Goal: Task Accomplishment & Management: Use online tool/utility

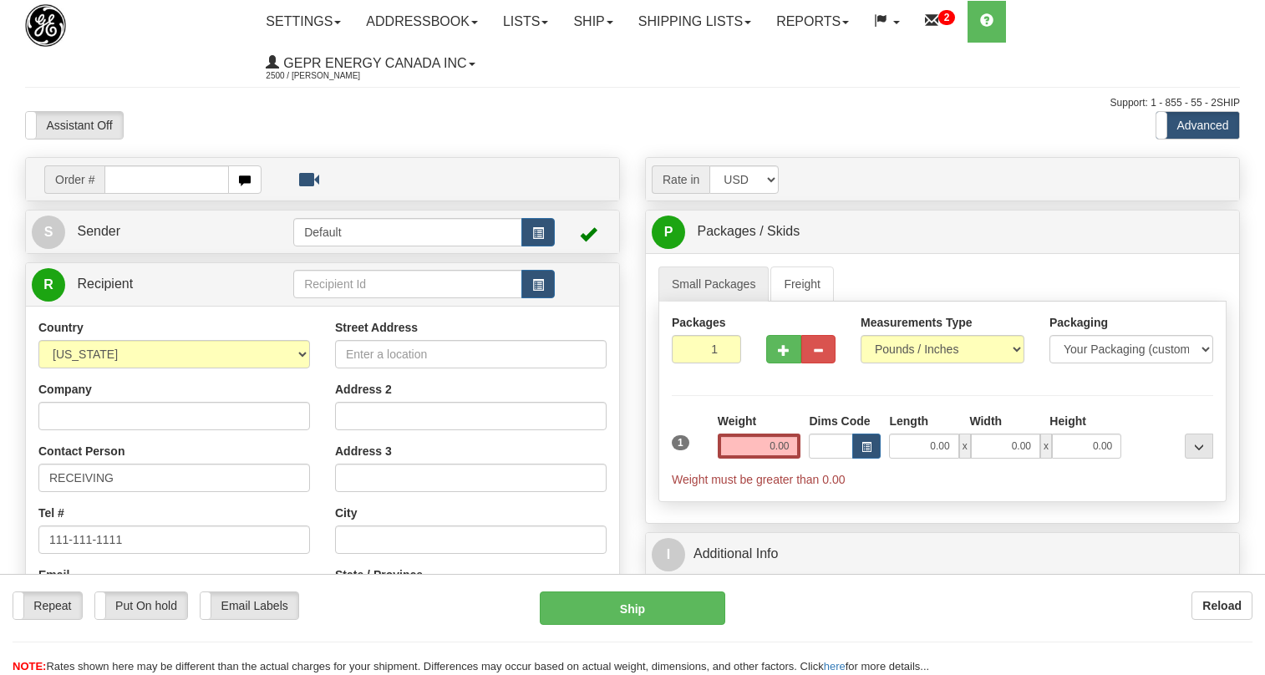
select select "PR"
click at [156, 177] on input "text" at bounding box center [166, 179] width 124 height 28
paste input "0086686535"
click at [128, 178] on input "0086686535" at bounding box center [166, 179] width 124 height 28
type input "86686535"
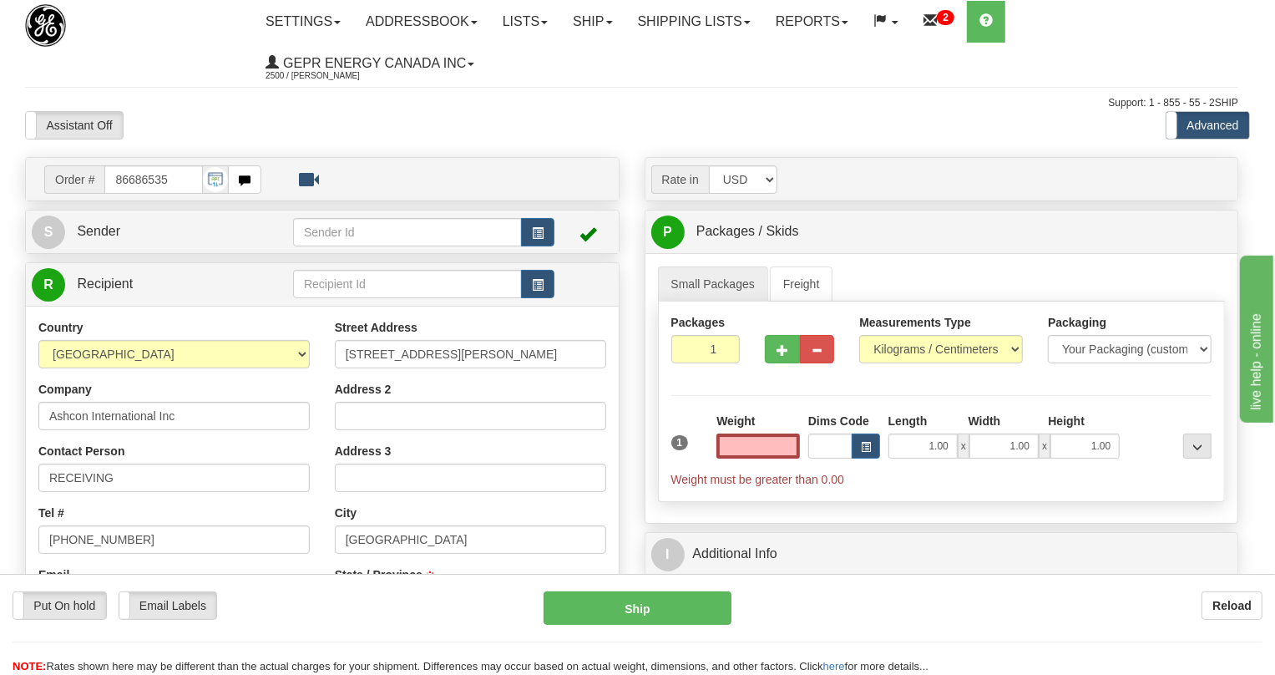
type input "MISSISSAUGA"
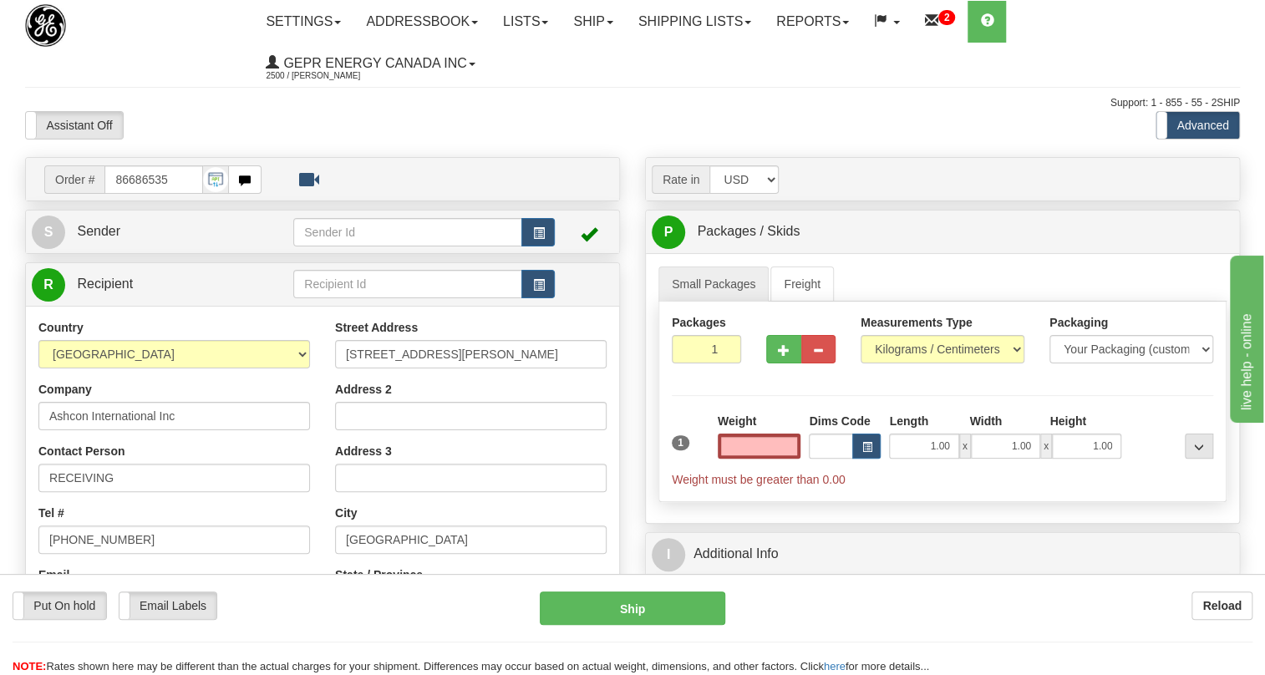
type input "0.00"
click at [307, 509] on div "Tel # (779)7960565" at bounding box center [173, 528] width 271 height 49
click at [106, 222] on link "S Sender" at bounding box center [162, 232] width 261 height 34
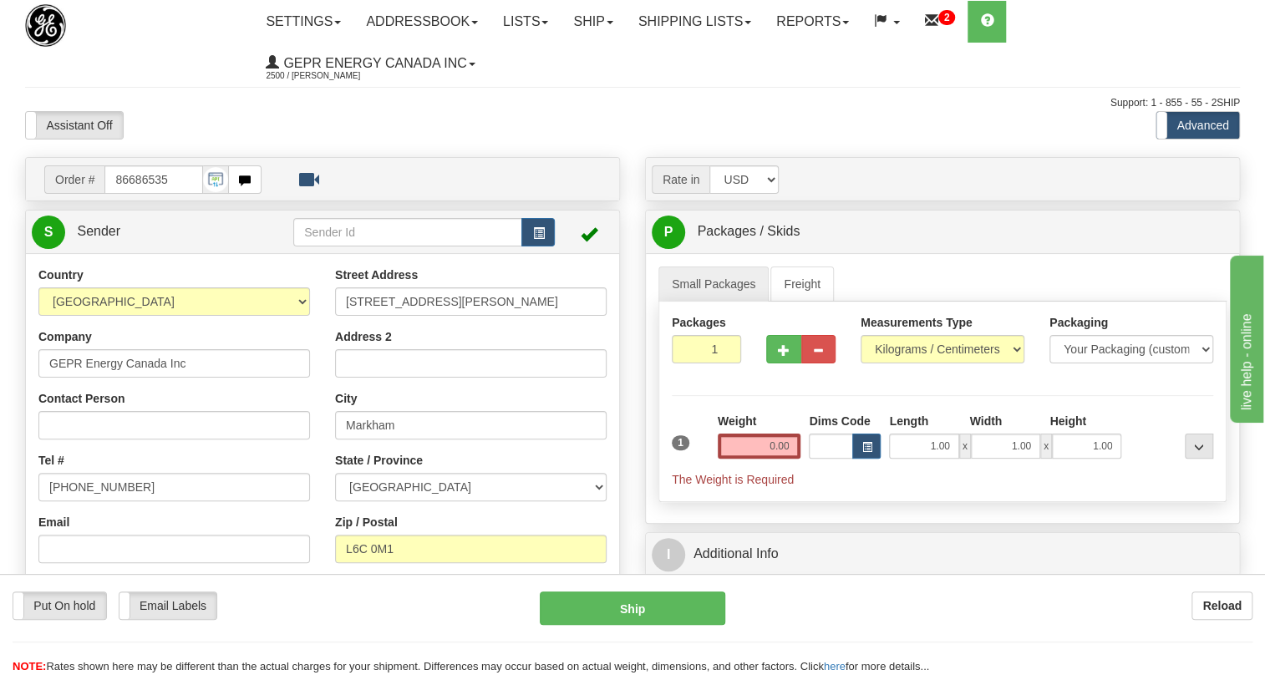
type input "MARKHAM"
click at [109, 487] on input "(779)7960565" at bounding box center [173, 487] width 271 height 28
click at [109, 486] on input "(779)7960565" at bounding box center [173, 487] width 271 height 28
click at [109, 485] on input "(779)7960565" at bounding box center [173, 487] width 271 height 28
paste input "905-927-5013"
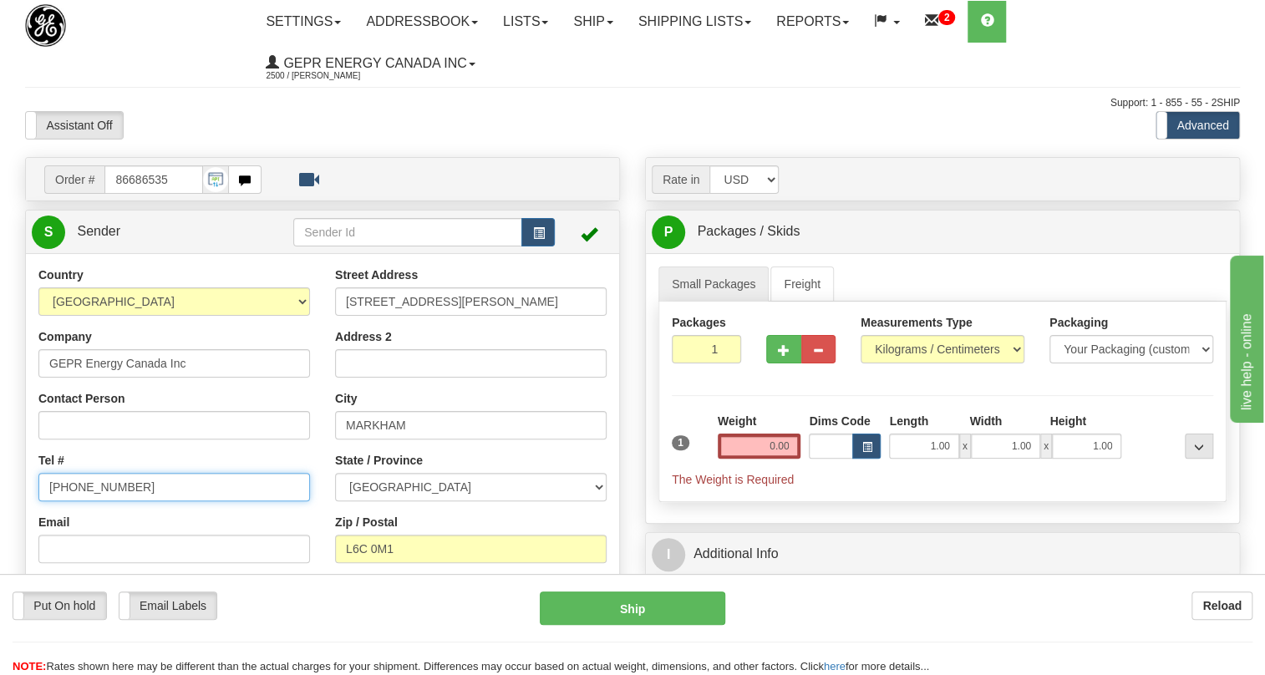
type input "905-927-5013"
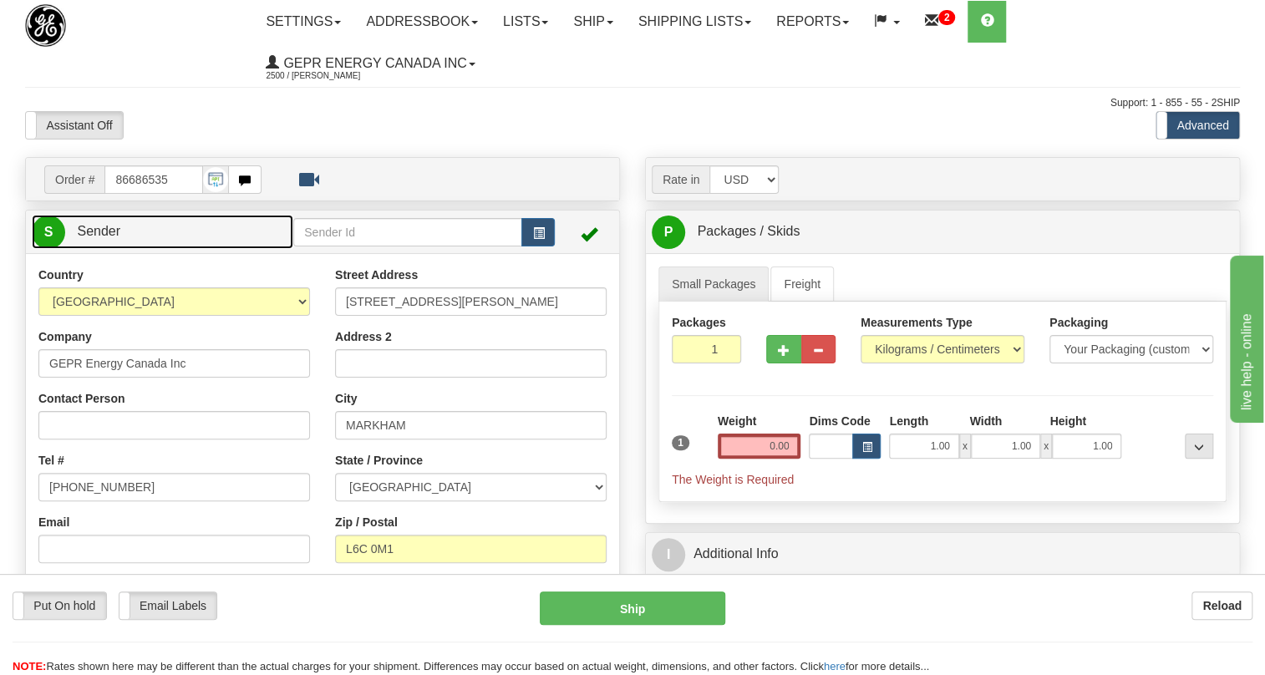
click at [111, 236] on span "Sender" at bounding box center [98, 231] width 43 height 14
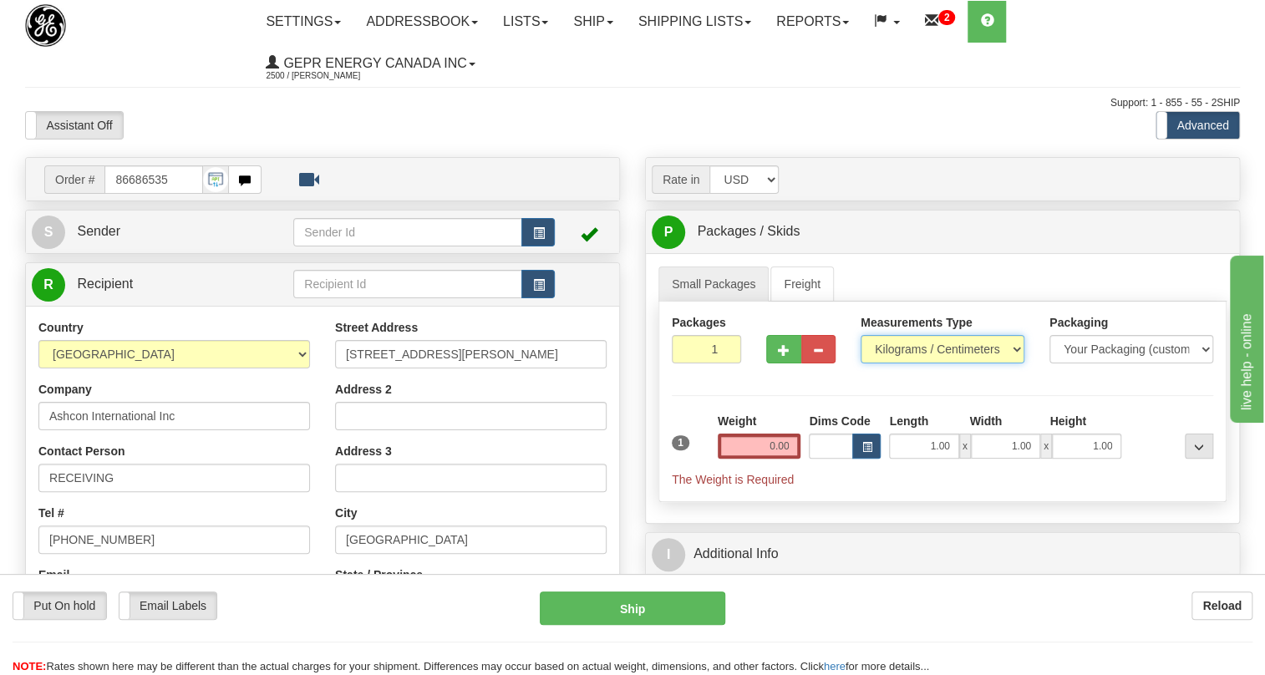
click at [912, 342] on select "Pounds / Inches Kilograms / Centimeters" at bounding box center [942, 349] width 164 height 28
select select "0"
click at [860, 335] on select "Pounds / Inches Kilograms / Centimeters" at bounding box center [942, 349] width 164 height 28
click at [759, 441] on input "0.00" at bounding box center [759, 445] width 84 height 25
type input "0.00"
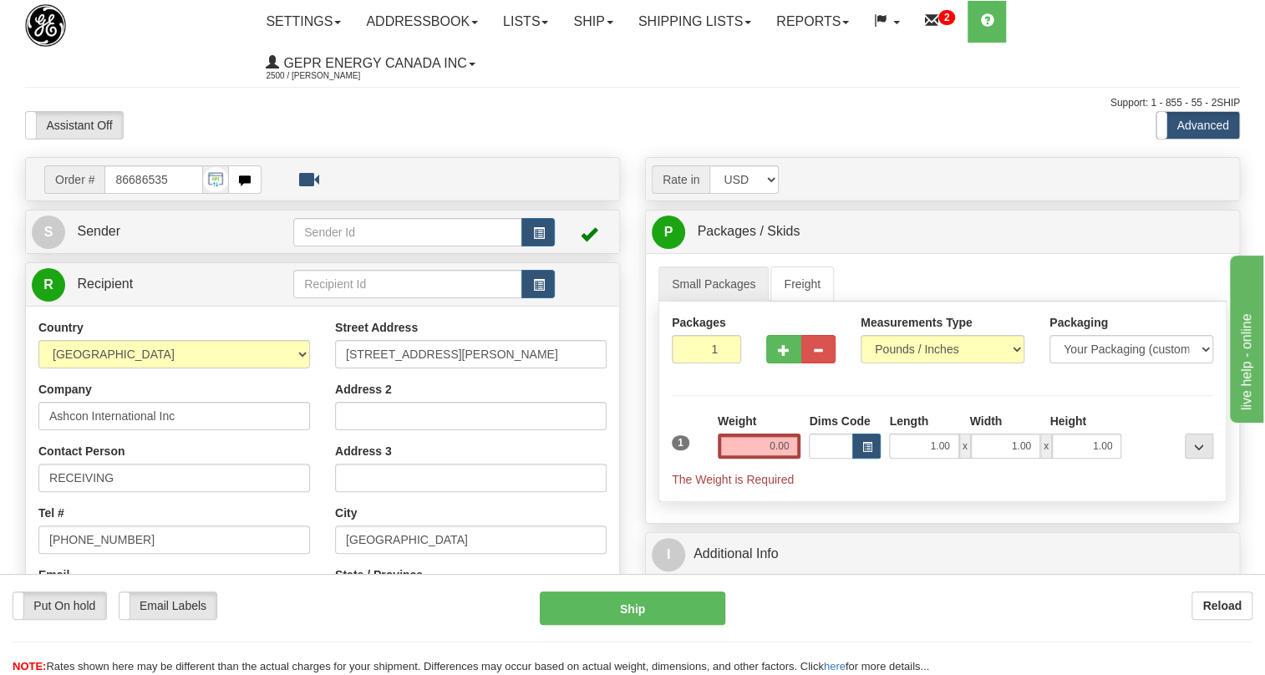
click at [838, 391] on div "Packages 1 1 Measurements Type" at bounding box center [942, 402] width 568 height 200
click at [763, 439] on input "0.00" at bounding box center [759, 445] width 84 height 25
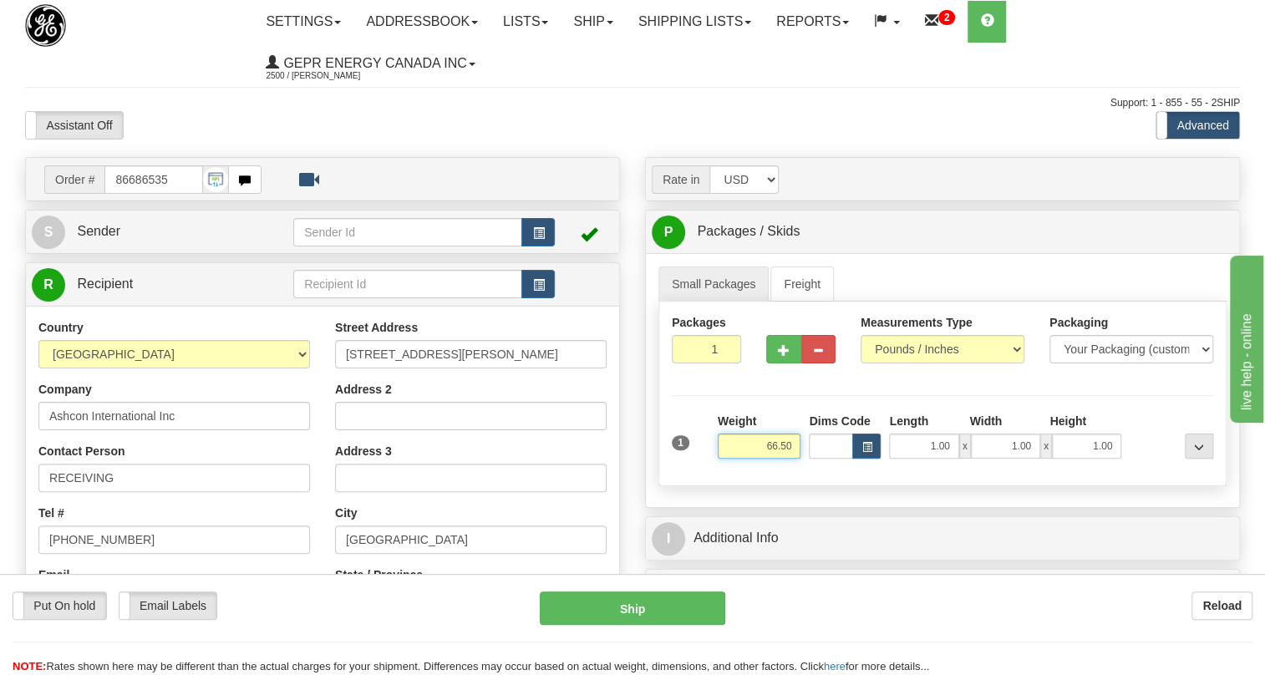
type input "66.50"
click at [702, 357] on input "1" at bounding box center [706, 349] width 69 height 28
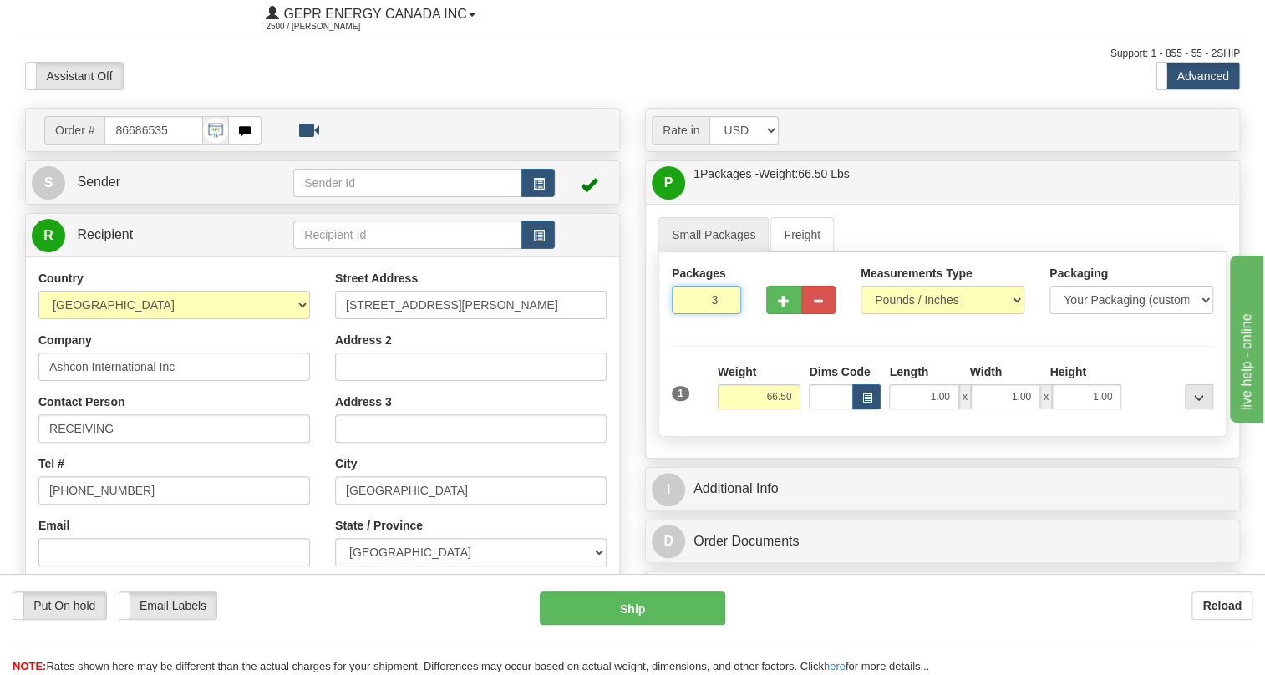
scroll to position [75, 0]
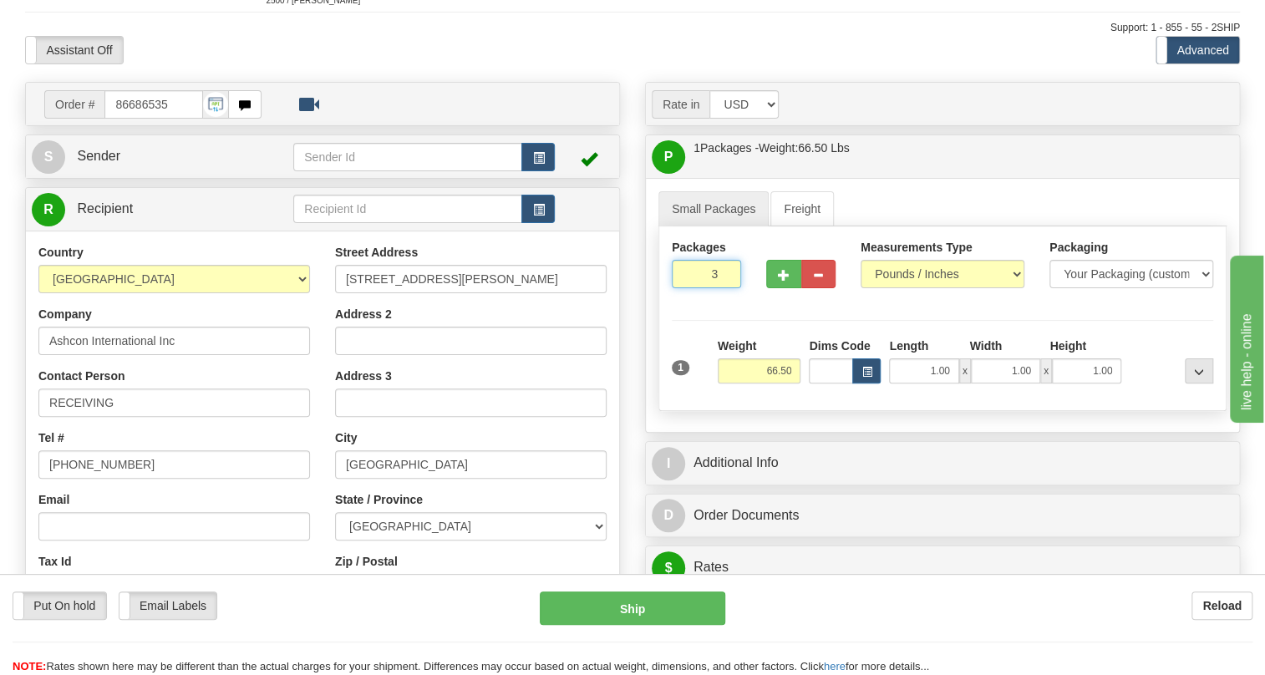
type input "3"
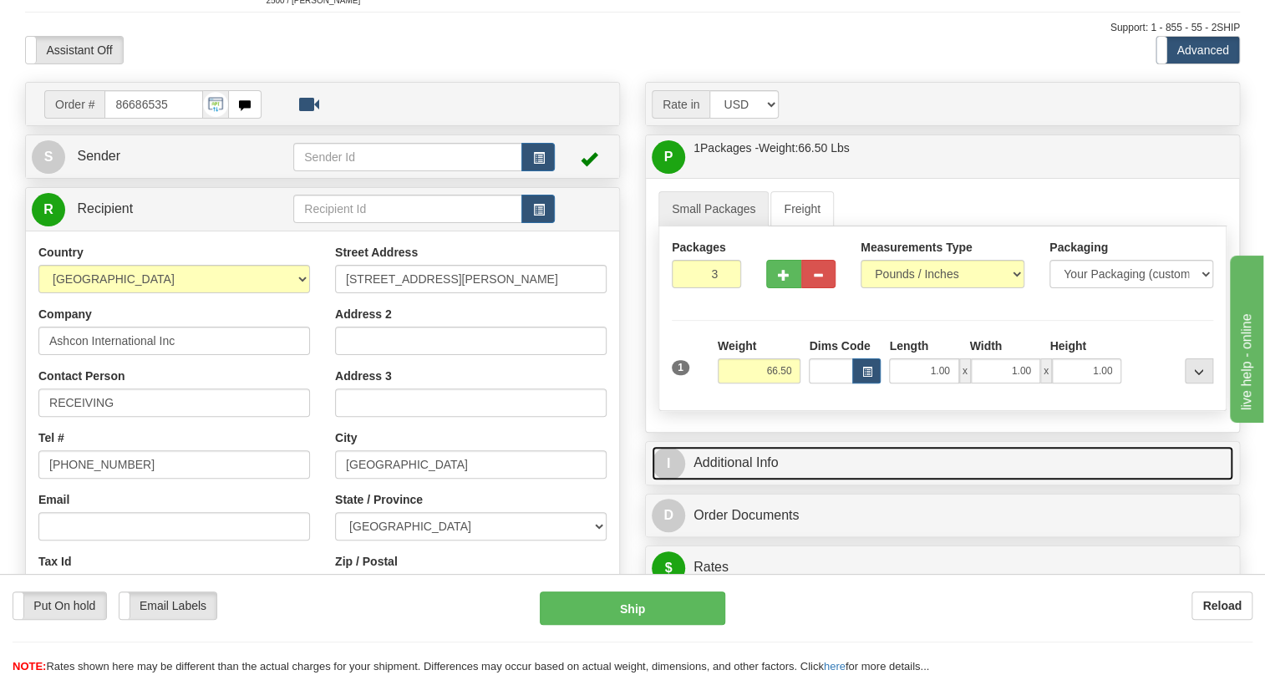
drag, startPoint x: 737, startPoint y: 457, endPoint x: 960, endPoint y: 436, distance: 224.0
click at [737, 457] on link "I Additional Info" at bounding box center [941, 463] width 581 height 34
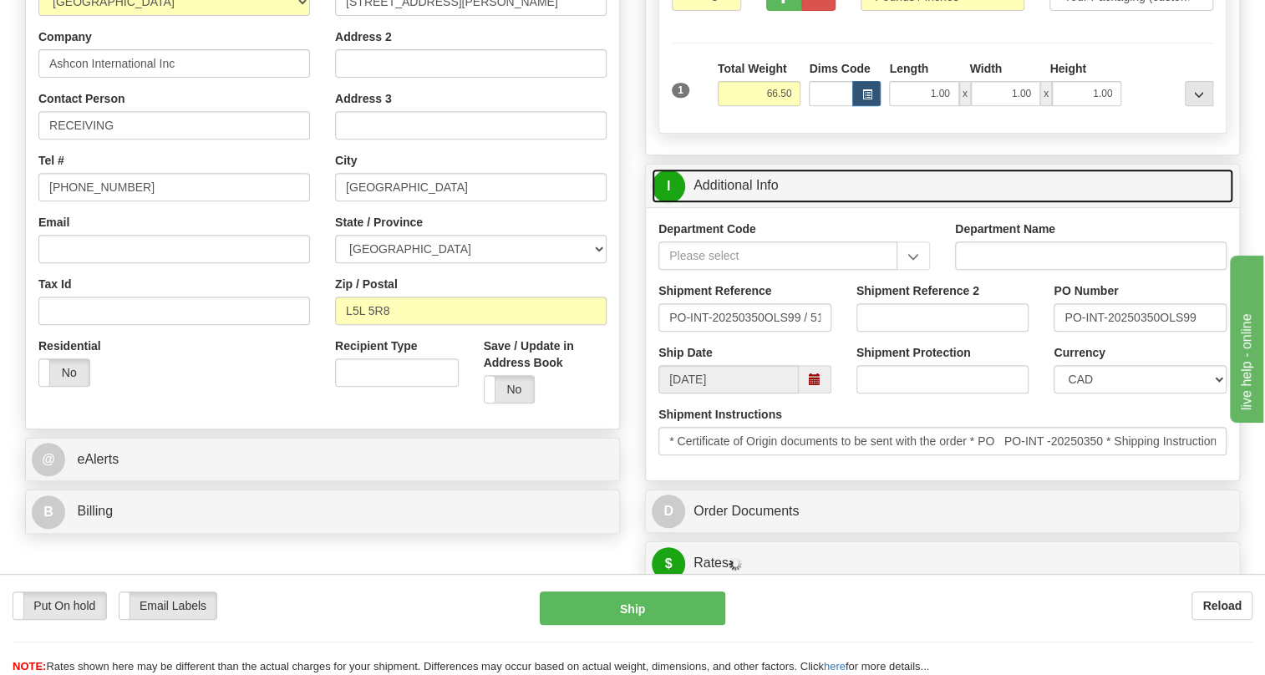
scroll to position [379, 0]
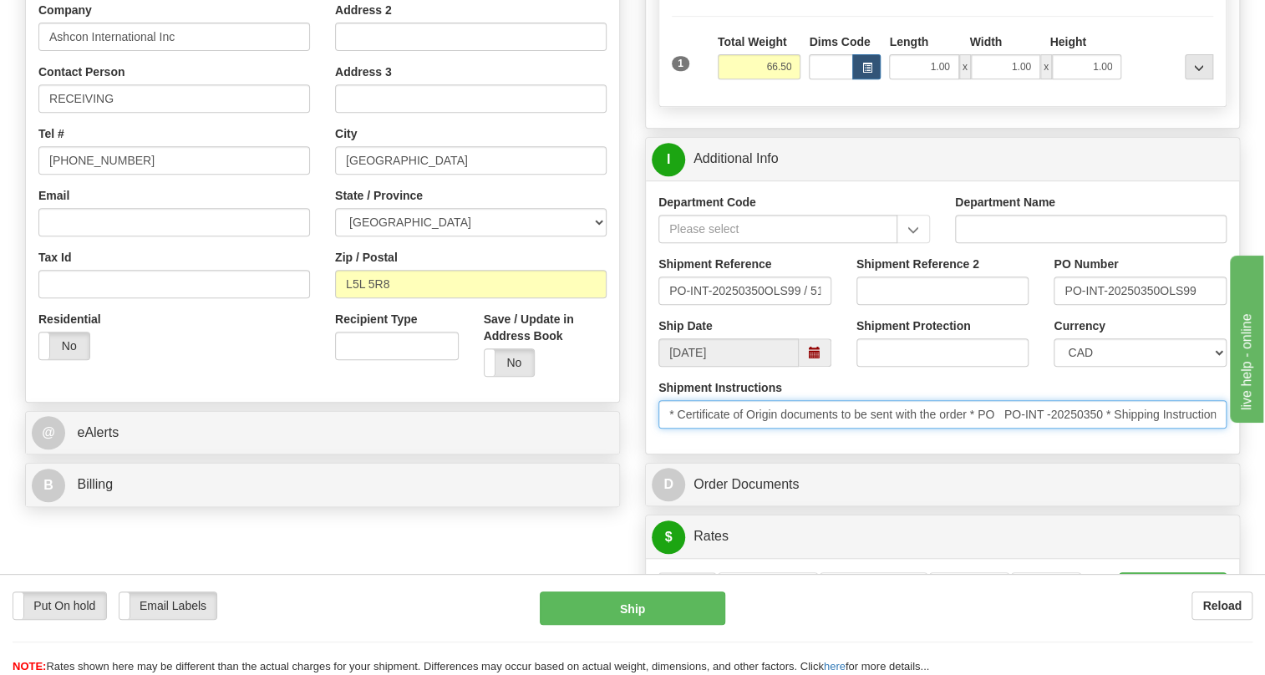
drag, startPoint x: 1105, startPoint y: 412, endPoint x: 983, endPoint y: 417, distance: 122.0
click at [983, 417] on input "* Certificate of Origin documents to be sent with the order * PO PO-INT -202503…" at bounding box center [942, 414] width 568 height 28
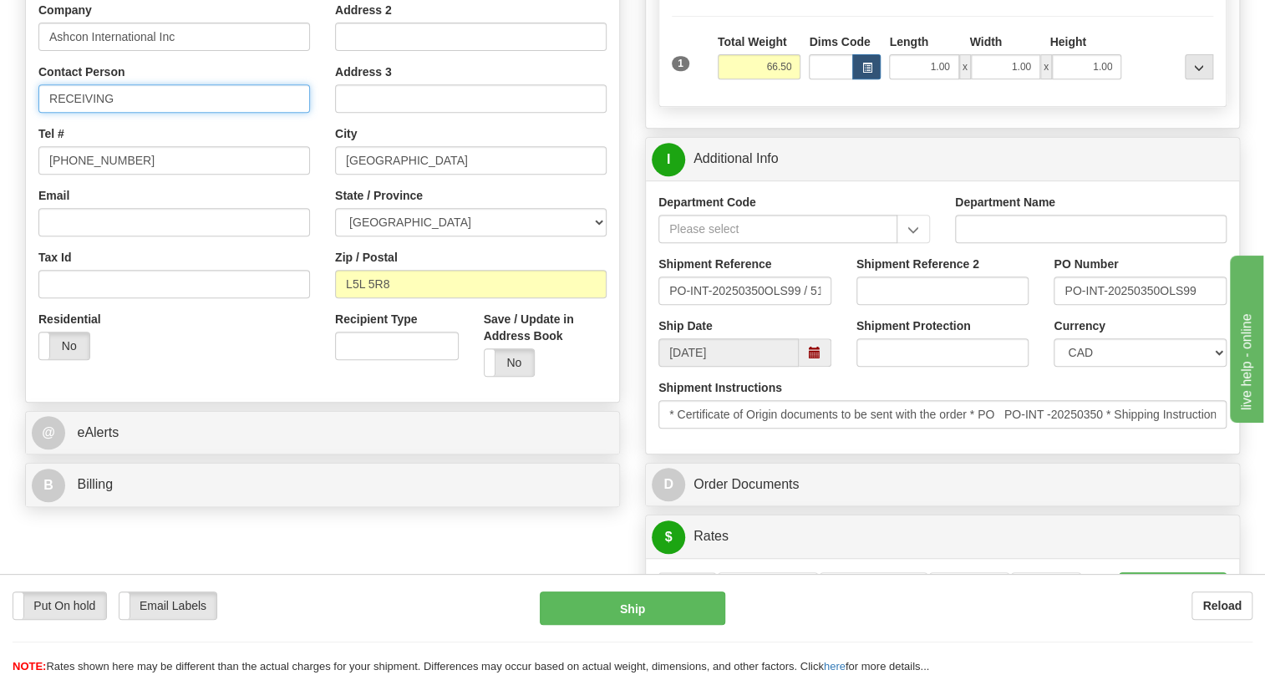
click at [135, 102] on input "RECEIVING" at bounding box center [173, 98] width 271 height 28
paste input "PO PO-INT -20250350"
click at [137, 99] on input "RECEIVING / PO PO-INT -20250350" at bounding box center [173, 98] width 271 height 28
type input "RECEIVING / PO# PO-INT -20250350"
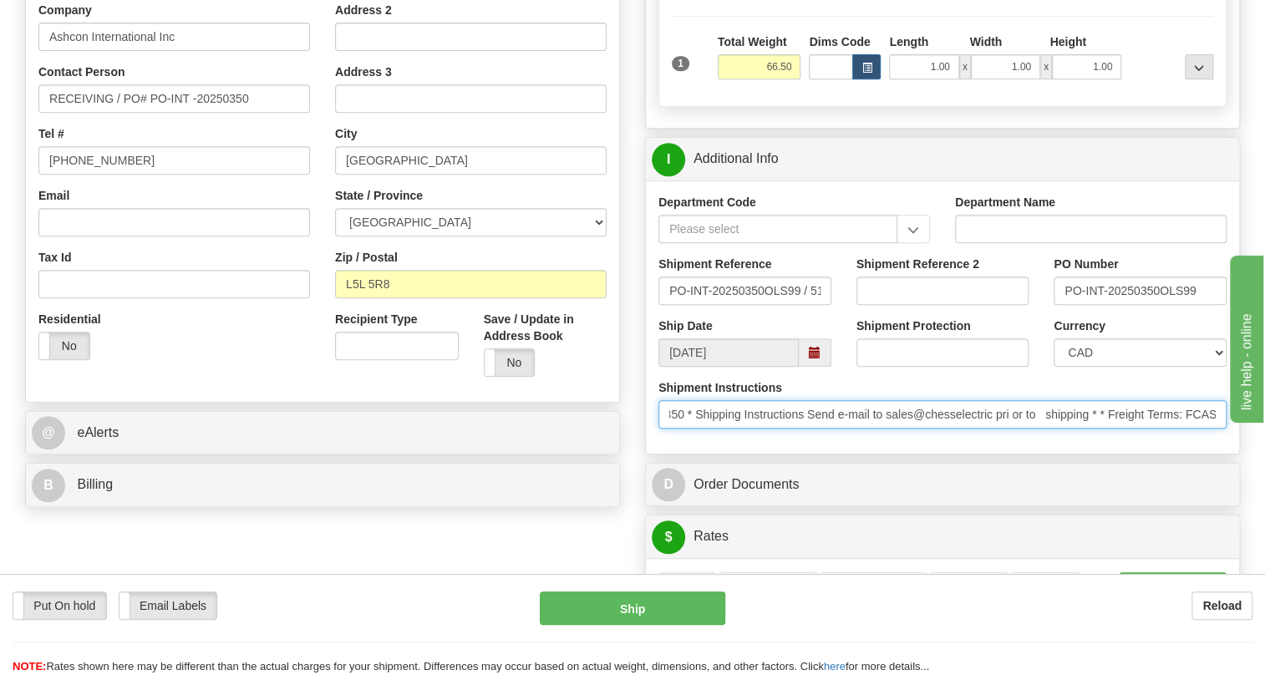
scroll to position [0, 359]
drag, startPoint x: 1050, startPoint y: 425, endPoint x: 902, endPoint y: 425, distance: 147.8
click at [908, 425] on input "* Certificate of Origin documents to be sent with the order * PO PO-INT -202503…" at bounding box center [942, 414] width 568 height 28
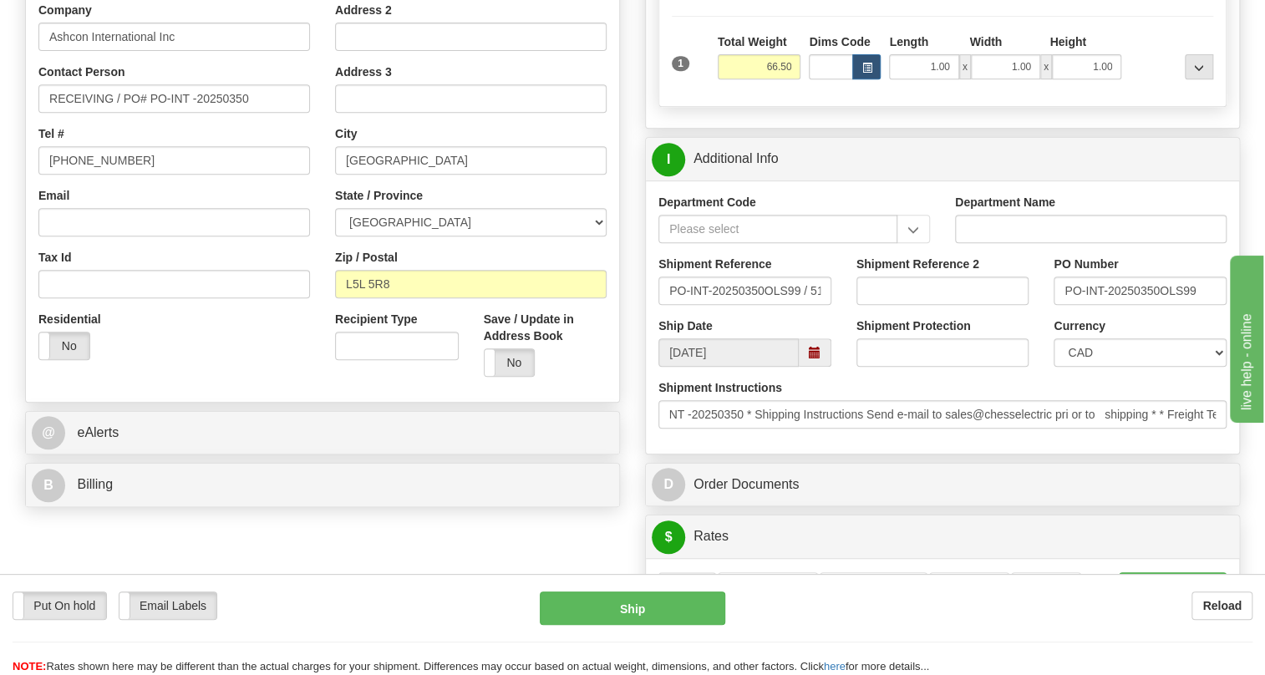
scroll to position [0, 0]
drag, startPoint x: 639, startPoint y: 420, endPoint x: 393, endPoint y: 413, distance: 245.6
click at [638, 420] on div "Rate in Account Currency ARN AWG AUD AUS BHD BBD BFR BMD BRC BRL GBP UKL BND BG…" at bounding box center [942, 546] width 620 height 1536
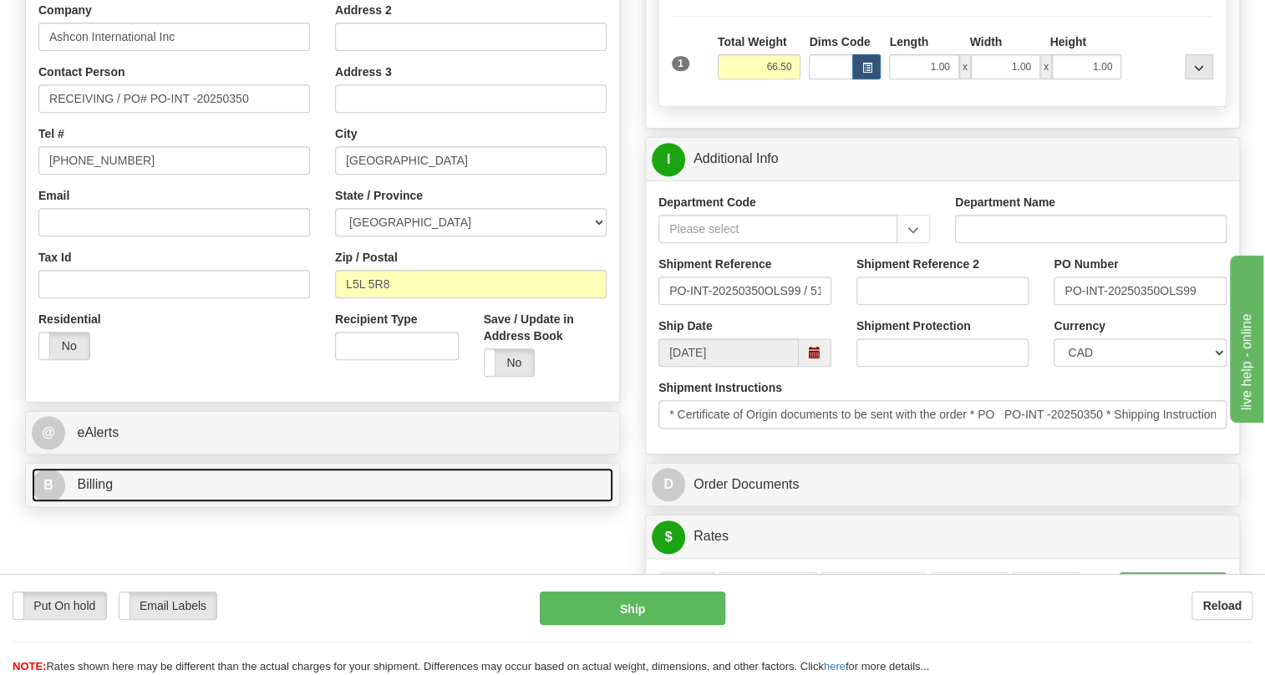
drag, startPoint x: 102, startPoint y: 488, endPoint x: 312, endPoint y: 446, distance: 213.8
click at [103, 485] on span "Billing" at bounding box center [95, 484] width 36 height 14
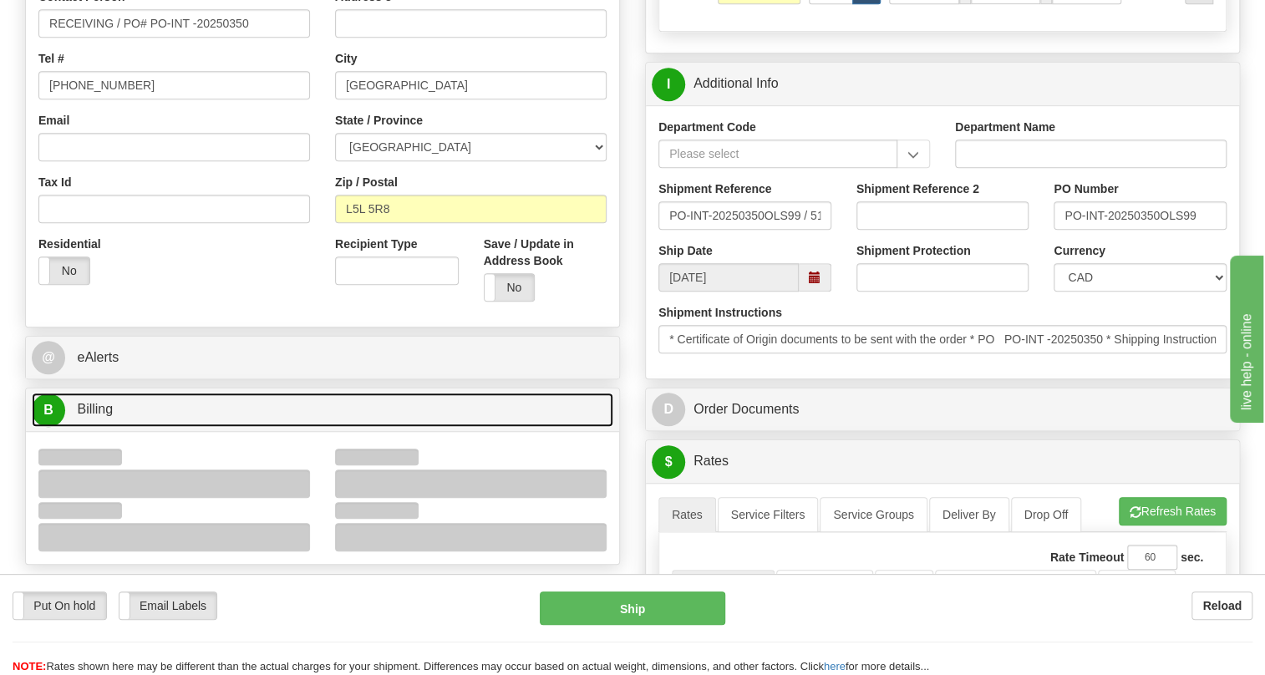
scroll to position [455, 0]
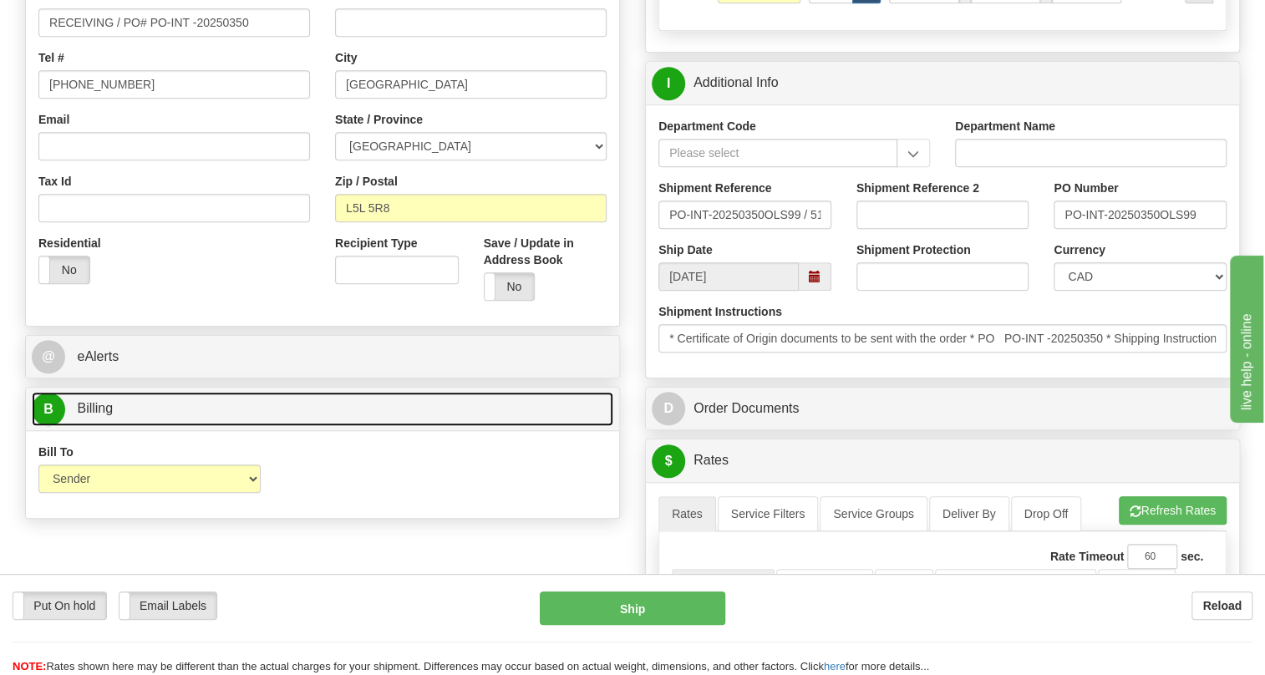
click at [103, 408] on span "Billing" at bounding box center [95, 408] width 36 height 14
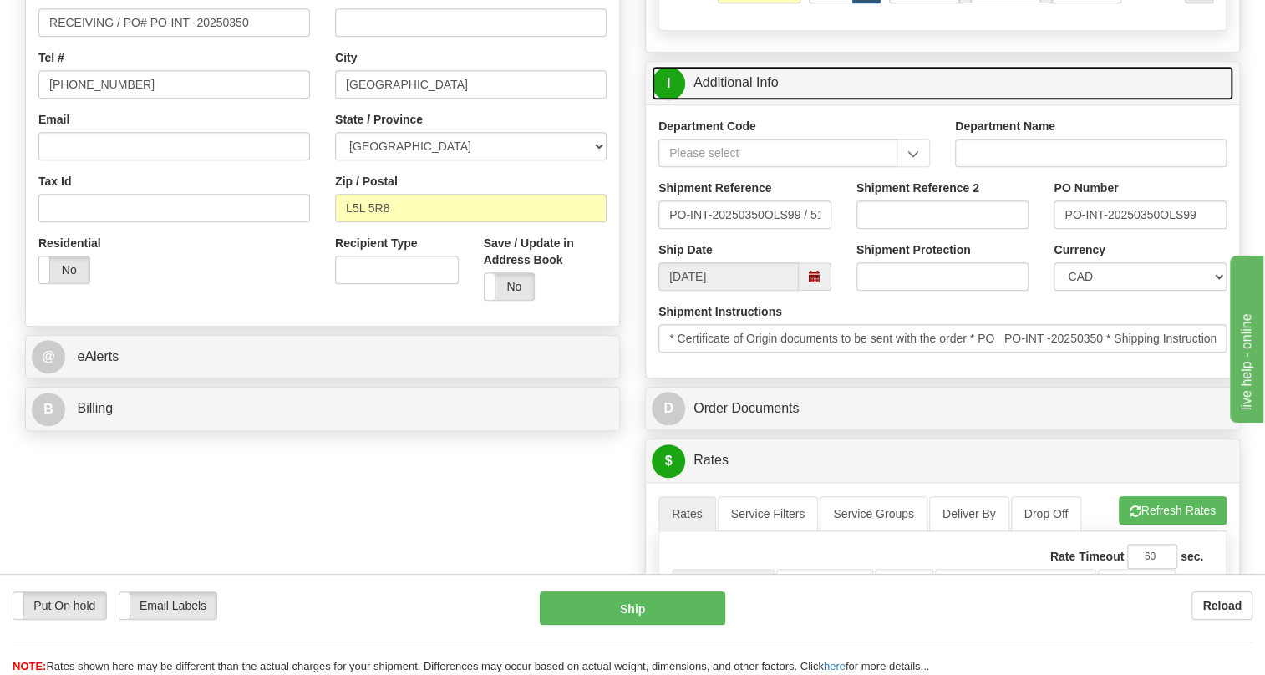
click at [724, 80] on link "I Additional Info" at bounding box center [941, 83] width 581 height 34
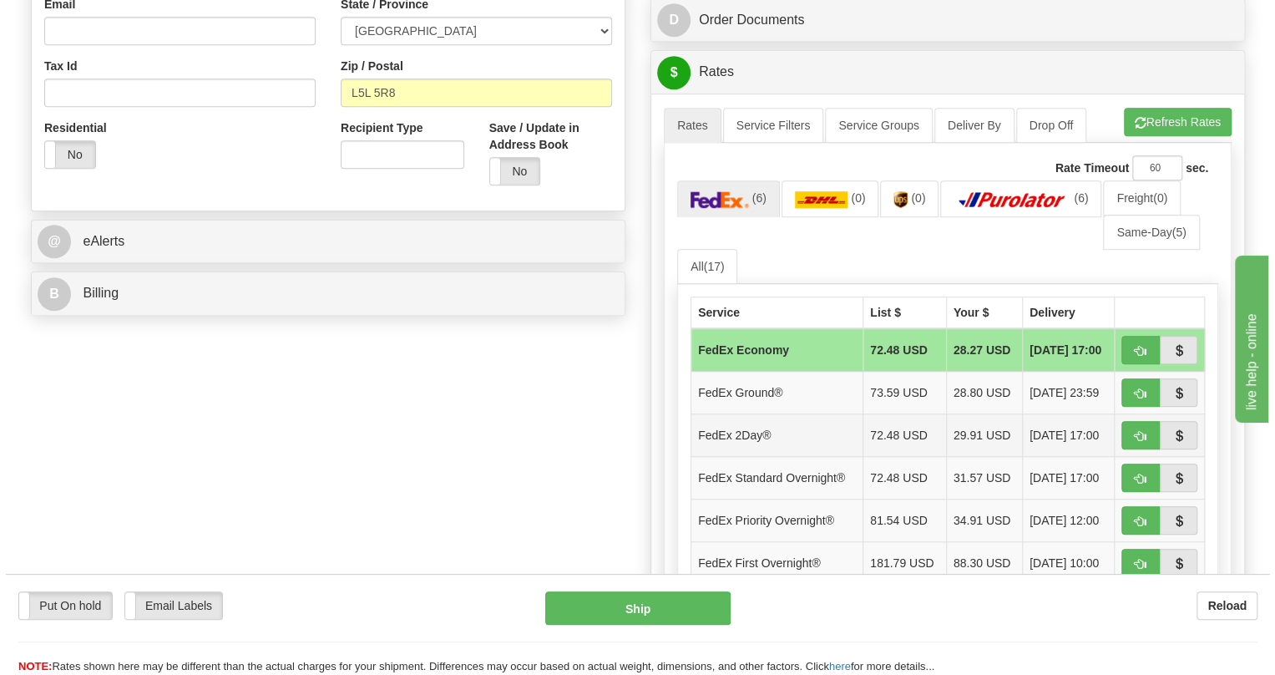
scroll to position [607, 0]
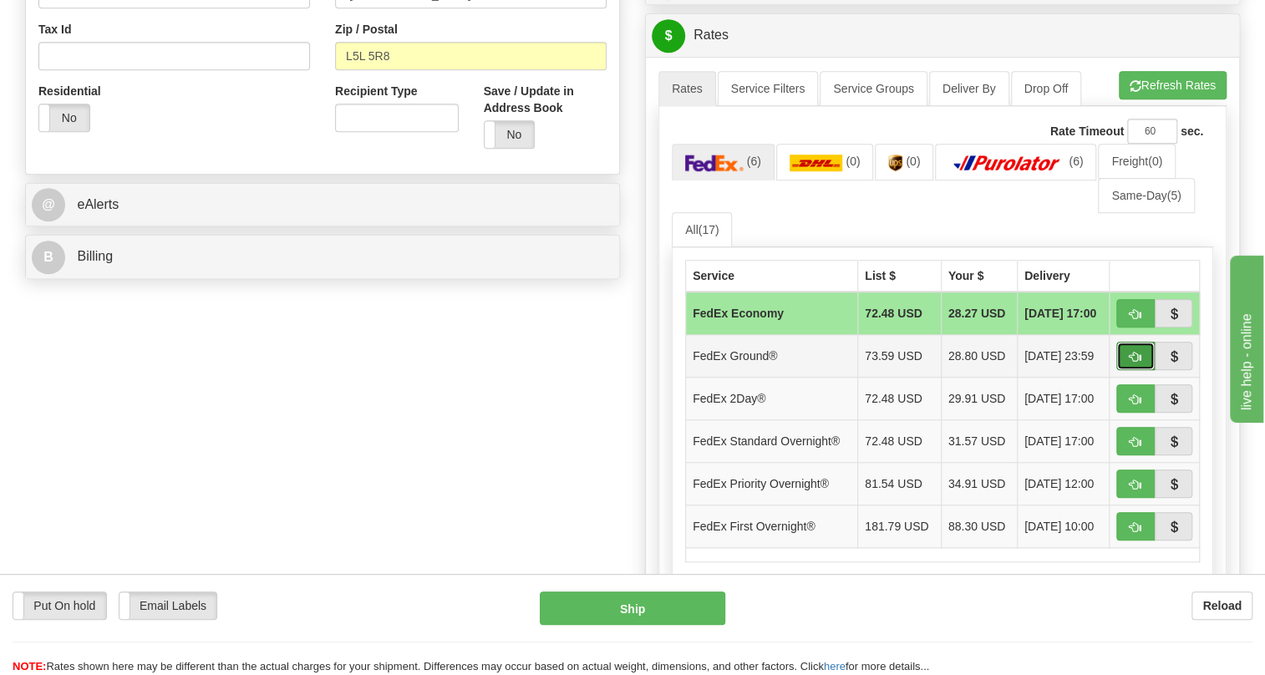
click at [1136, 357] on span "button" at bounding box center [1135, 357] width 12 height 11
type input "92"
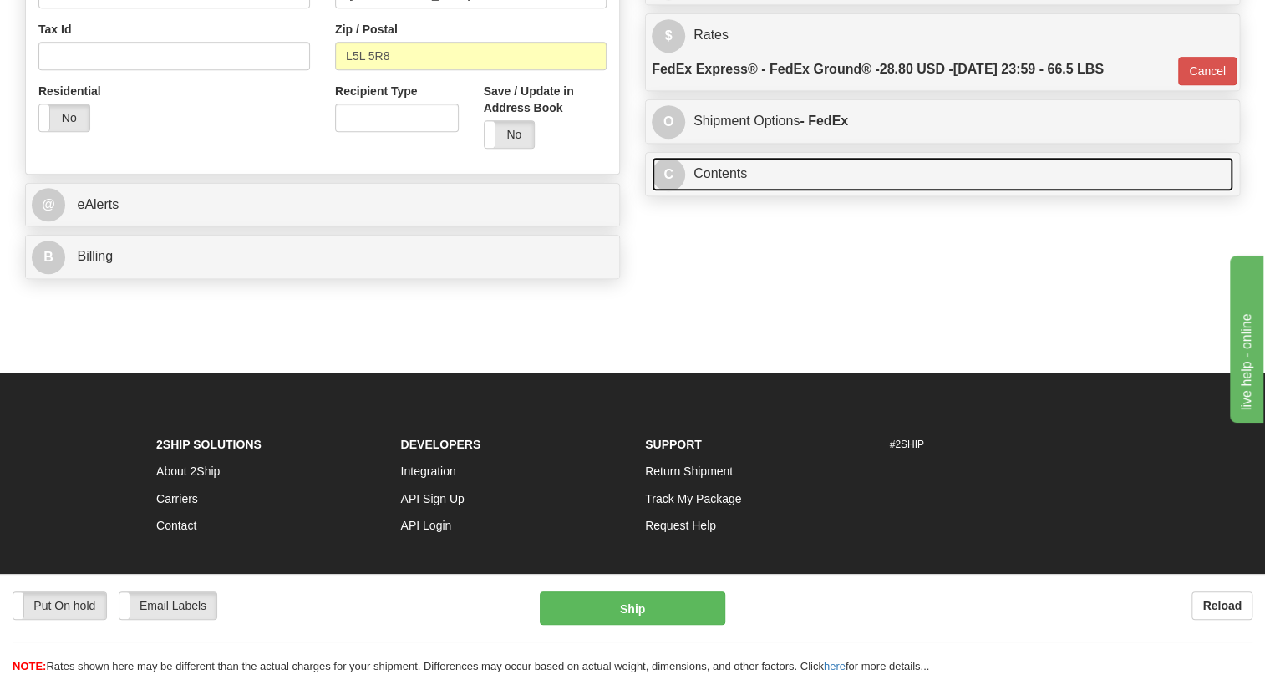
click at [730, 175] on link "C Contents" at bounding box center [941, 174] width 581 height 34
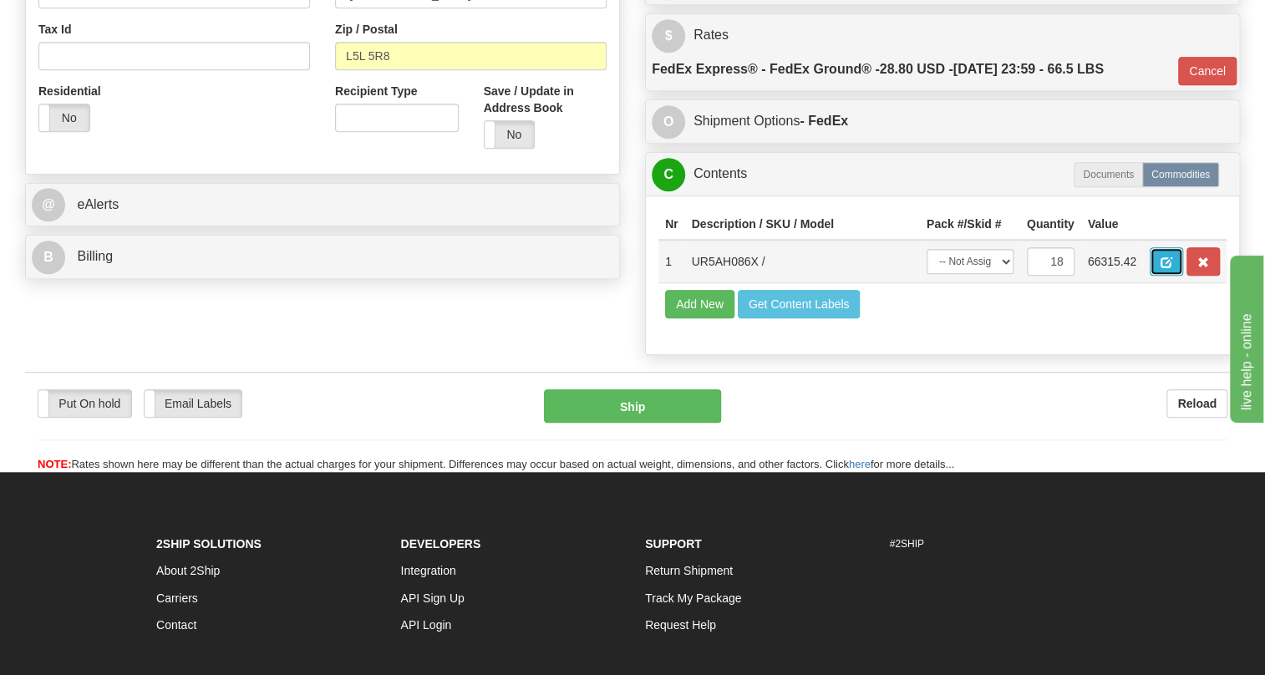
click at [1161, 259] on span "button" at bounding box center [1166, 262] width 12 height 11
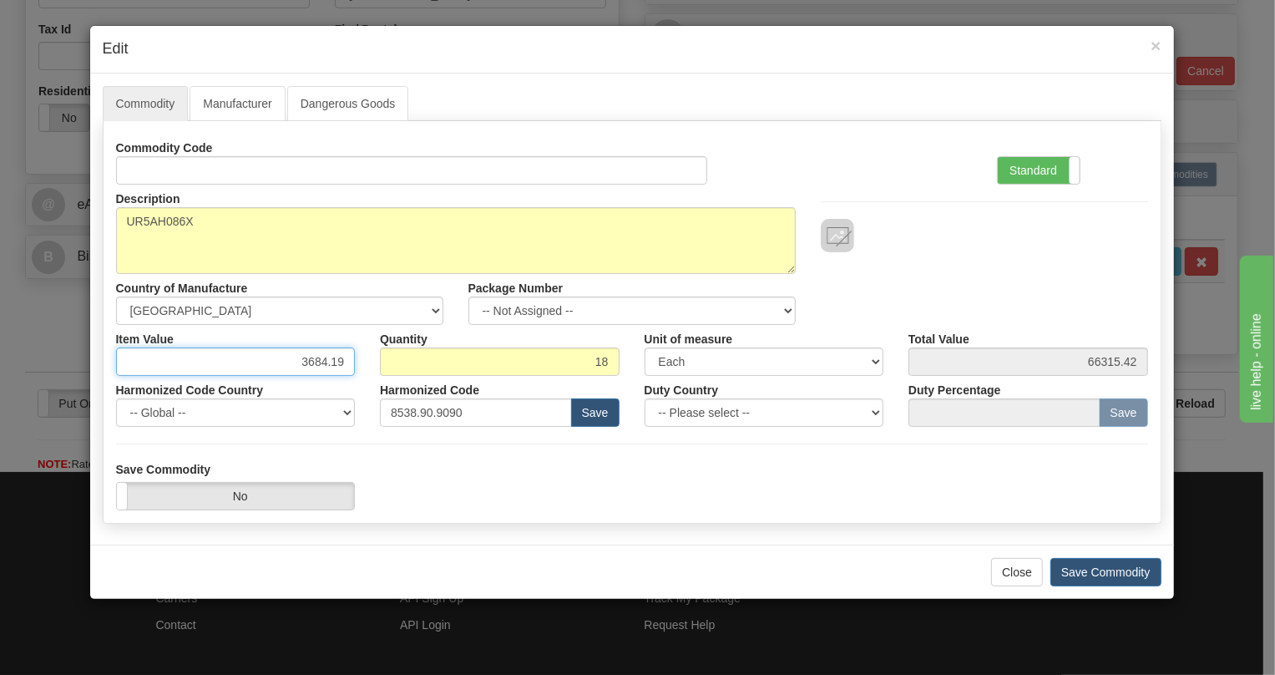
click at [326, 358] on input "3684.19" at bounding box center [236, 361] width 240 height 28
click at [330, 366] on input "25.61" at bounding box center [236, 361] width 240 height 28
click at [346, 362] on input "2561" at bounding box center [236, 361] width 240 height 28
type input "2561.28"
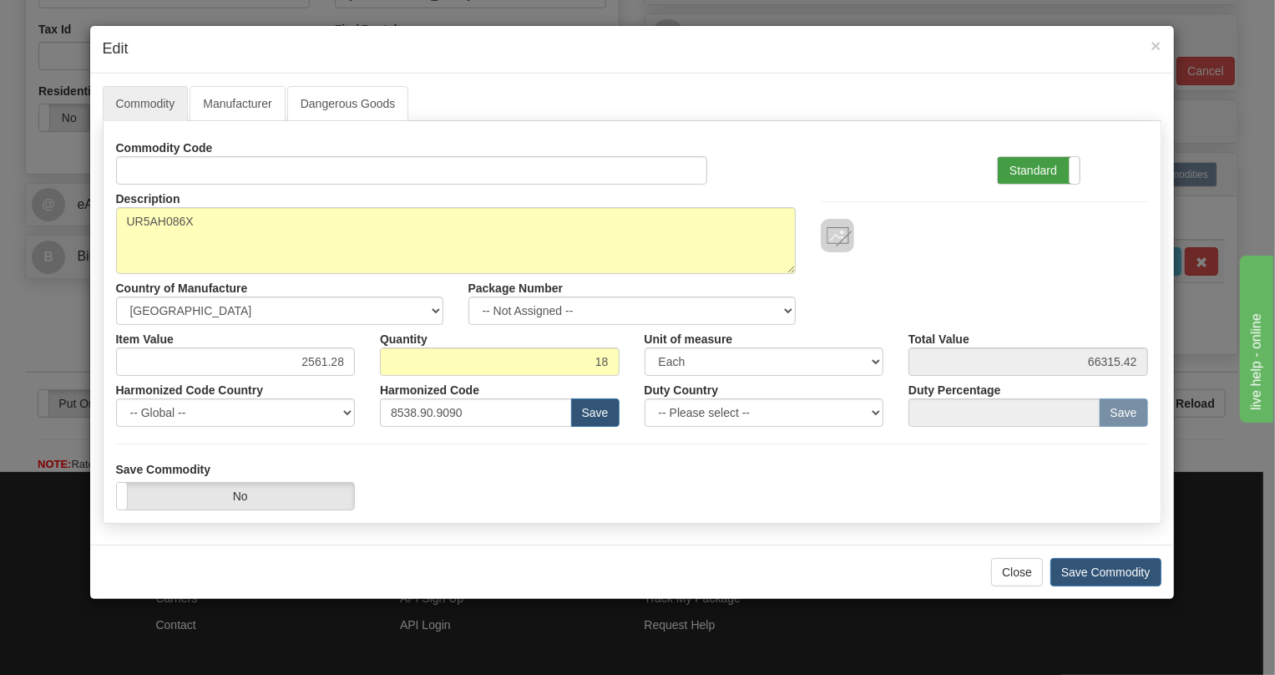
type input "46103.04"
drag, startPoint x: 1027, startPoint y: 168, endPoint x: 1000, endPoint y: 175, distance: 28.6
click at [1026, 168] on label "Standard" at bounding box center [1039, 170] width 82 height 27
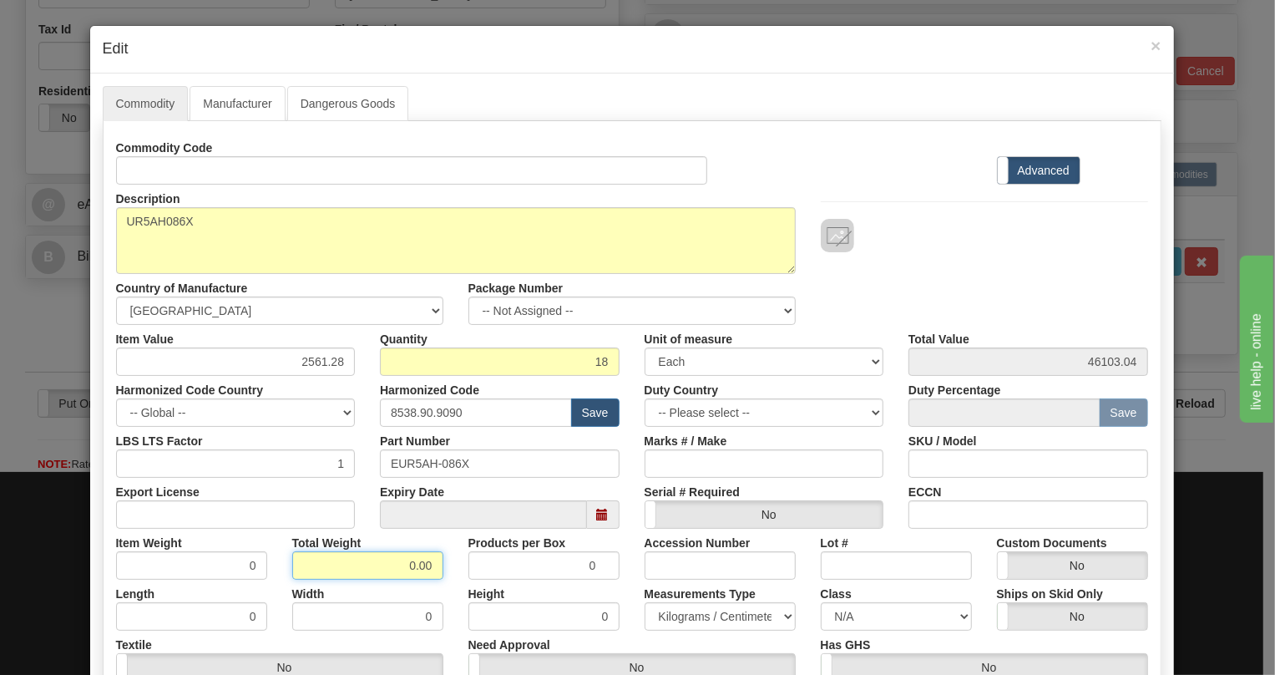
click at [390, 568] on input "0.00" at bounding box center [367, 565] width 151 height 28
type input "1.00"
type input "0.0556"
click at [696, 615] on select "Pounds / Inches Kilograms / Centimeters" at bounding box center [720, 616] width 151 height 28
select select "0"
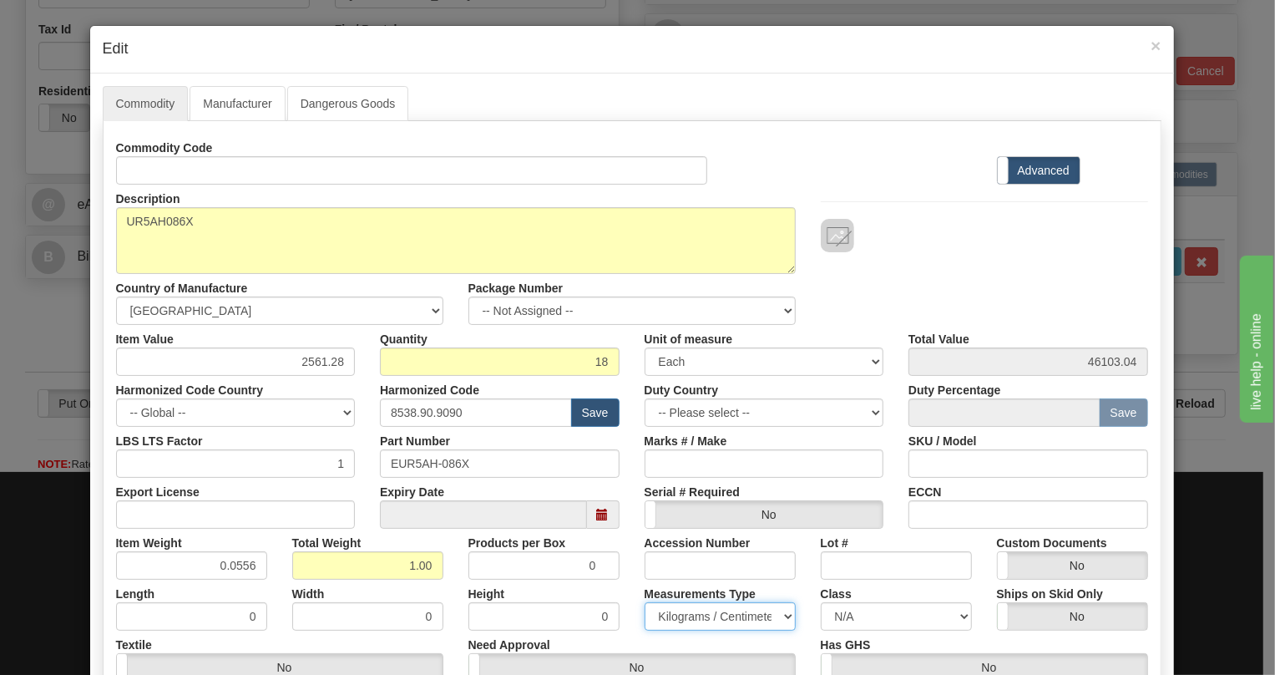
click at [645, 602] on select "Pounds / Inches Kilograms / Centimeters" at bounding box center [720, 616] width 151 height 28
click at [623, 585] on div "Height 0" at bounding box center [544, 605] width 176 height 51
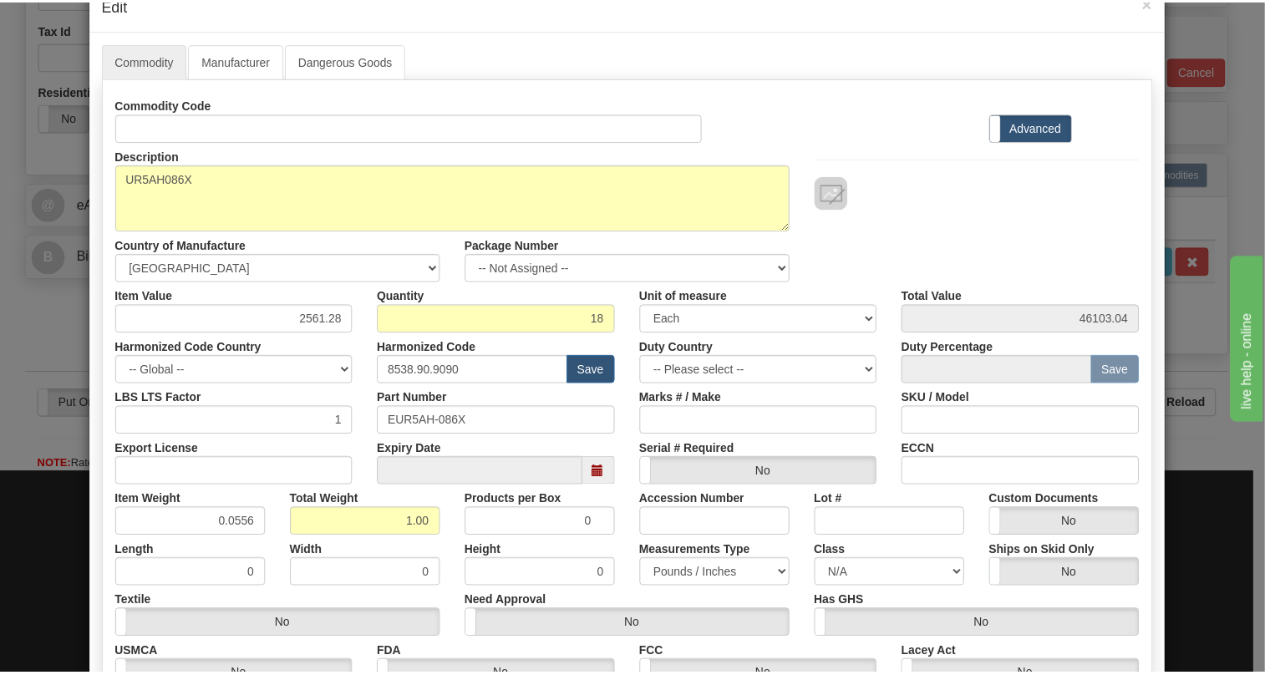
scroll to position [227, 0]
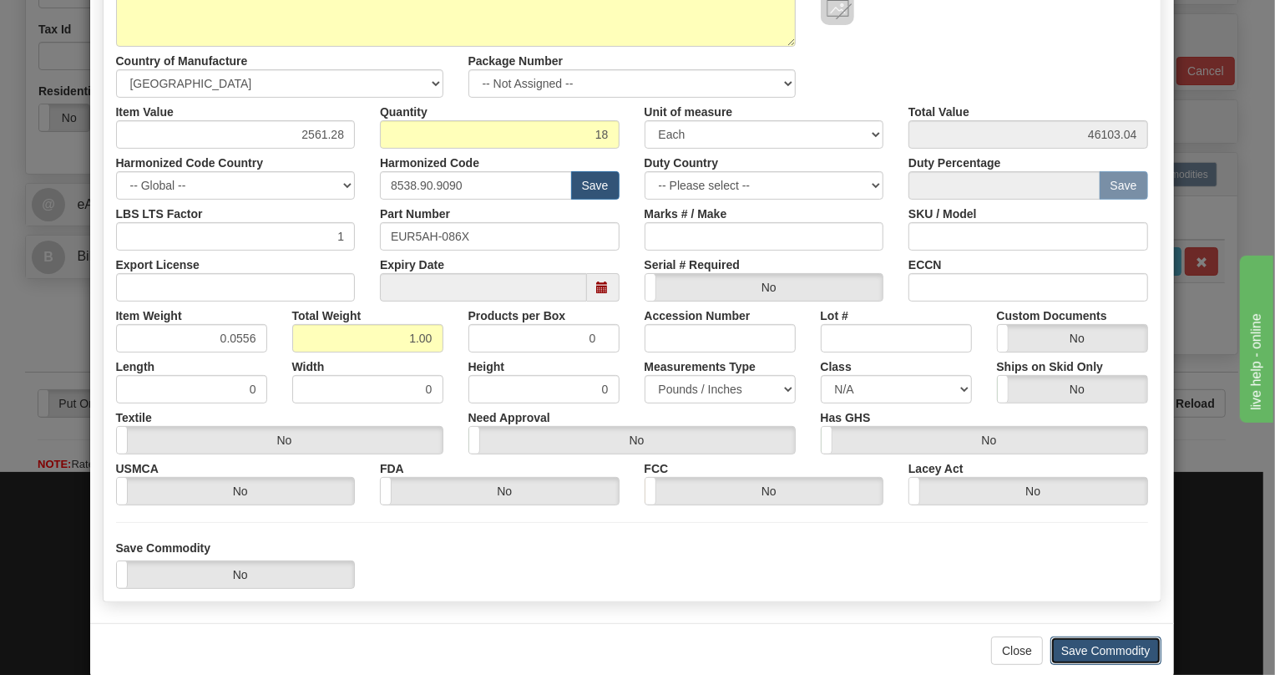
click at [1087, 647] on button "Save Commodity" at bounding box center [1106, 650] width 111 height 28
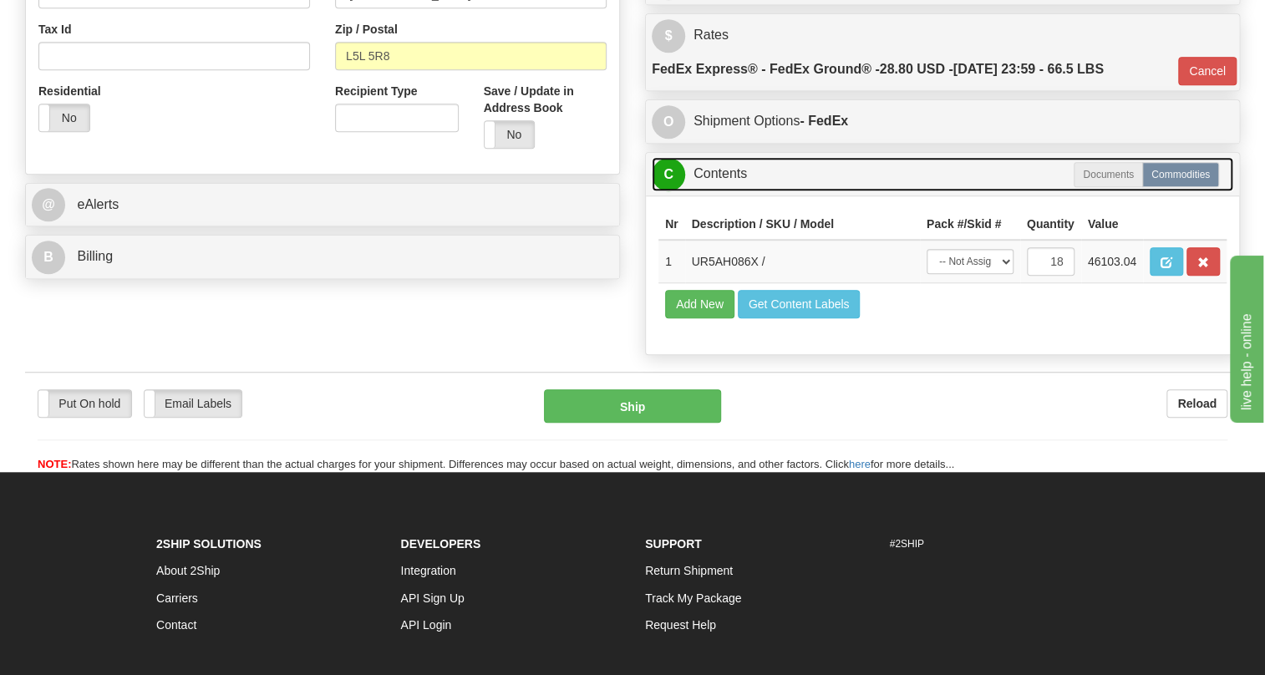
click at [717, 174] on link "C Contents" at bounding box center [941, 174] width 581 height 34
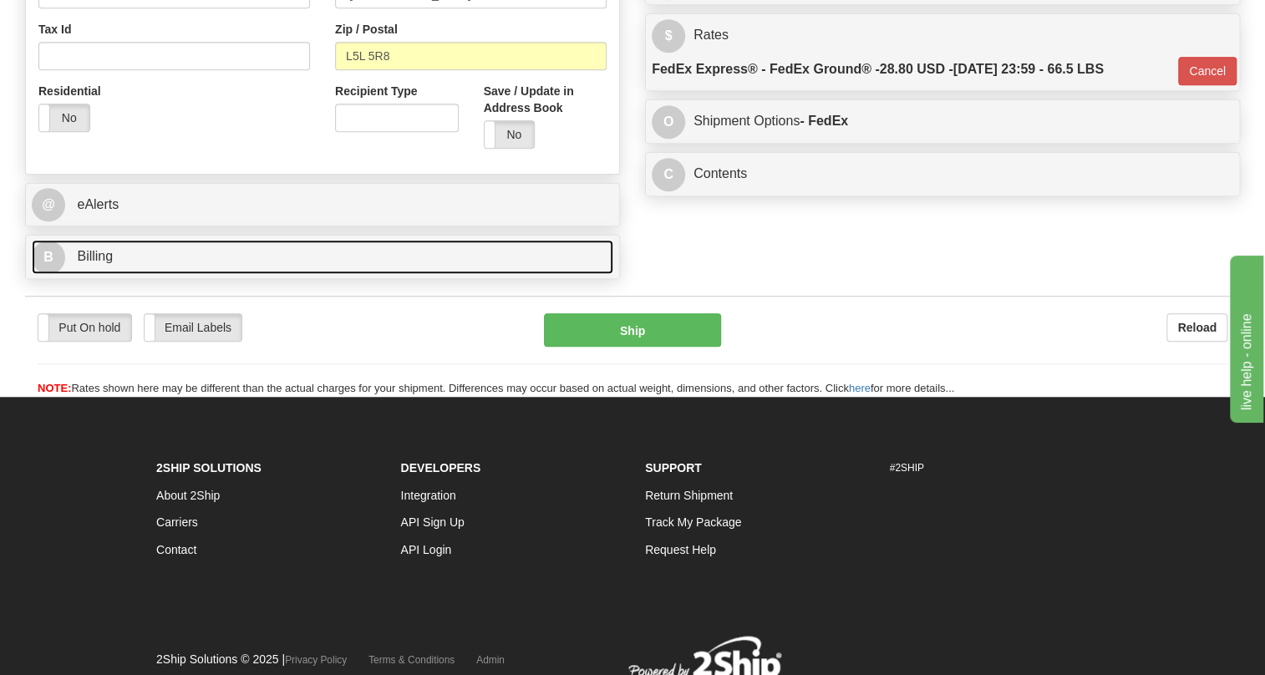
click at [84, 253] on span "Billing" at bounding box center [95, 256] width 36 height 14
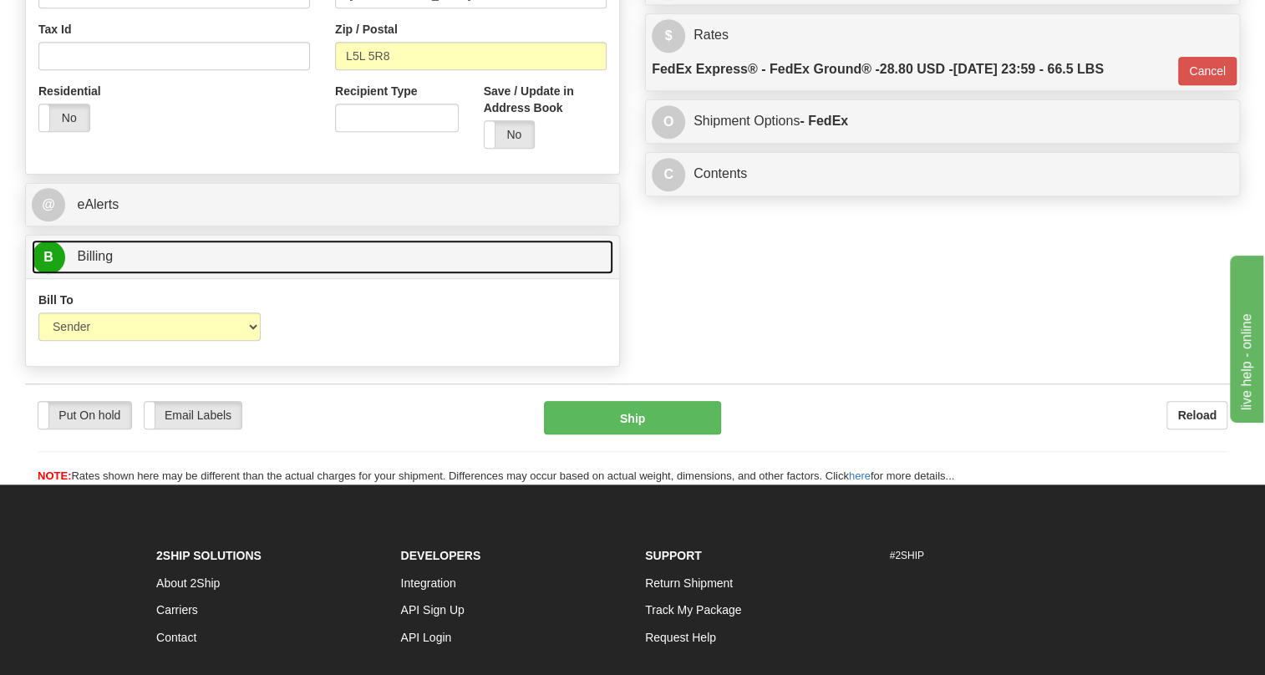
click at [84, 253] on span "Billing" at bounding box center [95, 256] width 36 height 14
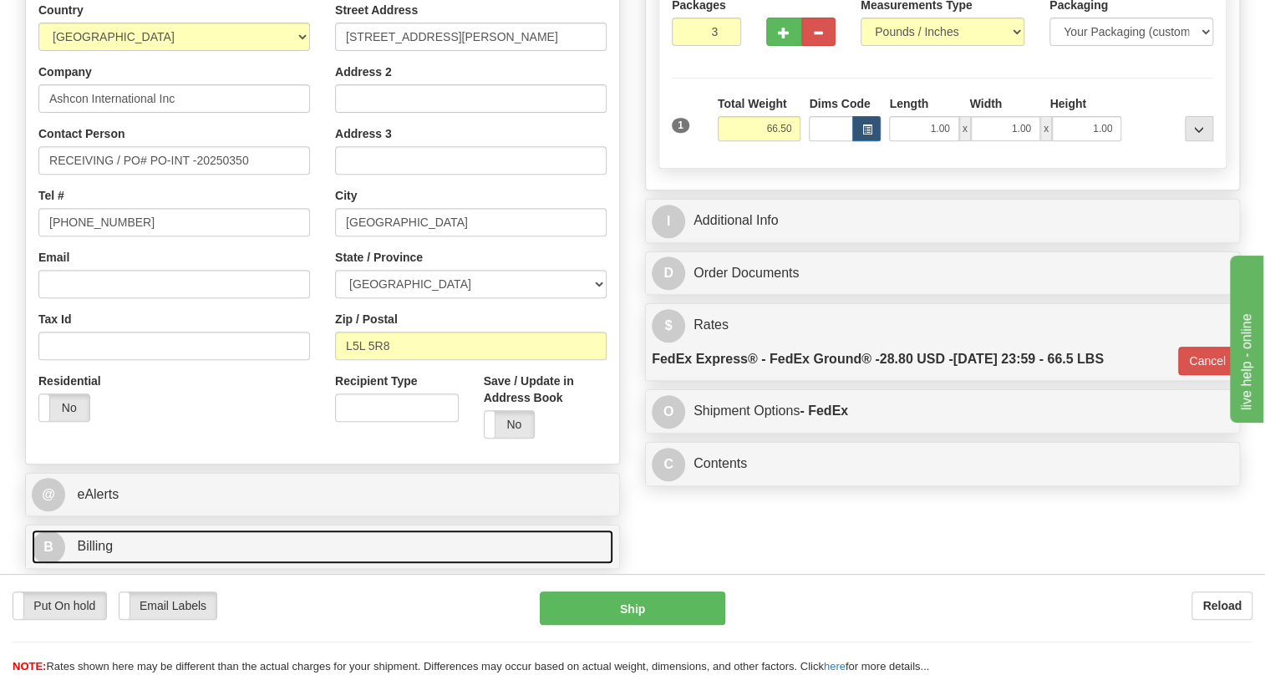
scroll to position [303, 0]
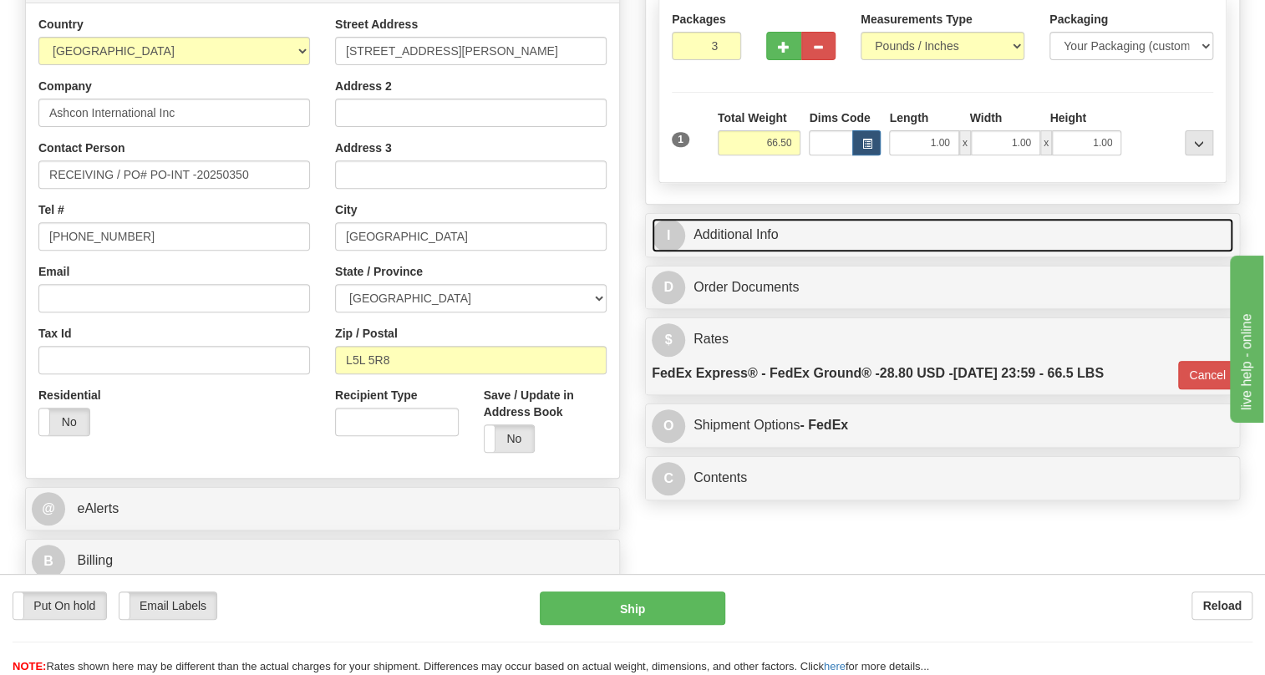
click at [742, 233] on link "I Additional Info" at bounding box center [941, 235] width 581 height 34
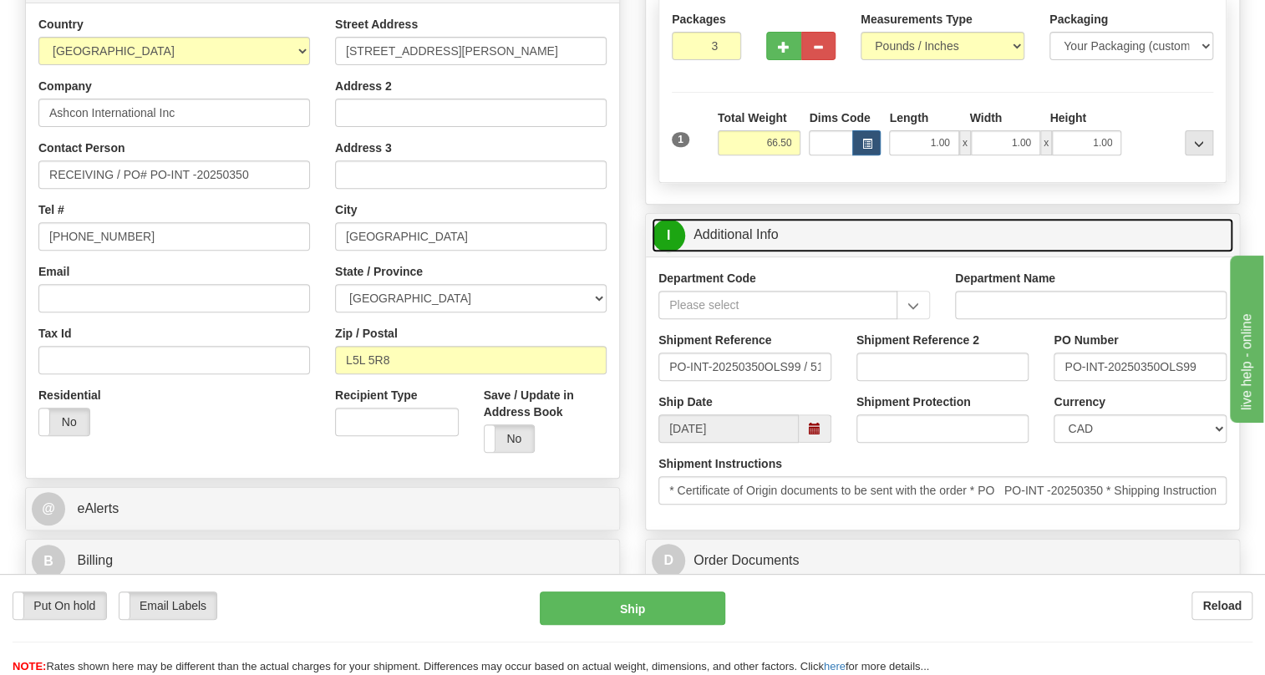
click at [742, 233] on link "I Additional Info" at bounding box center [941, 235] width 581 height 34
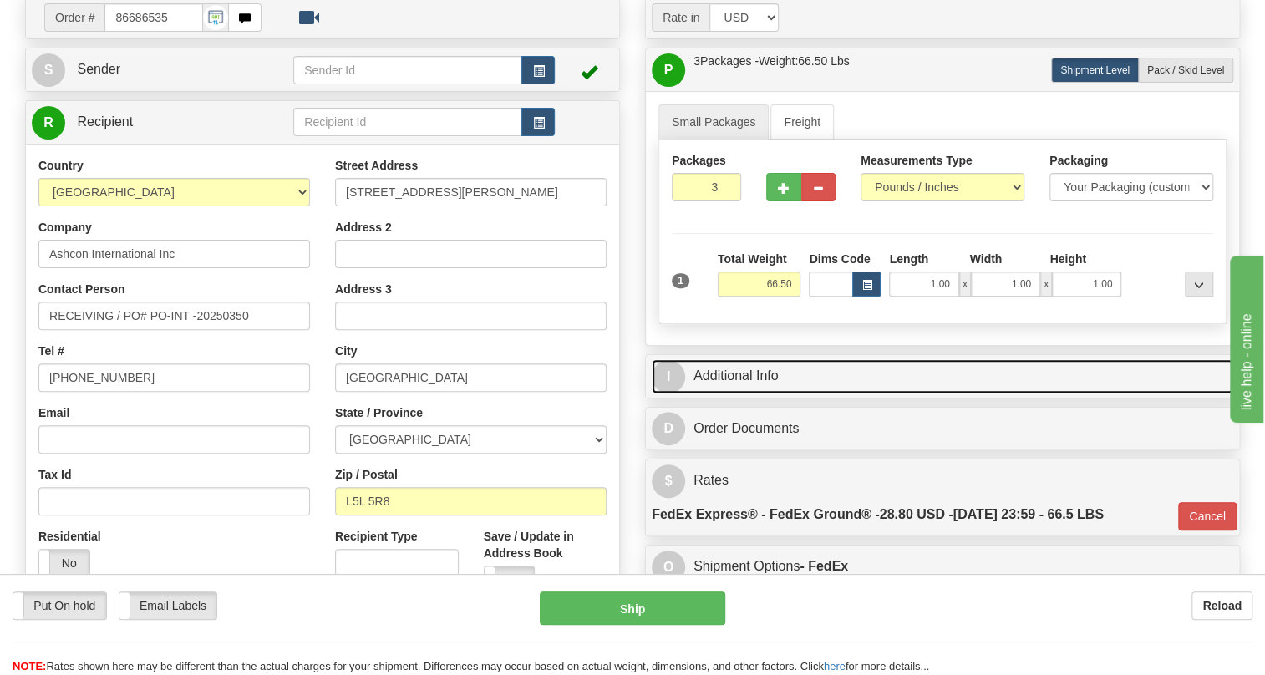
scroll to position [151, 0]
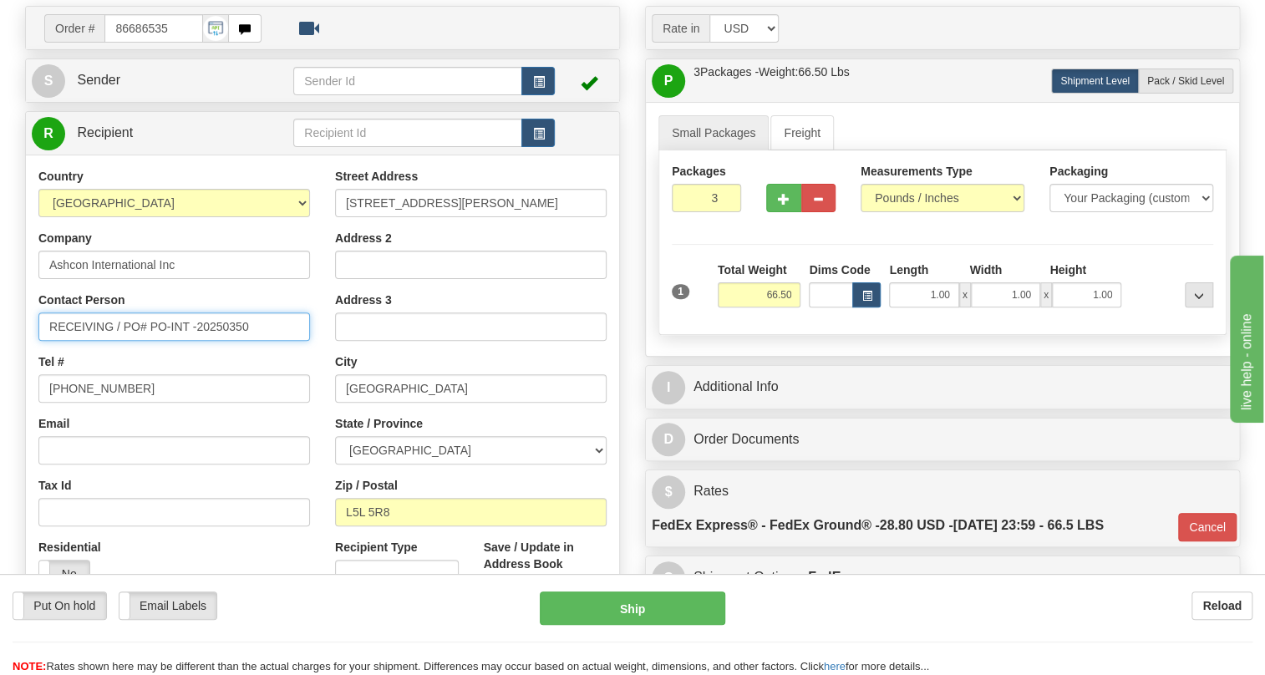
click at [80, 324] on input "RECEIVING / PO# PO-INT -20250350" at bounding box center [173, 326] width 271 height 28
paste input "Susanna Vinod"
type input "Susanna Vinod / PO# PO-INT -20250350"
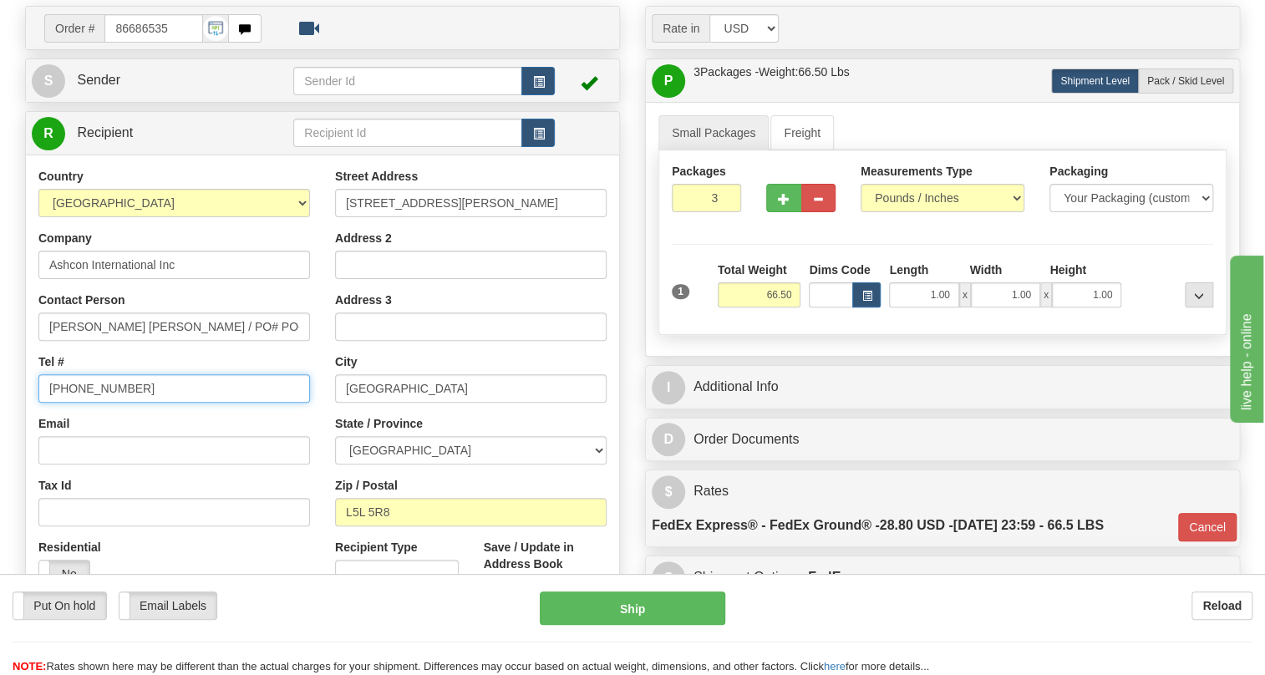
click at [94, 384] on input "(779)7960565" at bounding box center [173, 388] width 271 height 28
paste input "905-569-2300"
type input "905-569-2300"
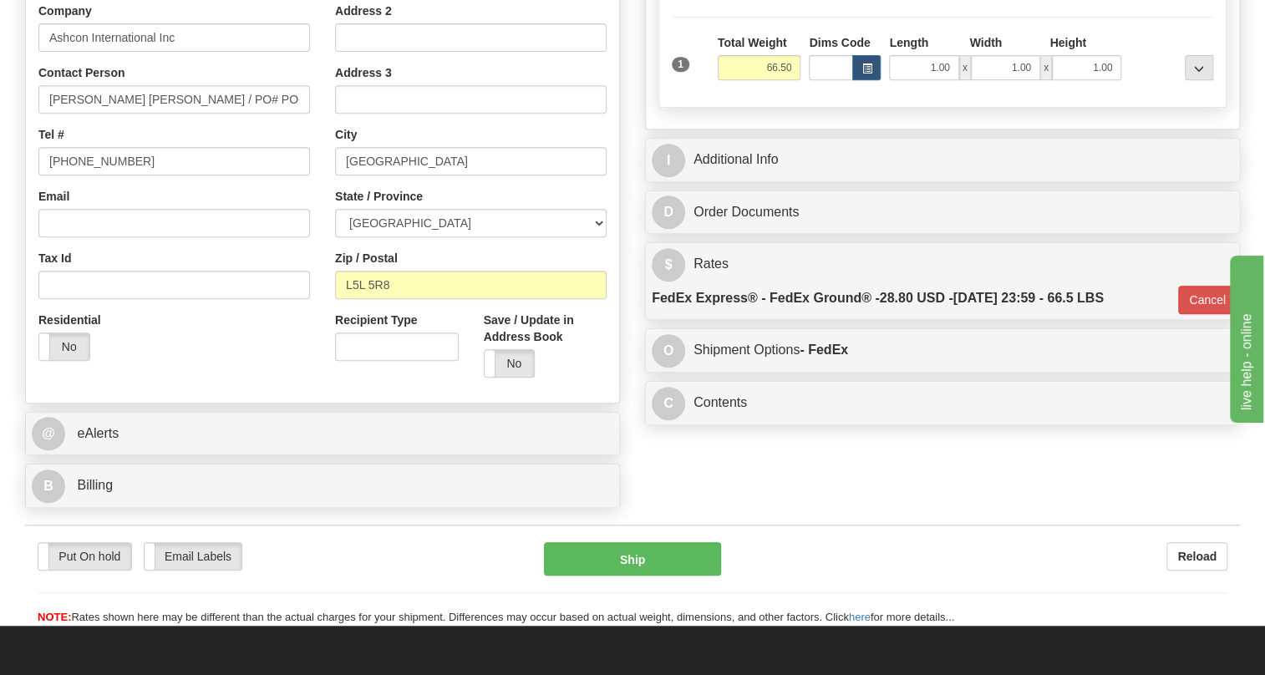
scroll to position [379, 0]
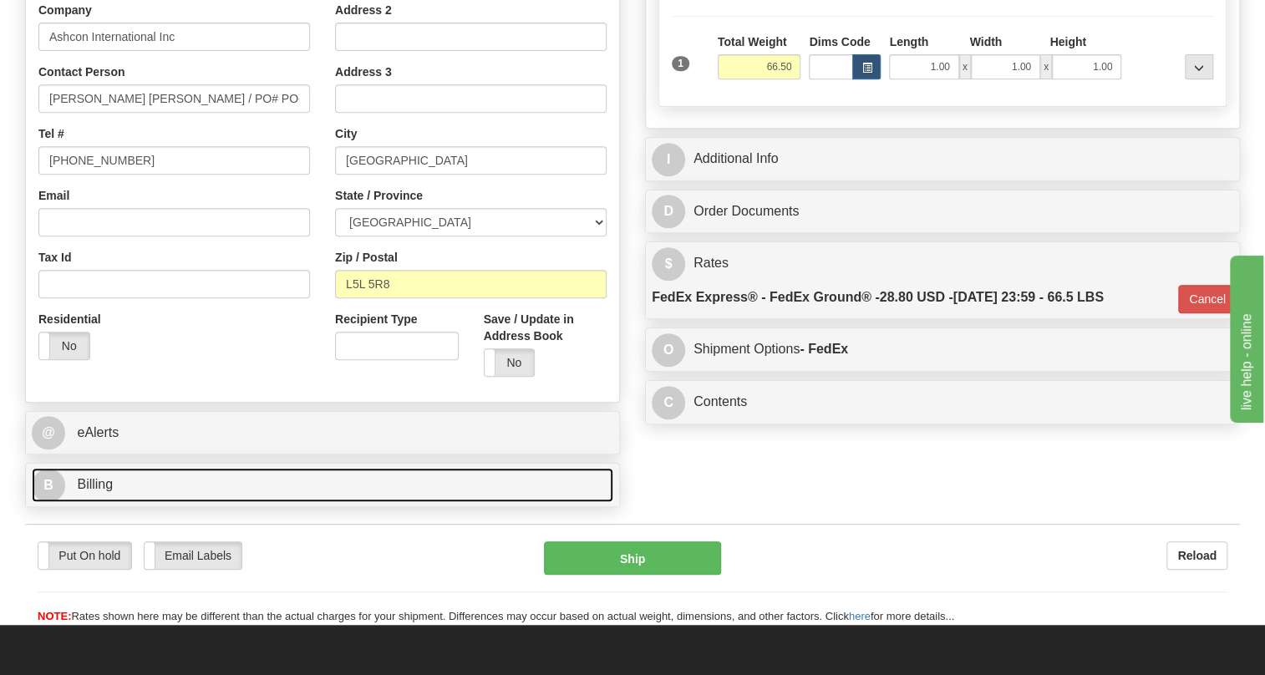
drag, startPoint x: 103, startPoint y: 480, endPoint x: 131, endPoint y: 471, distance: 29.8
click at [103, 480] on span "Billing" at bounding box center [95, 484] width 36 height 14
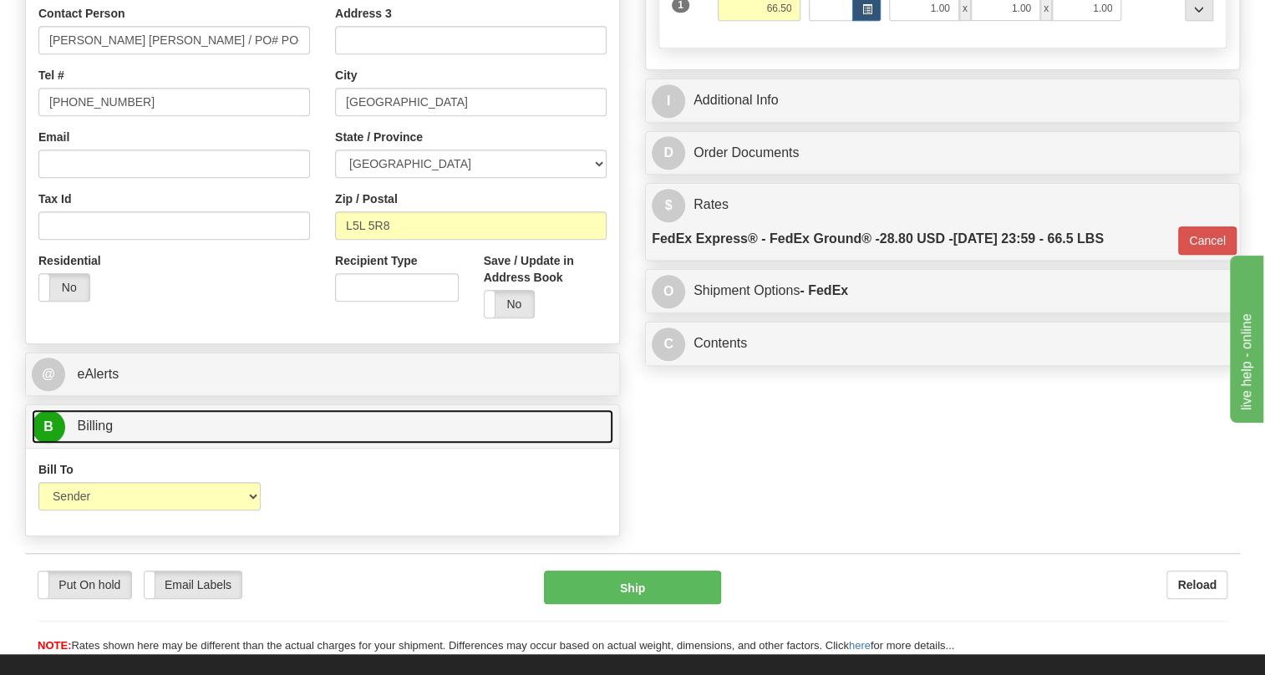
scroll to position [455, 0]
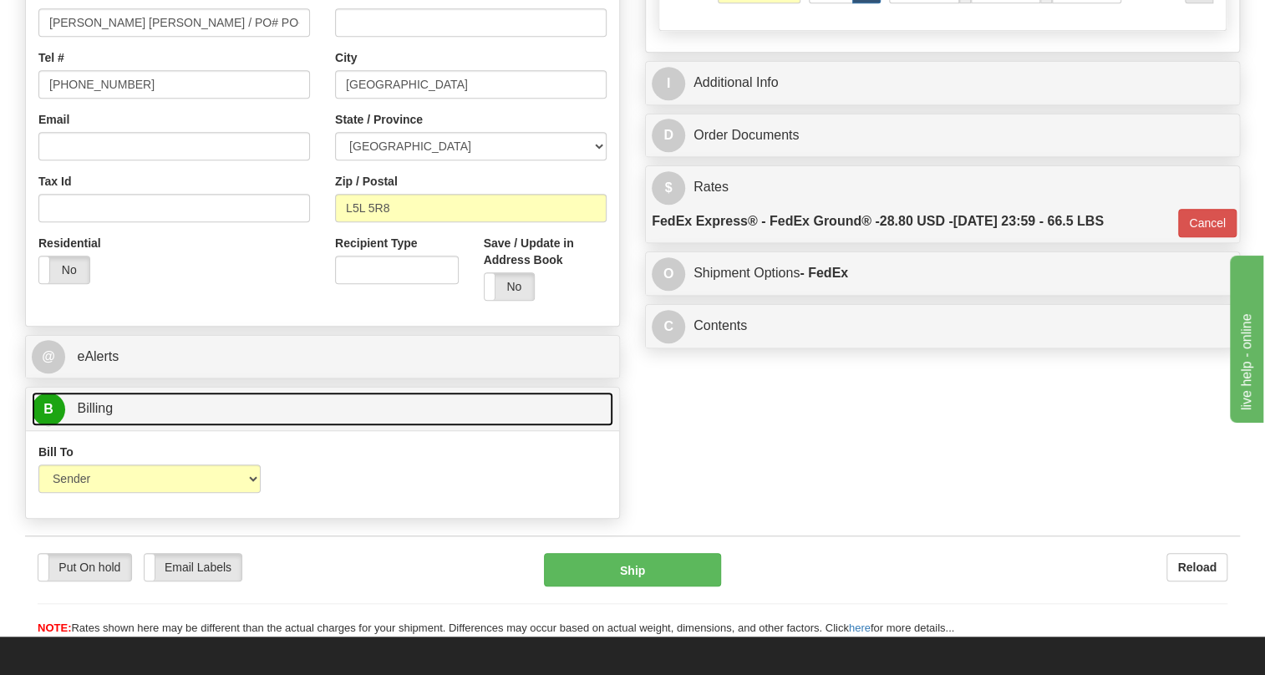
click at [108, 408] on span "Billing" at bounding box center [95, 408] width 36 height 14
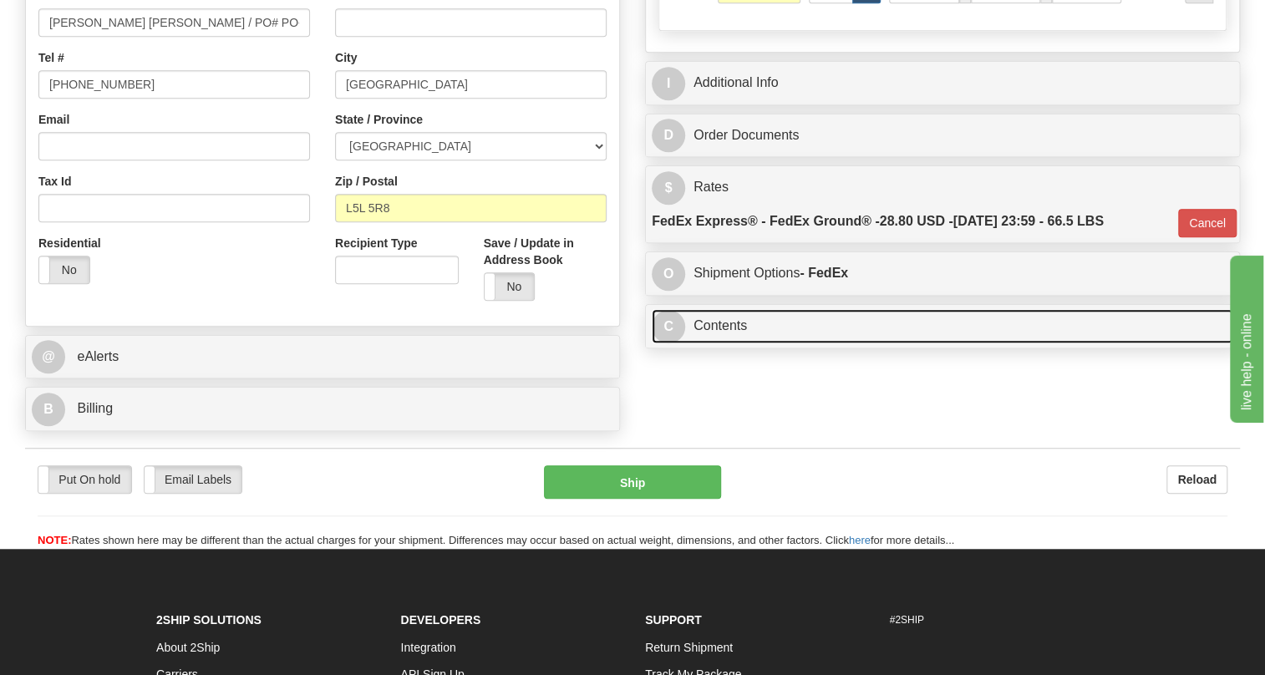
click at [703, 320] on link "C Contents" at bounding box center [941, 326] width 581 height 34
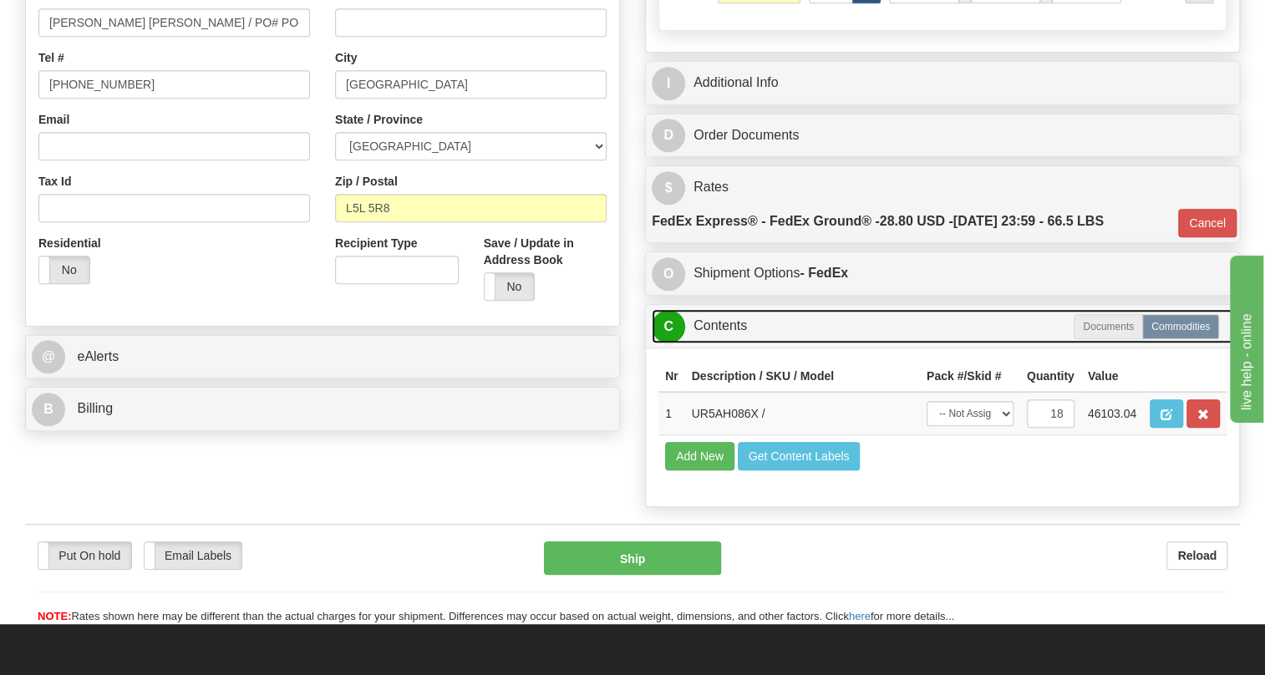
click at [714, 323] on link "C Contents" at bounding box center [941, 326] width 581 height 34
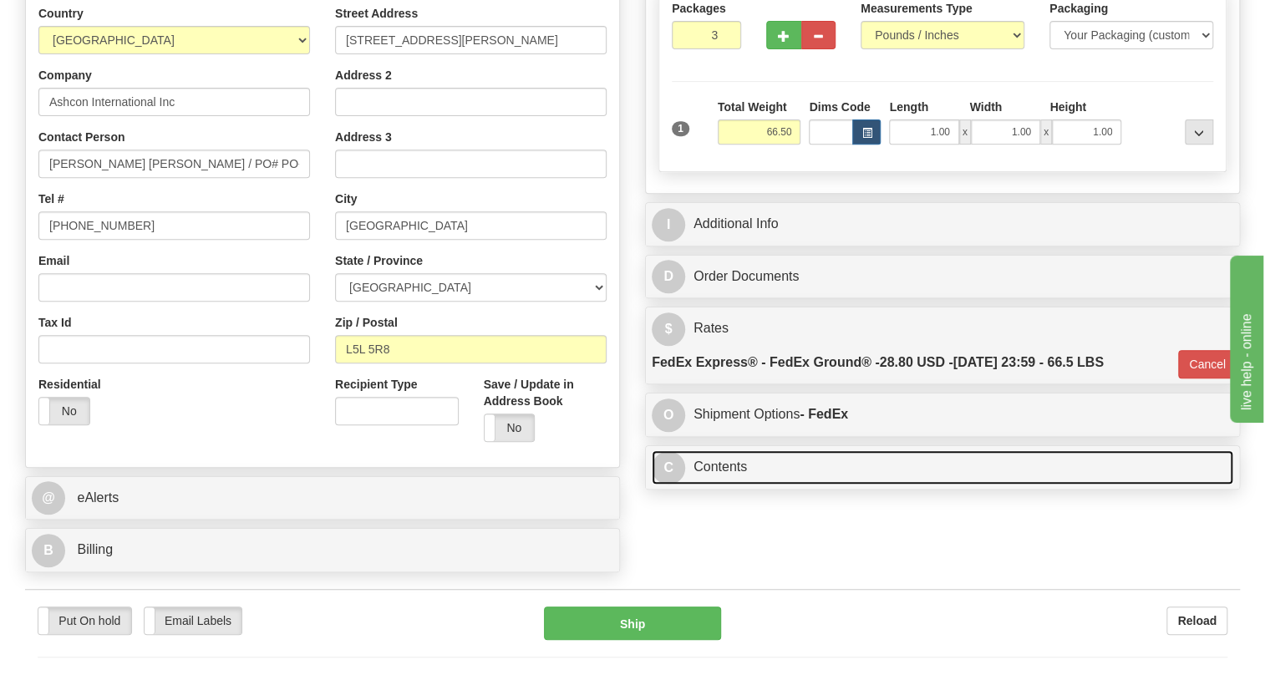
scroll to position [303, 0]
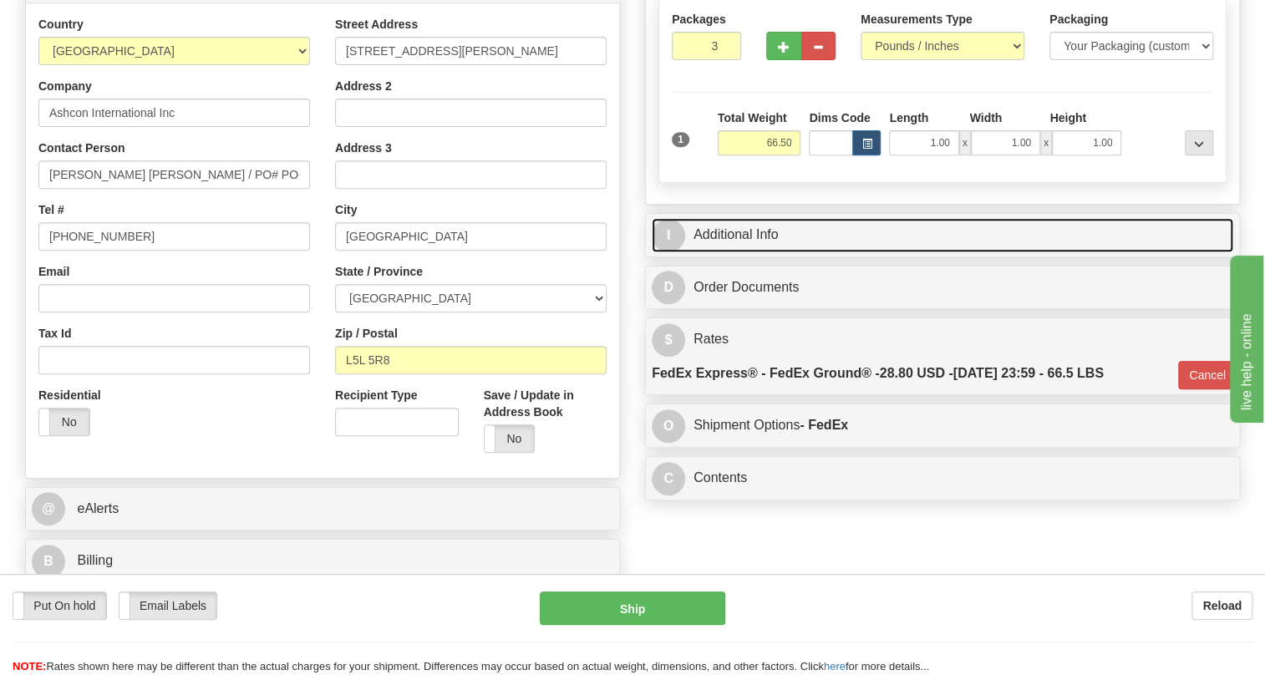
click at [738, 229] on link "I Additional Info" at bounding box center [941, 235] width 581 height 34
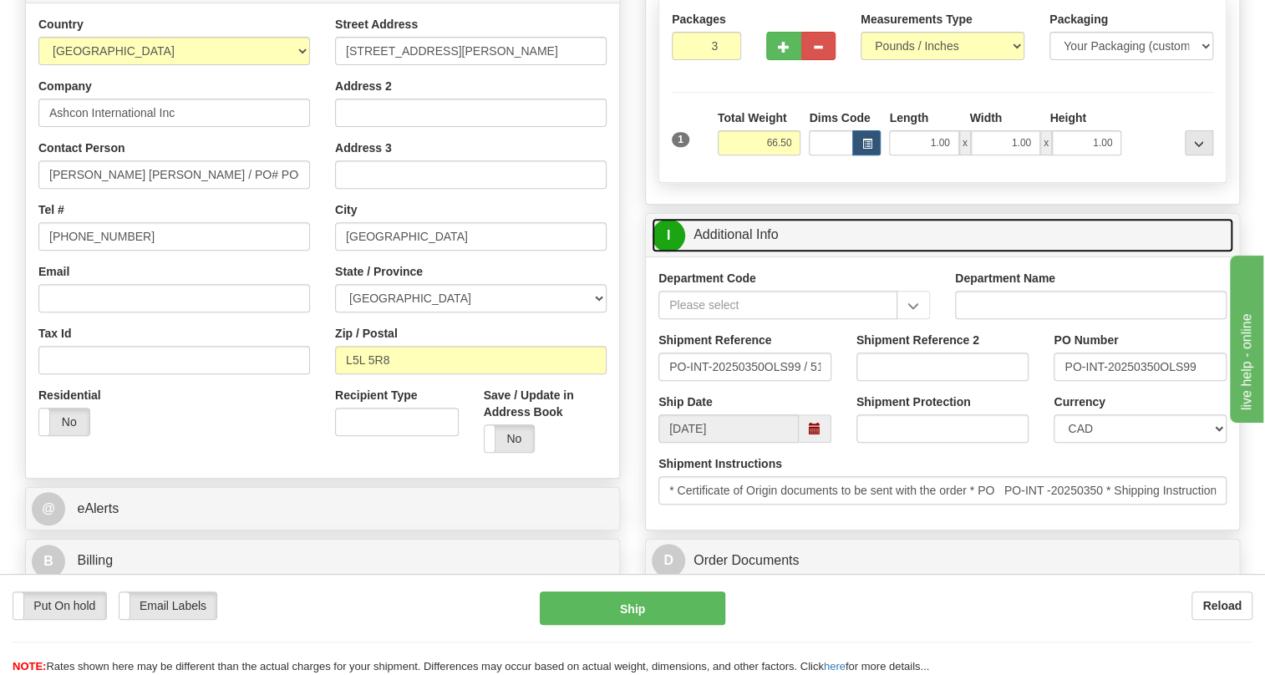
click at [738, 229] on link "I Additional Info" at bounding box center [941, 235] width 581 height 34
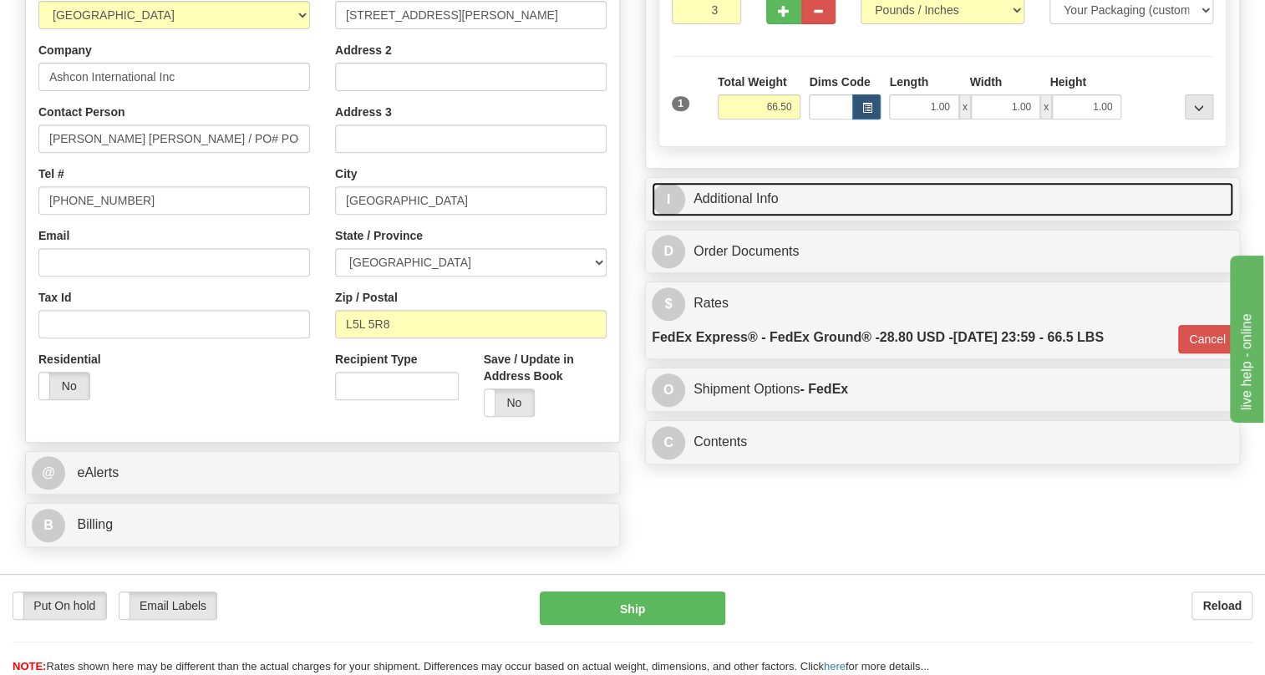
scroll to position [379, 0]
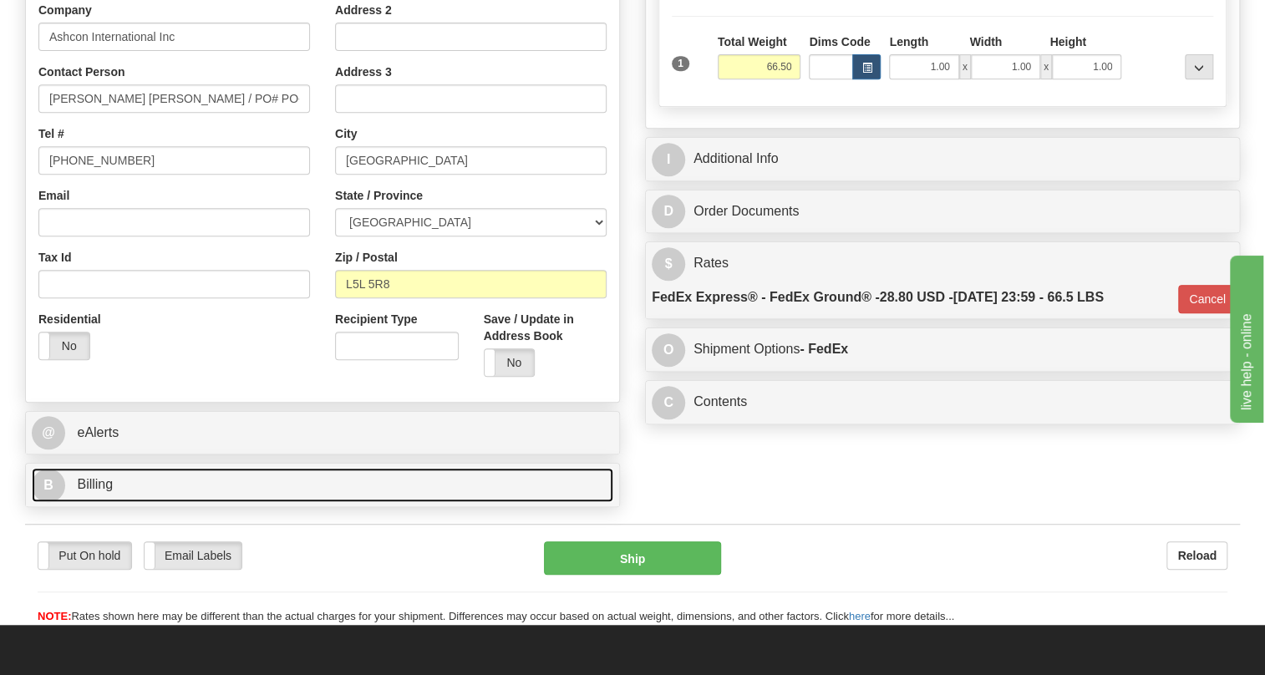
click at [104, 486] on span "Billing" at bounding box center [95, 484] width 36 height 14
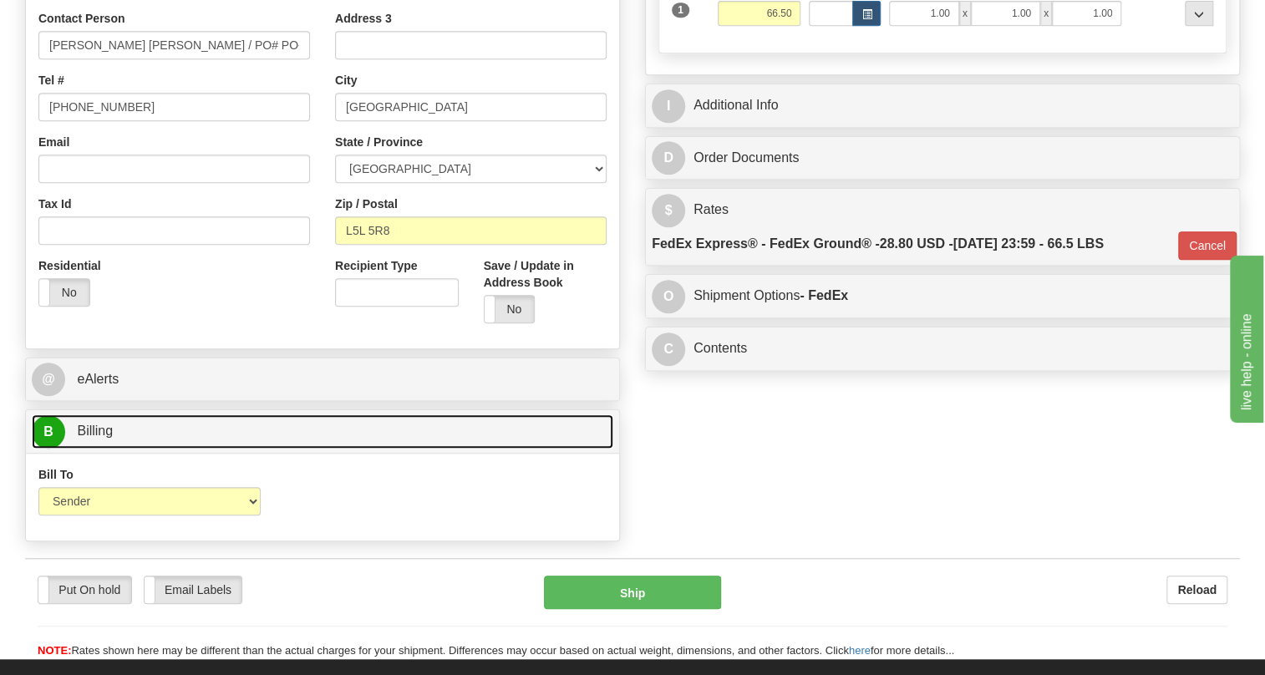
scroll to position [531, 0]
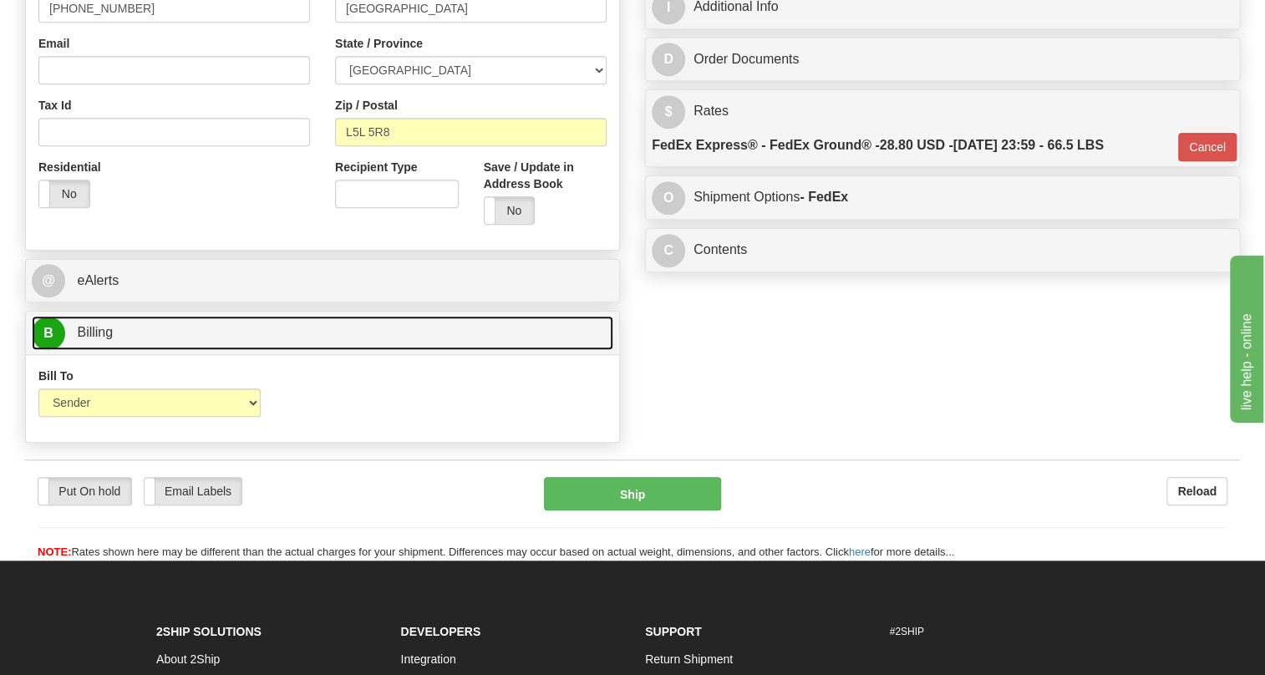
click at [89, 333] on span "Billing" at bounding box center [95, 332] width 36 height 14
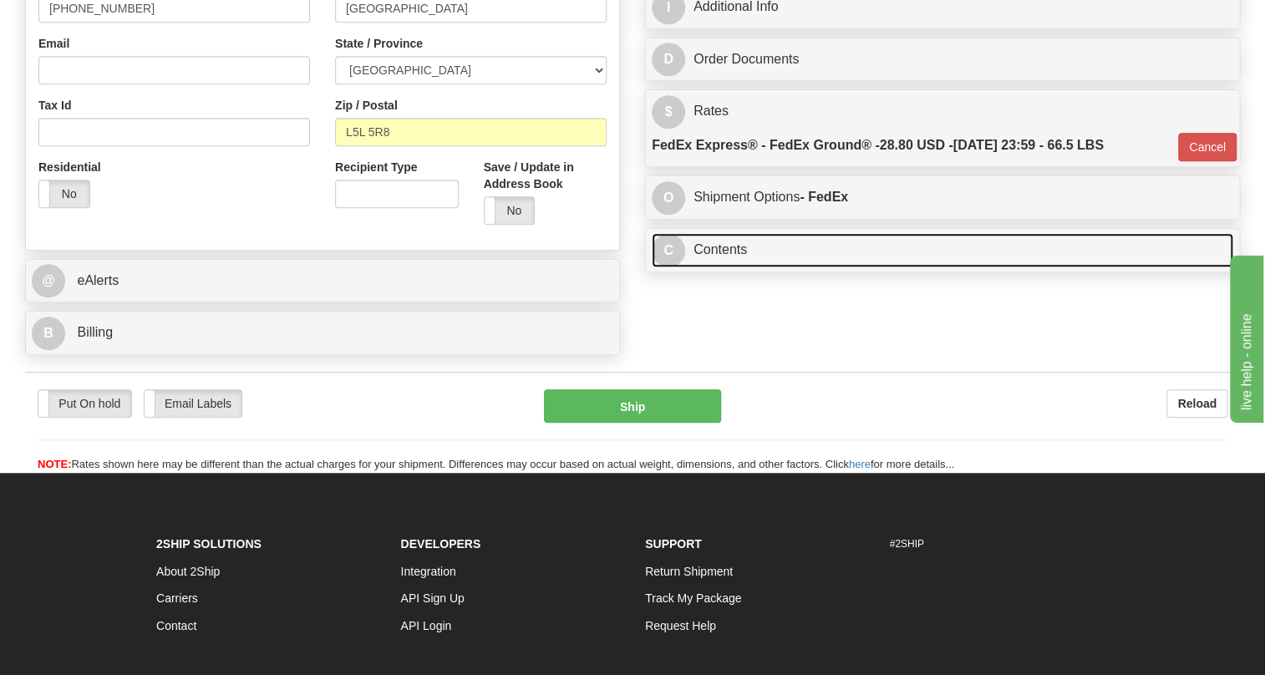
click at [730, 250] on link "C Contents" at bounding box center [941, 250] width 581 height 34
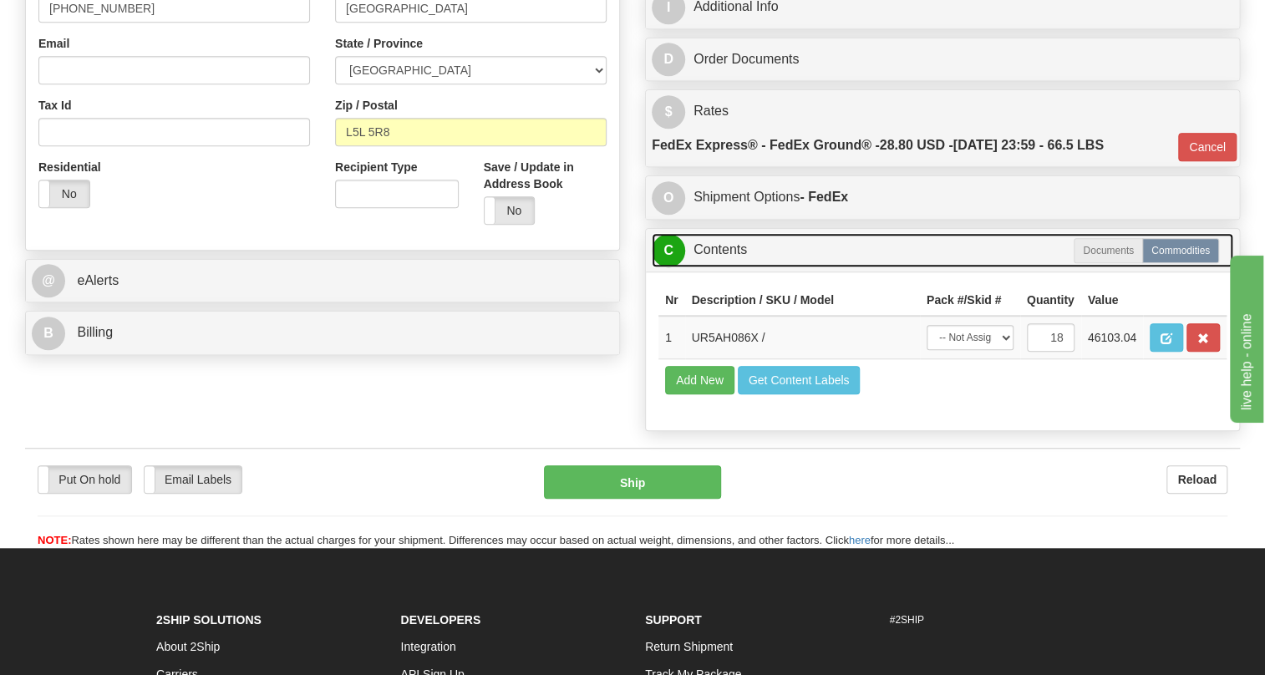
click at [730, 250] on link "C Contents" at bounding box center [941, 250] width 581 height 34
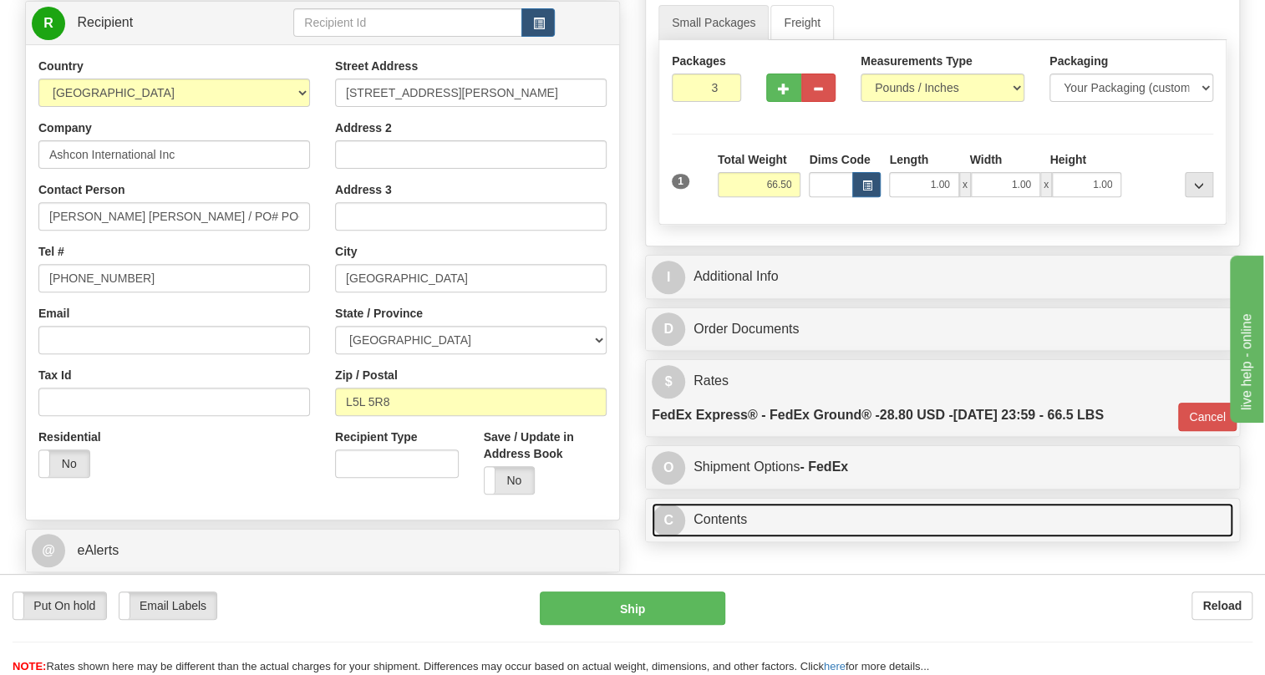
scroll to position [379, 0]
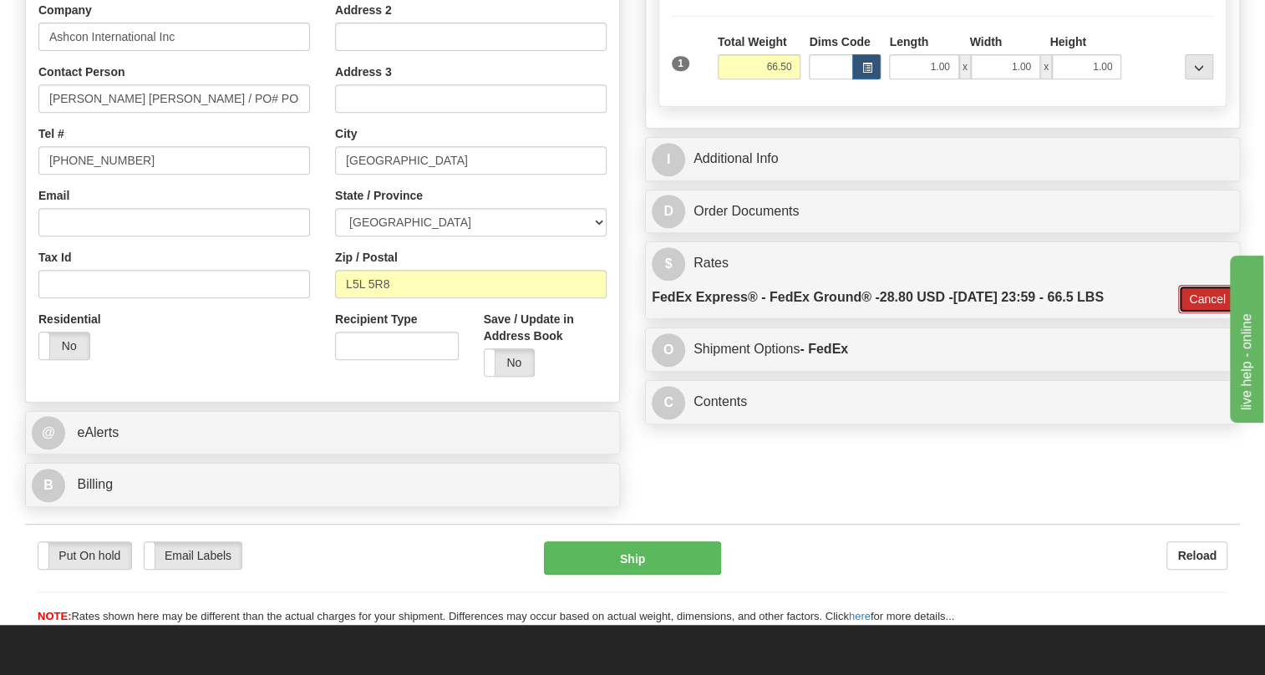
click at [1203, 293] on button "Cancel" at bounding box center [1207, 299] width 58 height 28
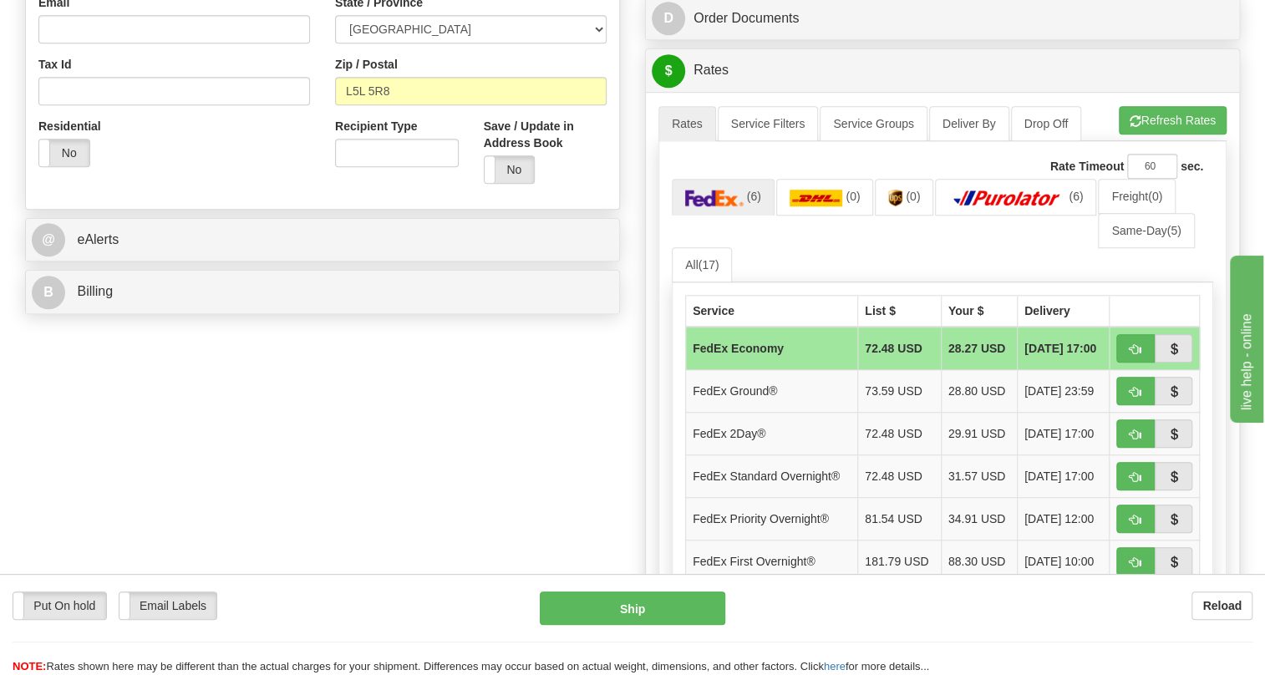
scroll to position [607, 0]
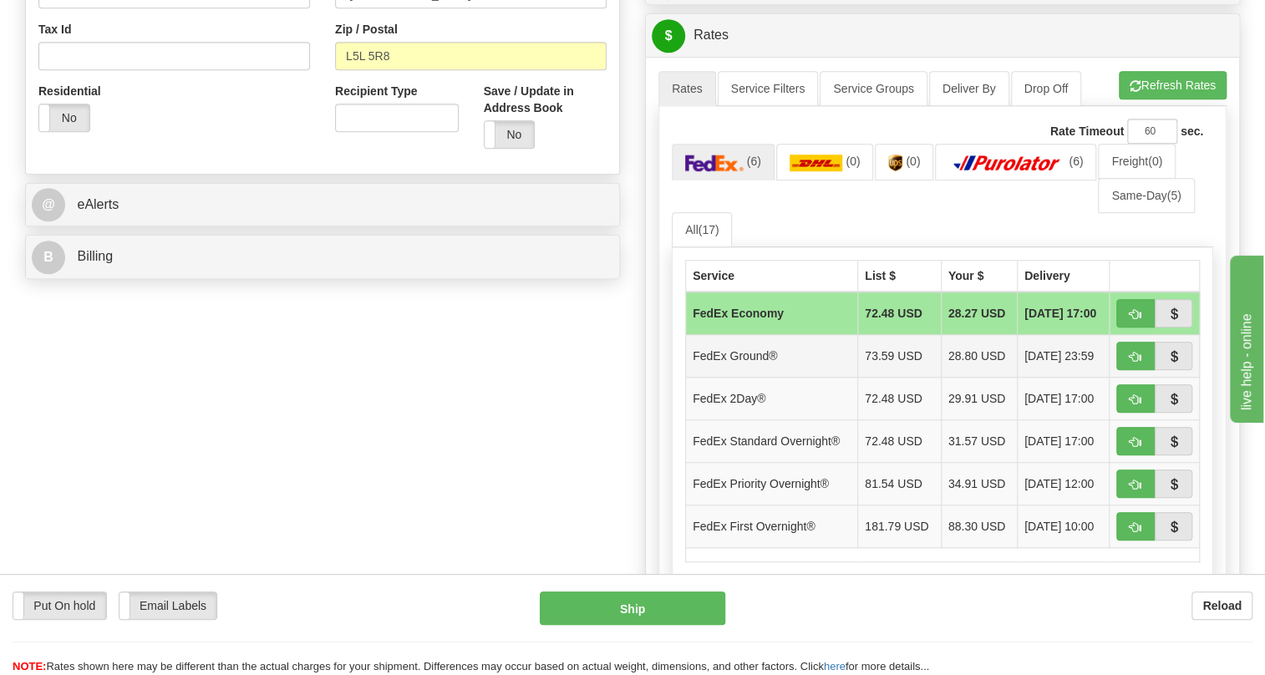
click at [1111, 361] on td at bounding box center [1154, 356] width 90 height 43
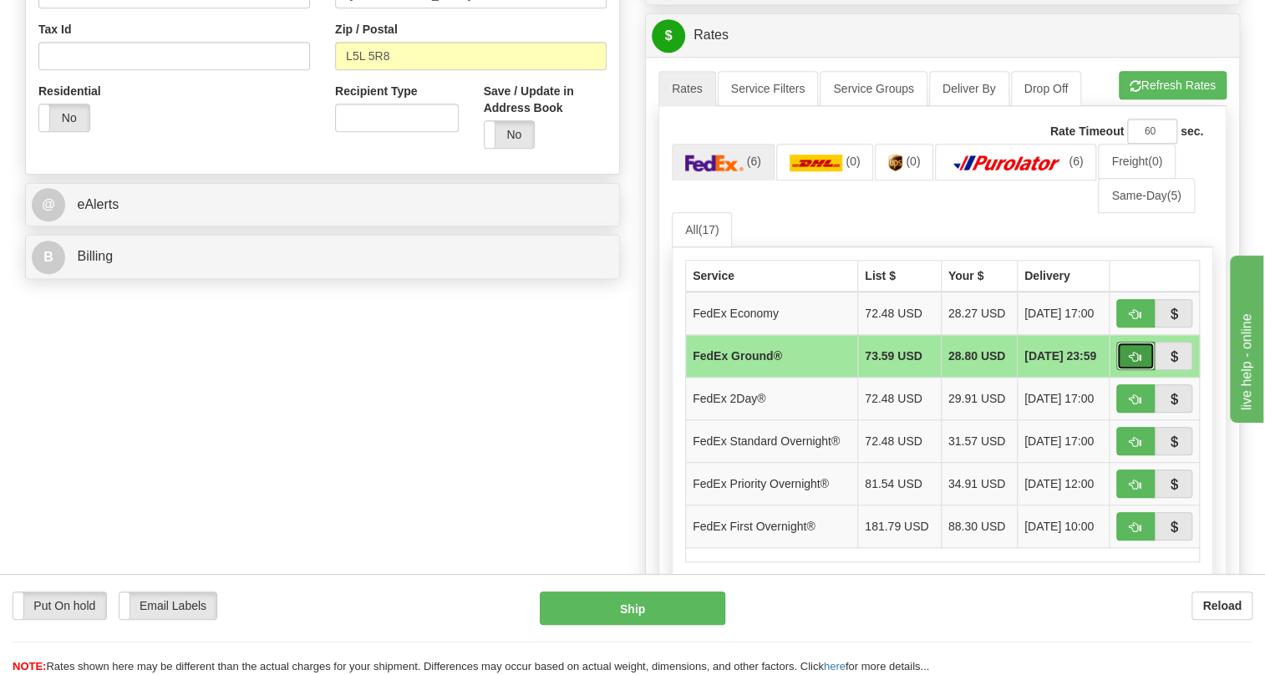
click at [1131, 357] on span "button" at bounding box center [1135, 357] width 12 height 11
type input "92"
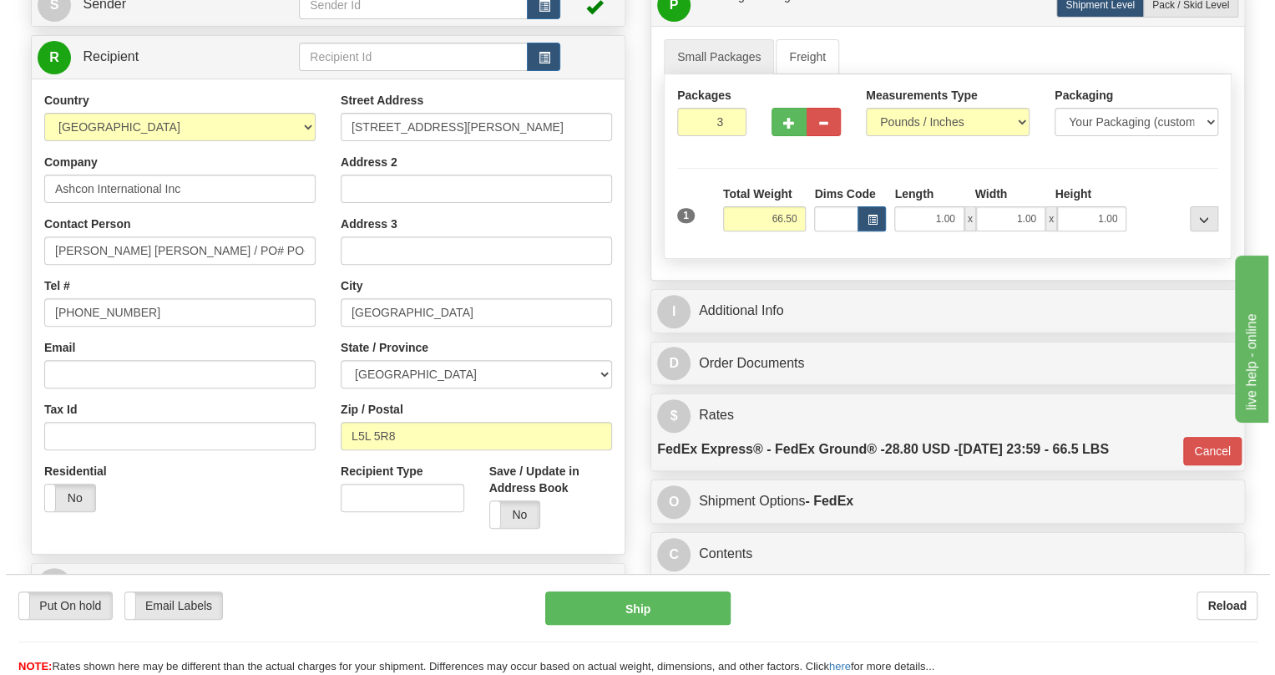
scroll to position [151, 0]
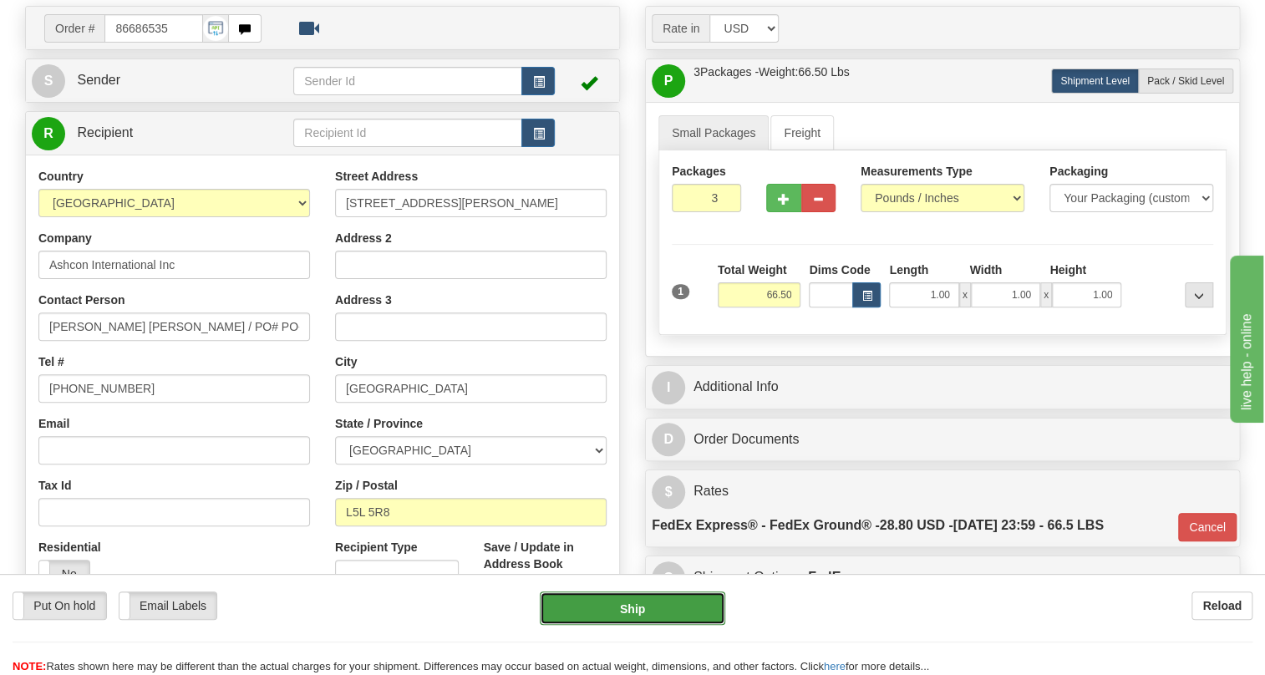
click at [638, 609] on button "Ship" at bounding box center [632, 607] width 185 height 33
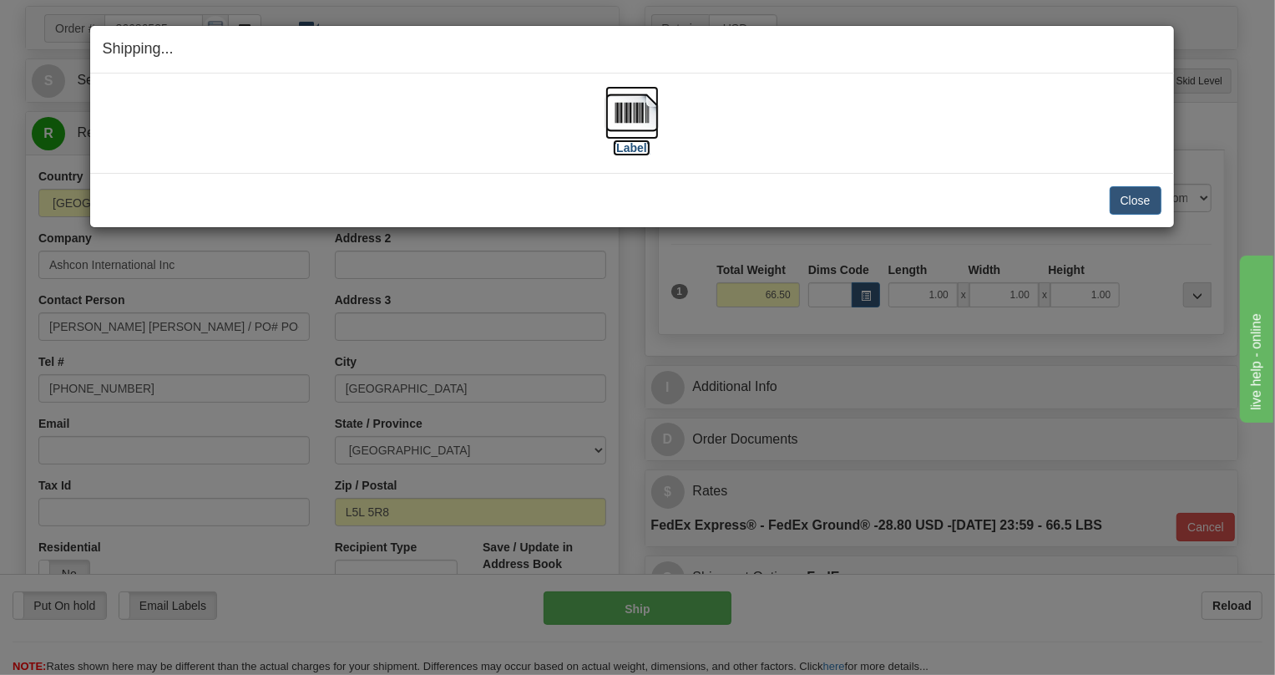
click at [635, 121] on img at bounding box center [632, 112] width 53 height 53
drag, startPoint x: 1138, startPoint y: 201, endPoint x: 1087, endPoint y: 202, distance: 51.0
click at [1138, 201] on button "Close" at bounding box center [1136, 200] width 52 height 28
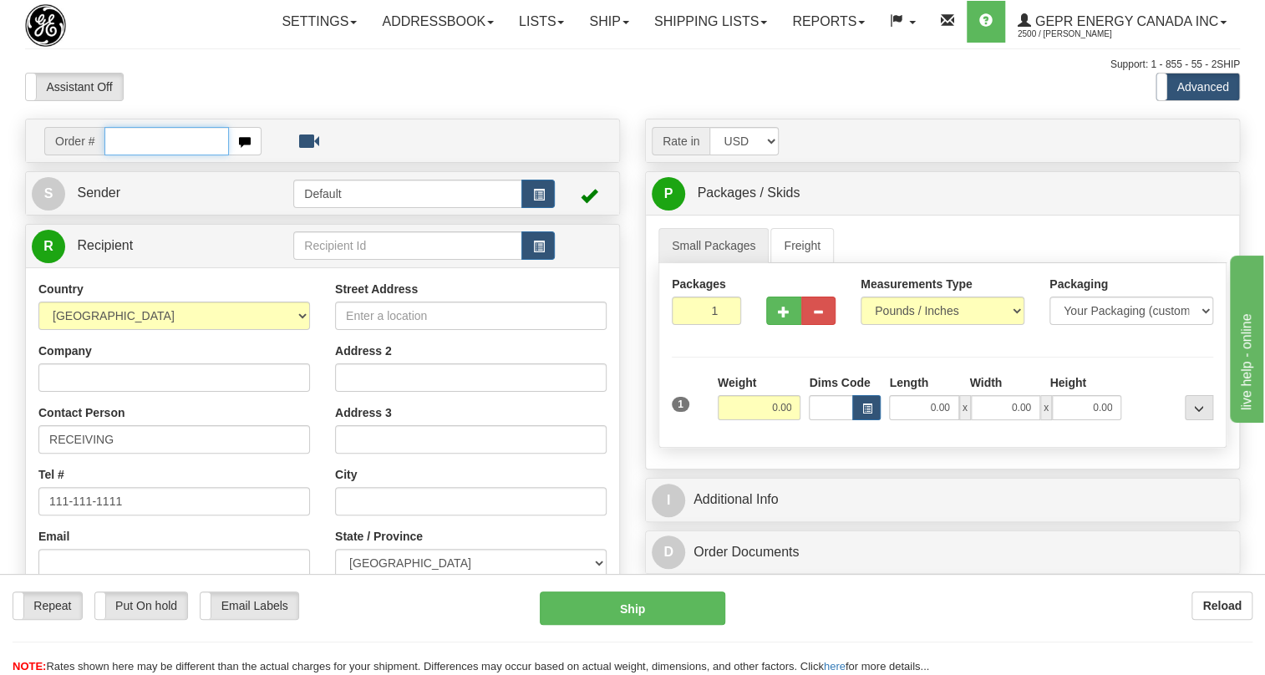
drag, startPoint x: 0, startPoint y: 0, endPoint x: 129, endPoint y: 185, distance: 226.1
click at [129, 155] on input "text" at bounding box center [166, 141] width 124 height 28
paste input "0086686130"
click at [129, 155] on input "0086686130" at bounding box center [166, 141] width 124 height 28
type input "86686130"
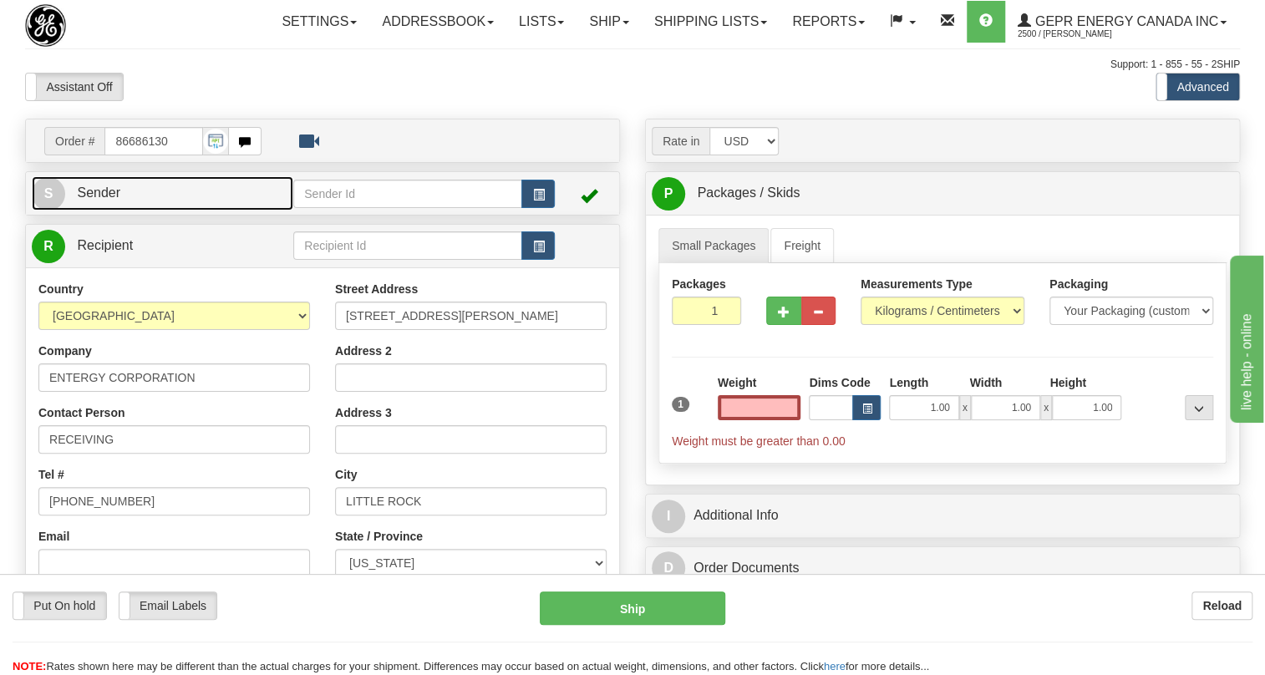
type input "0.00"
click at [104, 200] on span "Sender" at bounding box center [98, 192] width 43 height 14
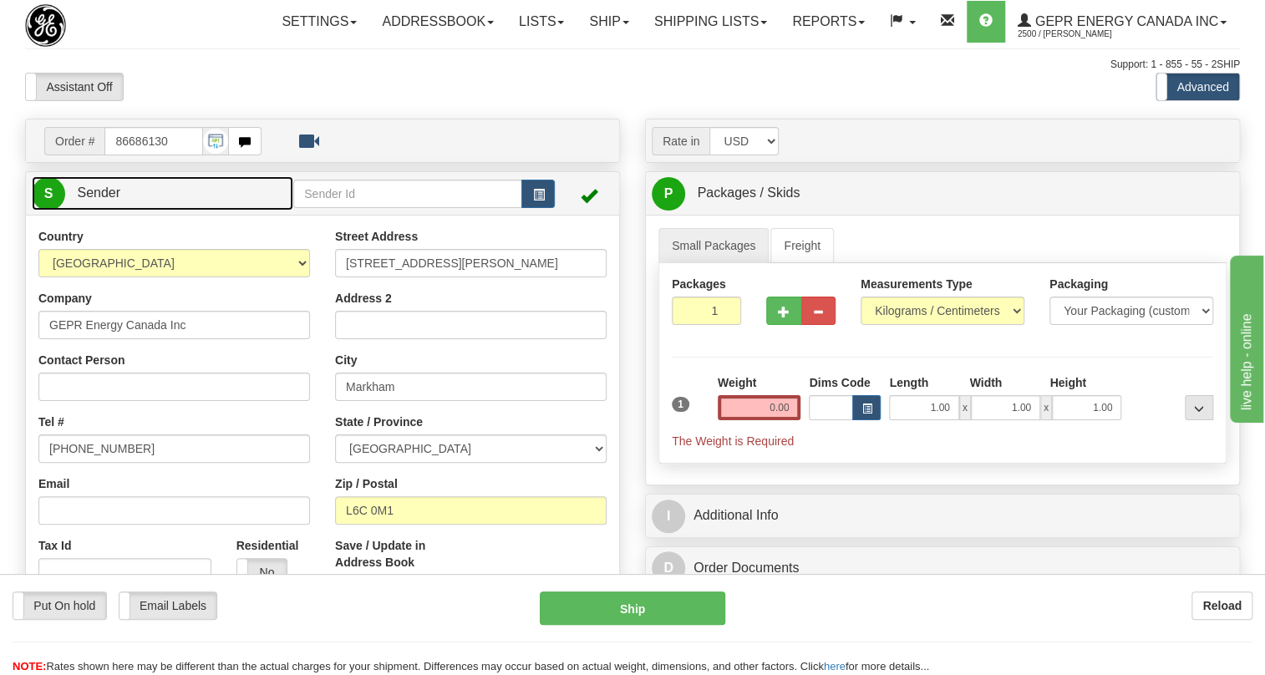
type input "MARKHAM"
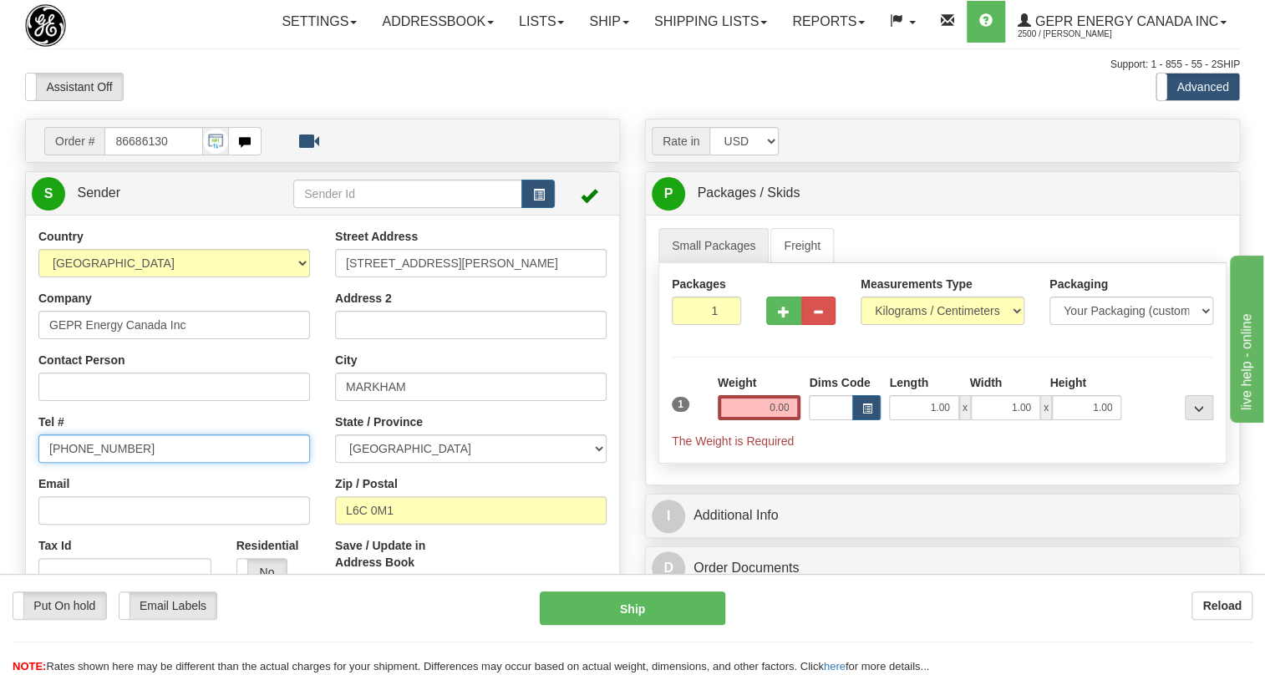
click at [95, 463] on input "(779)7960565" at bounding box center [173, 448] width 271 height 28
paste input "905-927-5013"
type input "905-927-5013"
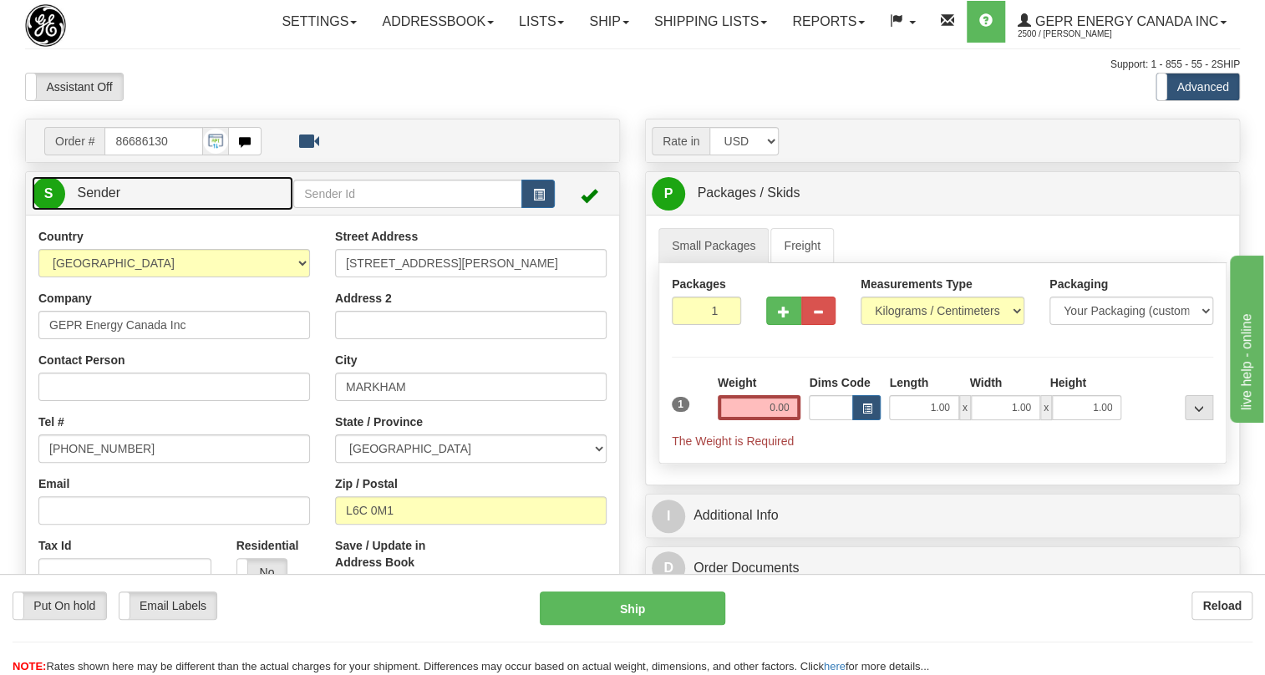
click at [114, 200] on span "Sender" at bounding box center [98, 192] width 43 height 14
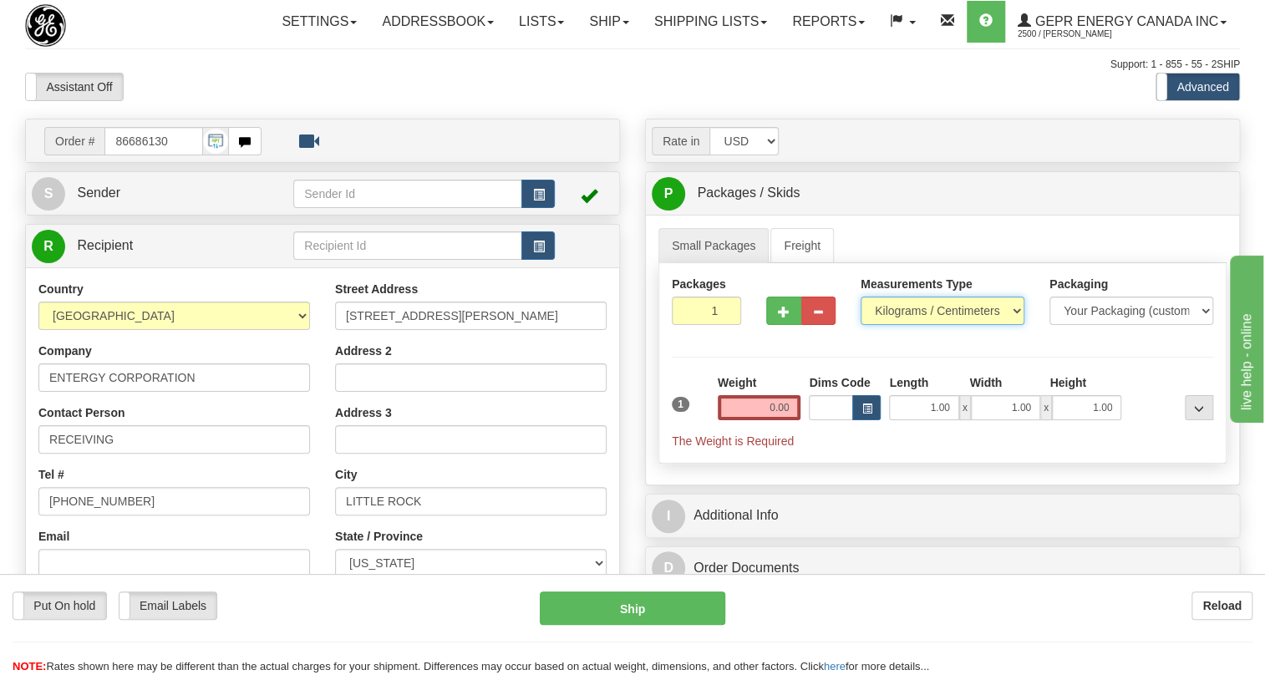
click at [909, 325] on select "Pounds / Inches Kilograms / Centimeters" at bounding box center [942, 310] width 164 height 28
select select "0"
click at [860, 325] on select "Pounds / Inches Kilograms / Centimeters" at bounding box center [942, 310] width 164 height 28
click at [760, 420] on input "0.00" at bounding box center [759, 407] width 84 height 25
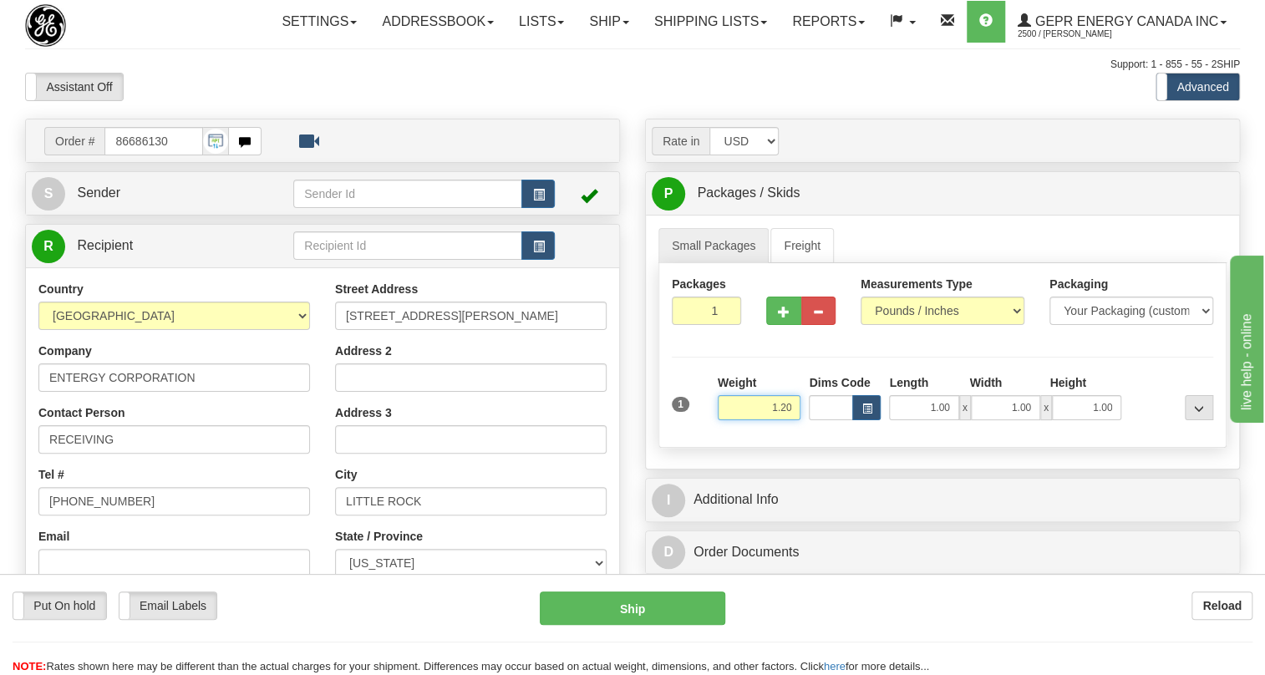
type input "1.20"
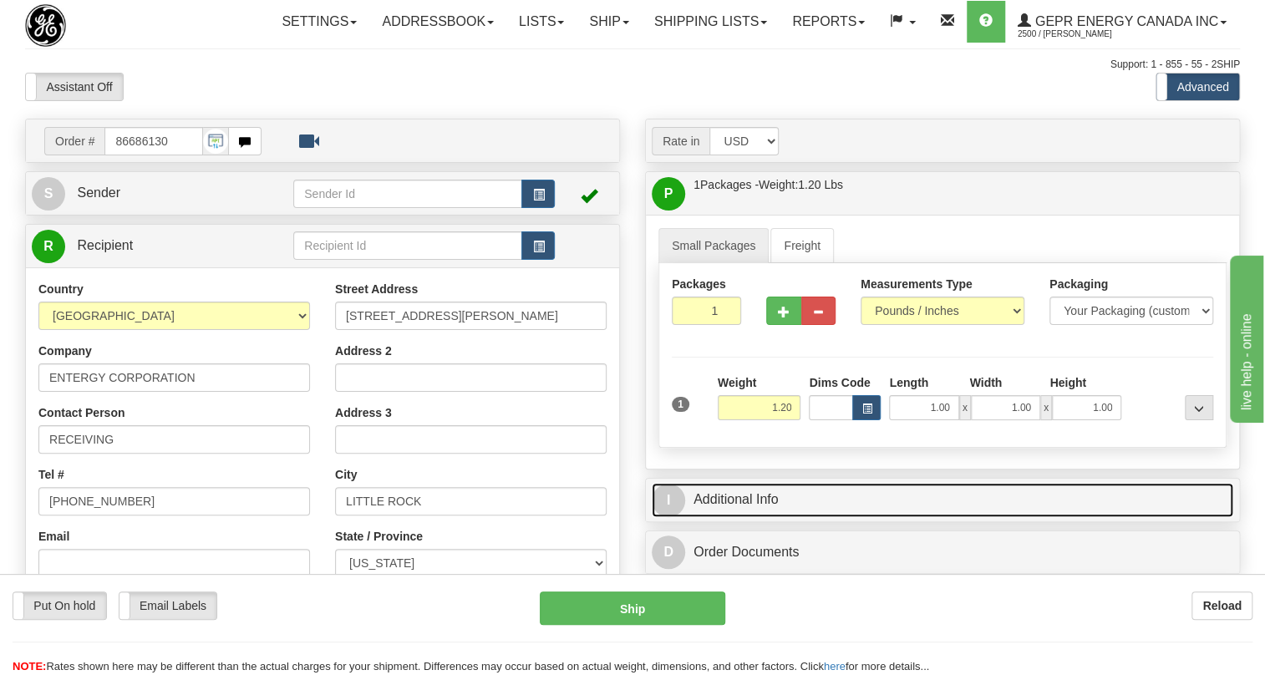
click at [738, 517] on link "I Additional Info" at bounding box center [941, 500] width 581 height 34
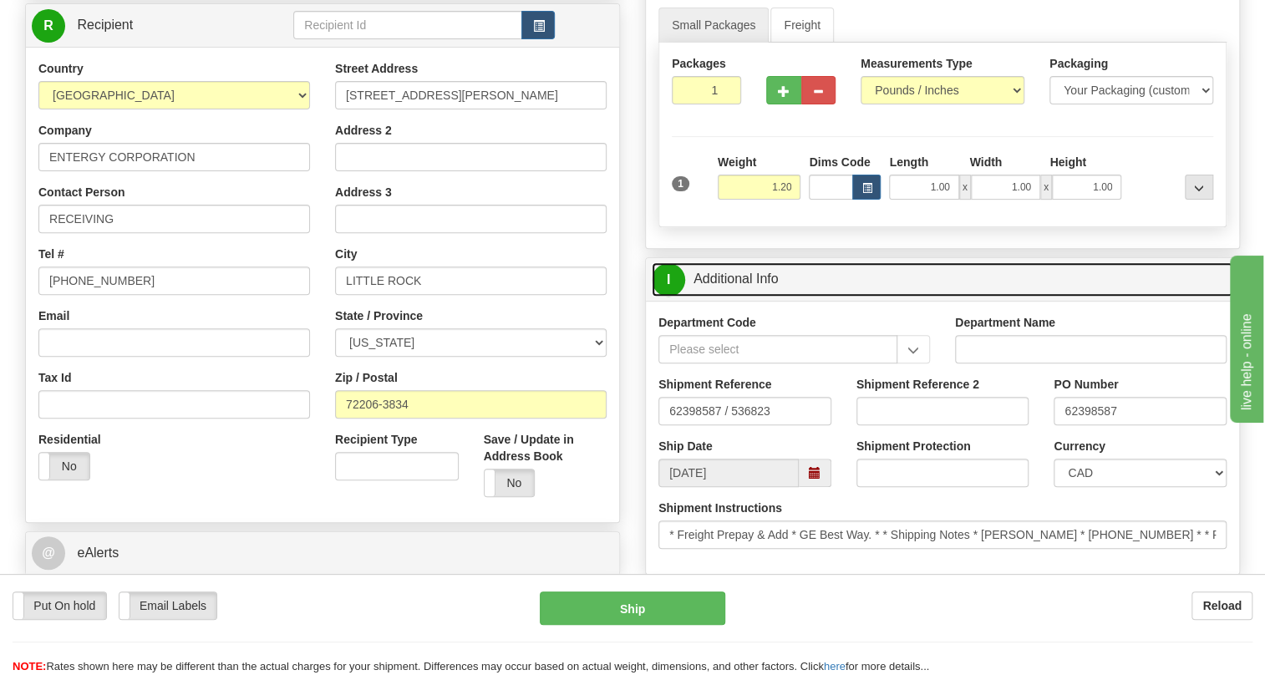
scroll to position [227, 0]
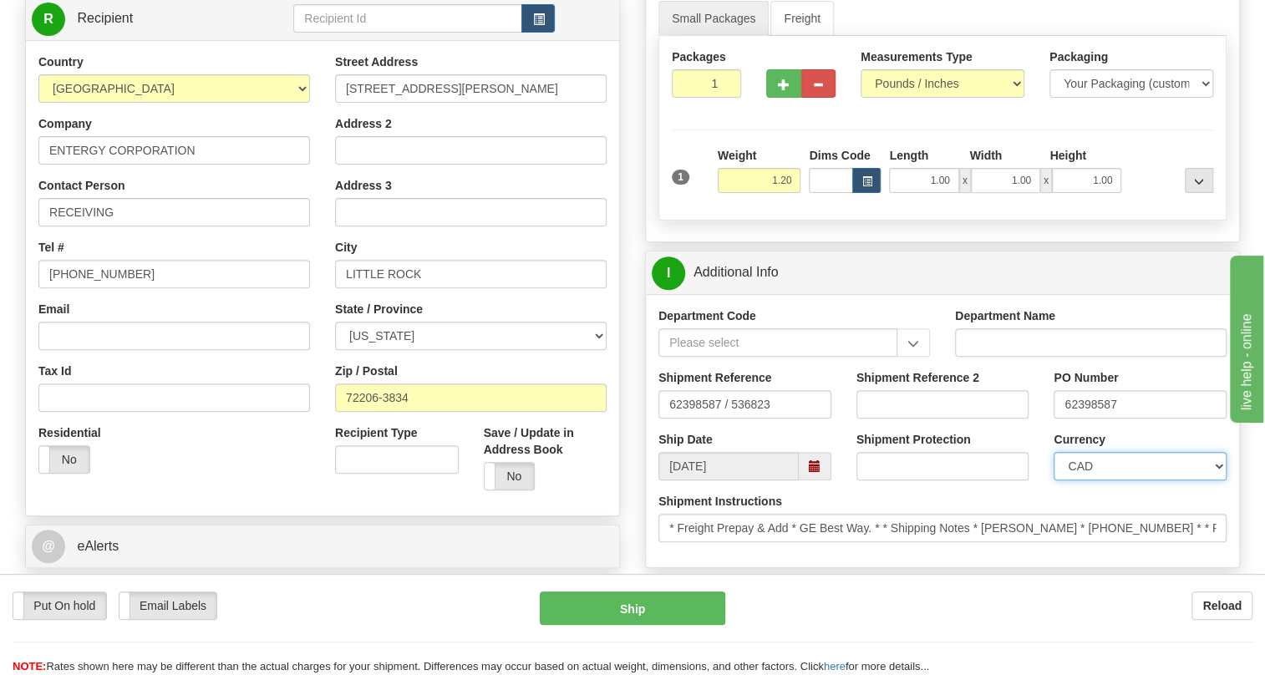
click at [1119, 480] on select "CAD USD EUR ZAR RON ANG ARN AUD AUS AWG BBD BFR BGN BHD BMD BND BRC BRL CHP CKZ…" at bounding box center [1139, 466] width 173 height 28
select select "1"
click at [1053, 480] on select "CAD USD EUR ZAR RON ANG ARN AUD AUS AWG BBD BFR BGN BHD BMD BND BRC BRL CHP CKZ…" at bounding box center [1139, 466] width 173 height 28
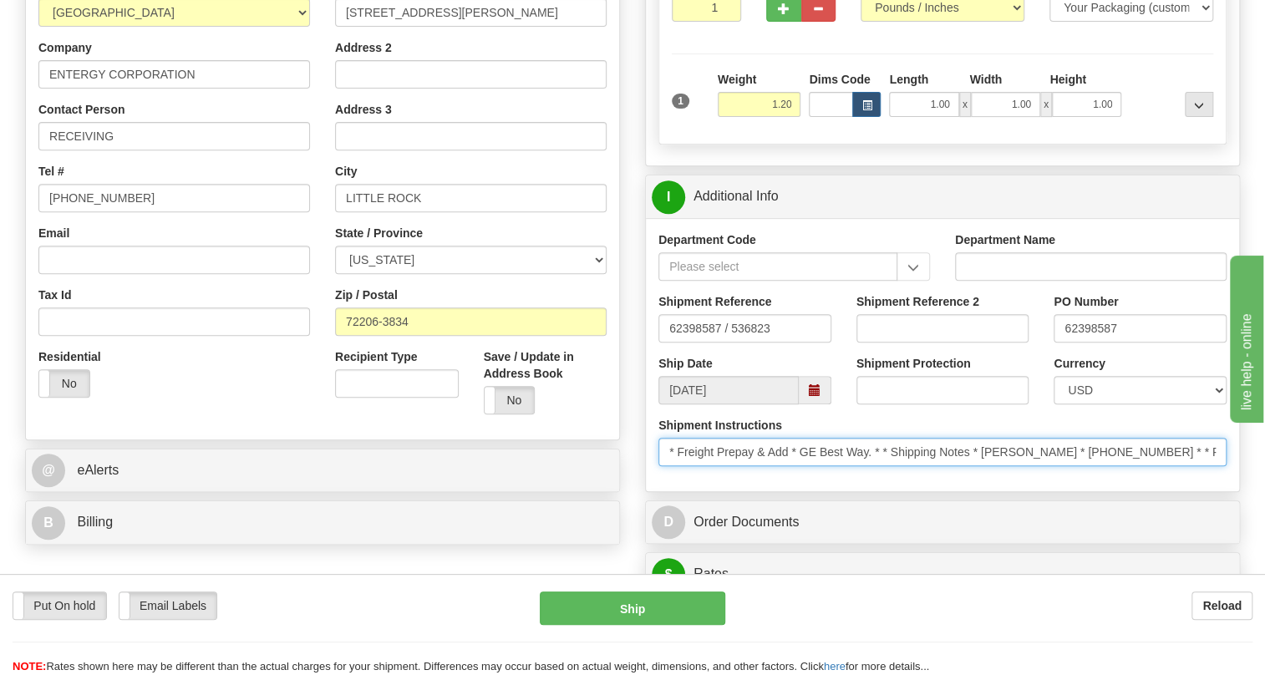
drag, startPoint x: 1067, startPoint y: 487, endPoint x: 986, endPoint y: 488, distance: 81.9
click at [986, 466] on input "* Freight Prepay & Add * GE Best Way. * * Shipping Notes * CHAD YANCEY * (501) …" at bounding box center [942, 452] width 568 height 28
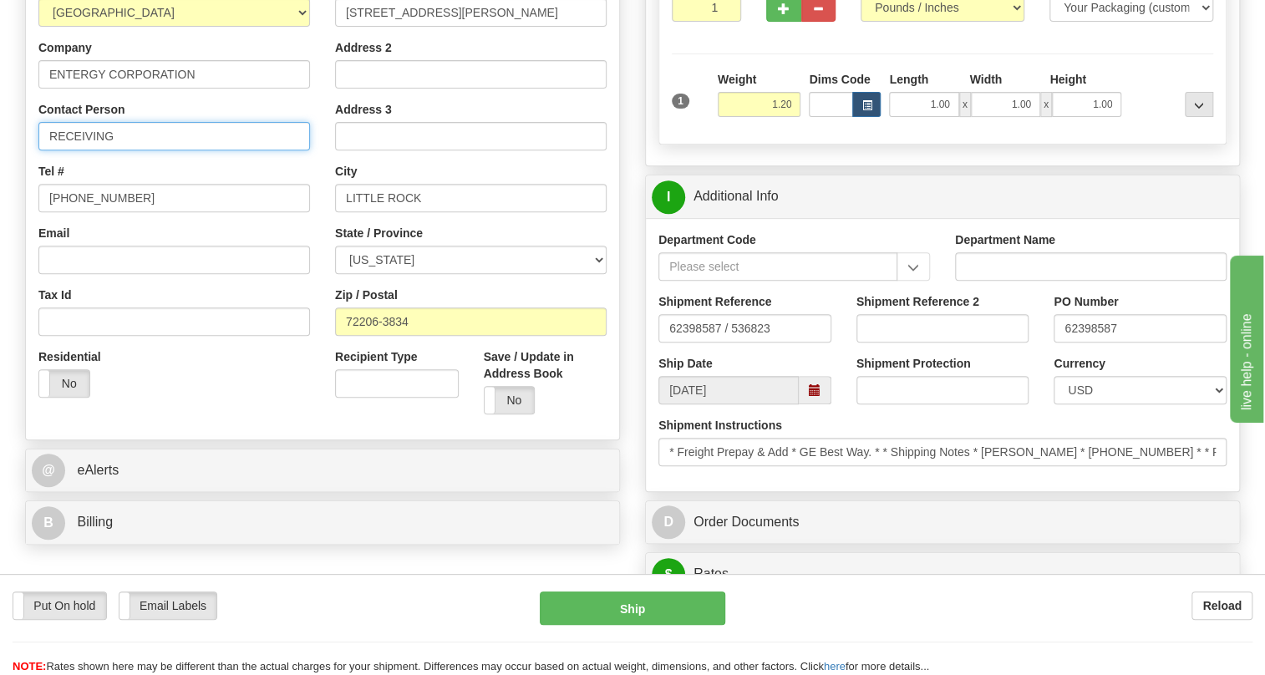
click at [129, 150] on input "RECEIVING" at bounding box center [173, 136] width 271 height 28
paste input "CHAD YANCEY"
type input "RECEIVING / CHAD YANCEY"
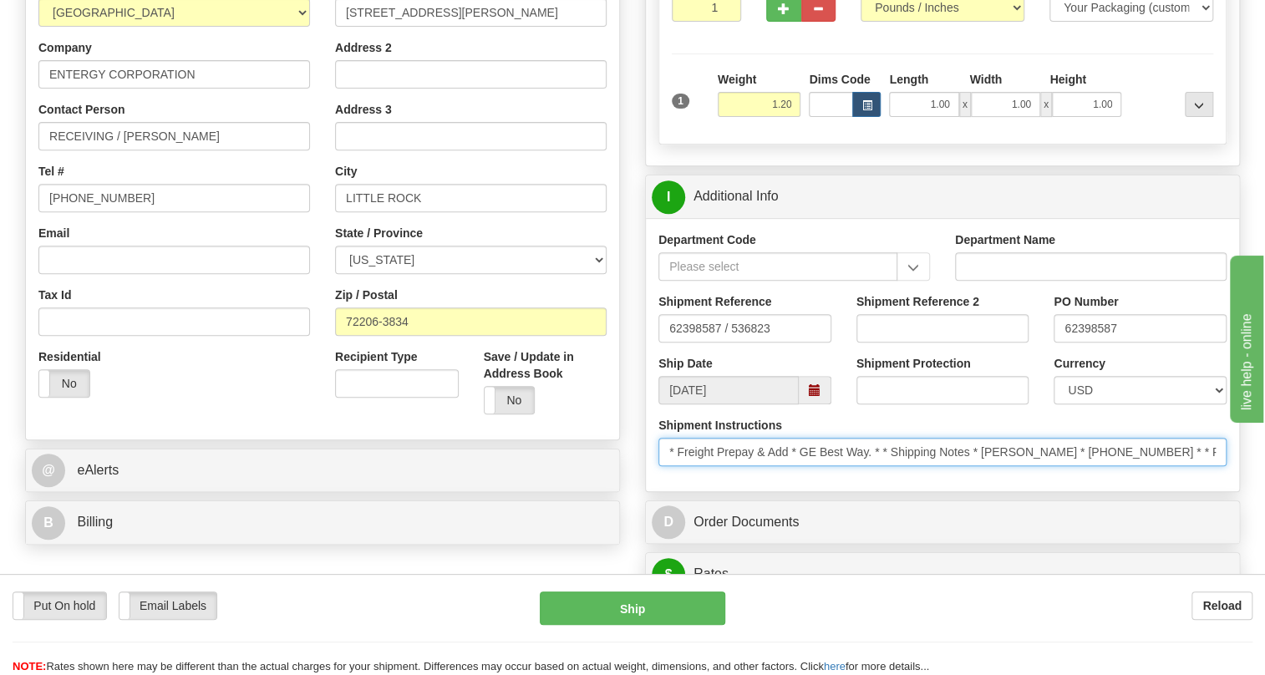
drag, startPoint x: 1156, startPoint y: 488, endPoint x: 1077, endPoint y: 489, distance: 78.5
click at [1077, 466] on input "* Freight Prepay & Add * GE Best Way. * * Shipping Notes * CHAD YANCEY * (501) …" at bounding box center [942, 452] width 568 height 28
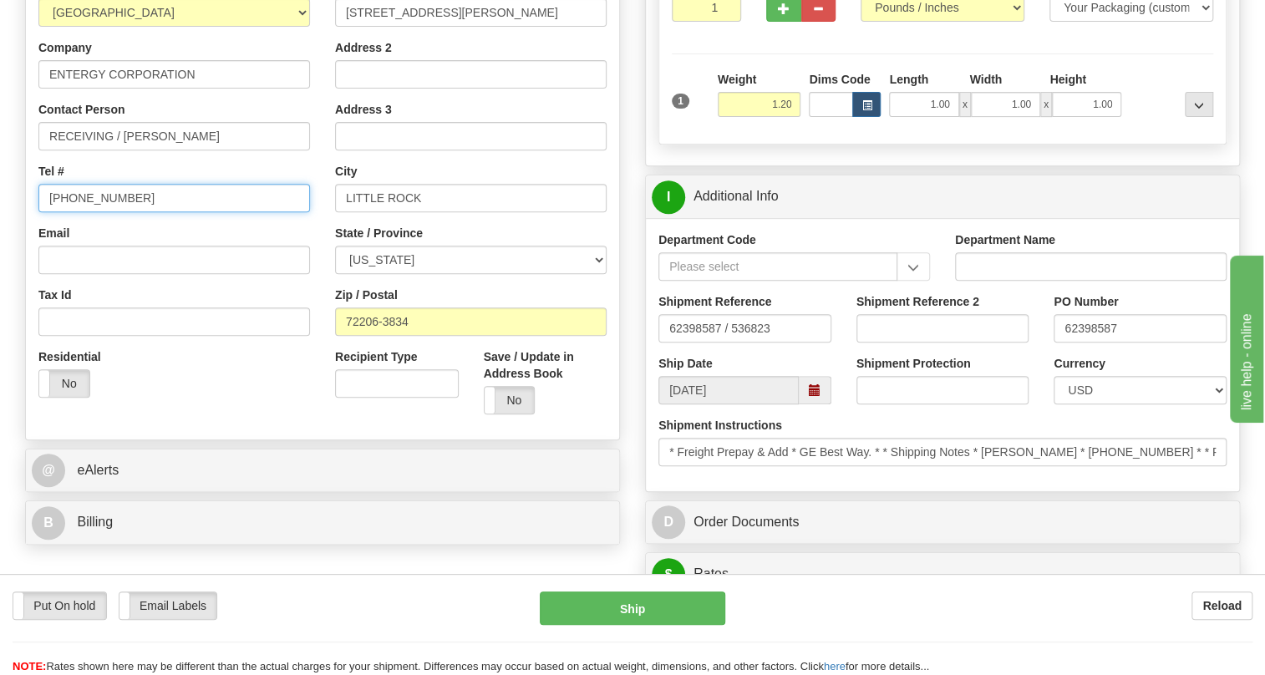
click at [91, 212] on input "(779)7960565" at bounding box center [173, 198] width 271 height 28
paste input "501) 593-0294"
type input "(501) 593-0294"
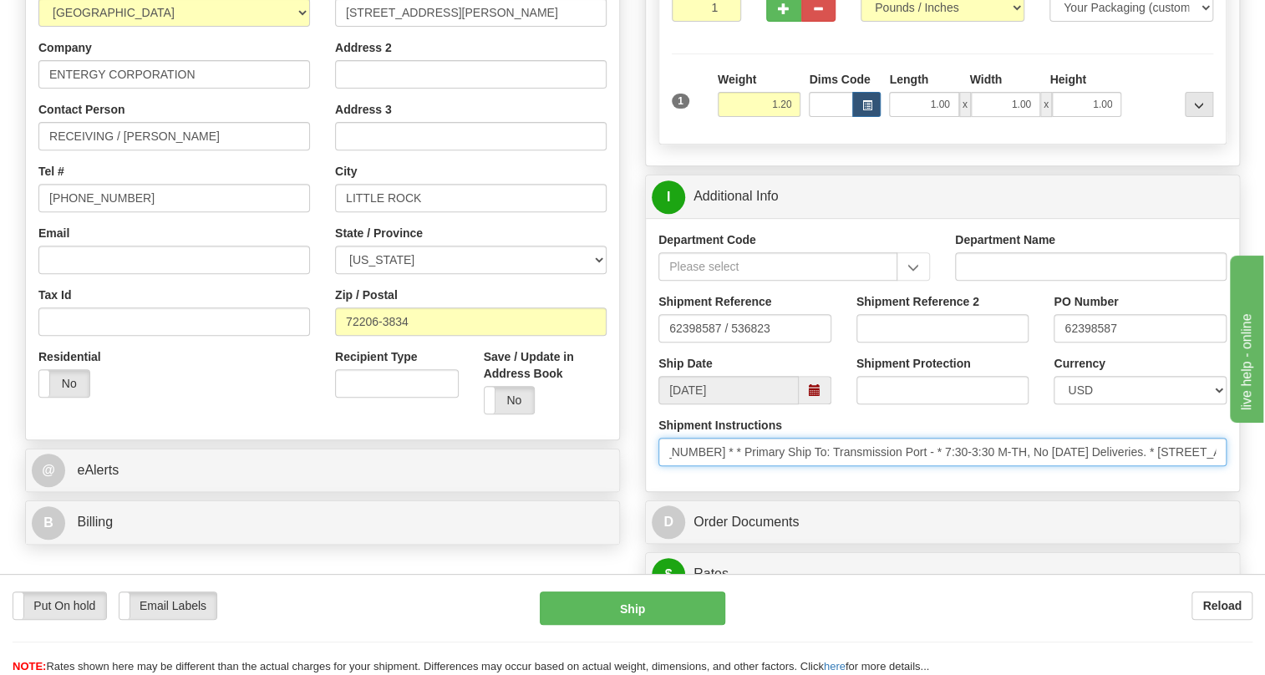
scroll to position [0, 619]
drag, startPoint x: 1169, startPoint y: 494, endPoint x: 1211, endPoint y: 504, distance: 42.8
click at [1211, 479] on div "Shipment Instructions * Freight Prepay & Add * GE Best Way. * * Shipping Notes …" at bounding box center [942, 448] width 593 height 62
click at [1093, 466] on input "* Freight Prepay & Add * GE Best Way. * * Shipping Notes * CHAD YANCEY * (501) …" at bounding box center [942, 452] width 568 height 28
drag, startPoint x: 1093, startPoint y: 486, endPoint x: 1053, endPoint y: 493, distance: 40.6
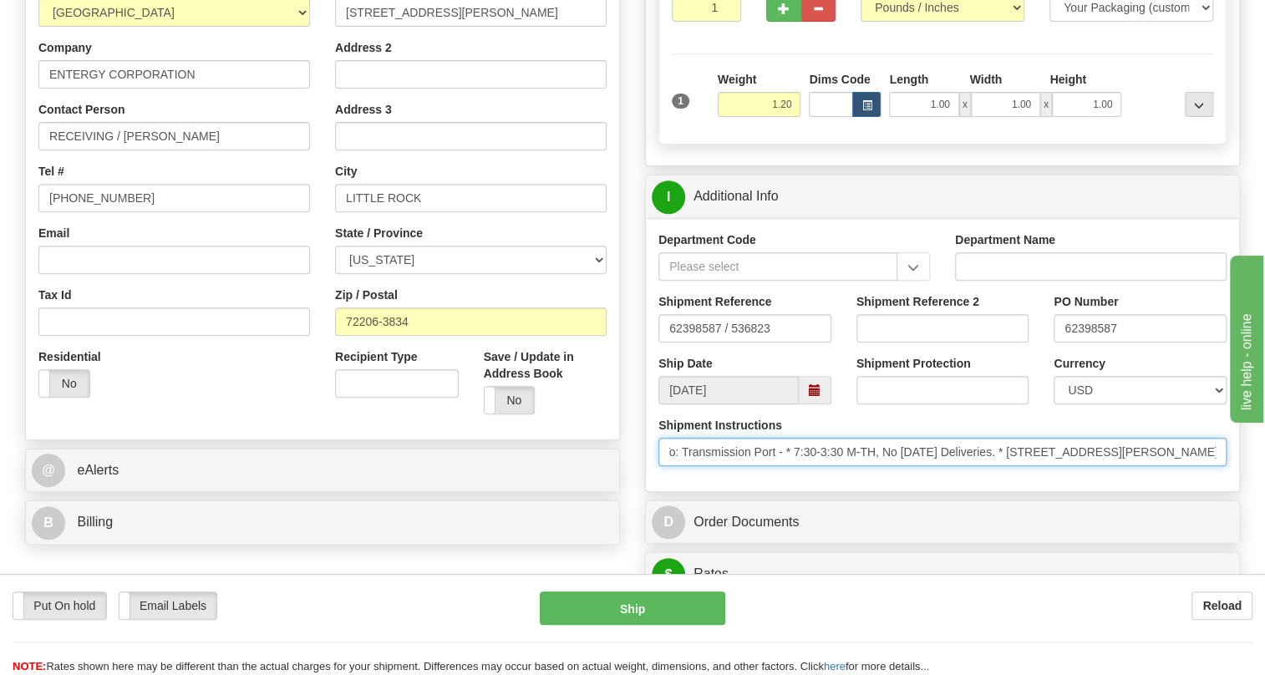
click at [1053, 466] on input "* Freight Prepay & Add * GE Best Way. * * Shipping Notes * CHAD YANCEY * (501) …" at bounding box center [942, 452] width 568 height 28
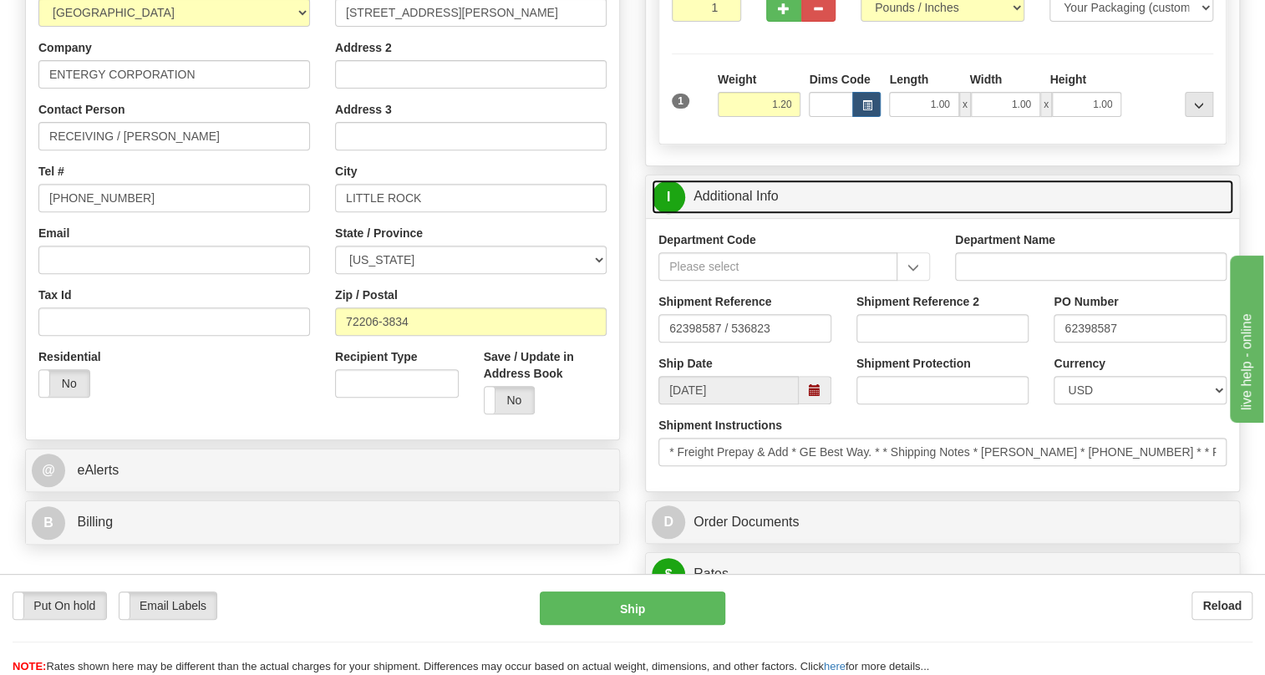
drag, startPoint x: 722, startPoint y: 230, endPoint x: 854, endPoint y: 251, distance: 132.8
click at [722, 214] on link "I Additional Info" at bounding box center [941, 197] width 581 height 34
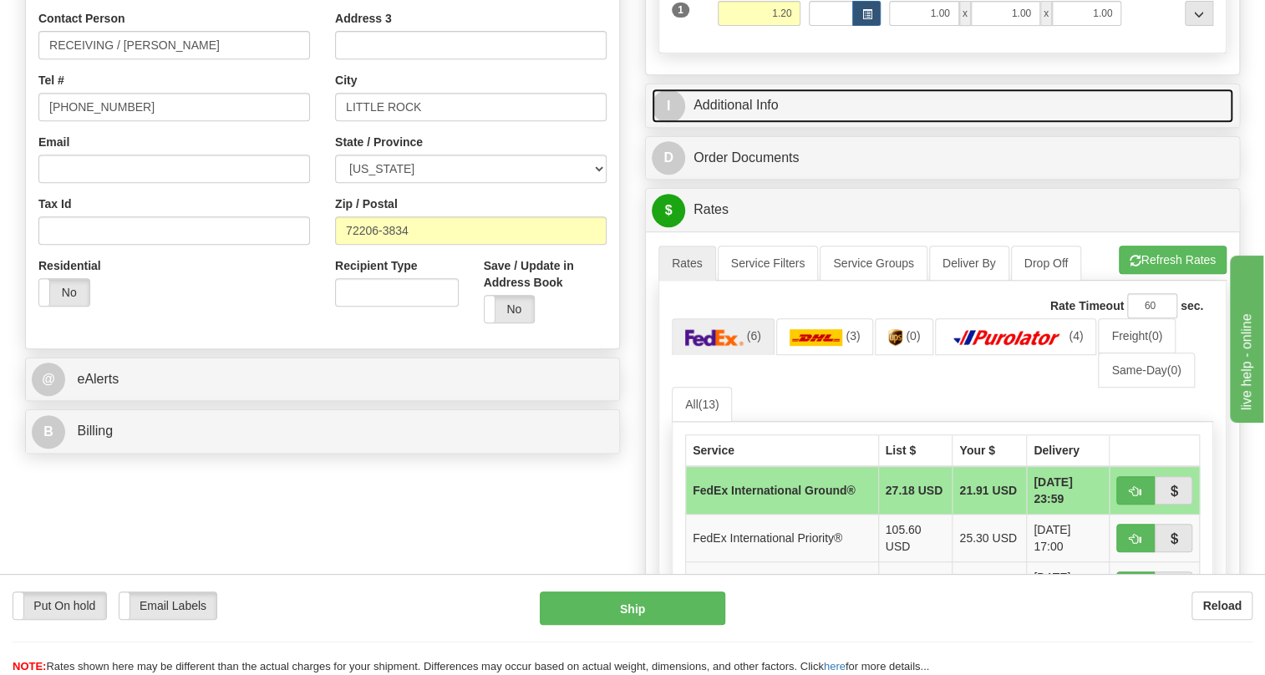
scroll to position [531, 0]
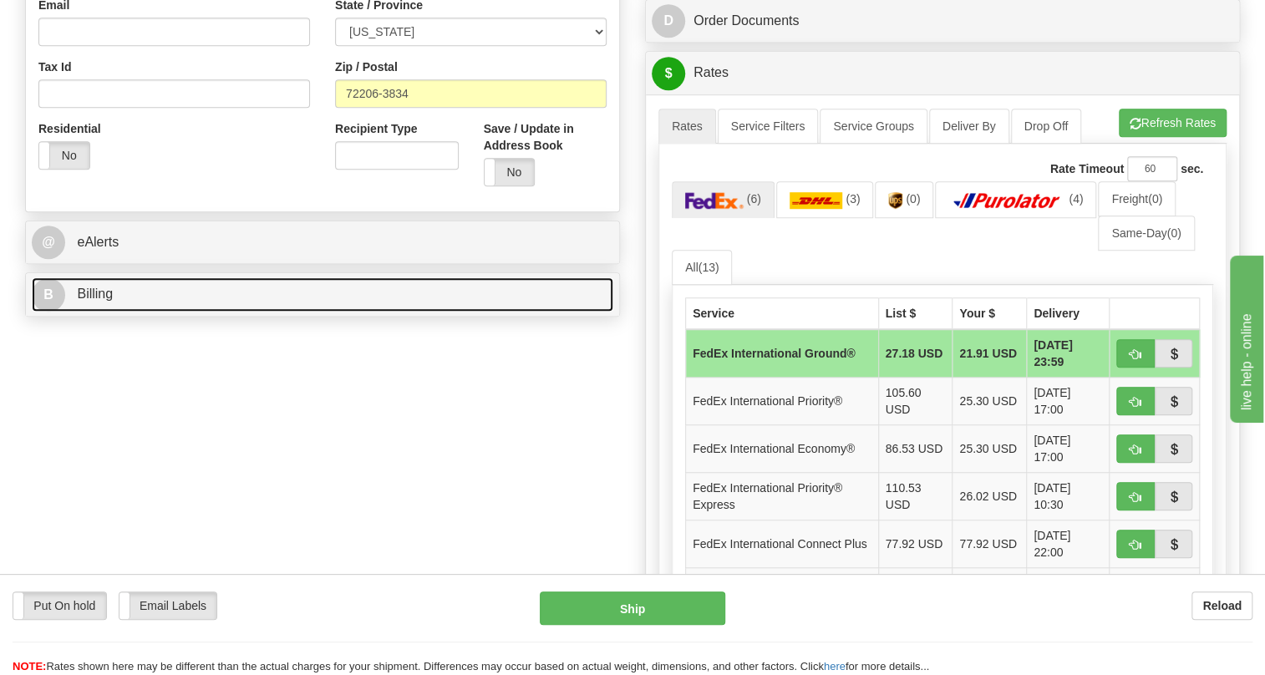
click at [104, 301] on span "Billing" at bounding box center [95, 293] width 36 height 14
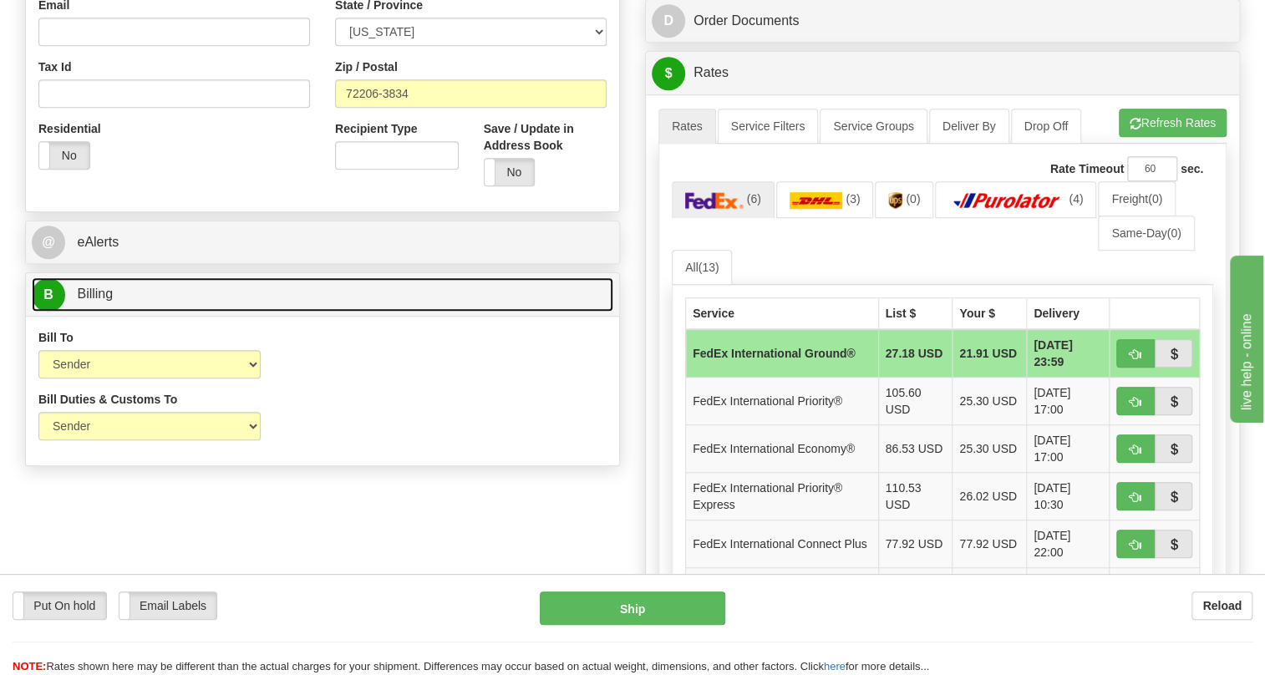
click at [104, 301] on span "Billing" at bounding box center [95, 293] width 36 height 14
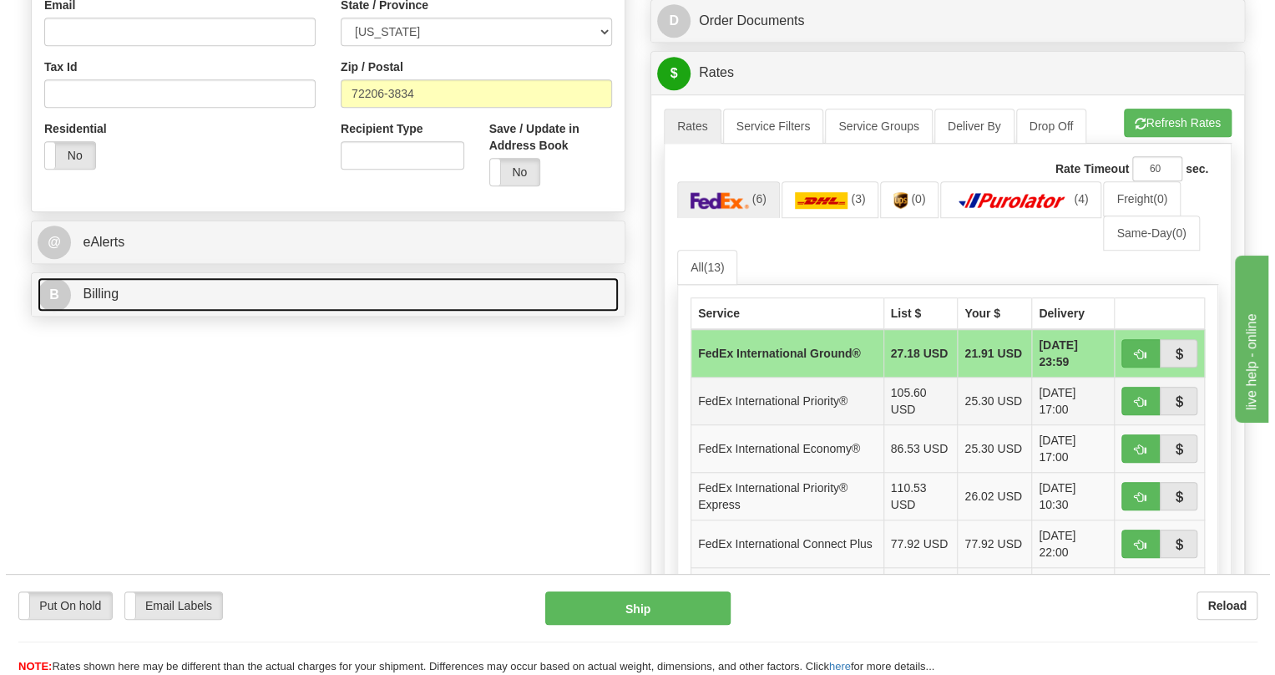
scroll to position [607, 0]
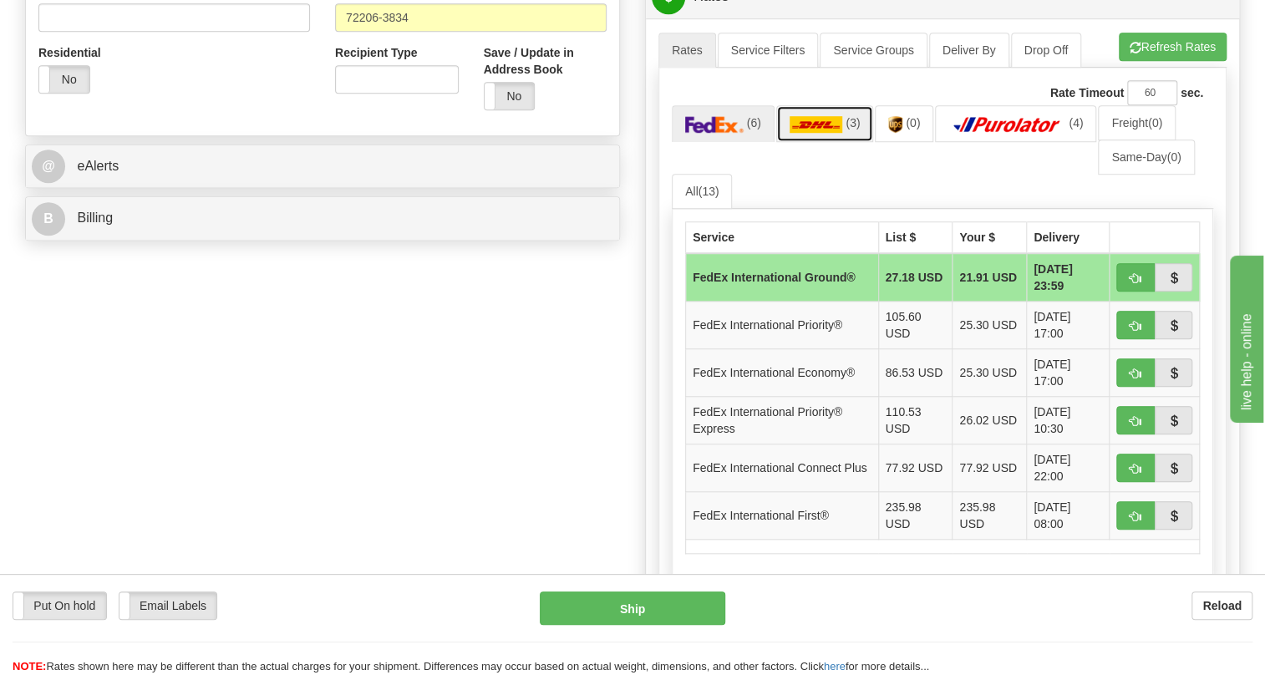
click at [830, 133] on img at bounding box center [815, 124] width 53 height 17
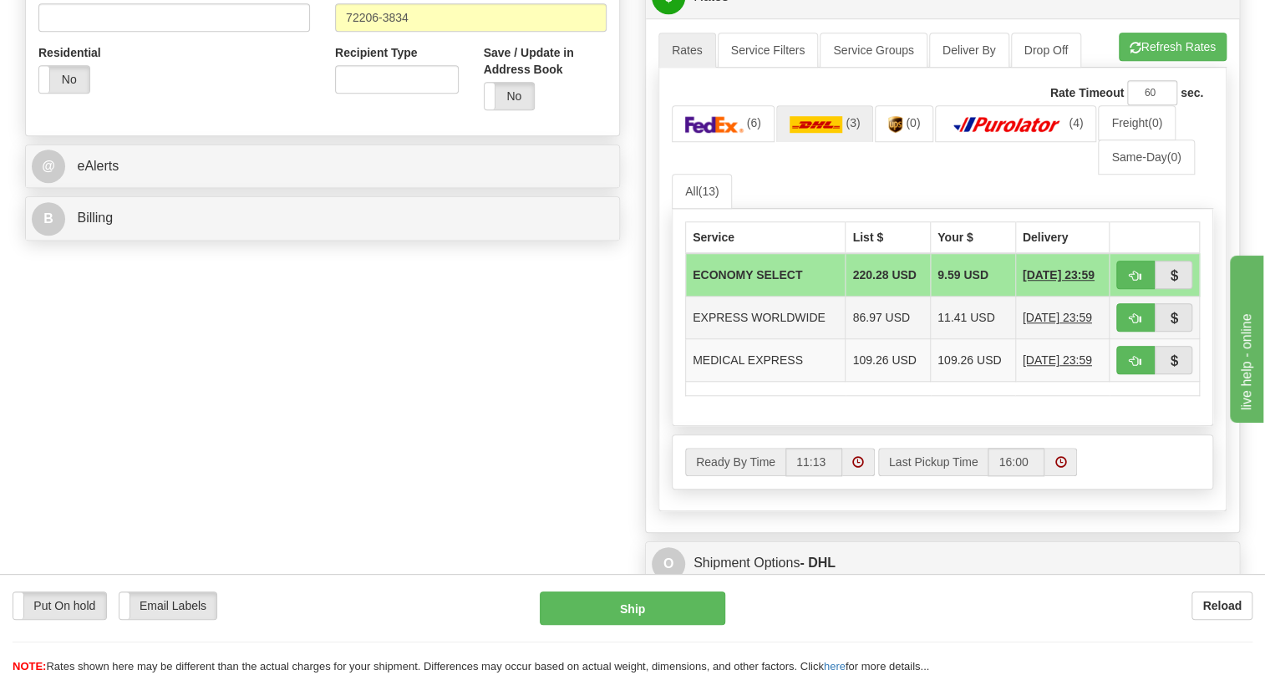
click at [769, 339] on td "EXPRESS WORLDWIDE" at bounding box center [766, 317] width 160 height 43
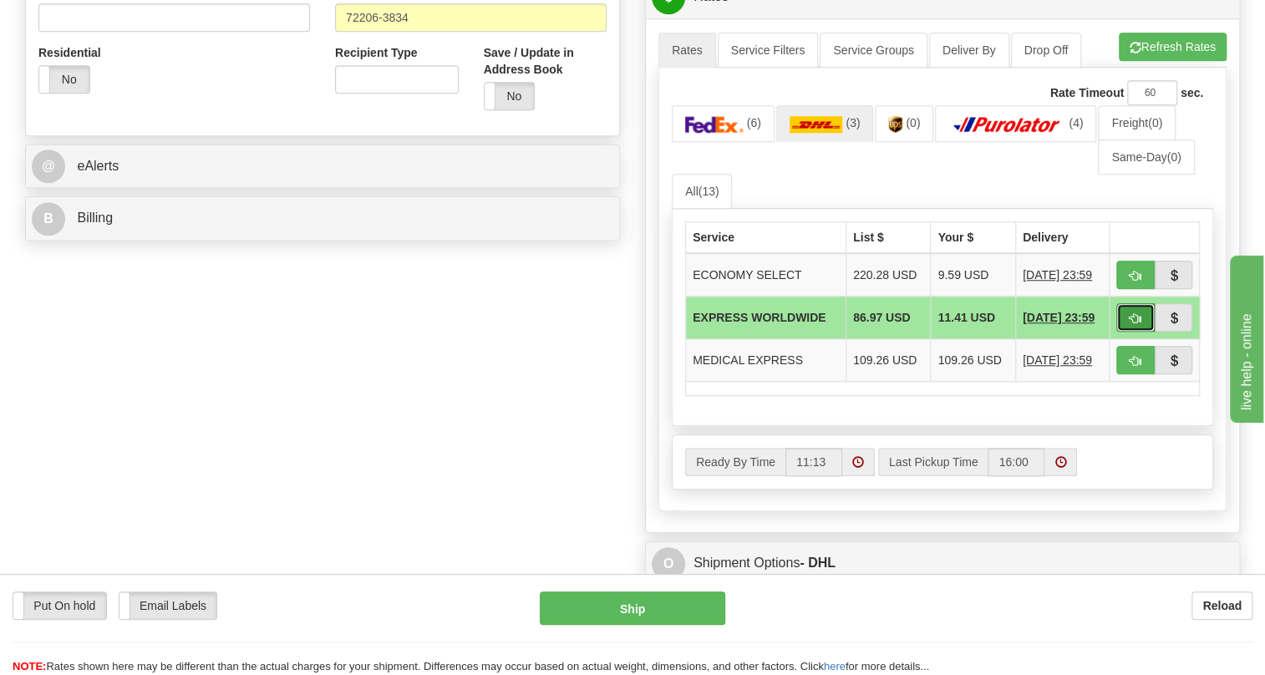
click at [1135, 324] on span "button" at bounding box center [1135, 318] width 12 height 11
type input "P"
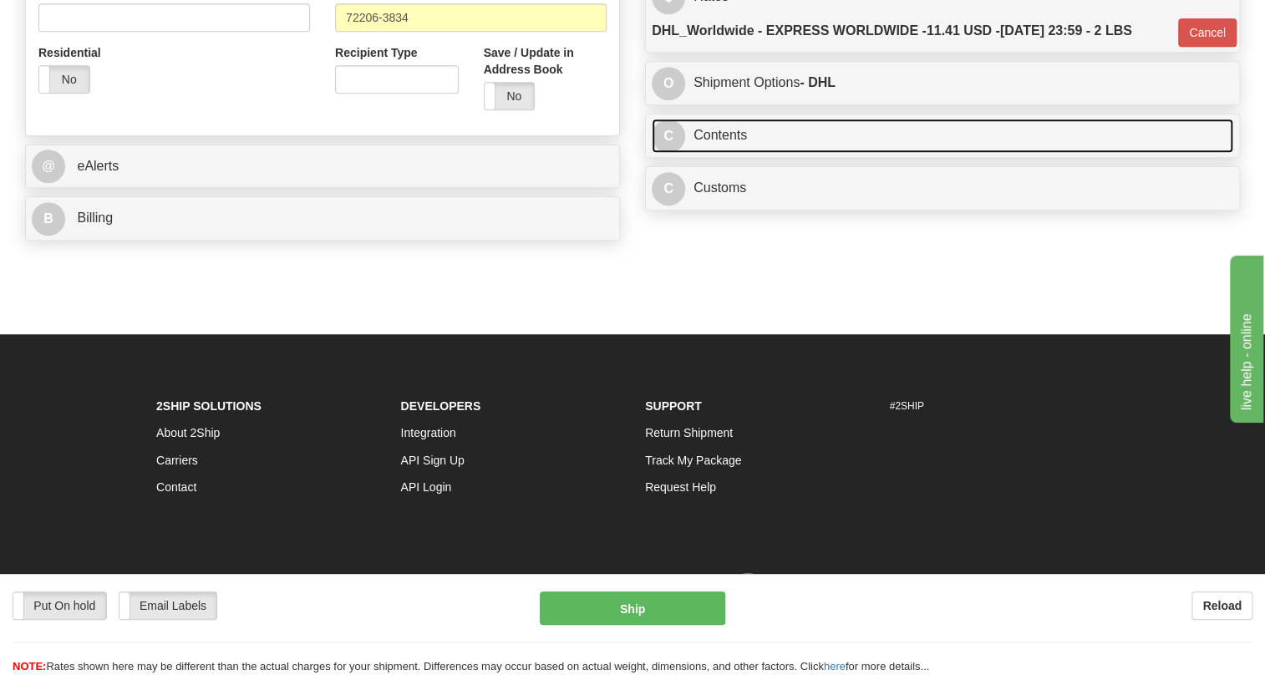
click at [733, 153] on link "C Contents" at bounding box center [941, 136] width 581 height 34
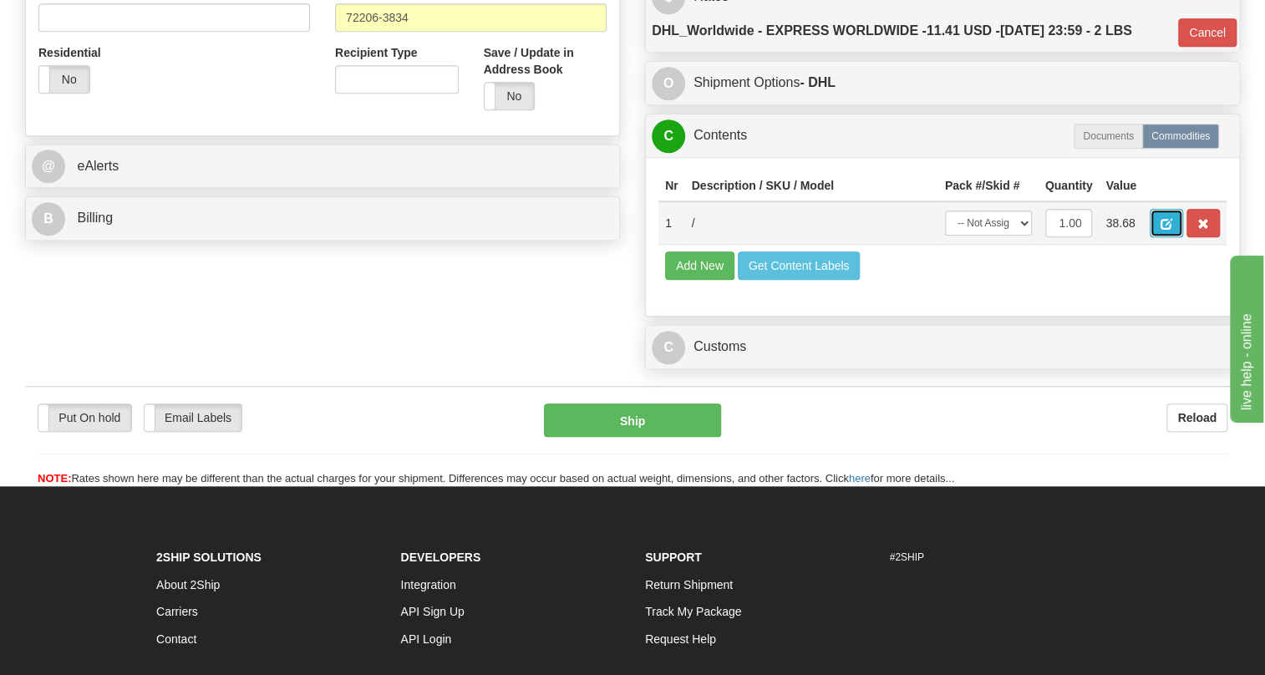
click at [1166, 230] on span "button" at bounding box center [1166, 224] width 12 height 11
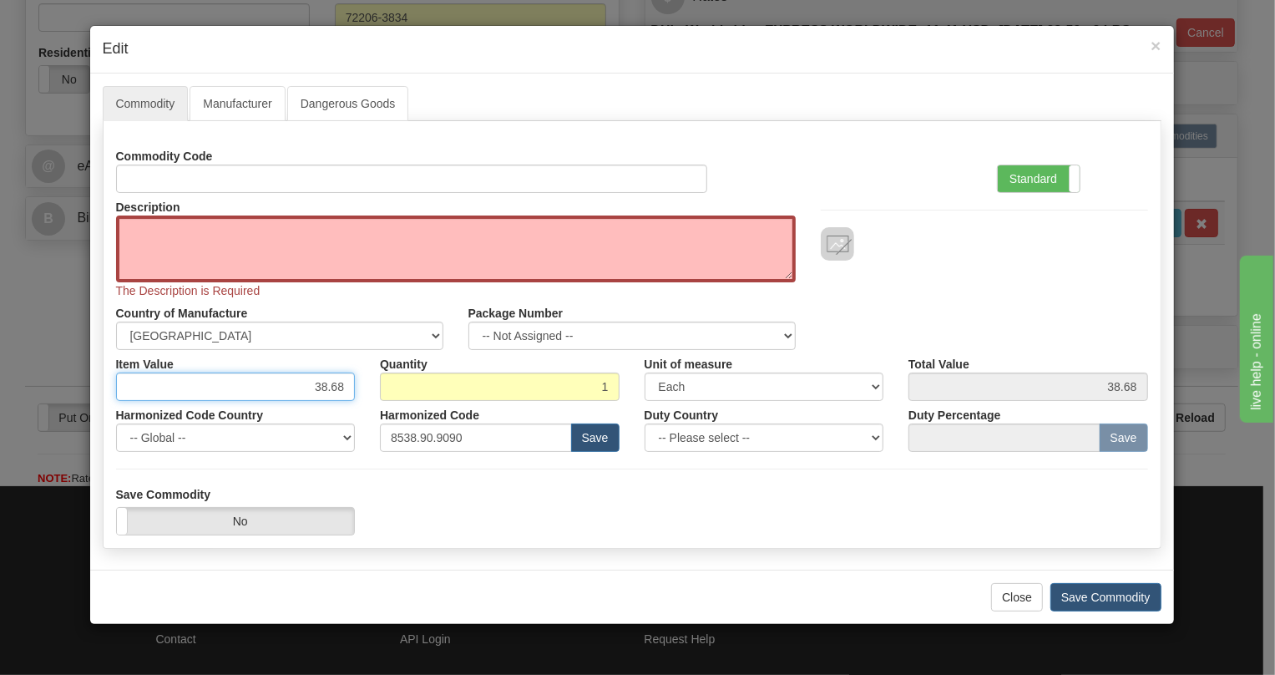
click at [324, 385] on input "38.68" at bounding box center [236, 387] width 240 height 28
type input "40.57"
click at [1021, 179] on label "Standard" at bounding box center [1039, 178] width 82 height 27
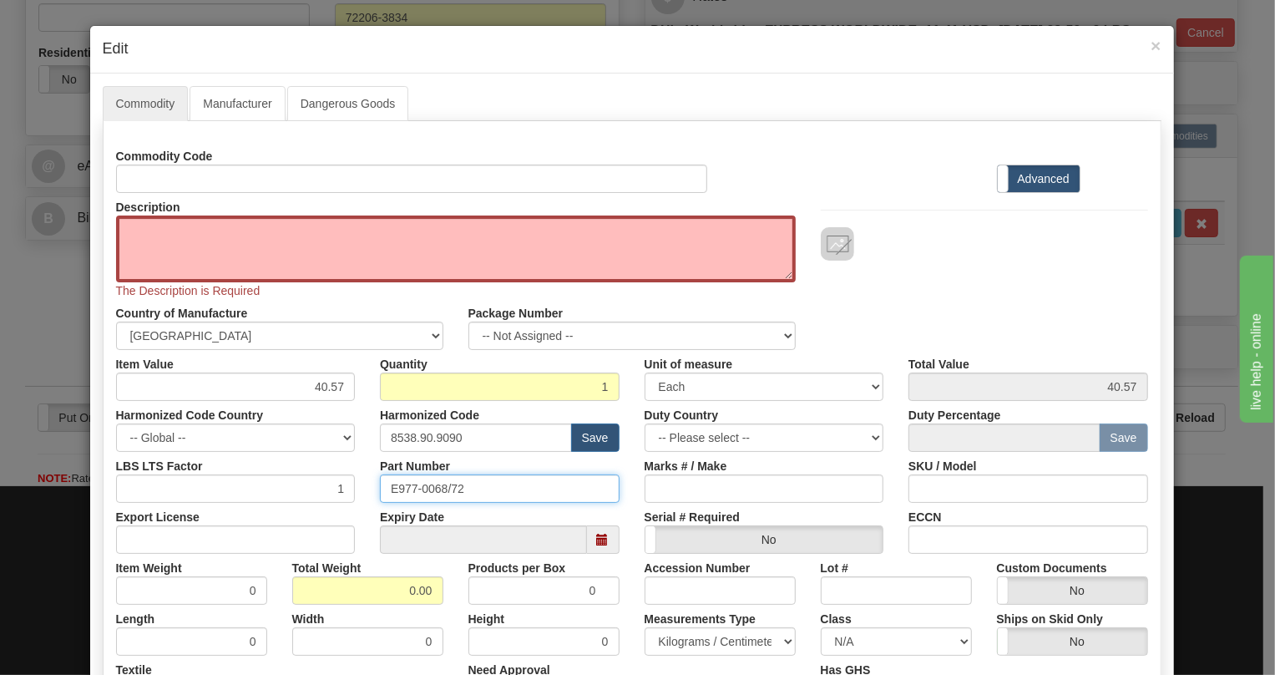
click at [436, 489] on input "E977-0068/72" at bounding box center [500, 488] width 240 height 28
click at [145, 231] on textarea "Description" at bounding box center [456, 248] width 680 height 67
paste textarea "CaBLE aSSY, DB25M-16 COND OPEN END, 22a WG, 300V, 80C, 72 INCHES"
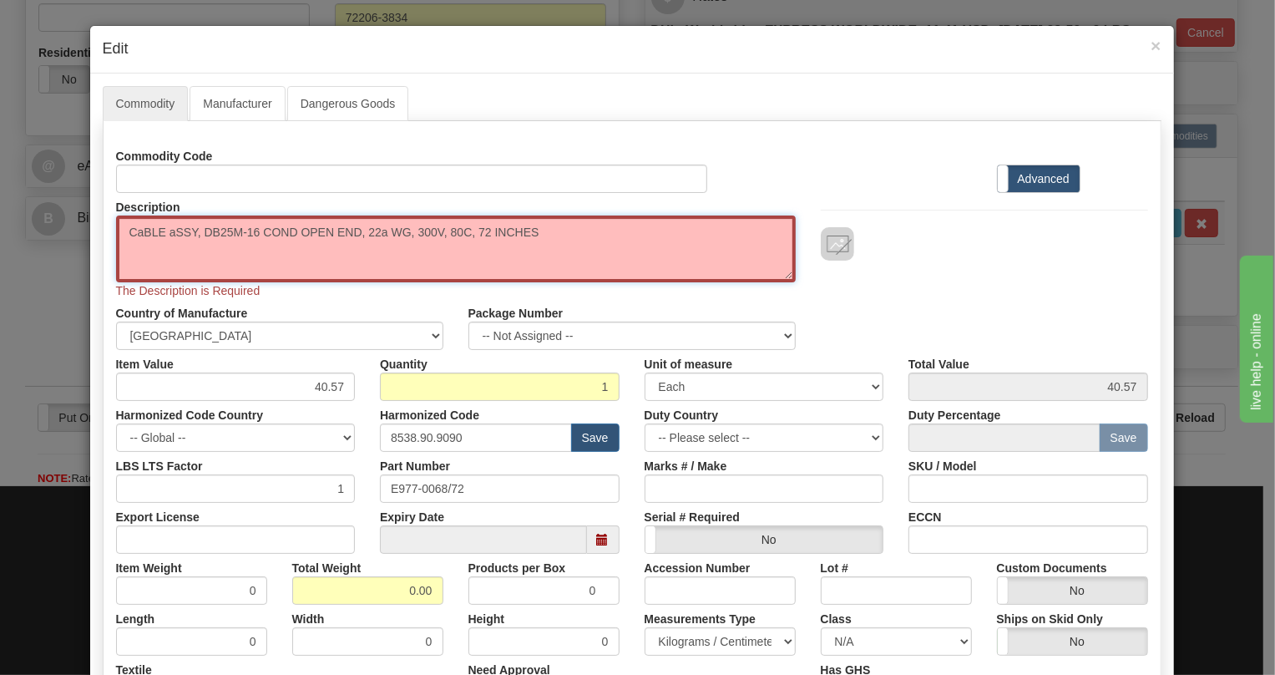
type textarea "CaBLE aSSY, DB25M-16 COND OPEN END, 22a WG, 300V, 80C, 72 INCHES"
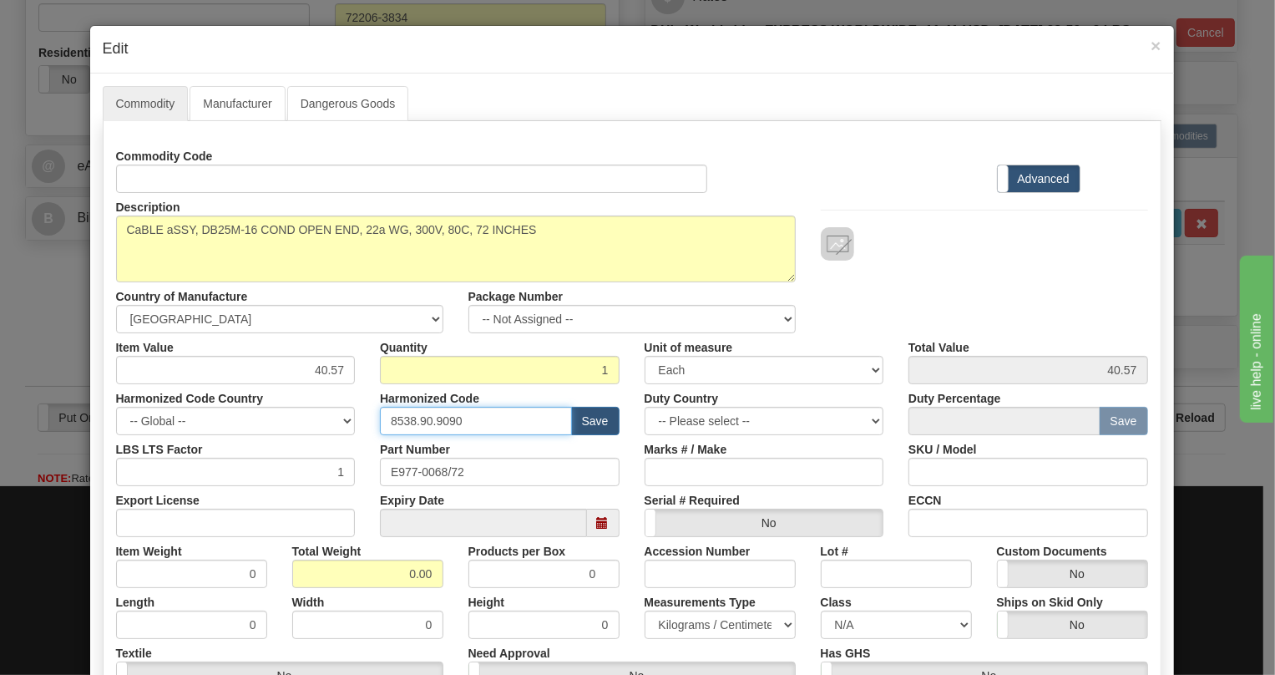
click at [428, 421] on input "8538.90.9090" at bounding box center [476, 421] width 192 height 28
paste input "44.20.000"
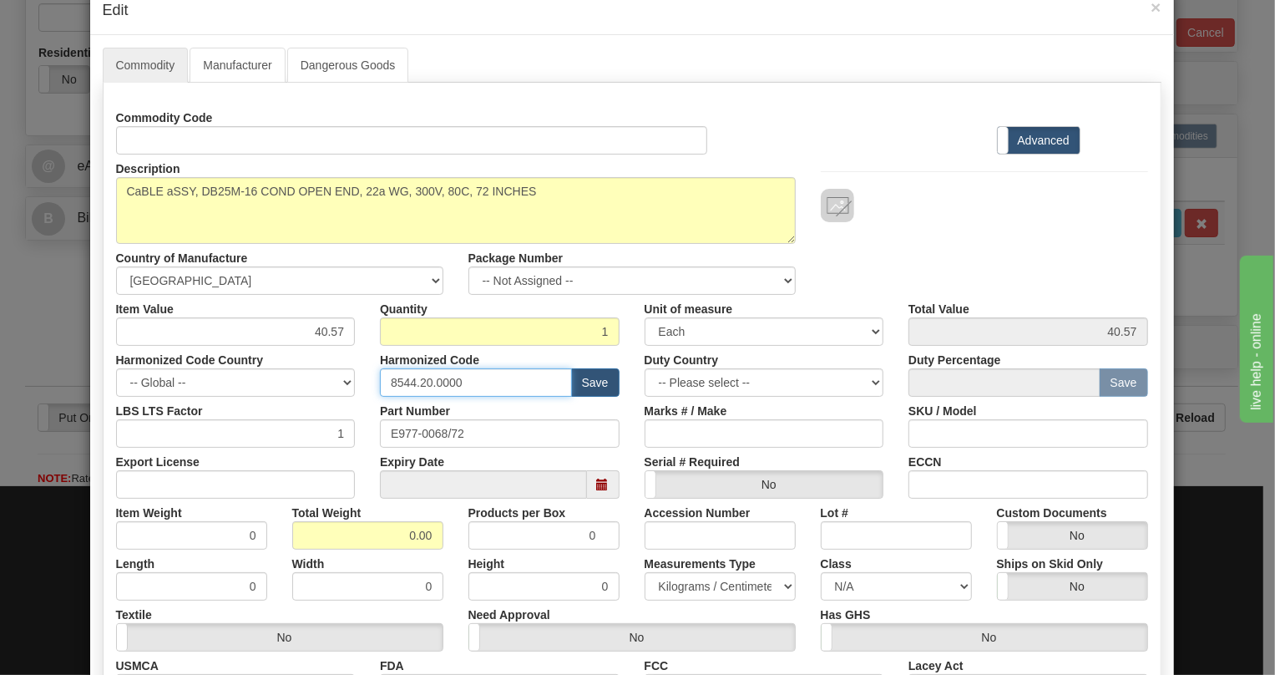
scroll to position [75, 0]
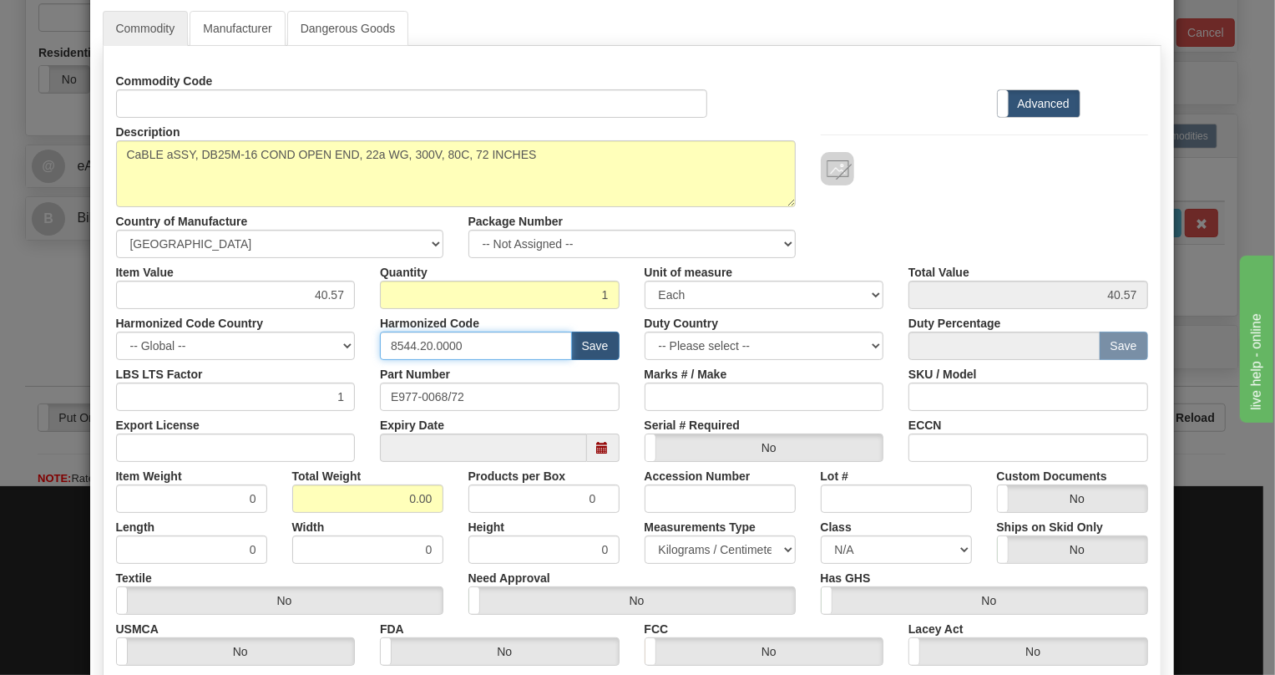
type input "8544.20.0000"
click at [379, 499] on input "0.00" at bounding box center [367, 498] width 151 height 28
type input "1.00"
type input "1.0000"
click at [693, 545] on select "Pounds / Inches Kilograms / Centimeters" at bounding box center [720, 549] width 151 height 28
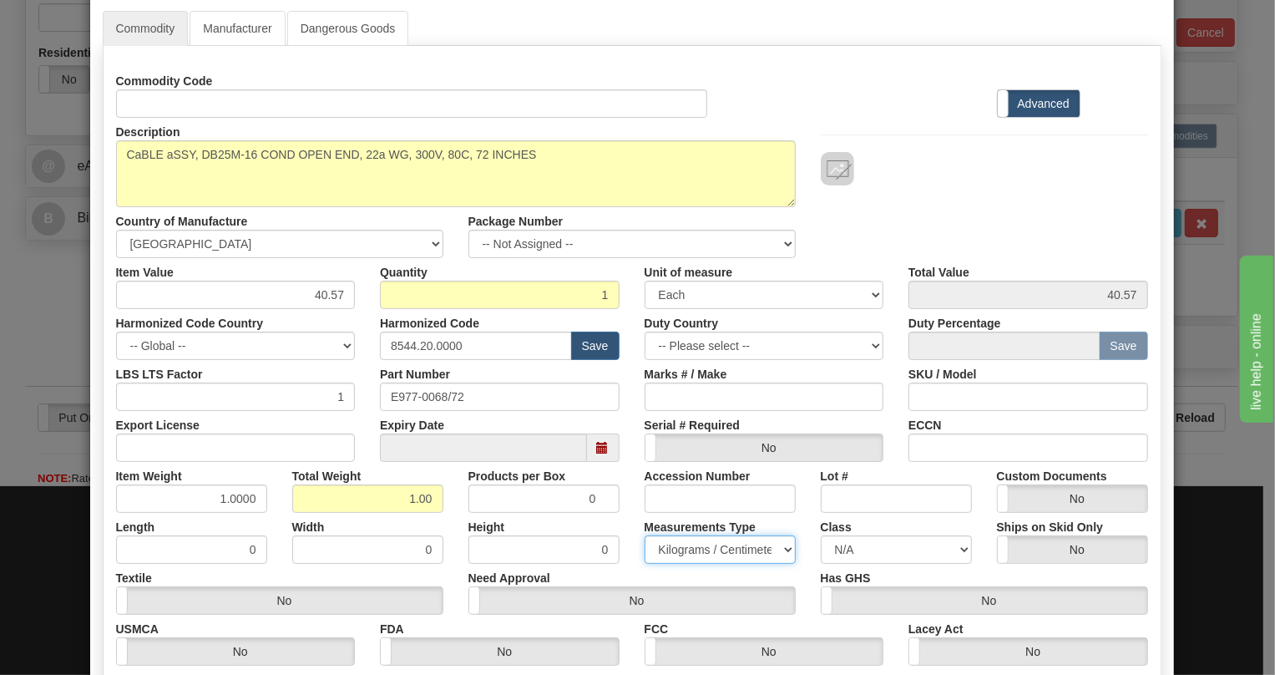
select select "0"
click at [645, 535] on select "Pounds / Inches Kilograms / Centimeters" at bounding box center [720, 549] width 151 height 28
click at [632, 523] on div "Measurements Type Pounds / Inches Kilograms / Centimeters" at bounding box center [720, 538] width 176 height 51
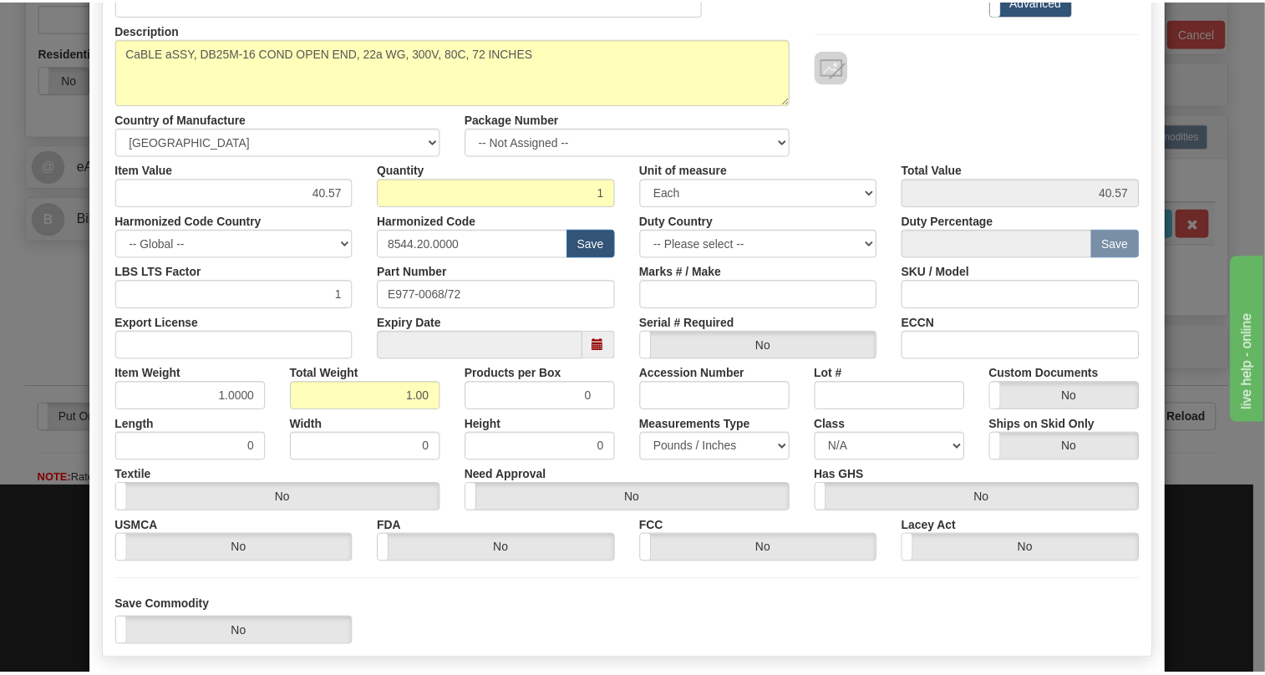
scroll to position [262, 0]
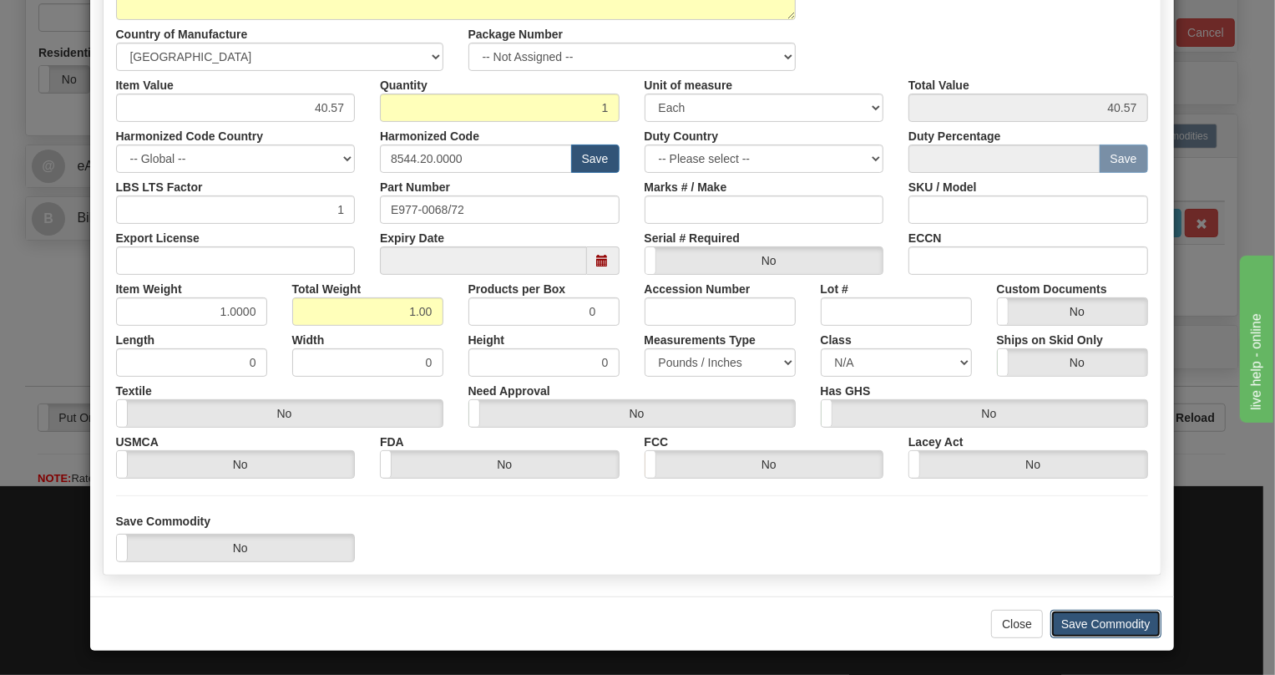
click at [1092, 625] on button "Save Commodity" at bounding box center [1106, 624] width 111 height 28
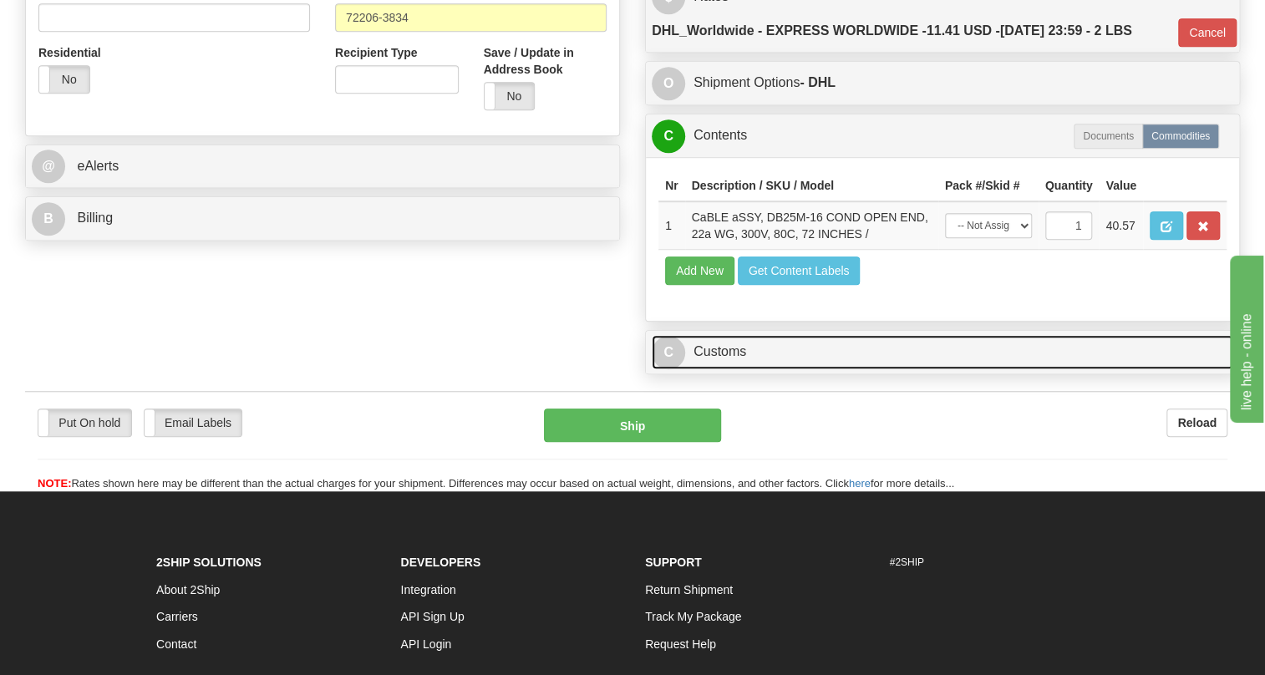
click at [729, 369] on link "C Customs" at bounding box center [941, 352] width 581 height 34
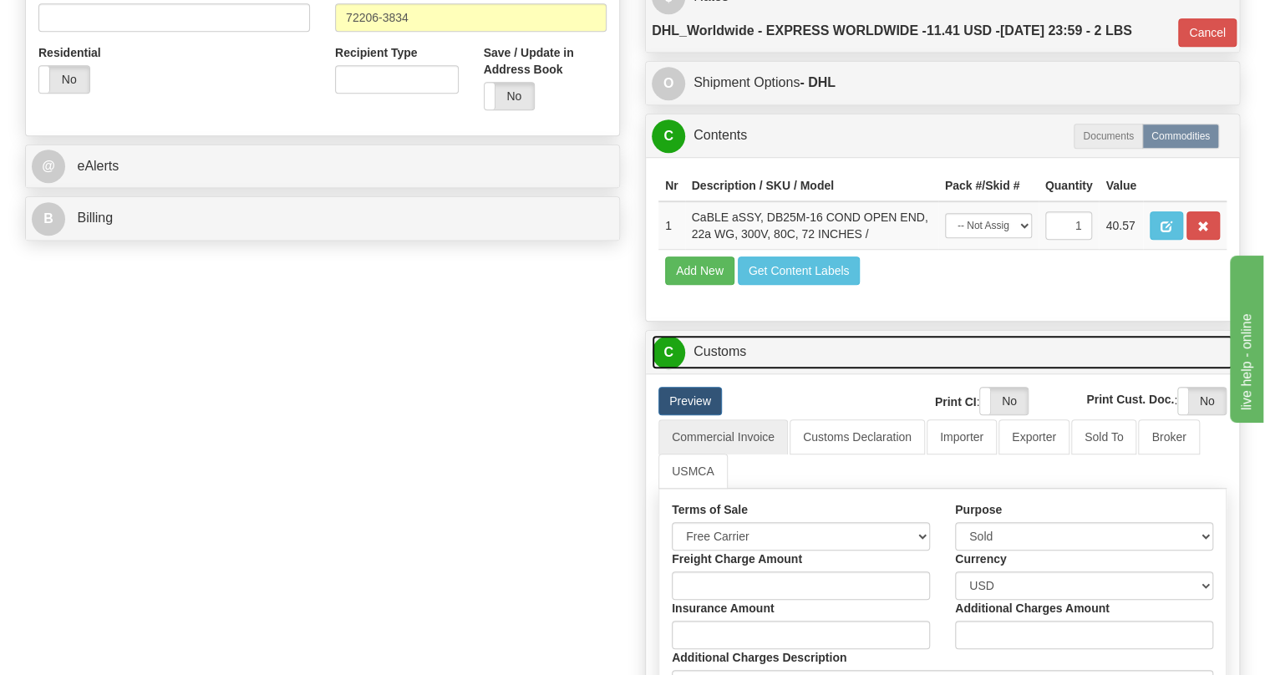
click at [729, 369] on link "C Customs" at bounding box center [941, 352] width 581 height 34
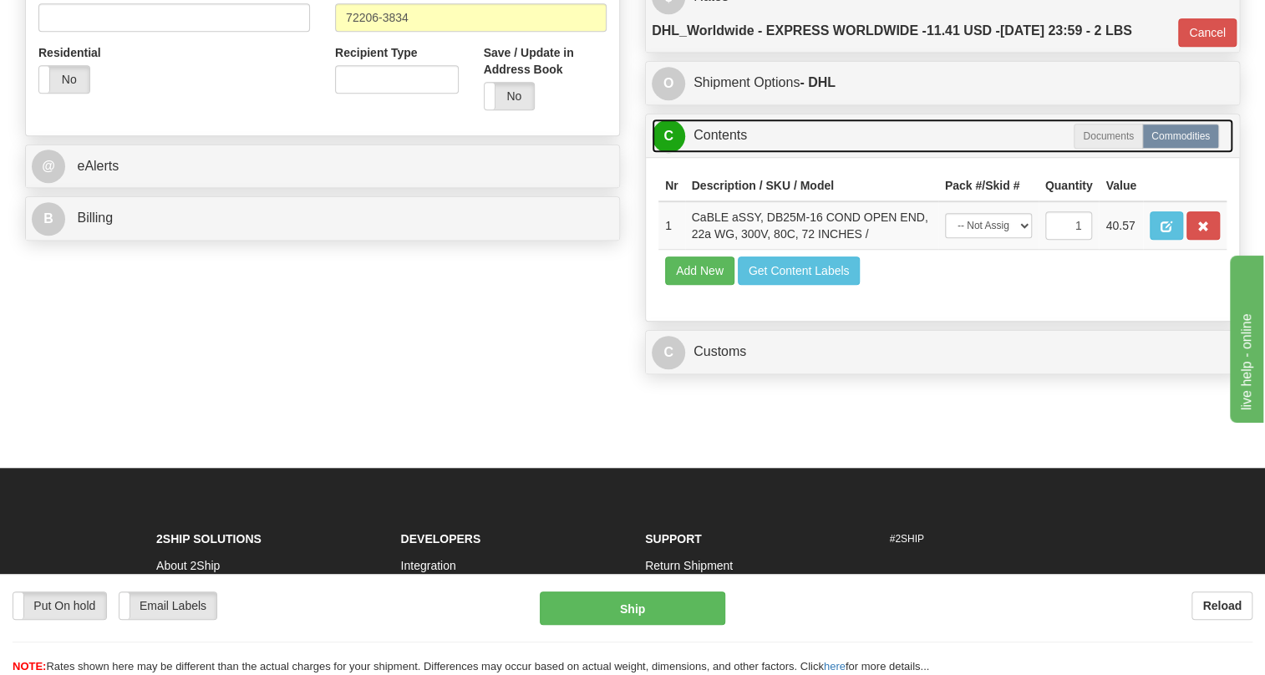
click at [734, 153] on link "C Contents" at bounding box center [941, 136] width 581 height 34
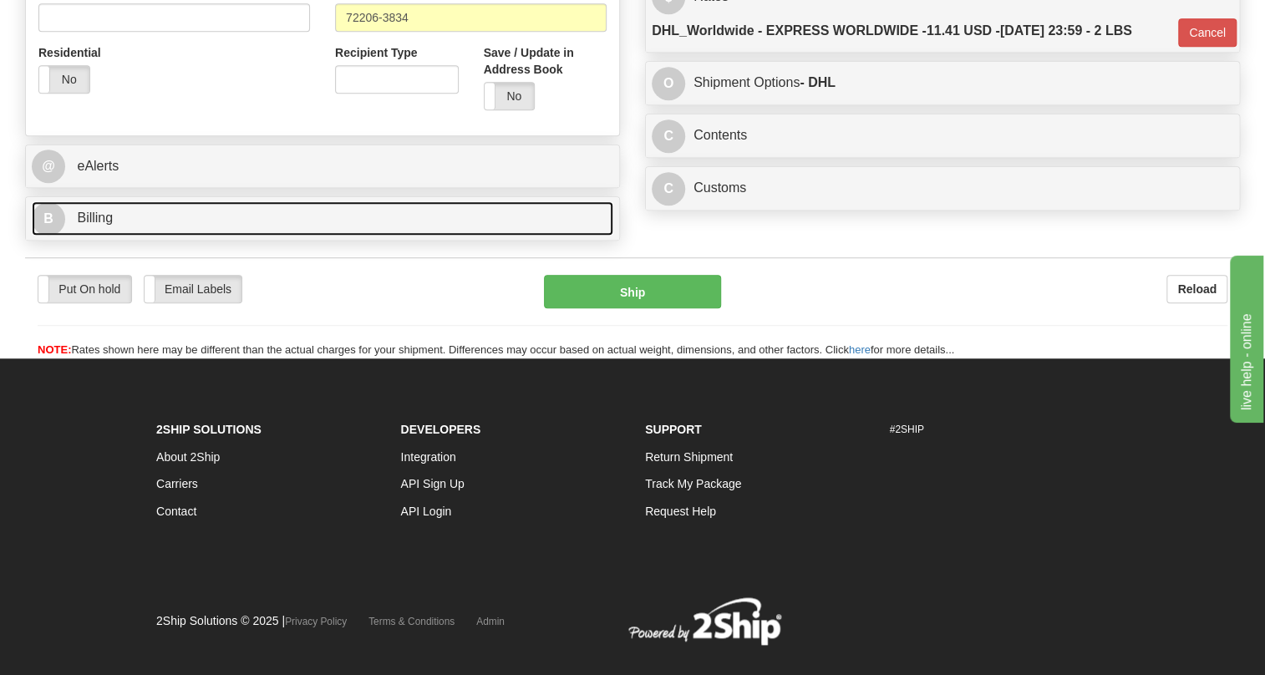
click at [108, 225] on span "Billing" at bounding box center [95, 217] width 36 height 14
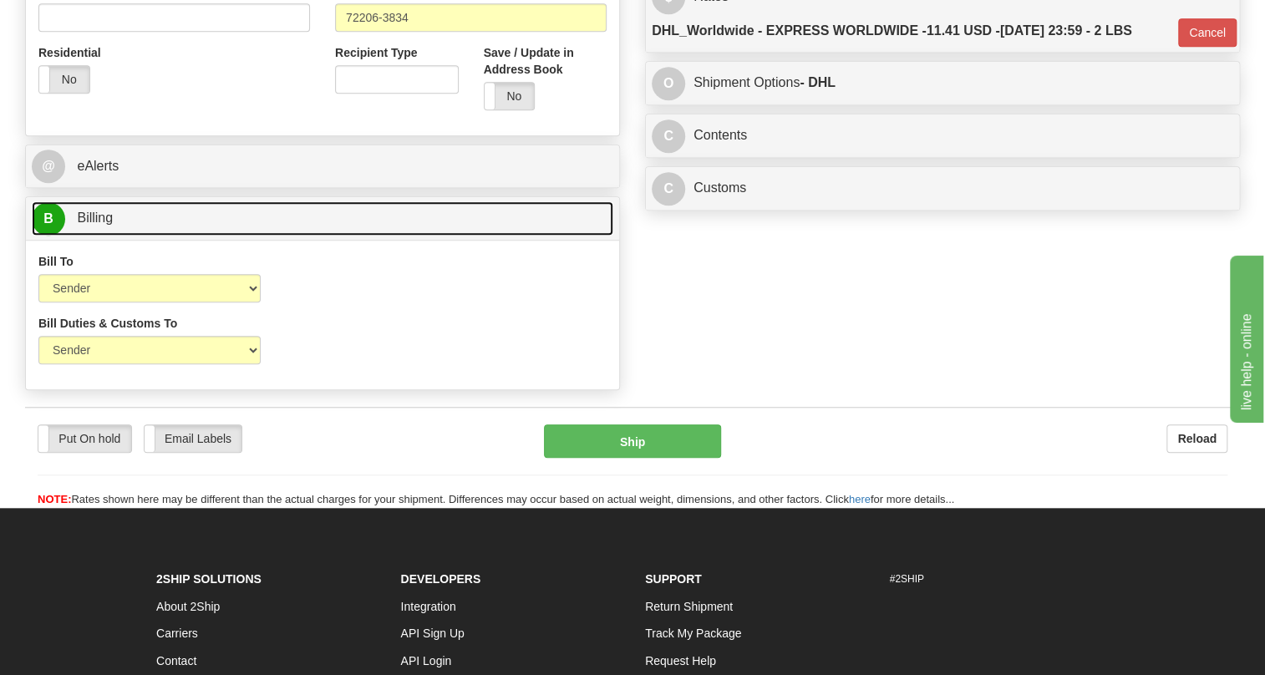
click at [107, 225] on span "Billing" at bounding box center [95, 217] width 36 height 14
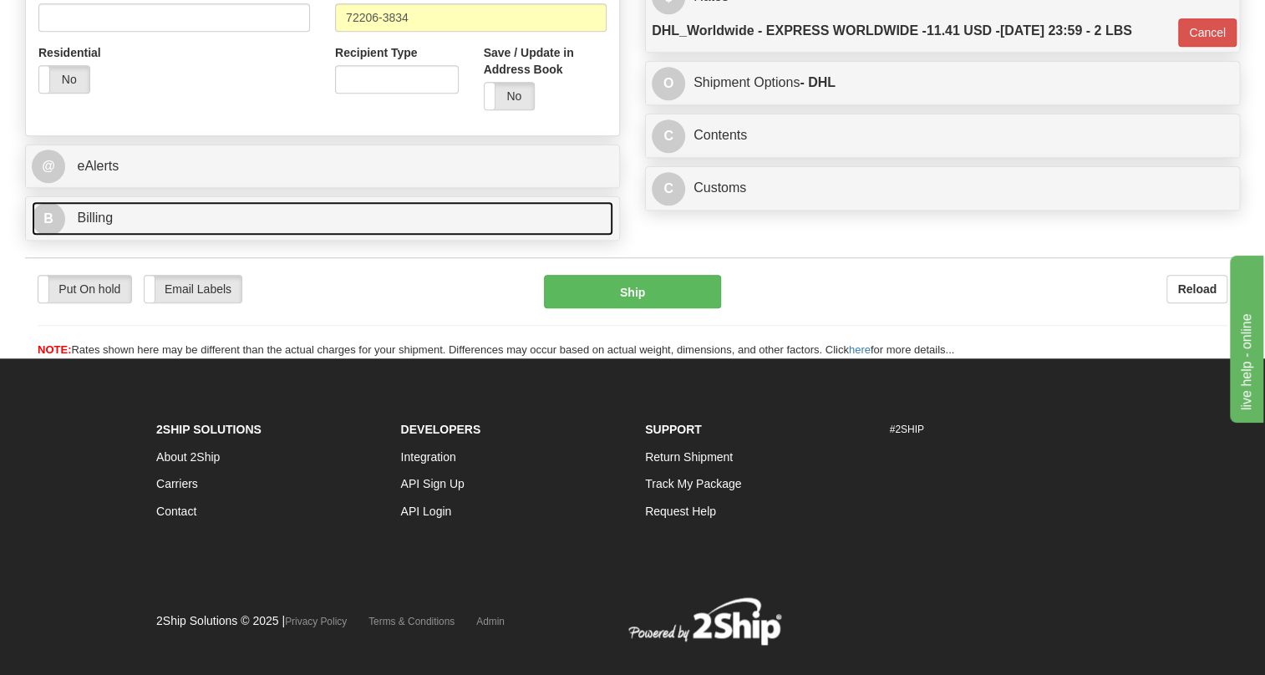
scroll to position [303, 0]
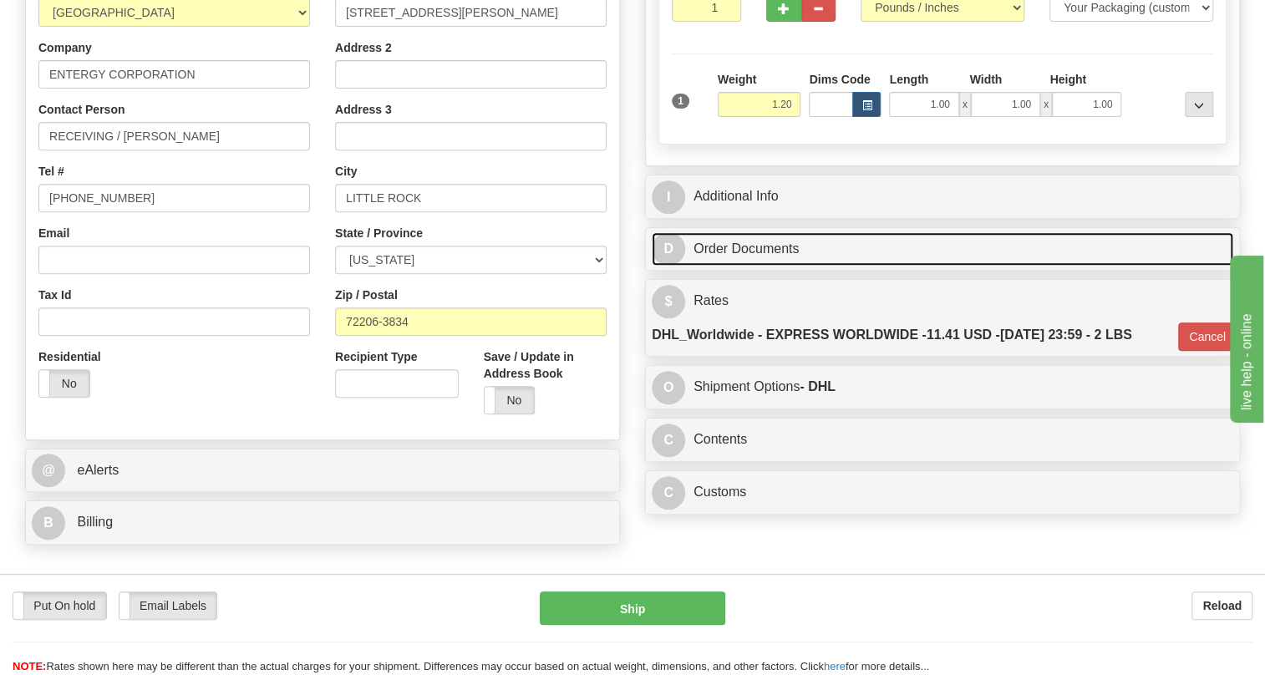
click at [742, 266] on link "D Order Documents" at bounding box center [941, 249] width 581 height 34
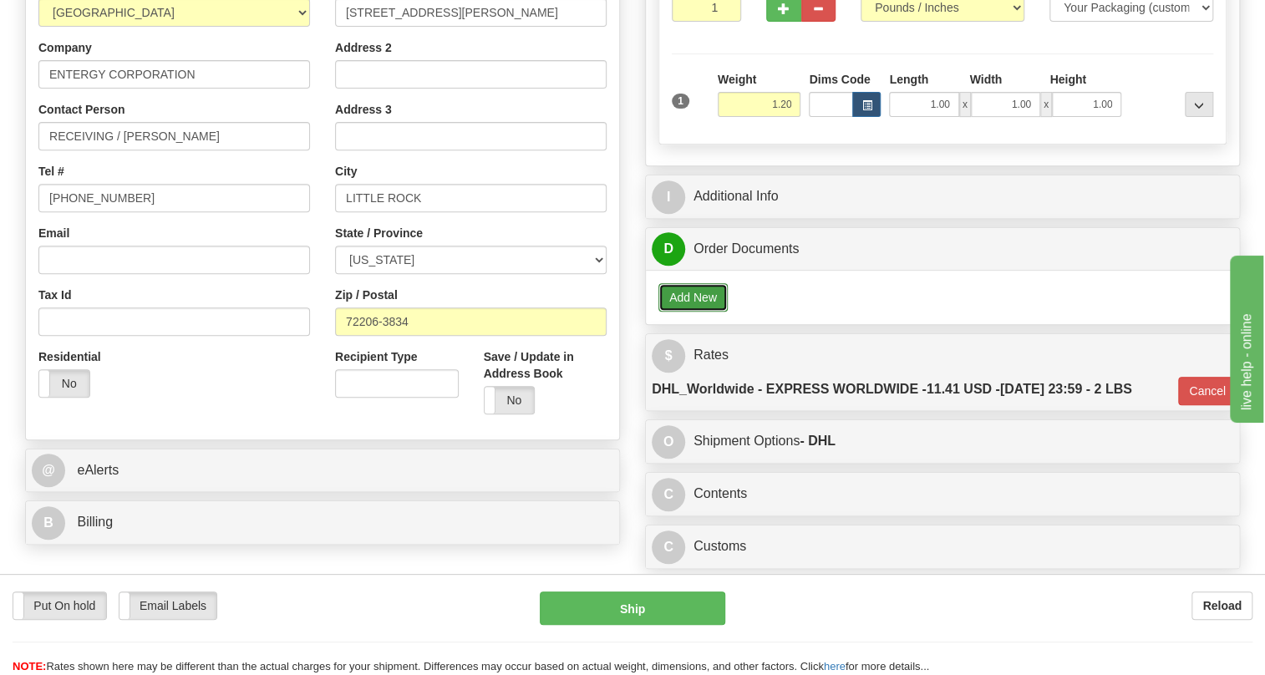
click at [702, 312] on button "Add New" at bounding box center [692, 297] width 69 height 28
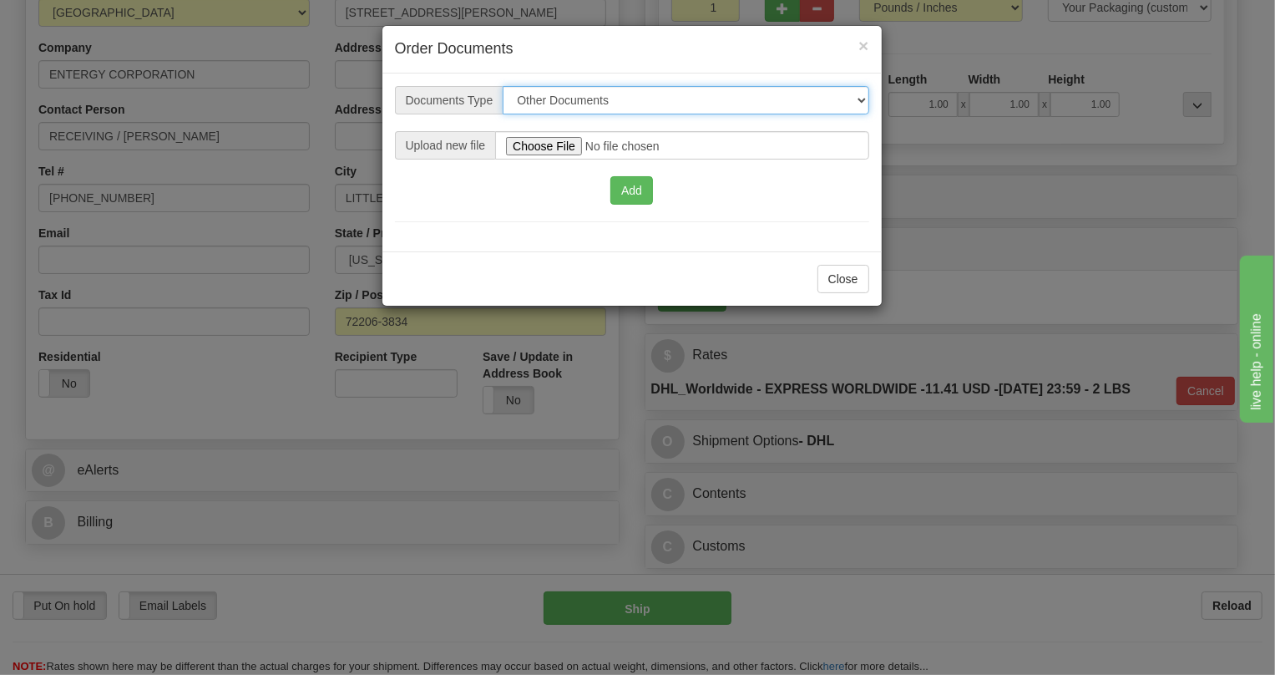
click at [860, 95] on select "Other Documents Commercial Invoice" at bounding box center [686, 100] width 366 height 28
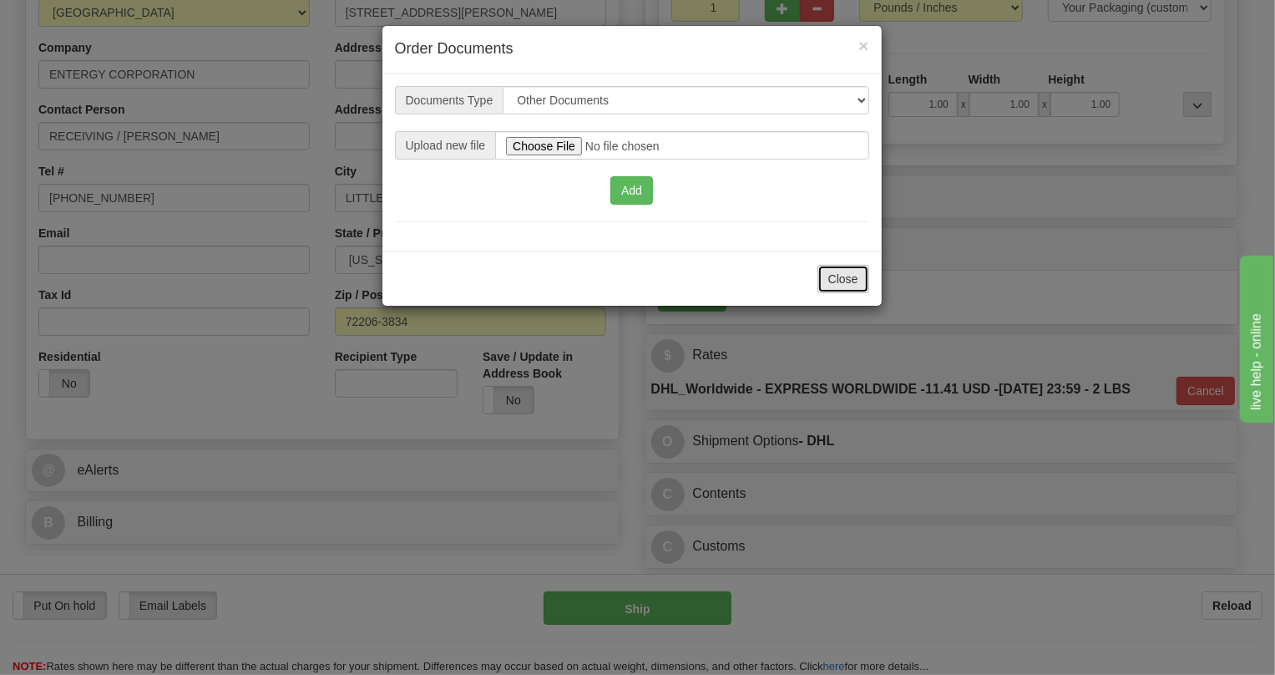
click at [850, 278] on button "Close" at bounding box center [844, 279] width 52 height 28
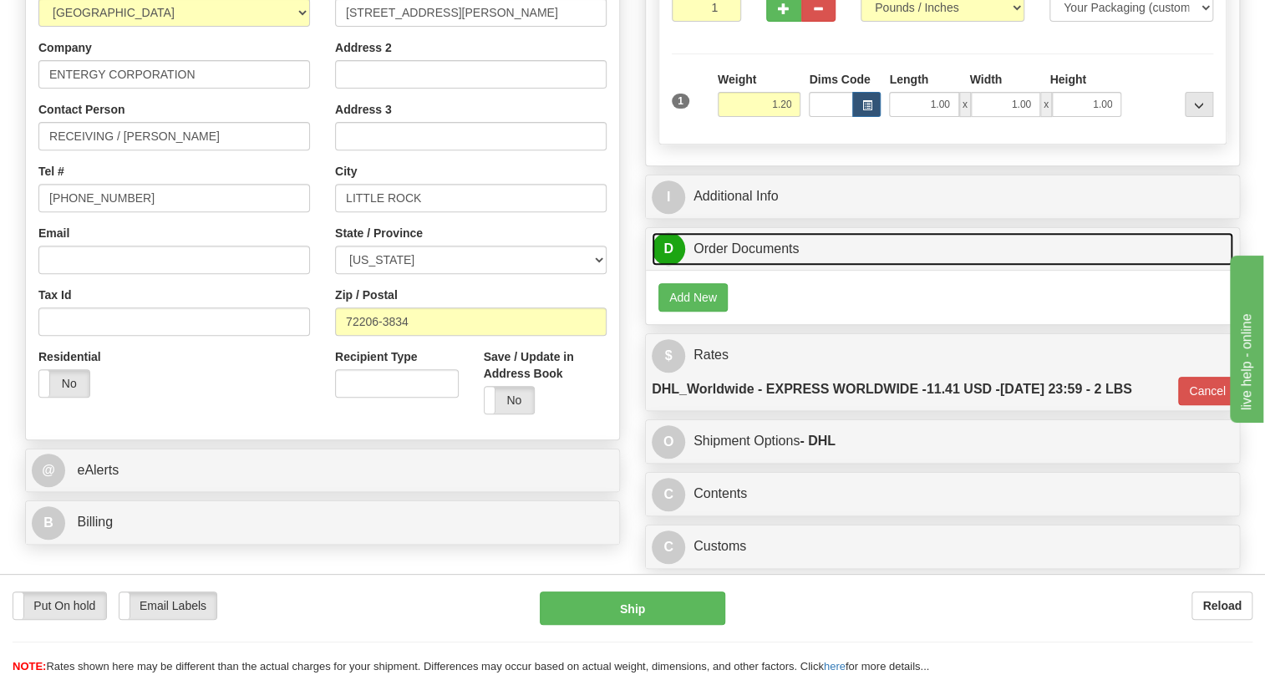
click at [862, 266] on link "D Order Documents" at bounding box center [941, 249] width 581 height 34
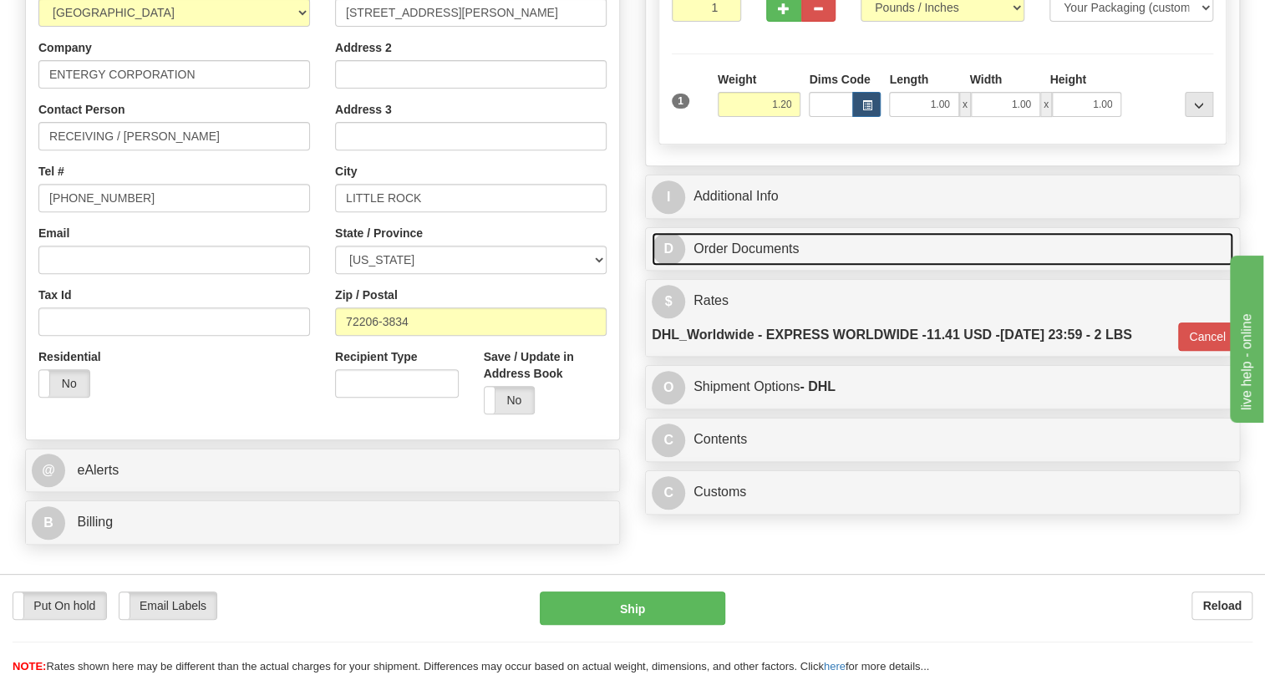
click at [748, 266] on link "D Order Documents" at bounding box center [941, 249] width 581 height 34
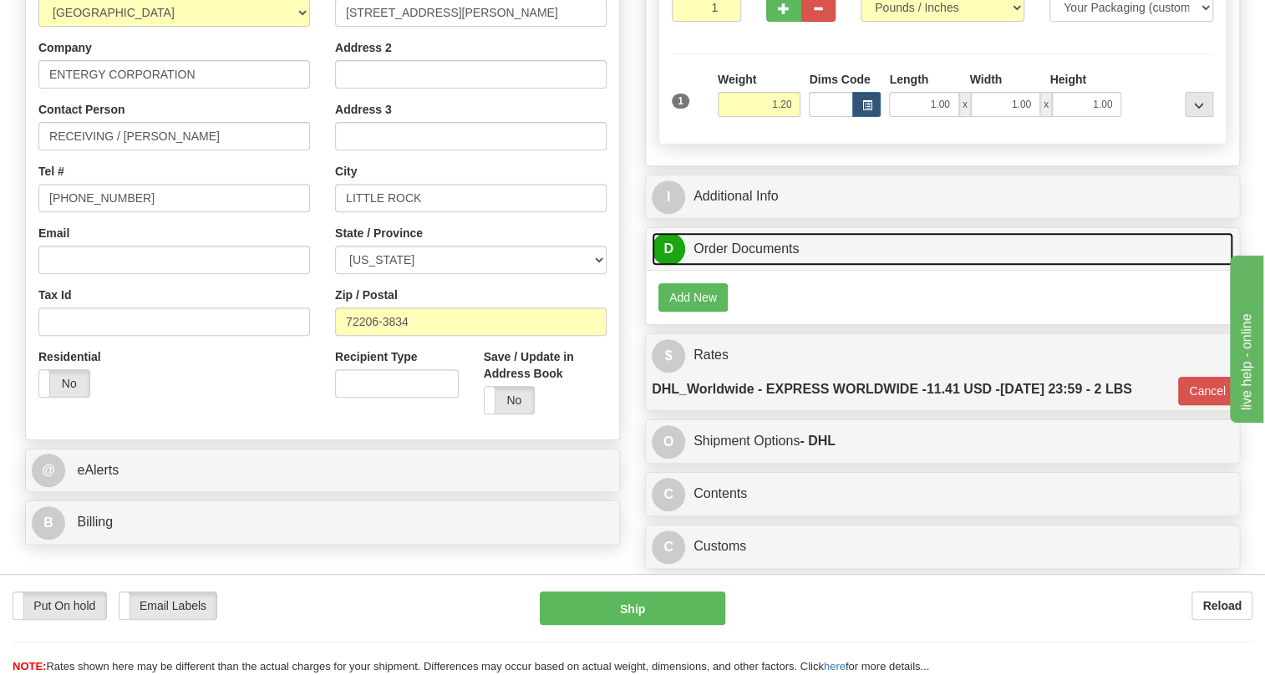
click at [757, 266] on link "D Order Documents" at bounding box center [941, 249] width 581 height 34
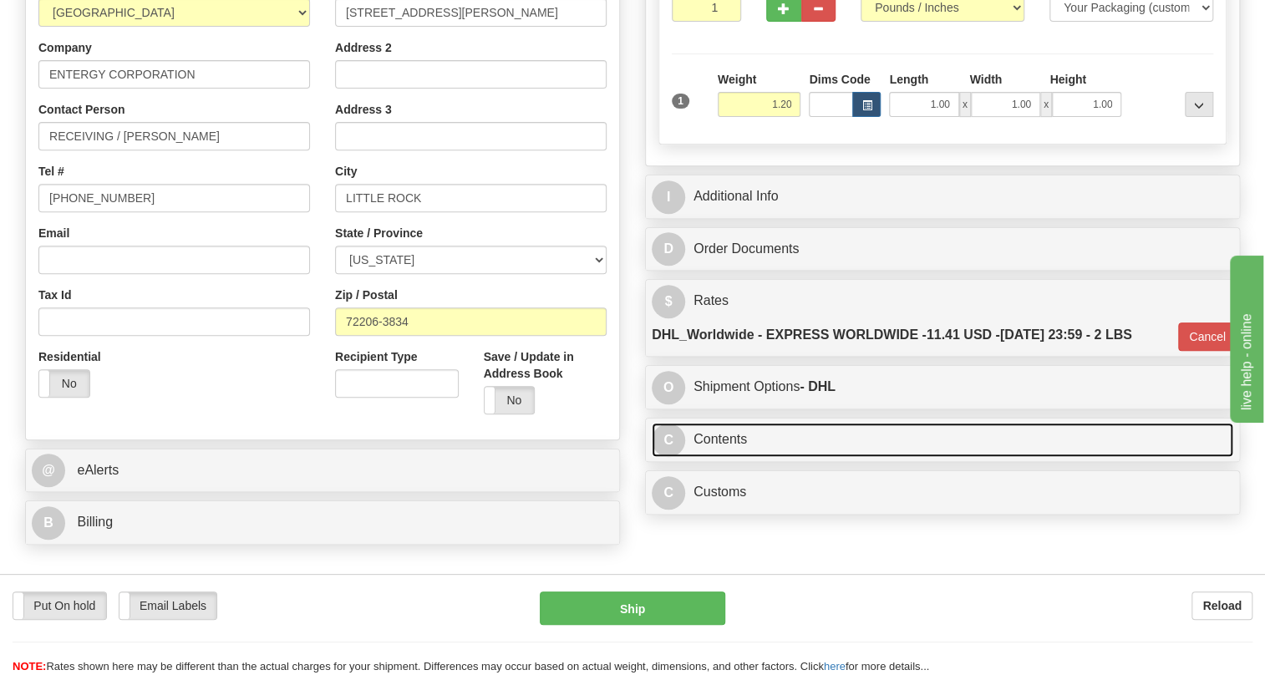
click at [727, 457] on link "C Contents" at bounding box center [941, 440] width 581 height 34
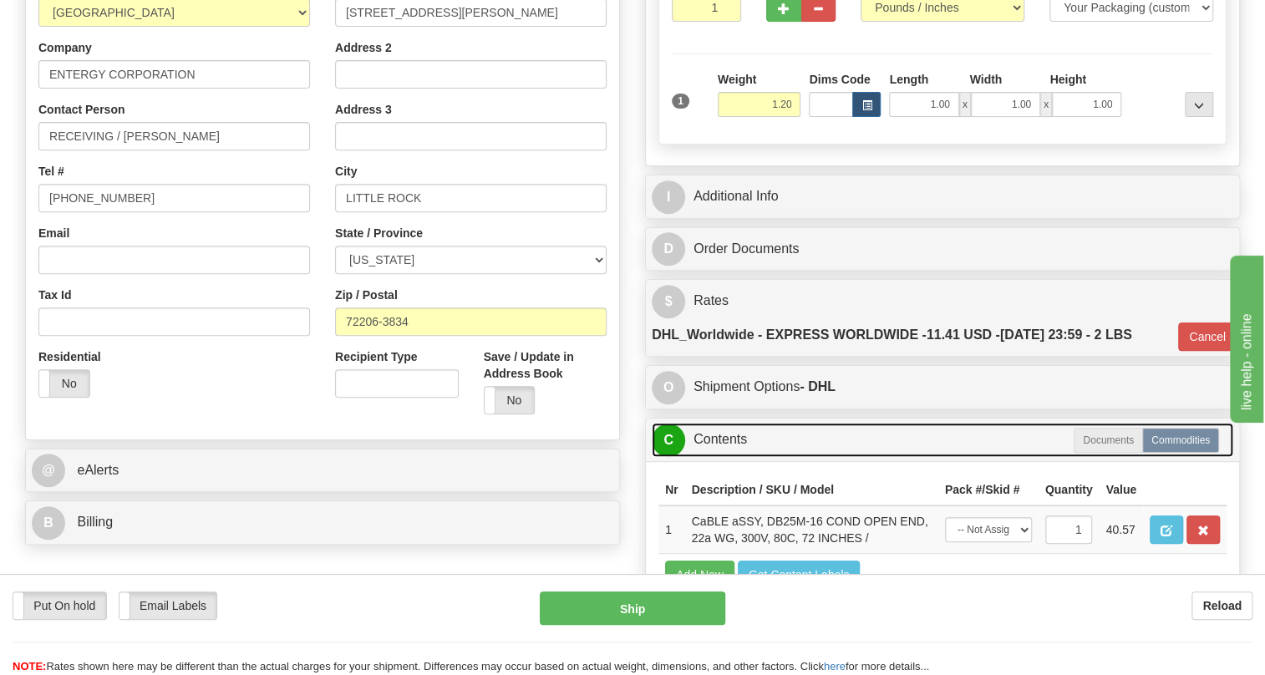
click at [727, 457] on link "C Contents" at bounding box center [941, 440] width 581 height 34
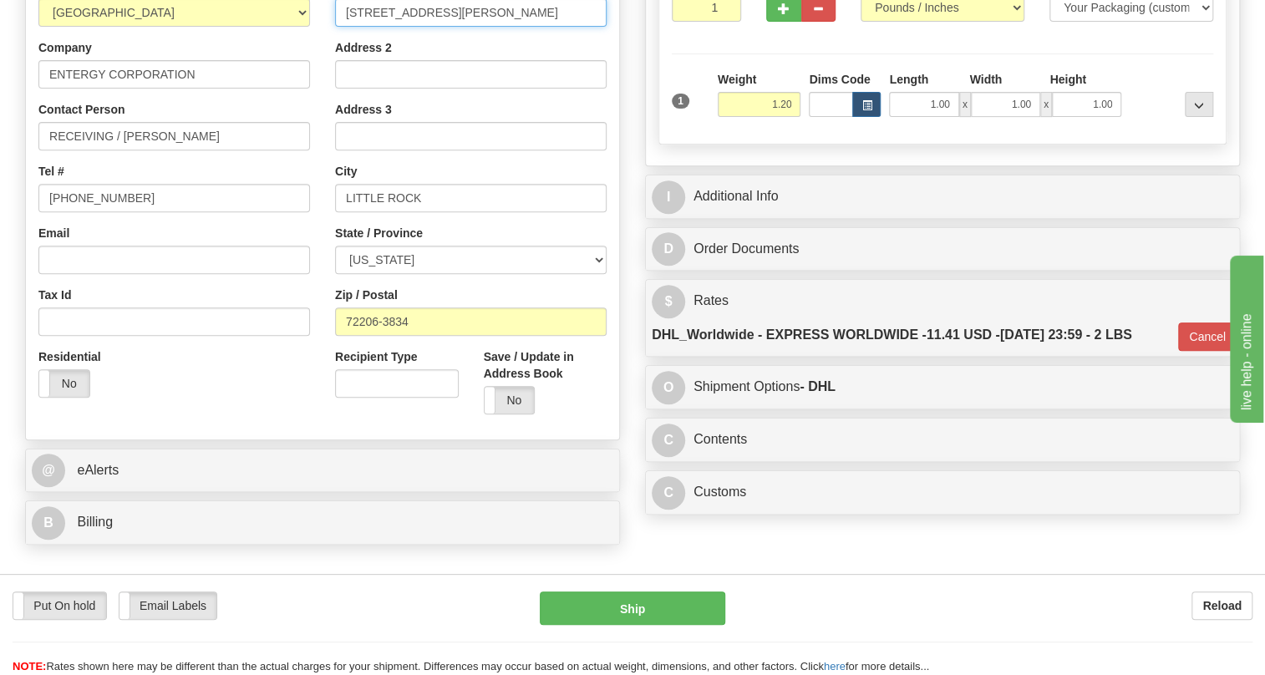
click at [468, 27] on input "5115 Thibault Rd" at bounding box center [470, 12] width 271 height 28
paste input "Bldg C"
type input "5115 Thibault Rd. Bldg C"
click at [493, 80] on div "Address 2" at bounding box center [470, 63] width 271 height 49
click at [353, 89] on input "Address 2" at bounding box center [470, 74] width 271 height 28
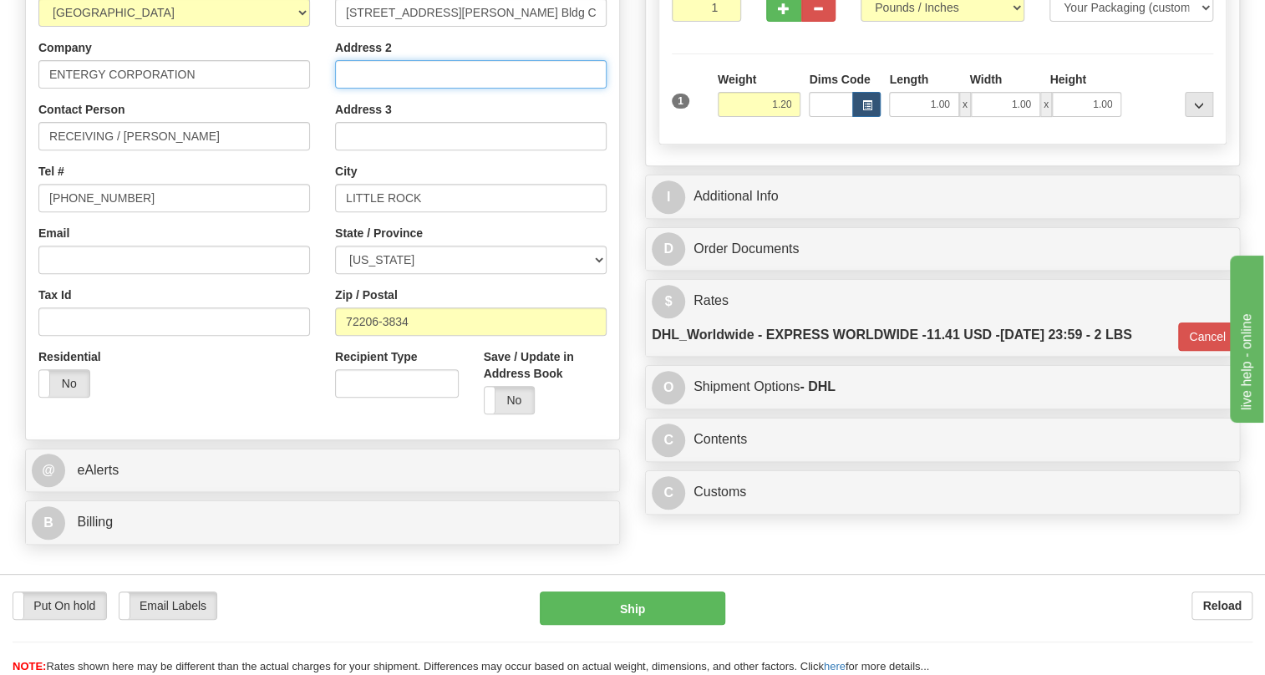
paste input "7:30-3:30 M-TH, No Friday Deliveries."
drag, startPoint x: 545, startPoint y: 114, endPoint x: 326, endPoint y: 117, distance: 218.8
click at [326, 117] on div "Street Address 5115 Thibault Rd. Bldg C Address 2 7:30-3:30 M-TH, No Friday Del…" at bounding box center [470, 201] width 296 height 449
type input "7:30-3:30 M-TH, No Friday Deliveries."
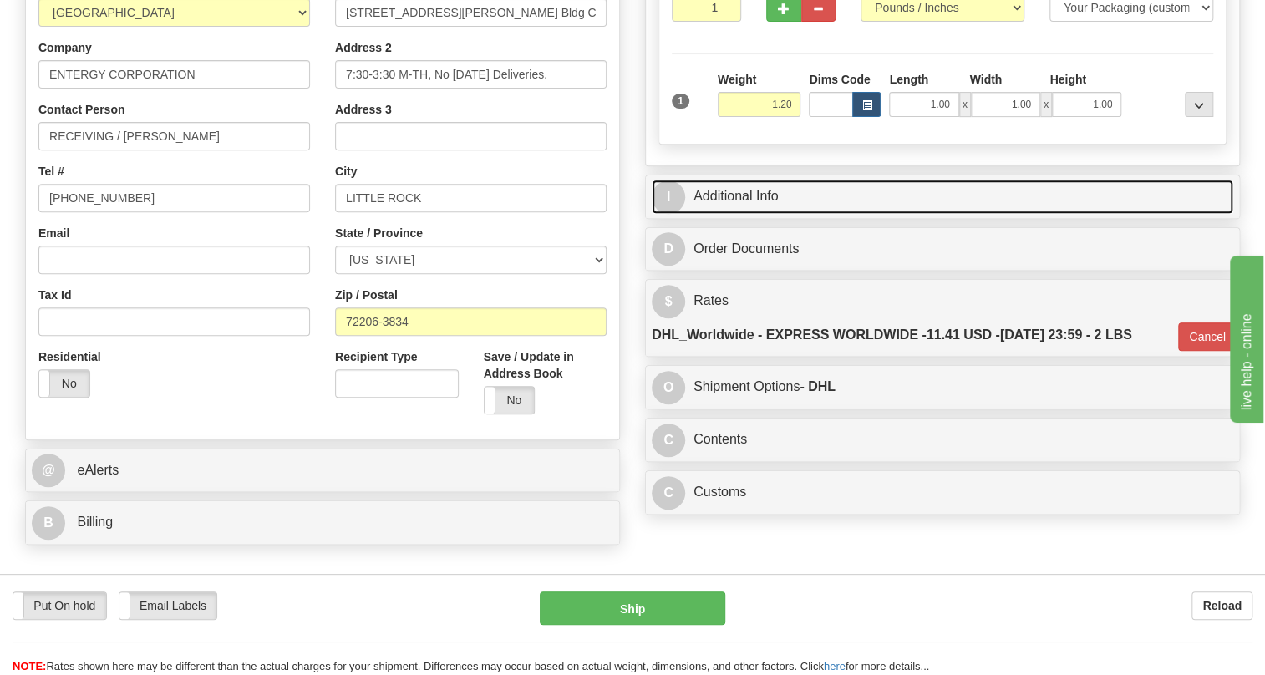
click at [768, 214] on link "I Additional Info" at bounding box center [941, 197] width 581 height 34
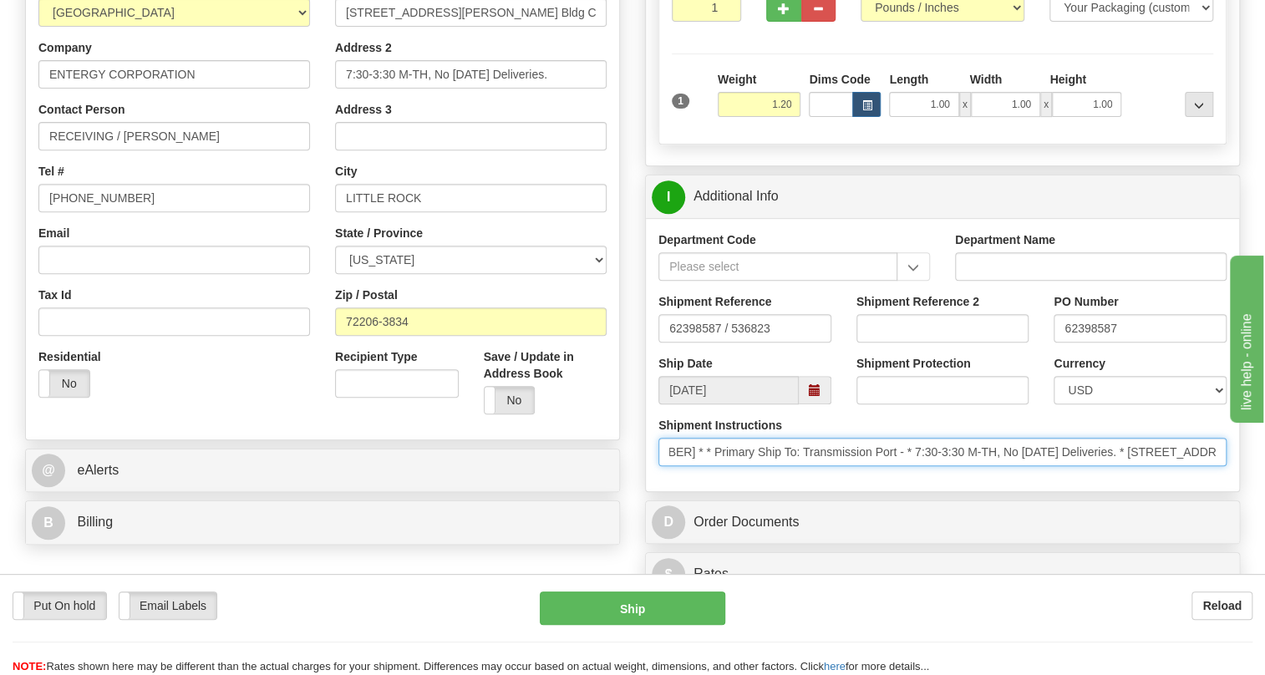
scroll to position [0, 619]
drag, startPoint x: 1047, startPoint y: 487, endPoint x: 1229, endPoint y: 499, distance: 182.5
click at [1229, 479] on div "Shipment Instructions * Freight Prepay & Add * GE Best Way. * * Shipping Notes …" at bounding box center [942, 448] width 593 height 62
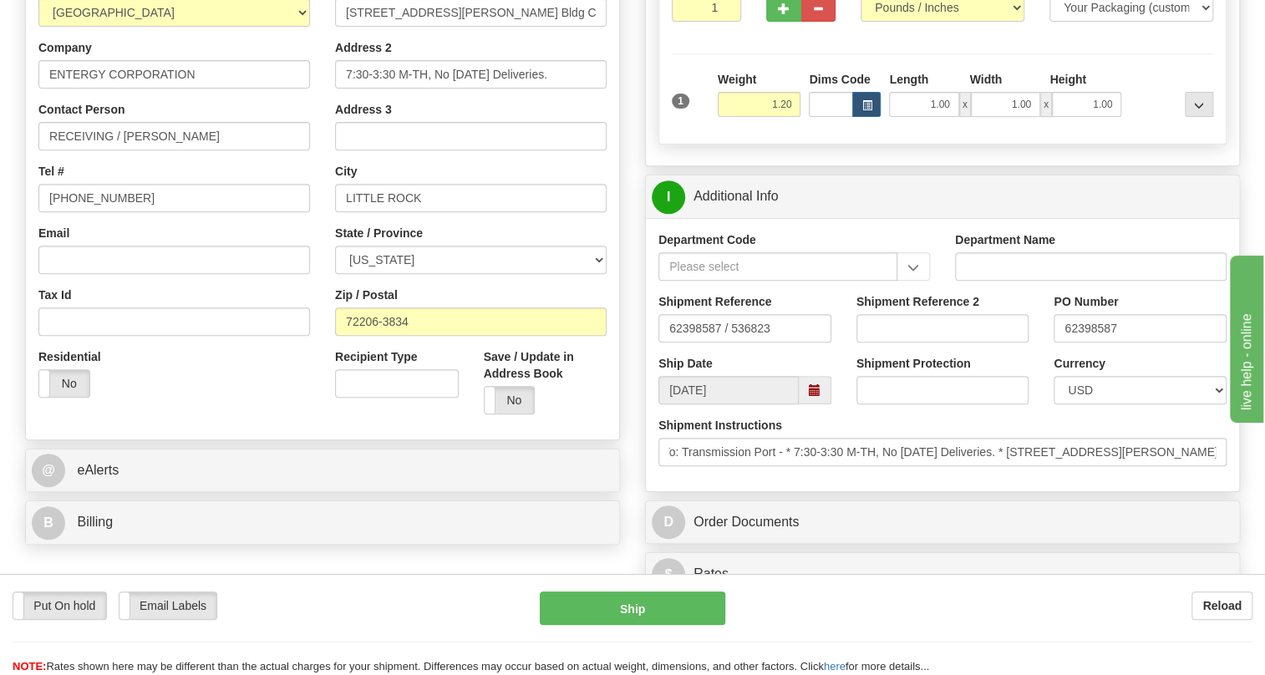
scroll to position [0, 0]
click at [946, 479] on div "Shipment Instructions * Freight Prepay & Add * GE Best Way. * * Shipping Notes …" at bounding box center [942, 448] width 593 height 62
drag, startPoint x: 547, startPoint y: 114, endPoint x: 324, endPoint y: 117, distance: 223.0
click at [324, 117] on div "Street Address 5115 Thibault Rd. Bldg C Address 2 7:30-3:30 M-TH, No Friday Del…" at bounding box center [470, 201] width 296 height 449
click at [218, 150] on input "RECEIVING / CHAD YANCEY" at bounding box center [173, 136] width 271 height 28
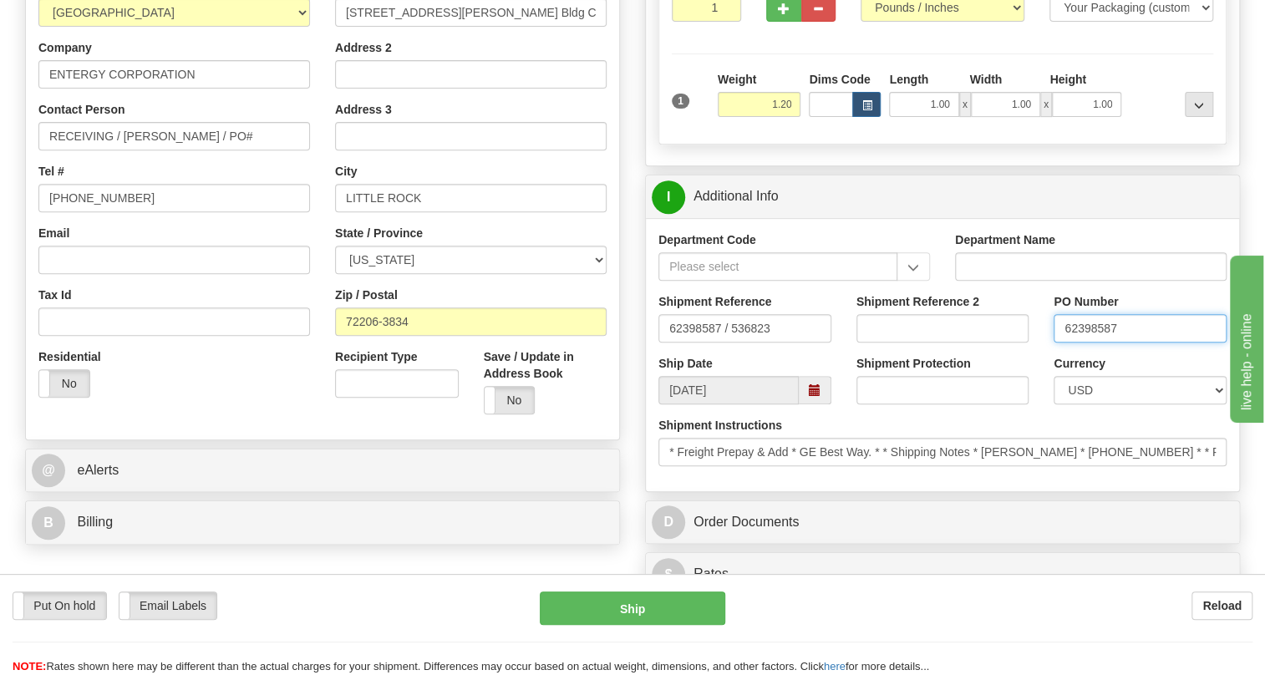
click at [1087, 342] on input "62398587" at bounding box center [1139, 328] width 173 height 28
click at [266, 150] on input "RECEIVING / CHAD YANCEY / PO#" at bounding box center [173, 136] width 271 height 28
paste input "62398587"
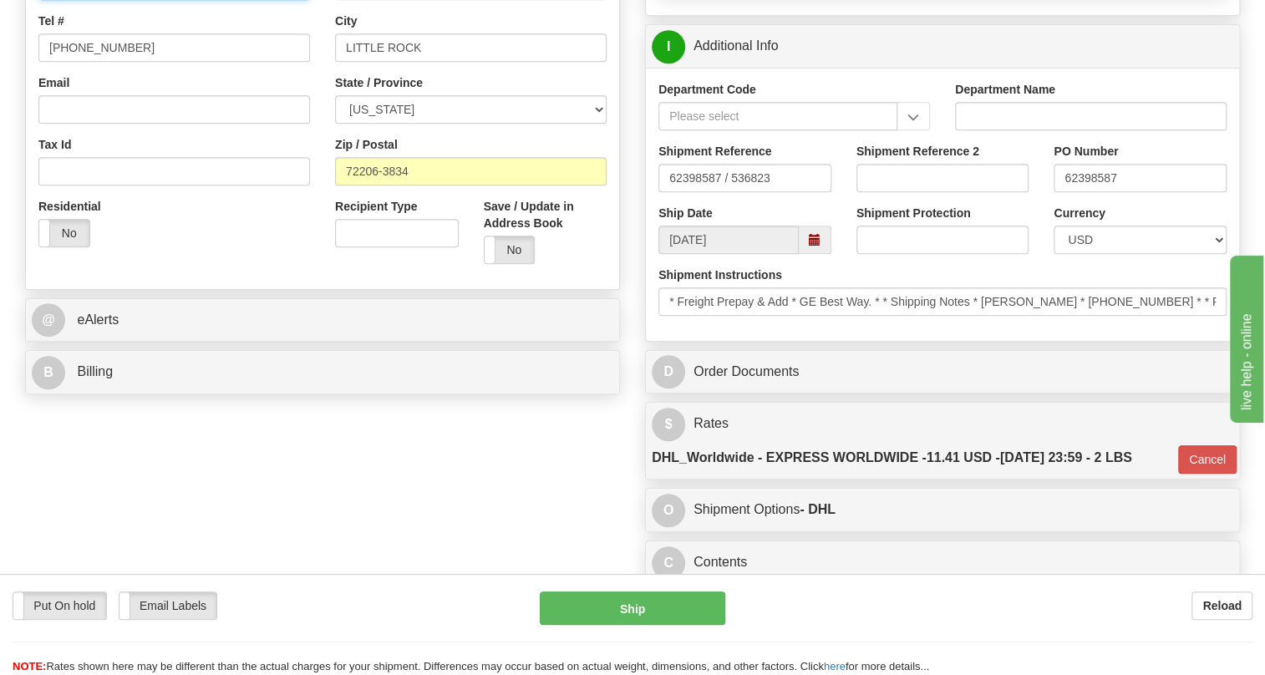
scroll to position [607, 0]
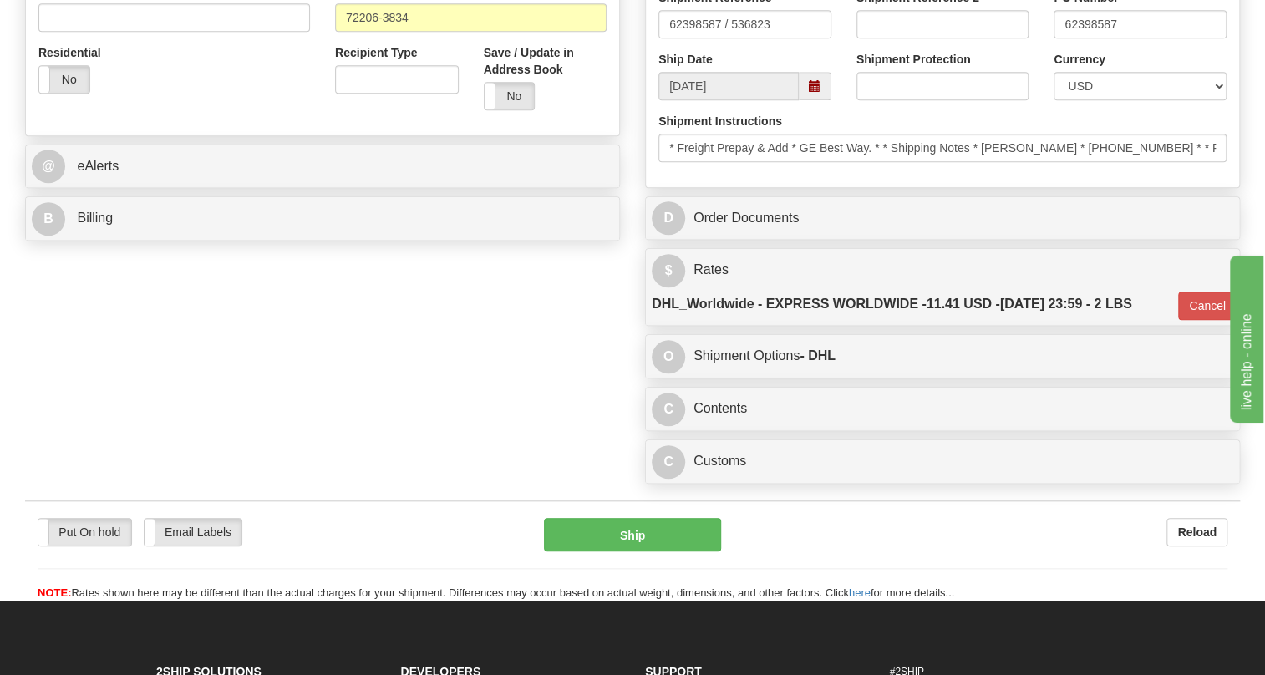
type input "RECEIVING / CHAD YANCEY / PO# 62398587"
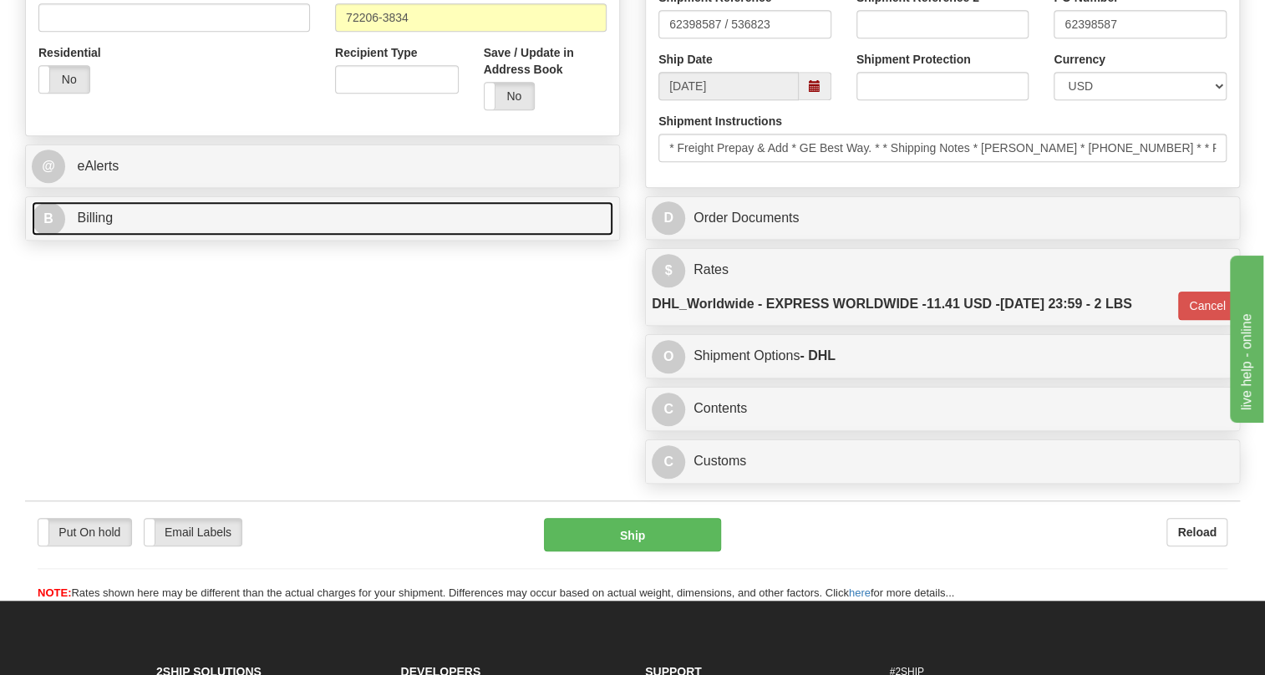
click at [106, 225] on span "Billing" at bounding box center [95, 217] width 36 height 14
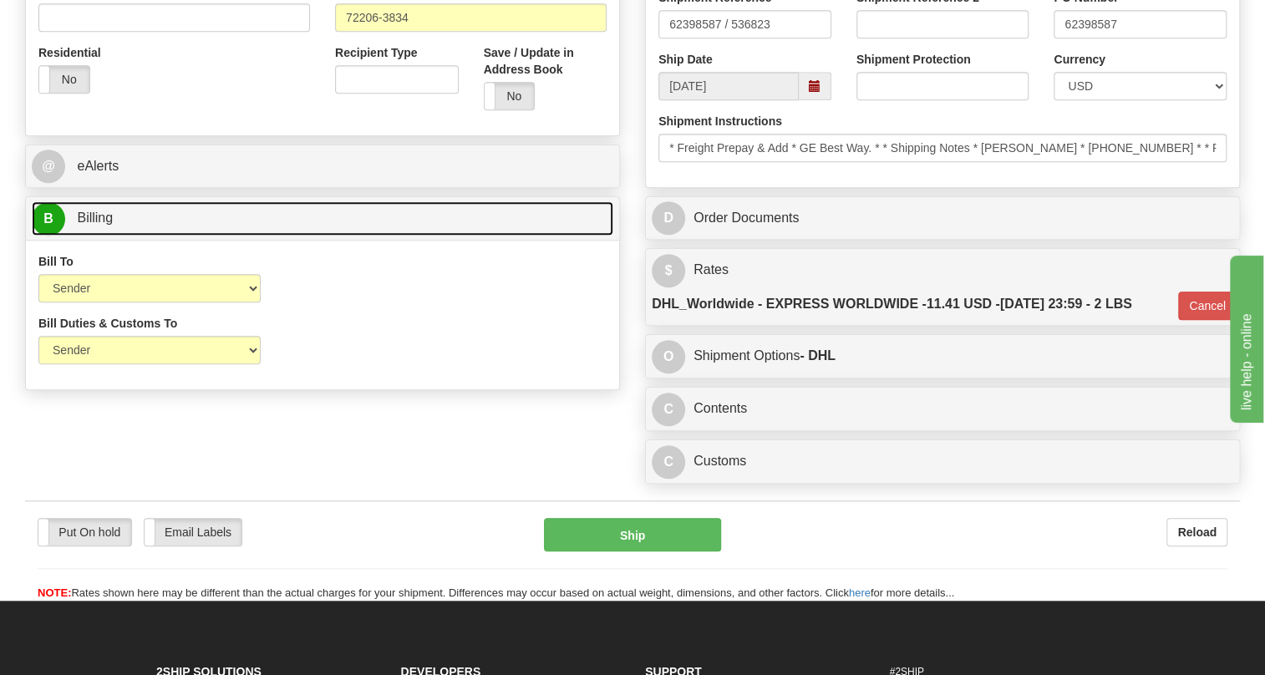
click at [106, 225] on span "Billing" at bounding box center [95, 217] width 36 height 14
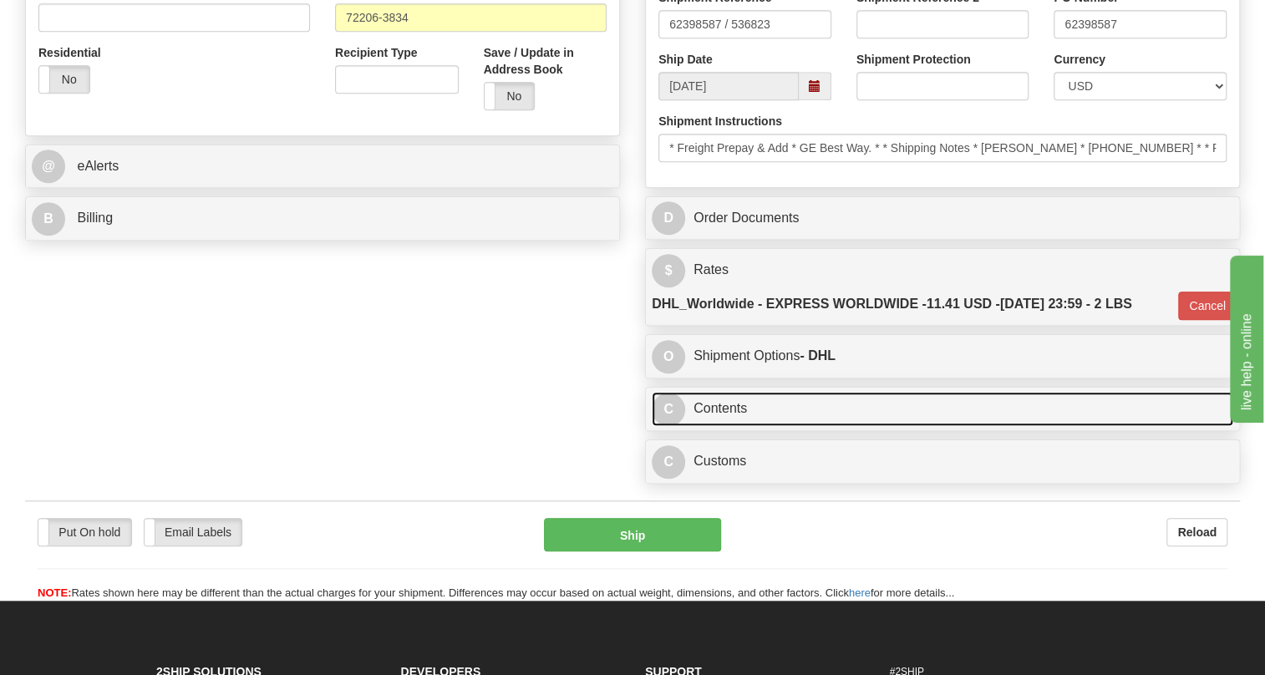
click at [734, 426] on link "C Contents" at bounding box center [941, 409] width 581 height 34
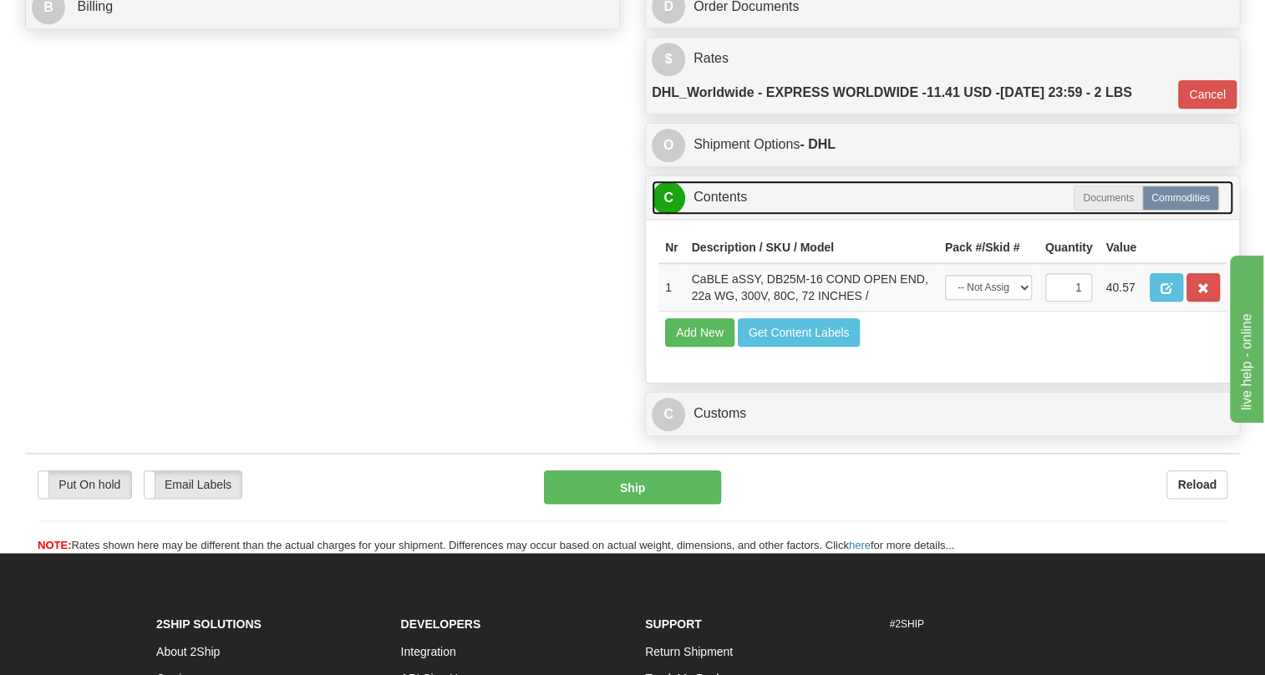
scroll to position [683, 0]
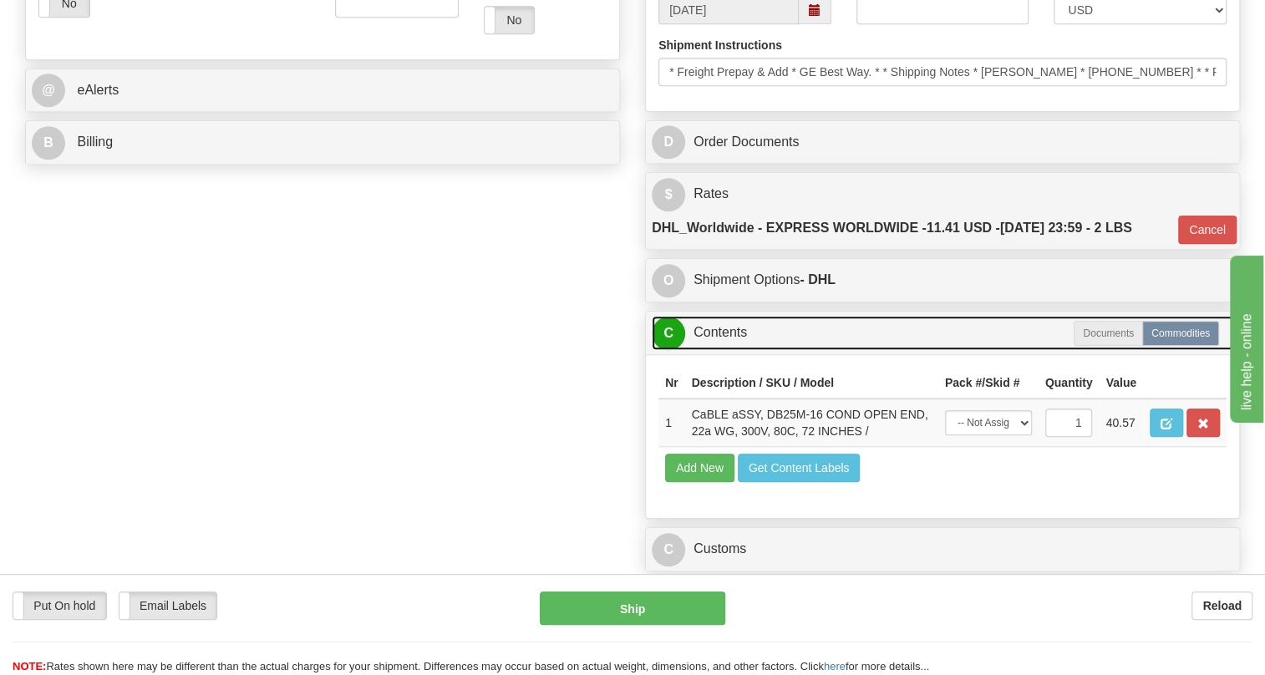
click at [719, 350] on link "C Contents" at bounding box center [941, 333] width 581 height 34
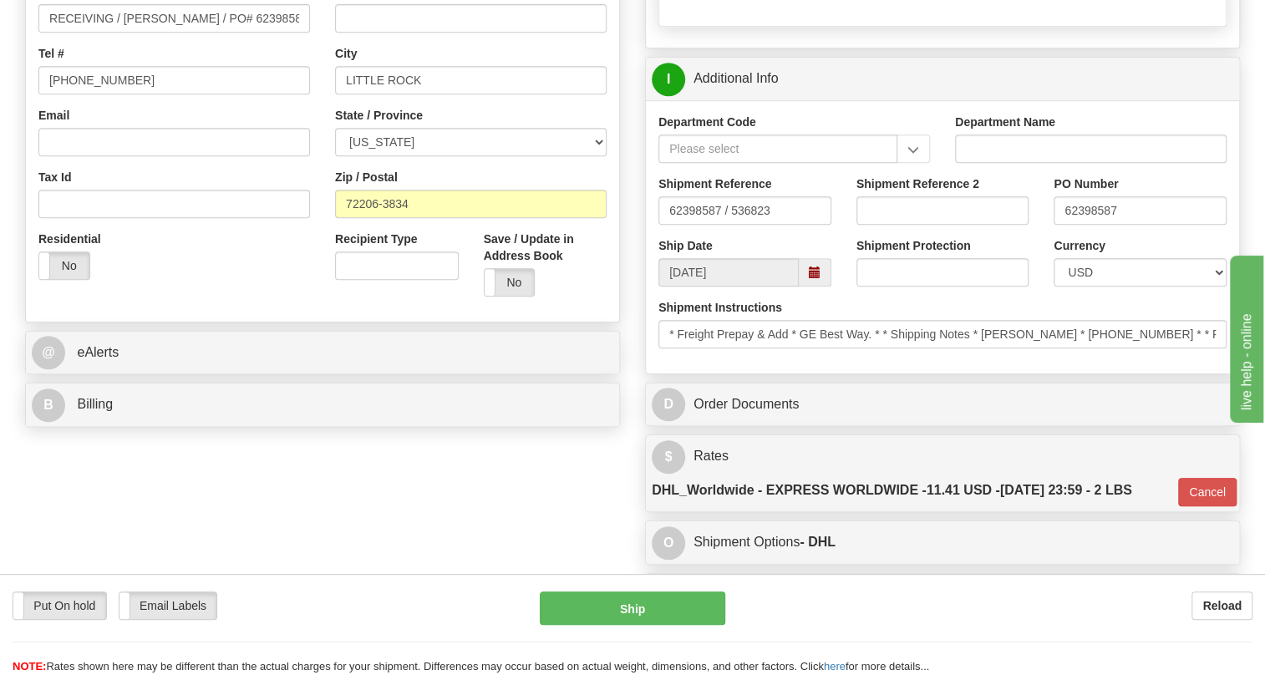
scroll to position [455, 0]
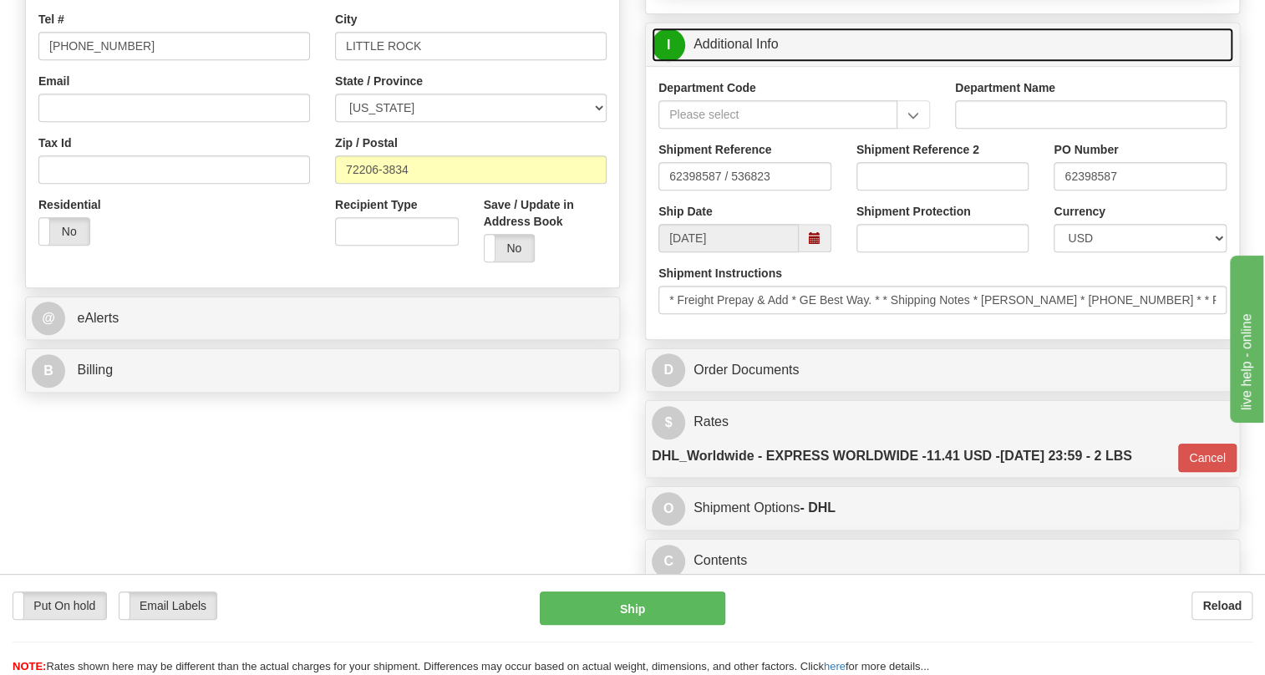
click at [751, 62] on link "I Additional Info" at bounding box center [941, 45] width 581 height 34
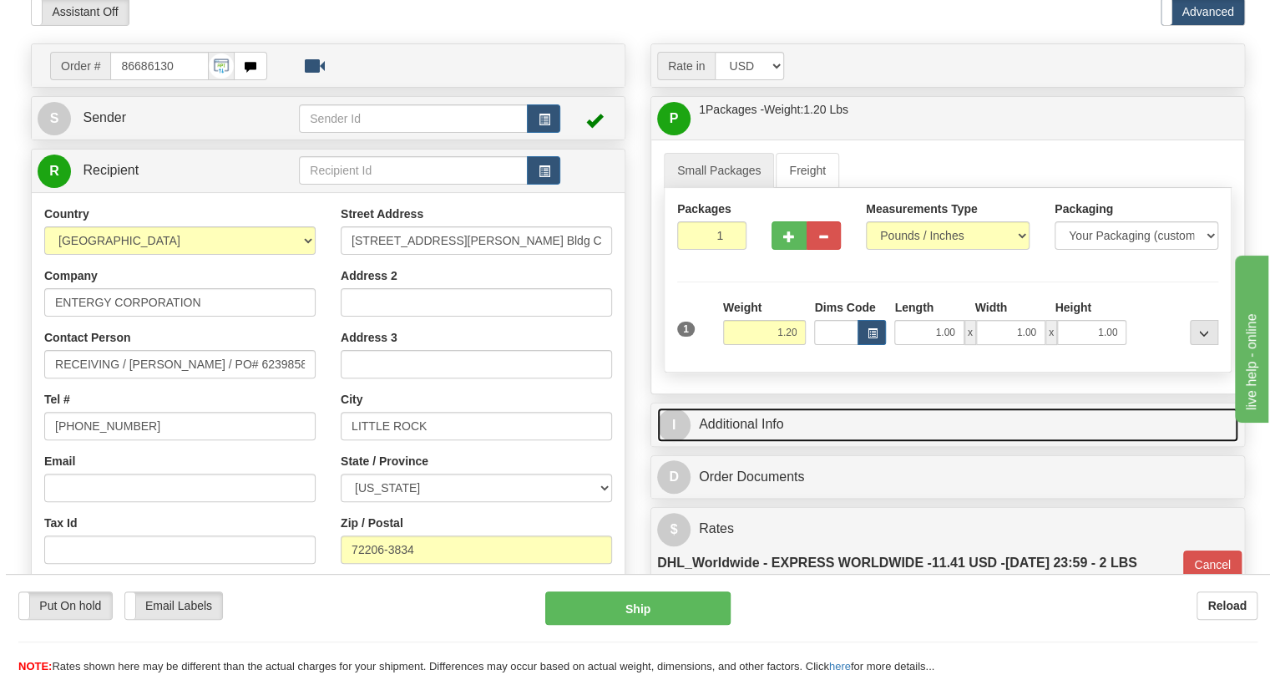
scroll to position [151, 0]
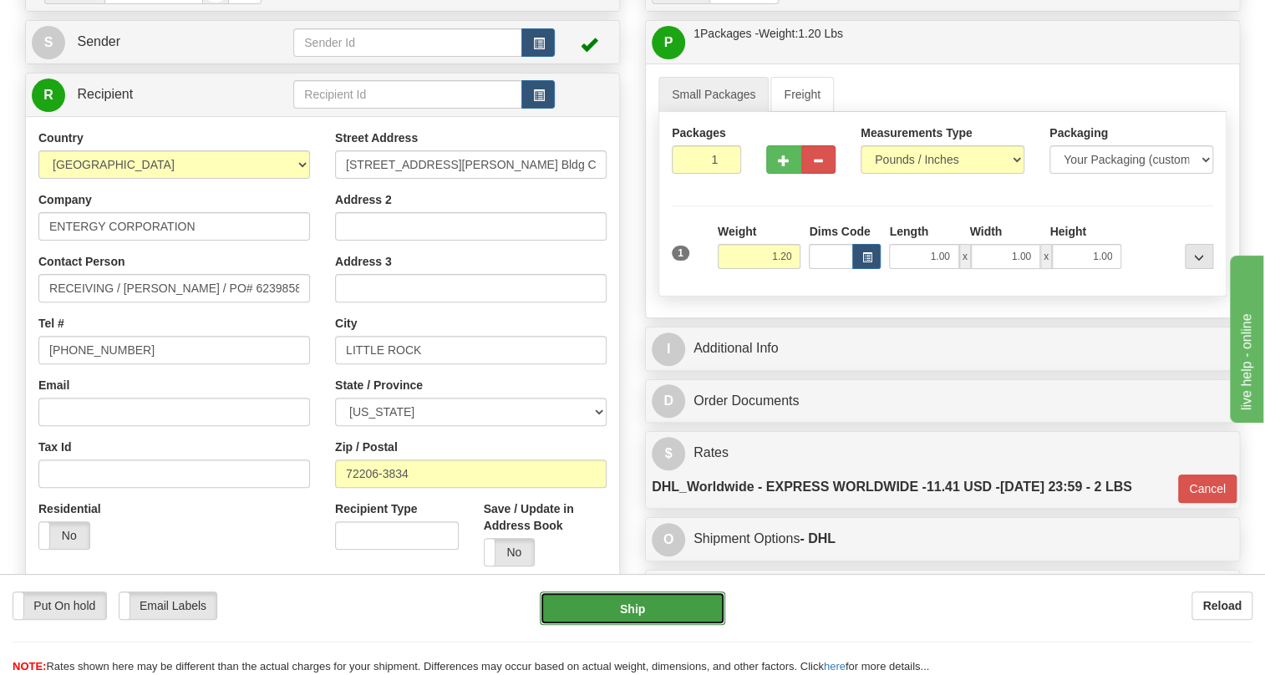
click at [643, 611] on button "Ship" at bounding box center [632, 607] width 185 height 33
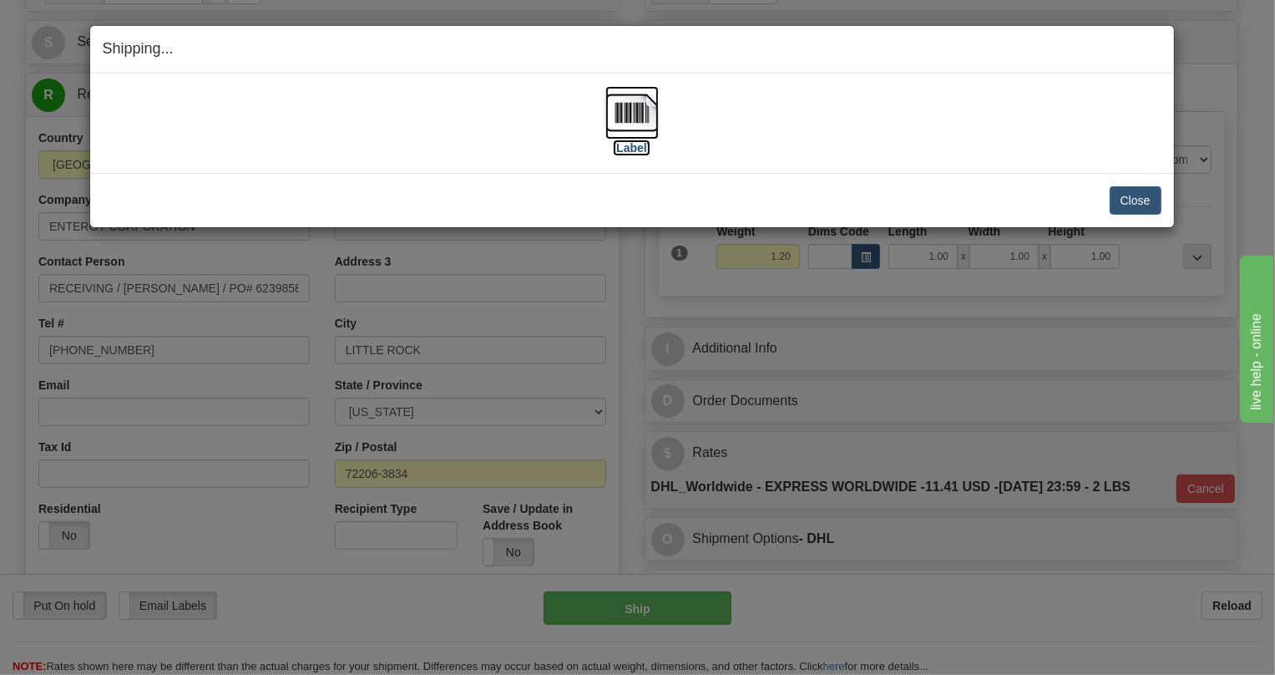
click at [631, 111] on img at bounding box center [632, 112] width 53 height 53
click at [1133, 197] on button "Close" at bounding box center [1136, 200] width 52 height 28
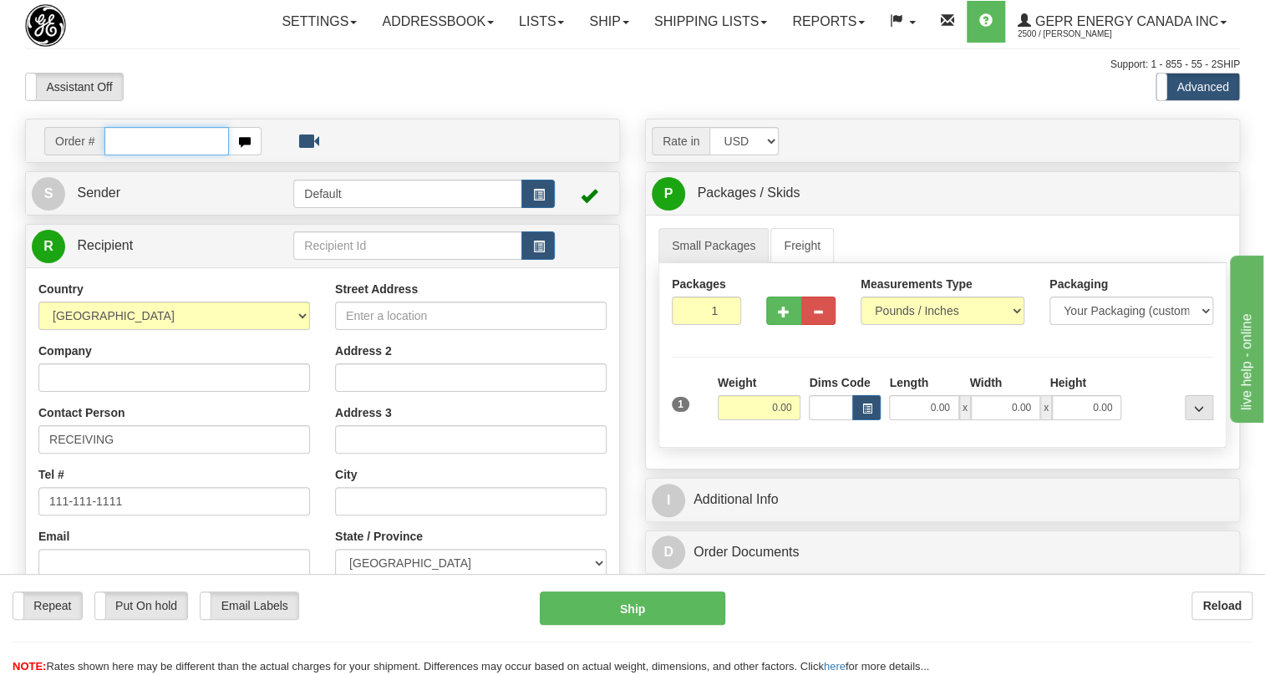
click at [140, 155] on input "text" at bounding box center [166, 141] width 124 height 28
paste input "0086686309"
click at [125, 155] on input "0086686309" at bounding box center [166, 141] width 124 height 28
type input "86686309"
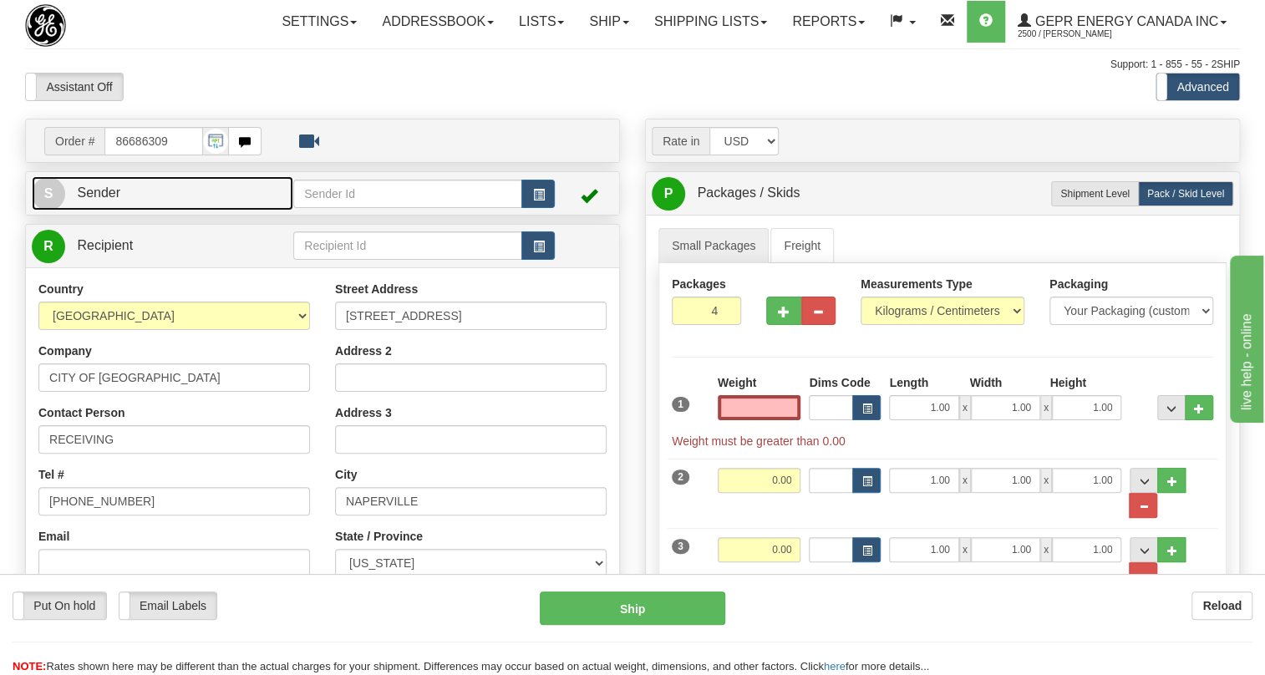
type input "0.00"
drag, startPoint x: 113, startPoint y: 231, endPoint x: 91, endPoint y: 240, distance: 23.3
click at [113, 200] on span "Sender" at bounding box center [98, 192] width 43 height 14
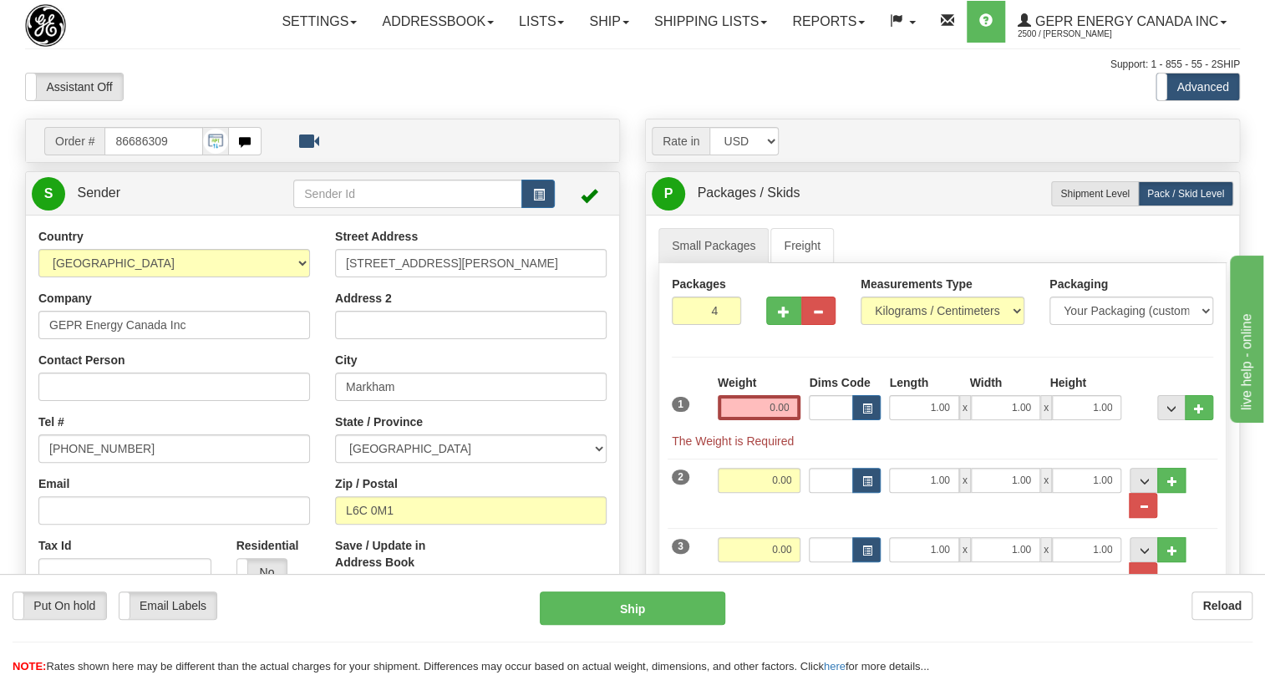
type input "MARKHAM"
click at [95, 463] on input "(779)7960565" at bounding box center [173, 448] width 271 height 28
paste input "905-927-5013"
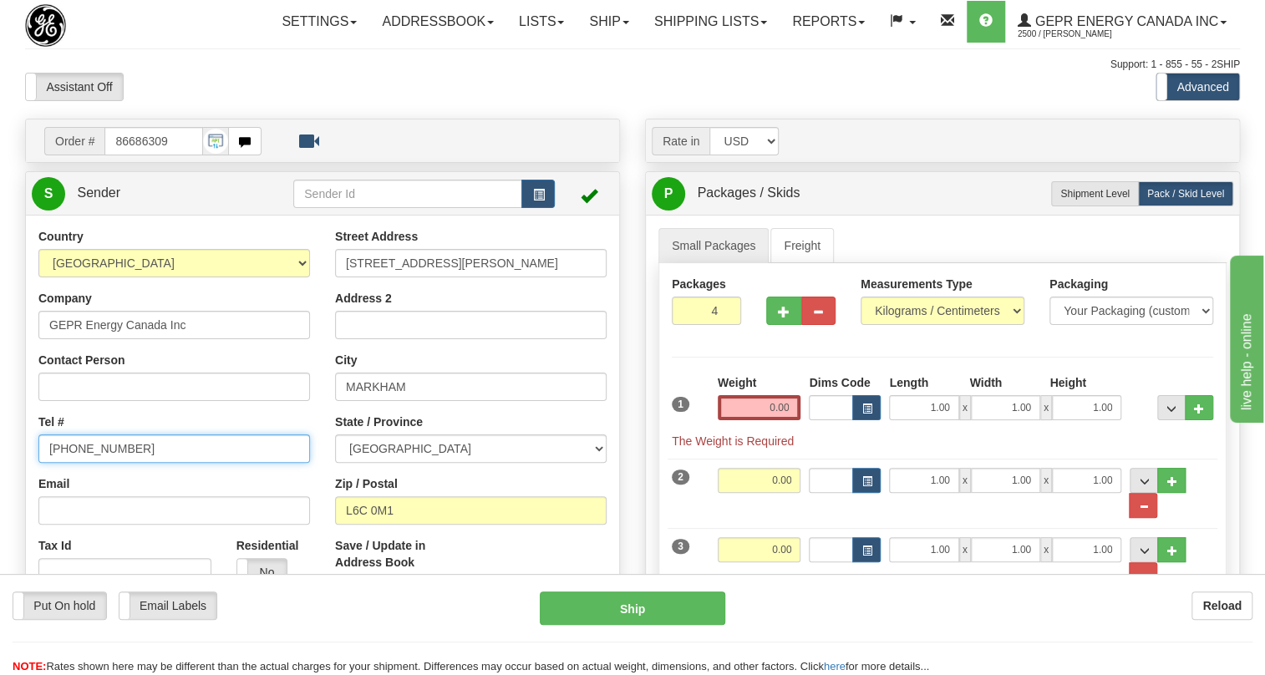
type input "905-927-5013"
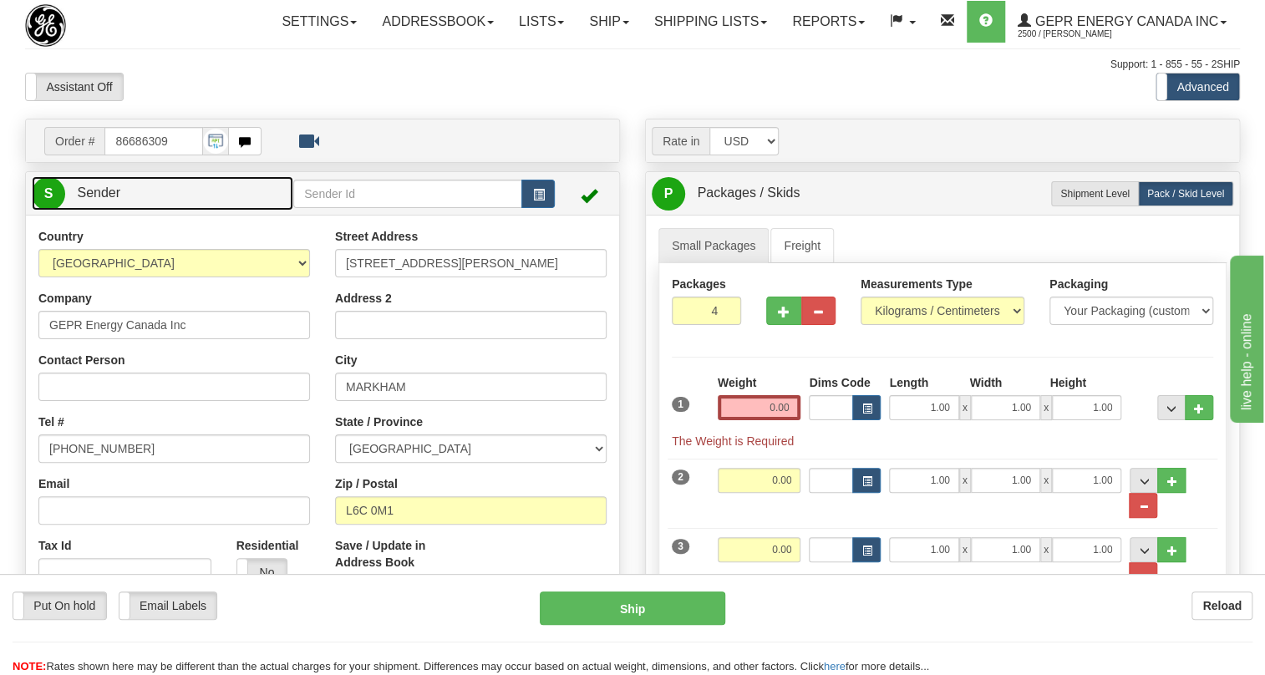
click at [109, 200] on span "Sender" at bounding box center [98, 192] width 43 height 14
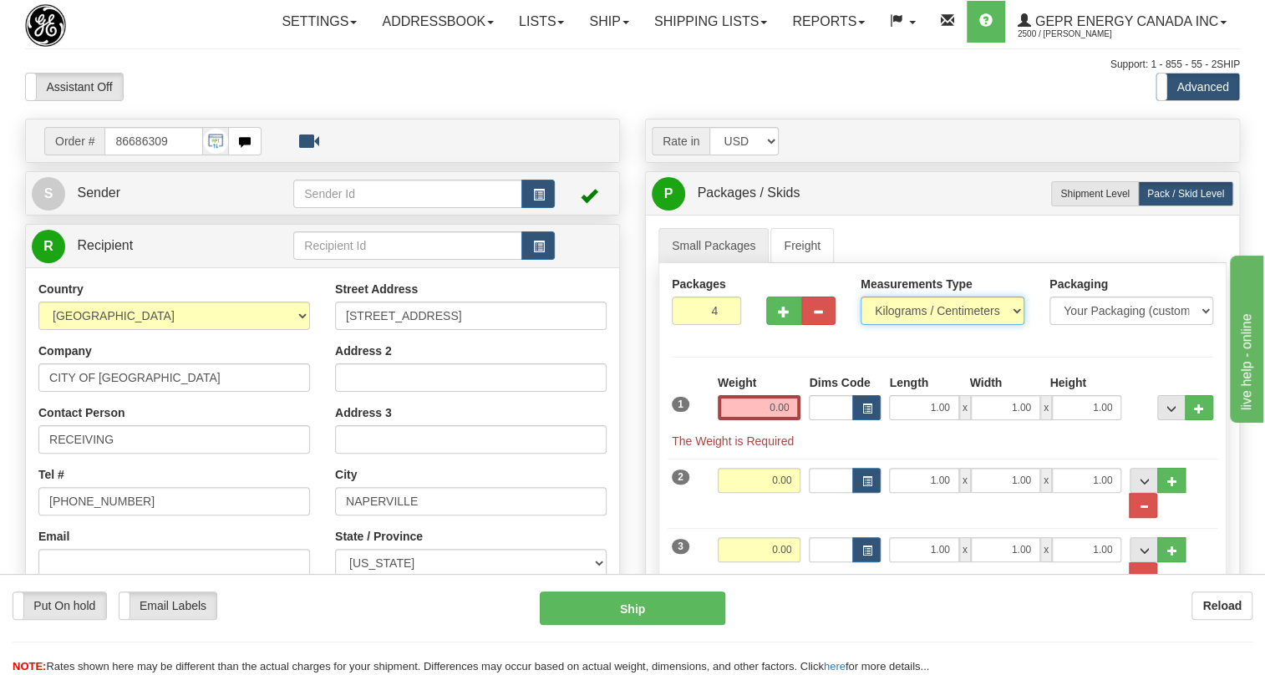
click at [913, 325] on select "Pounds / Inches Kilograms / Centimeters" at bounding box center [942, 310] width 164 height 28
select select "0"
click at [860, 325] on select "Pounds / Inches Kilograms / Centimeters" at bounding box center [942, 310] width 164 height 28
click at [755, 420] on input "0.00" at bounding box center [759, 407] width 84 height 25
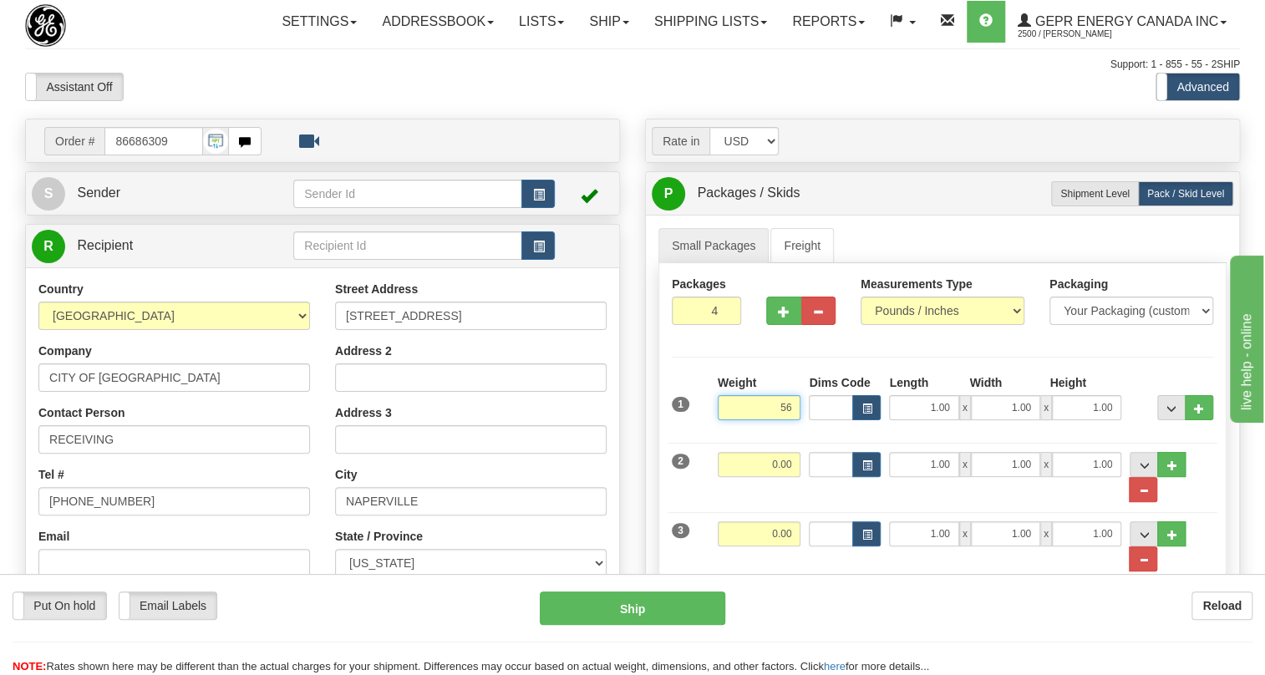
click button "Delete" at bounding box center [0, 0] width 0 height 0
type input "56.00"
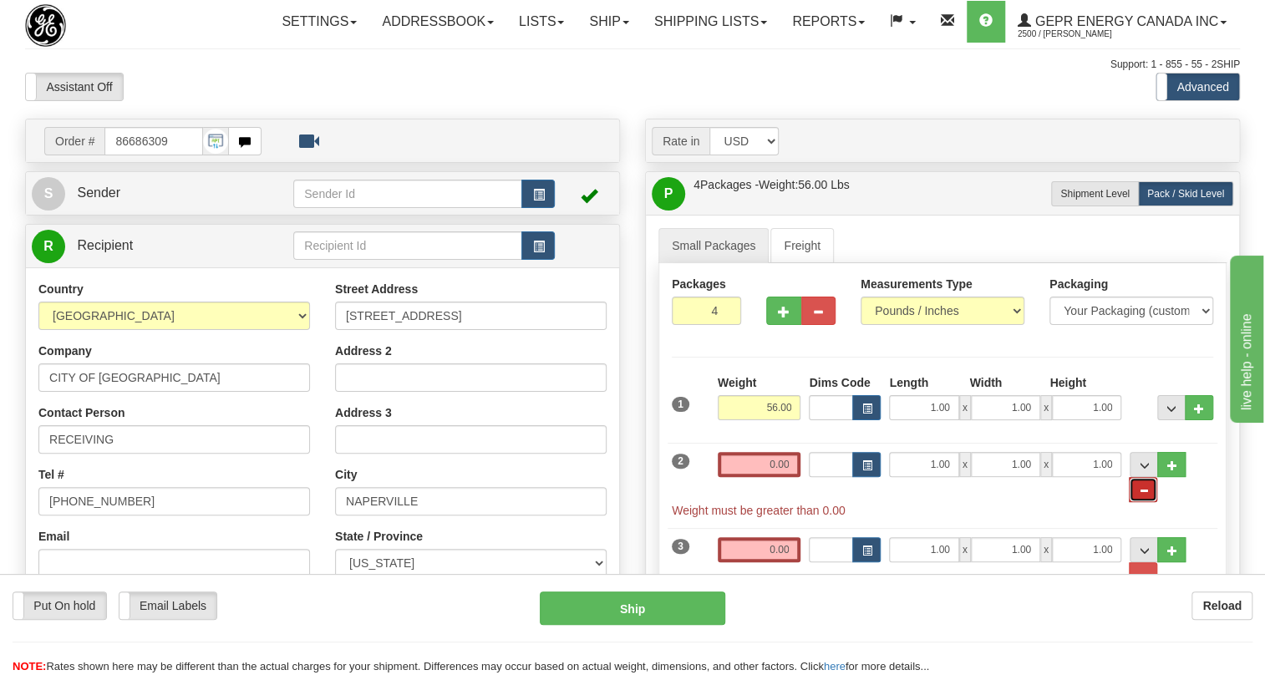
click at [1148, 495] on span "..." at bounding box center [1143, 490] width 10 height 9
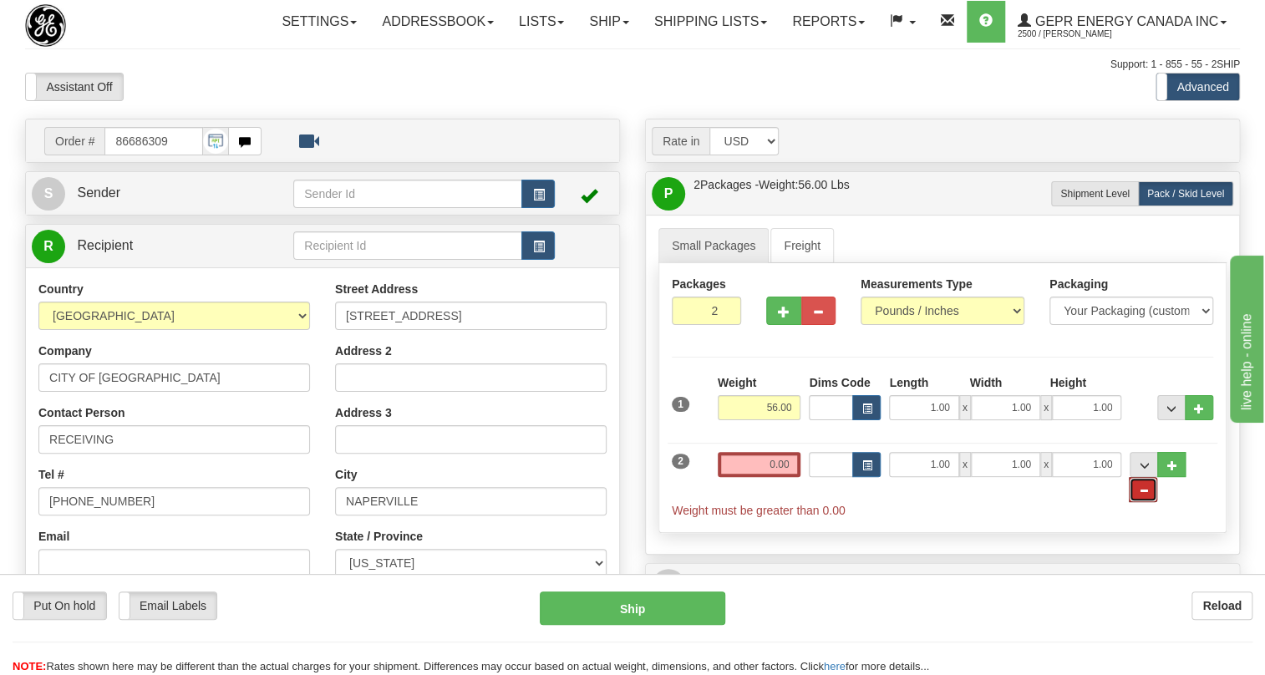
click at [1148, 495] on span "..." at bounding box center [1143, 490] width 10 height 9
type input "1"
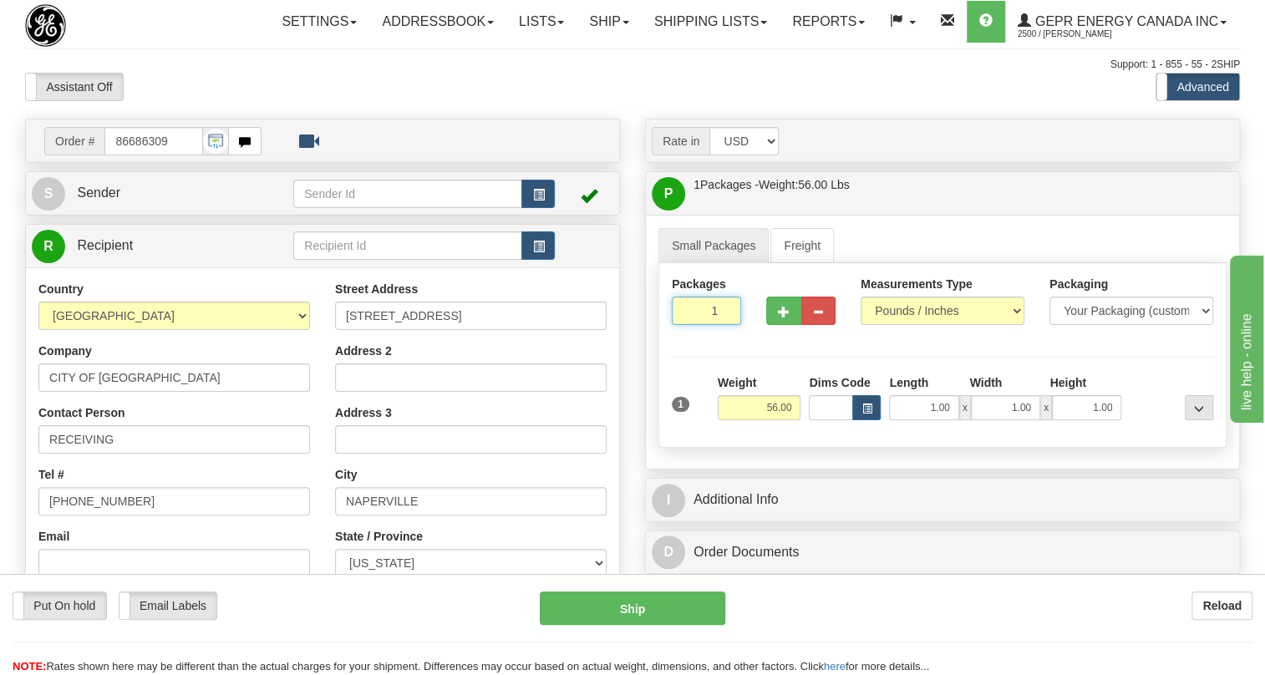
click at [694, 325] on input "1" at bounding box center [706, 310] width 69 height 28
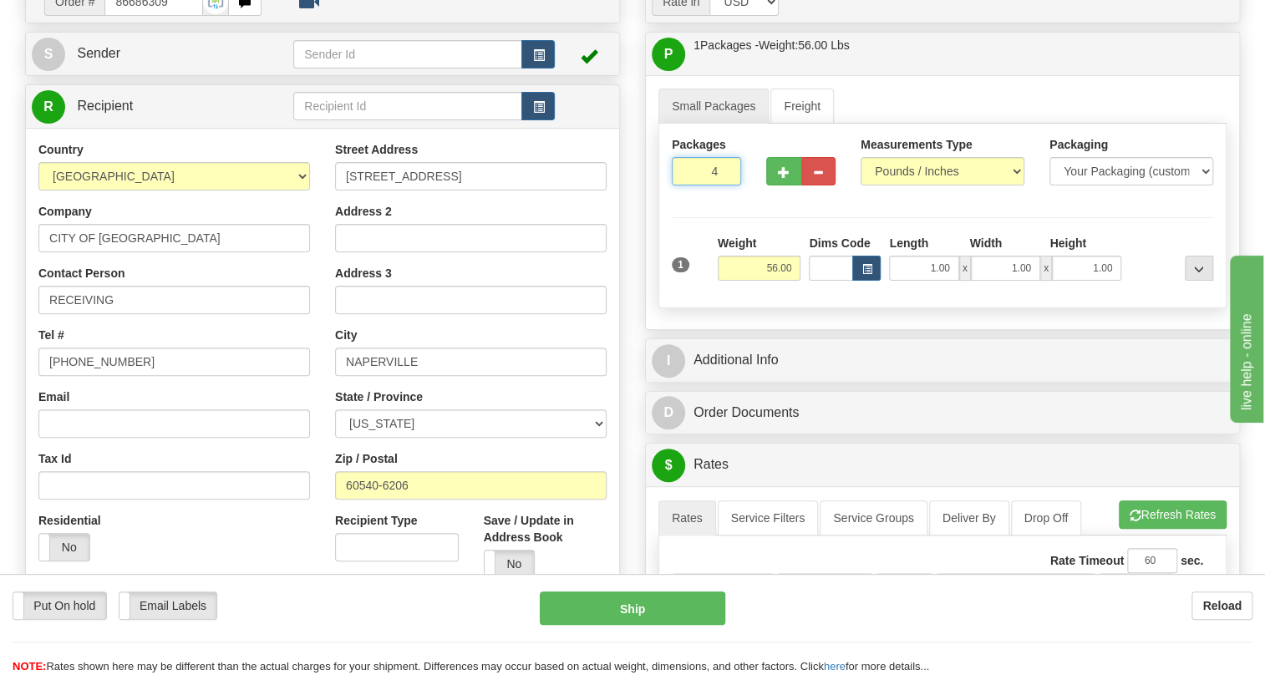
scroll to position [151, 0]
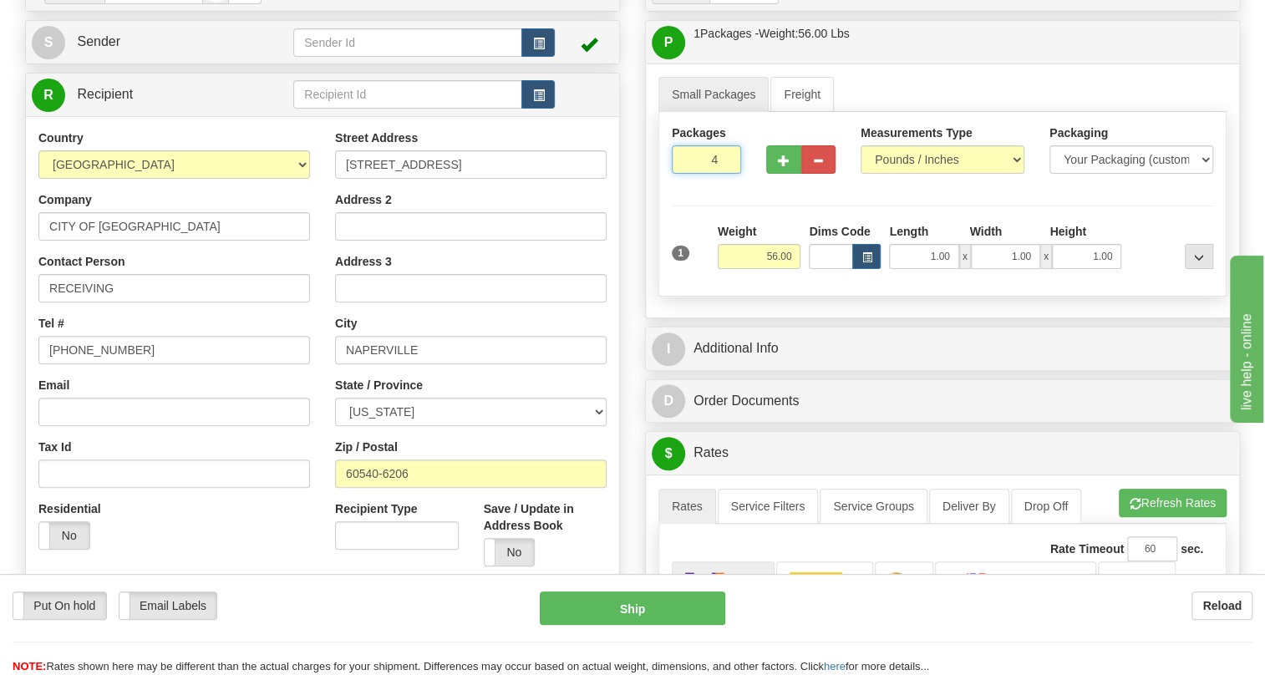
type input "4"
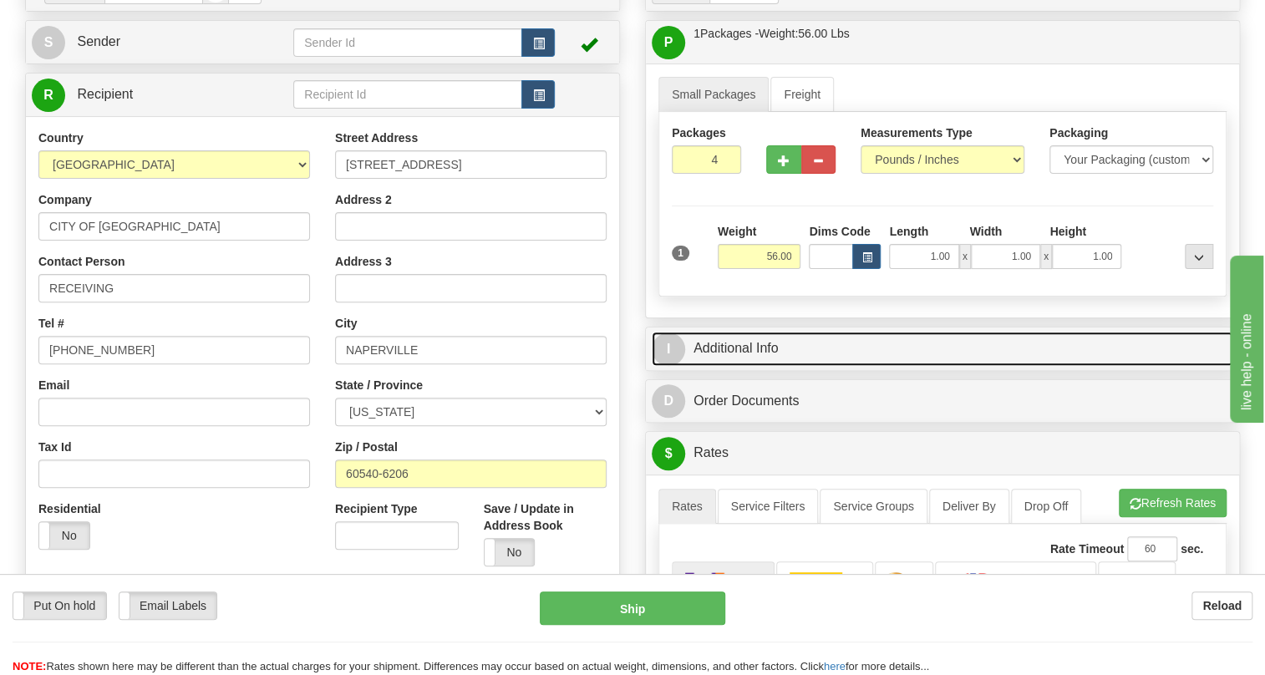
click at [758, 366] on link "I Additional Info" at bounding box center [941, 349] width 581 height 34
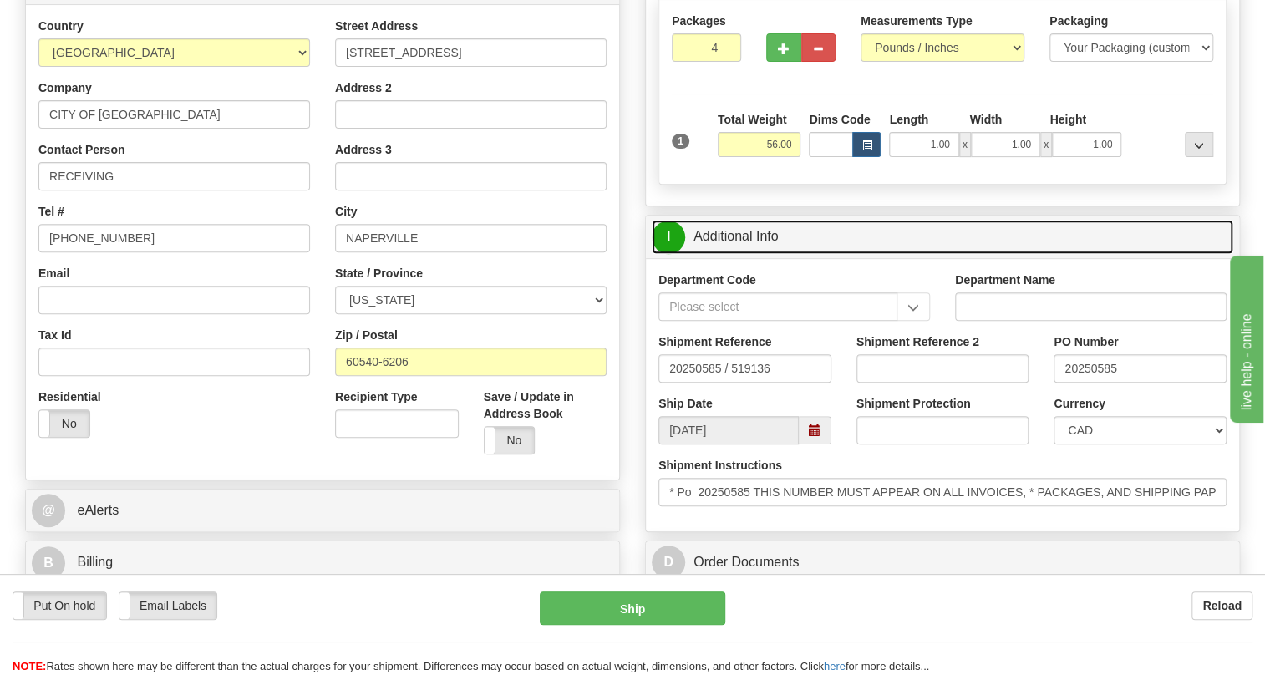
scroll to position [303, 0]
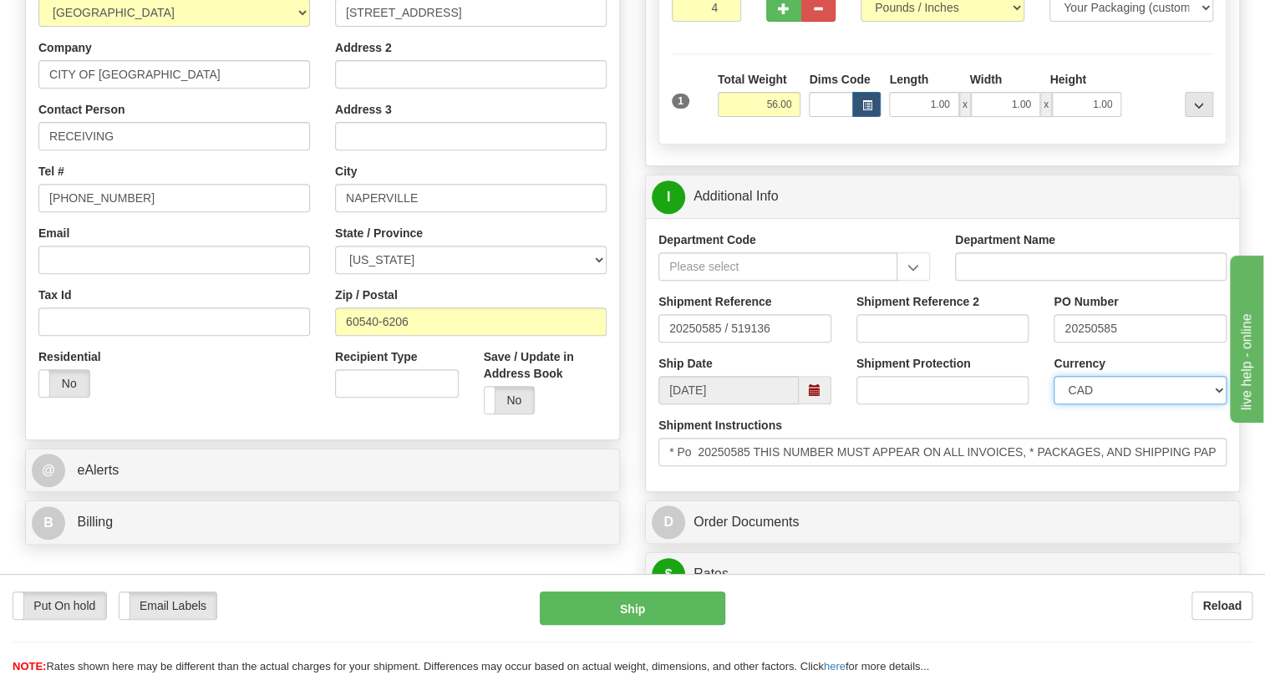
click at [1108, 404] on select "CAD USD EUR ZAR RON ANG ARN AUD AUS AWG BBD BFR BGN BHD BMD BND BRC BRL CHP CKZ…" at bounding box center [1139, 390] width 173 height 28
select select "1"
click at [1053, 404] on select "CAD USD EUR ZAR RON ANG ARN AUD AUS AWG BBD BFR BGN BHD BMD BND BRC BRL CHP CKZ…" at bounding box center [1139, 390] width 173 height 28
click at [1086, 342] on input "20250585" at bounding box center [1139, 328] width 173 height 28
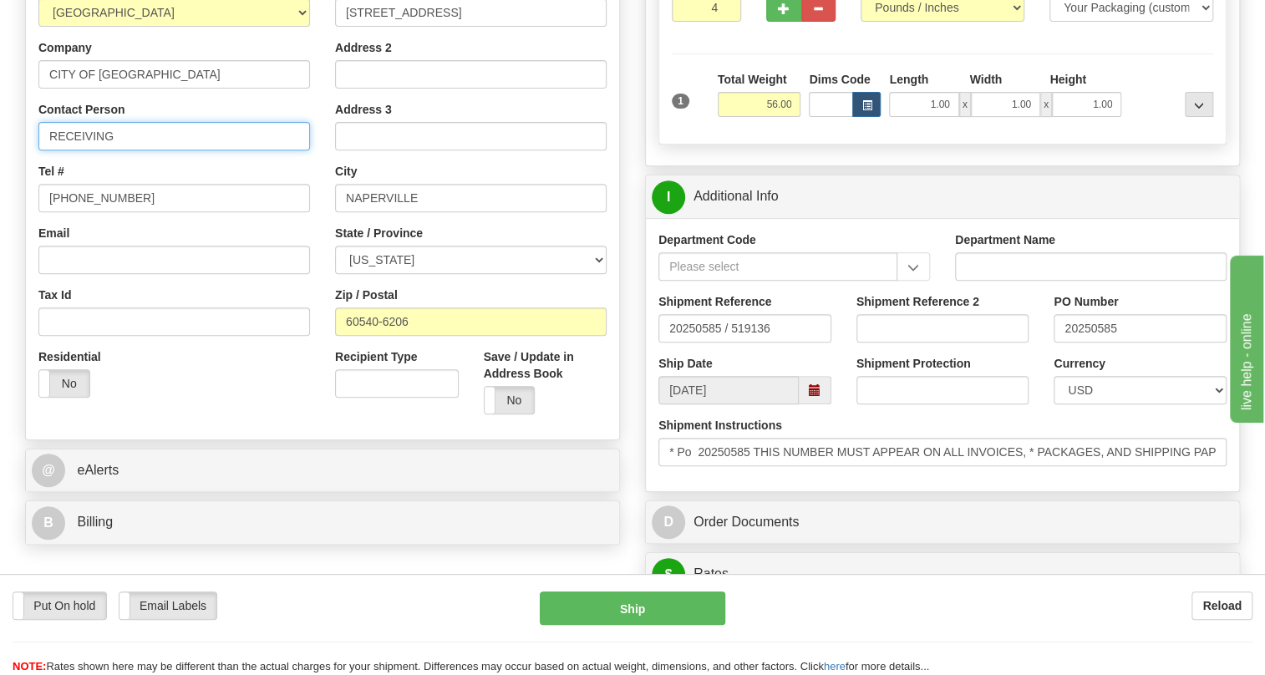
click at [186, 150] on input "RECEIVING" at bounding box center [173, 136] width 271 height 28
paste input "20250585"
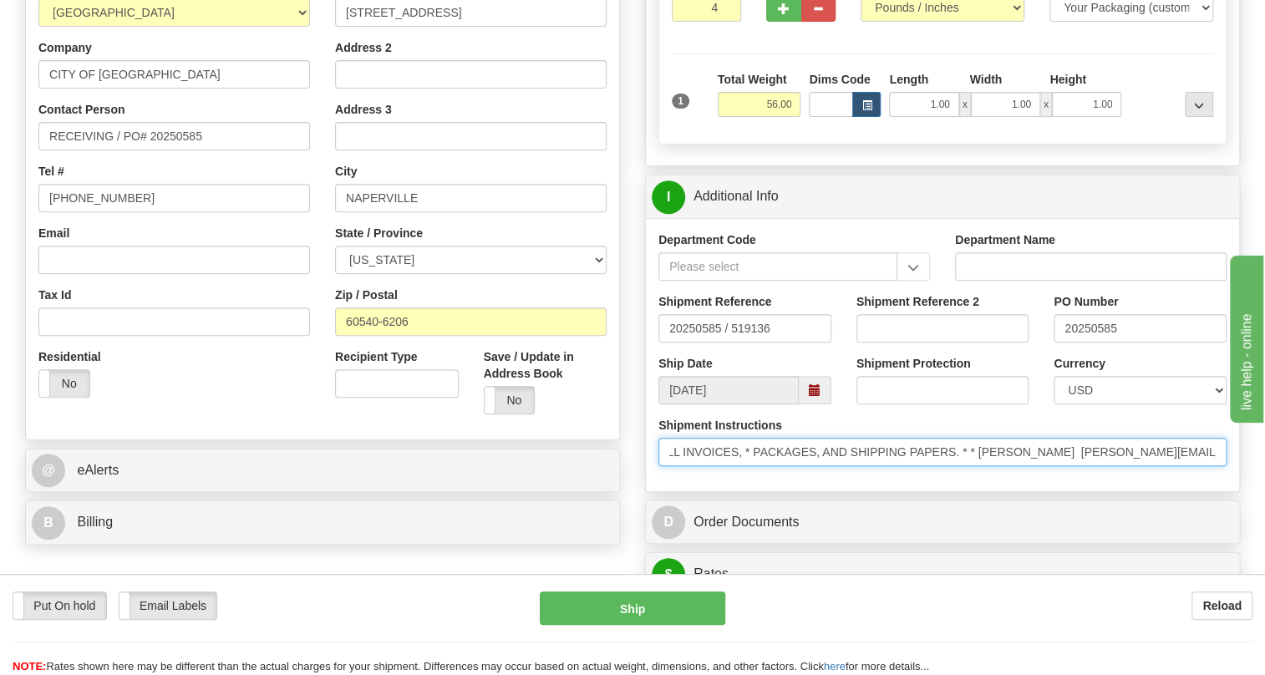
scroll to position [0, 288]
drag, startPoint x: 1089, startPoint y: 478, endPoint x: 1214, endPoint y: 495, distance: 126.5
click at [1223, 466] on input "* Po 20250585 THIS NUMBER MUST APPEAR ON ALL INVOICES, * PACKAGES, AND SHIPPING…" at bounding box center [942, 452] width 568 height 28
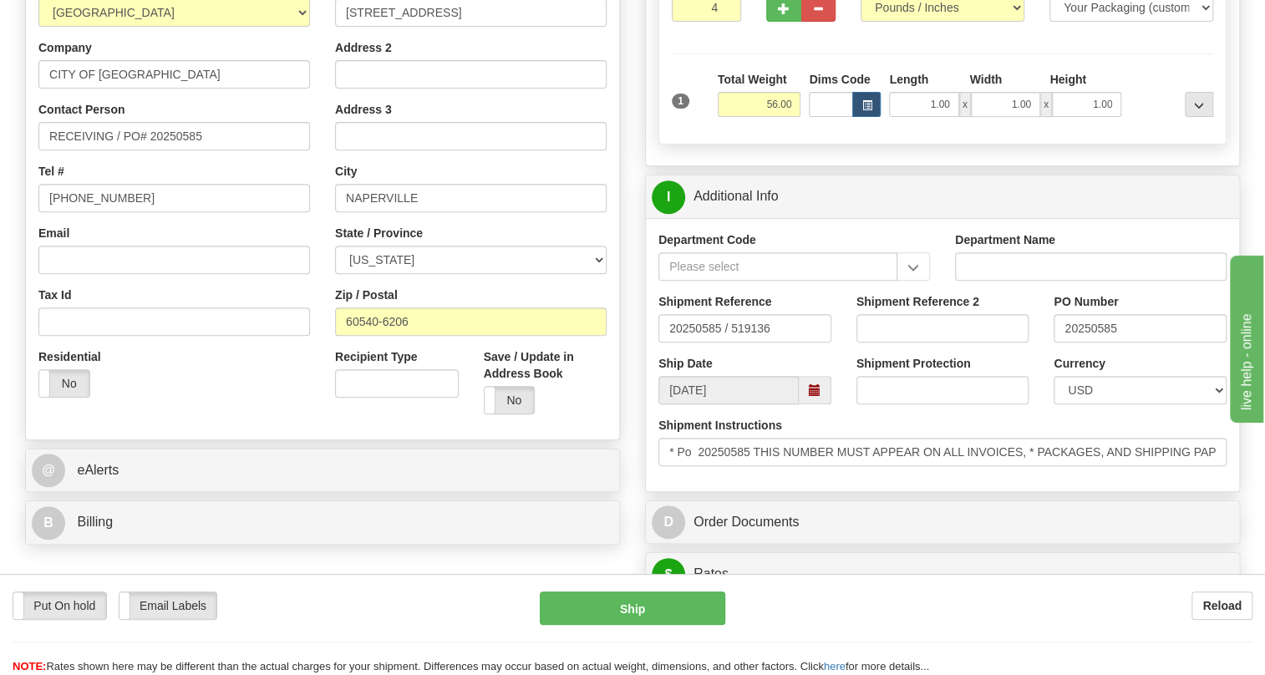
click at [279, 274] on div "Email" at bounding box center [173, 249] width 271 height 49
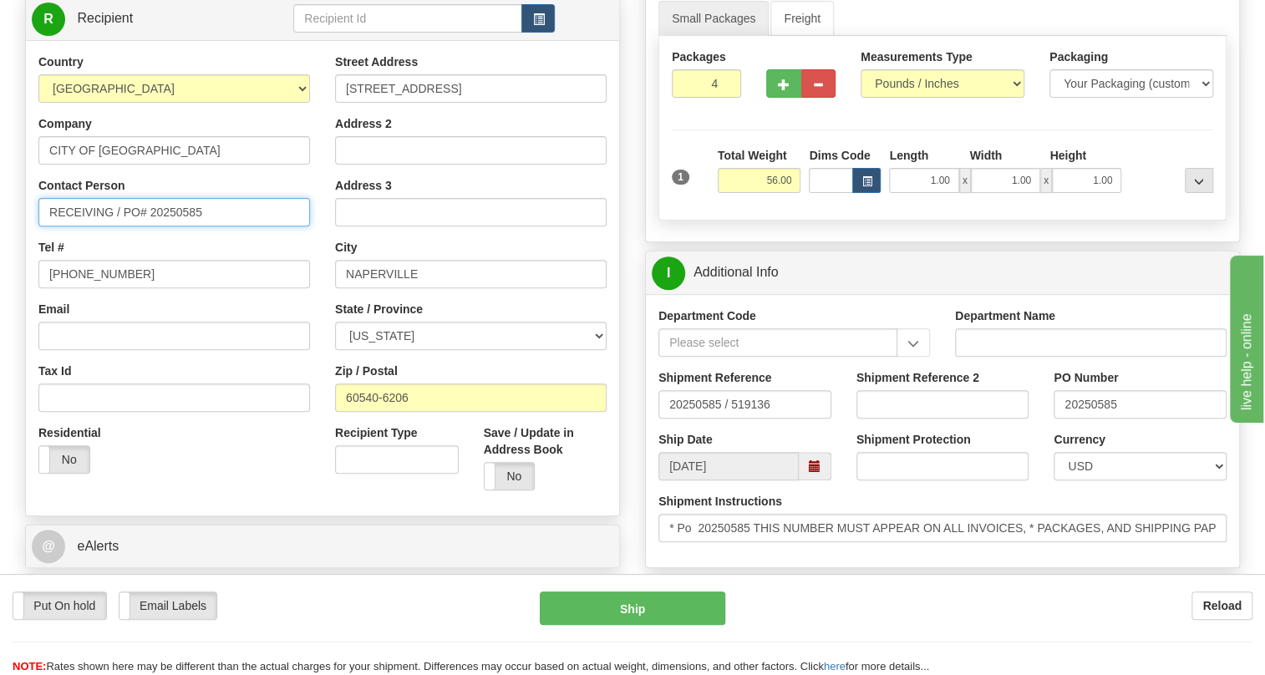
click at [124, 226] on input "RECEIVING / PO# 20250585" at bounding box center [173, 212] width 271 height 28
paste input "Daniel Stephens"
type input "RECEIVING / Daniel Stephens / PO# 20250585"
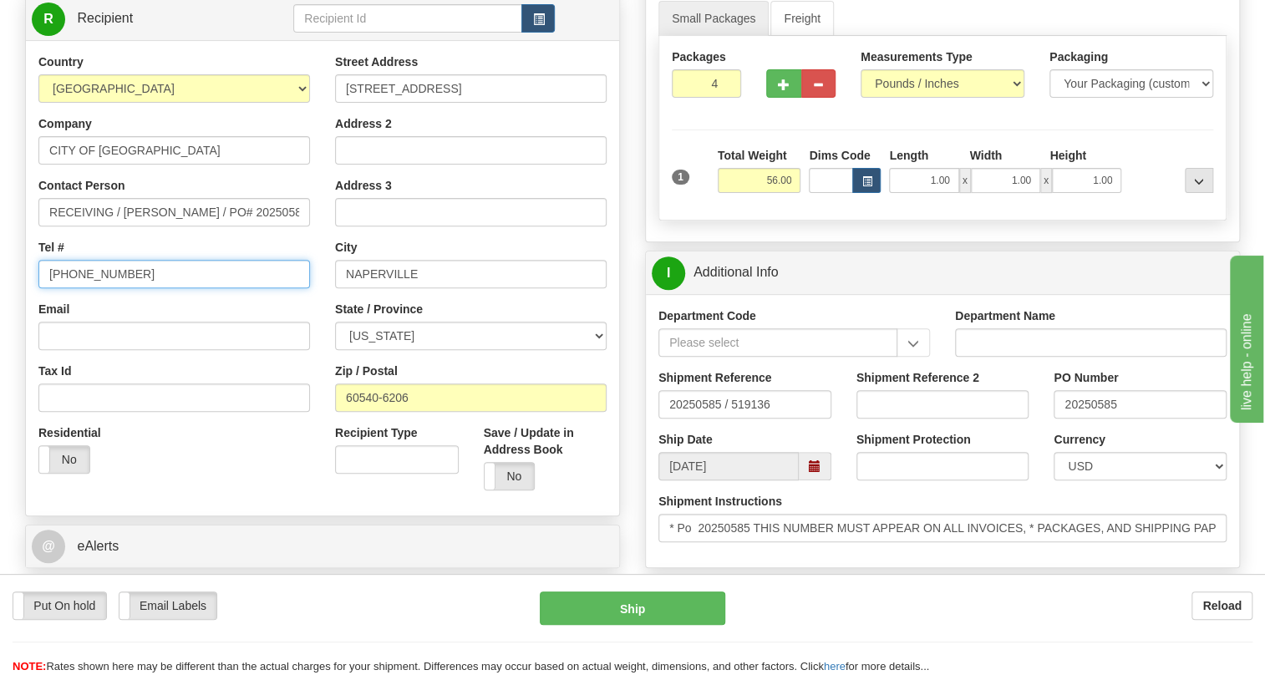
click at [109, 288] on input "(779)7960565" at bounding box center [173, 274] width 271 height 28
type input "111-111-1111"
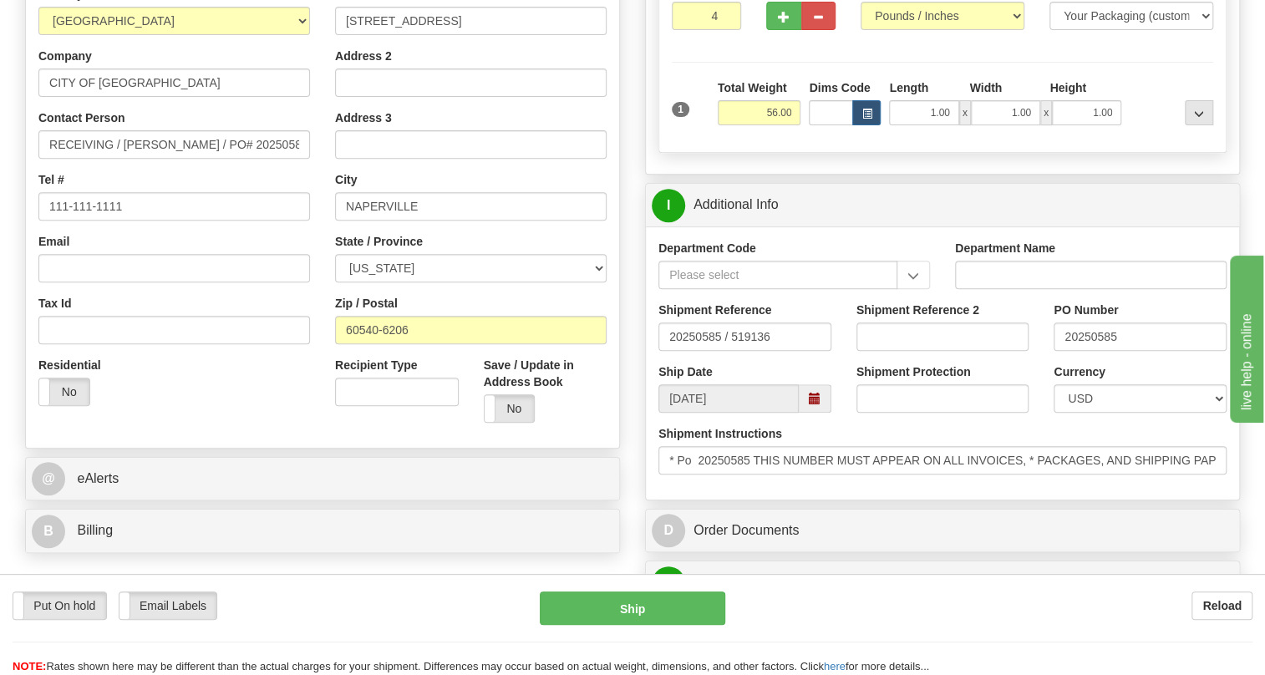
scroll to position [455, 0]
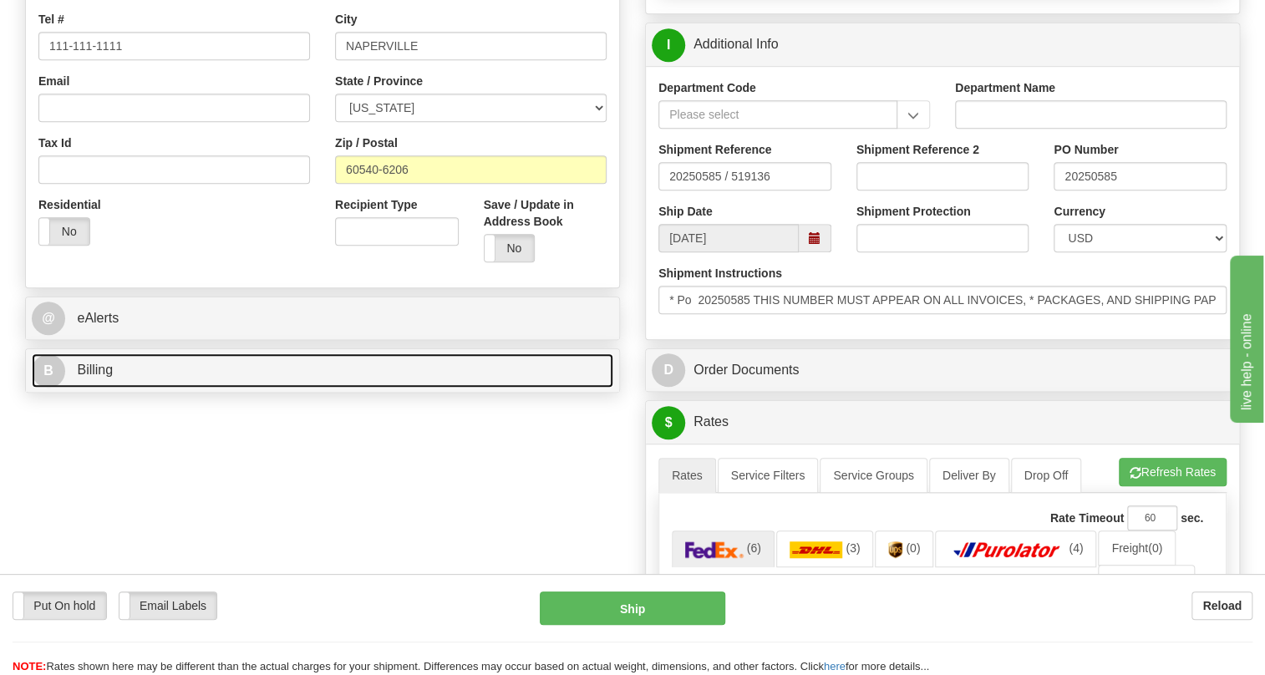
click at [99, 377] on span "Billing" at bounding box center [95, 369] width 36 height 14
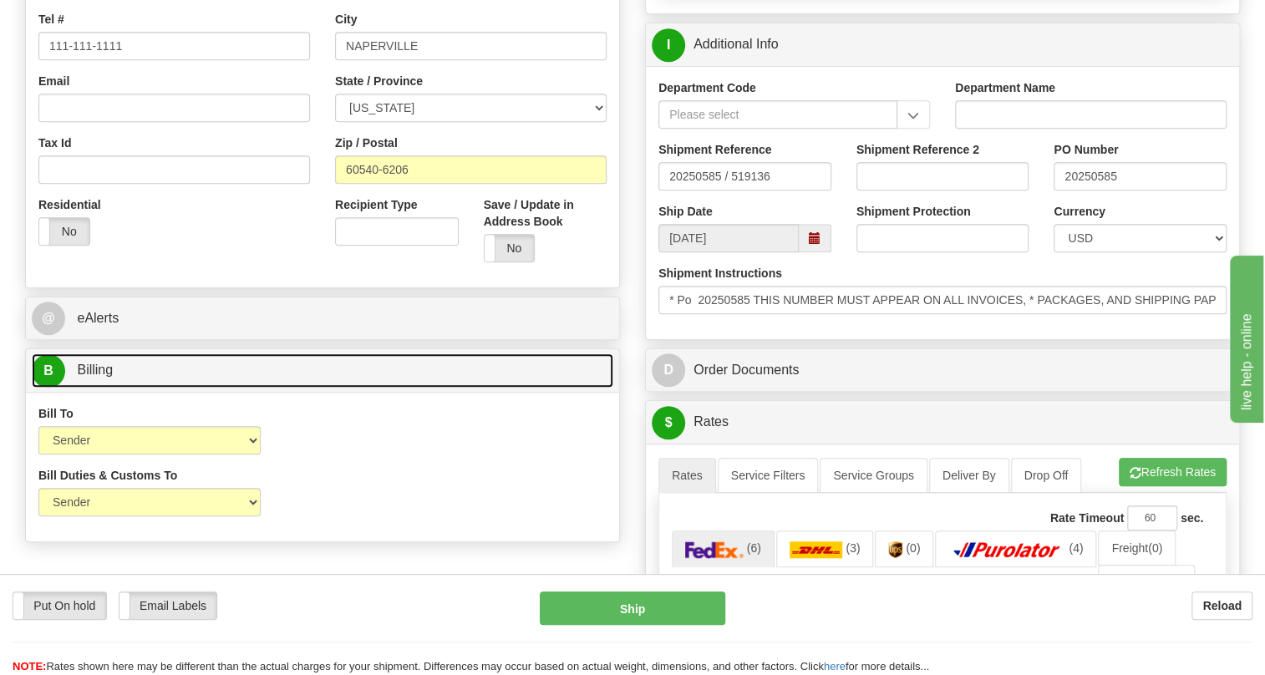
click at [99, 377] on span "Billing" at bounding box center [95, 369] width 36 height 14
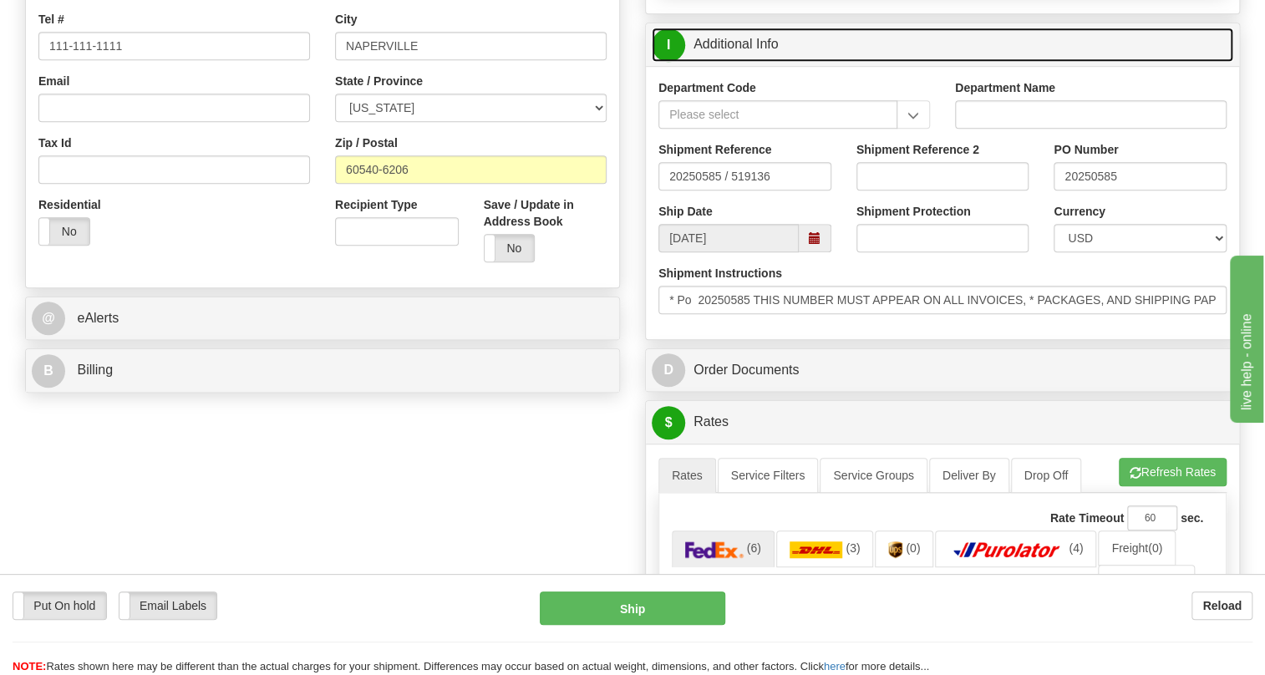
click at [757, 62] on link "I Additional Info" at bounding box center [941, 45] width 581 height 34
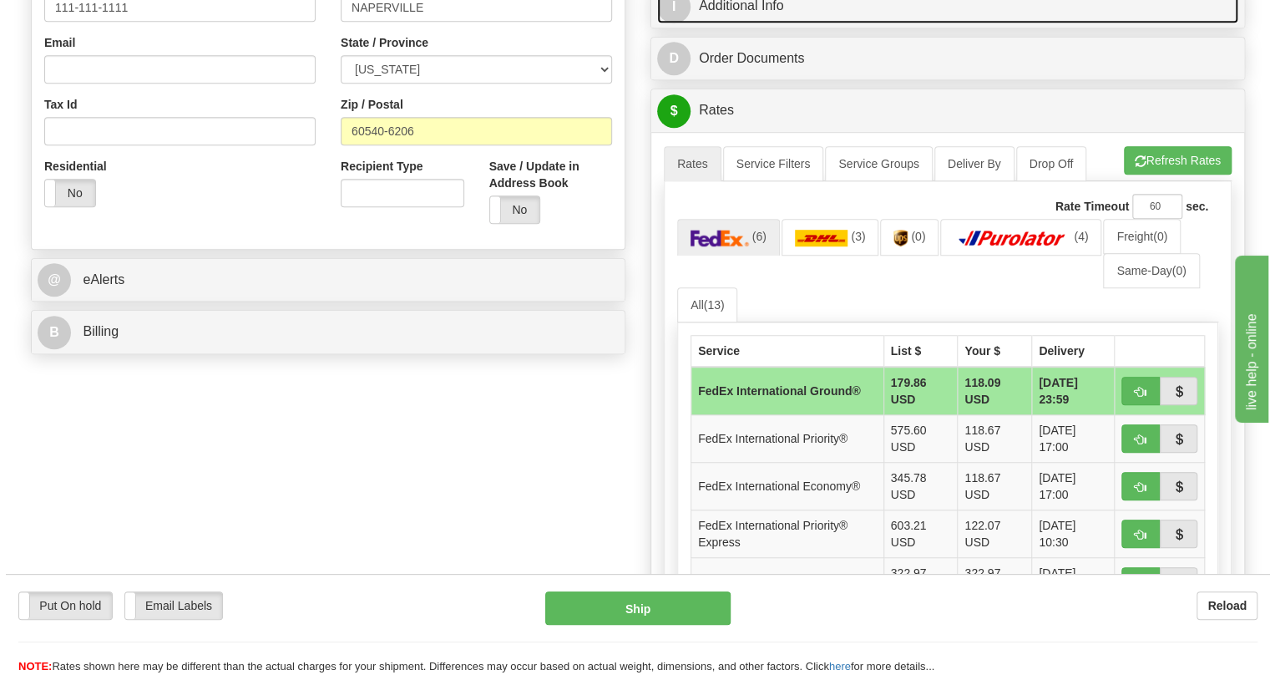
scroll to position [531, 0]
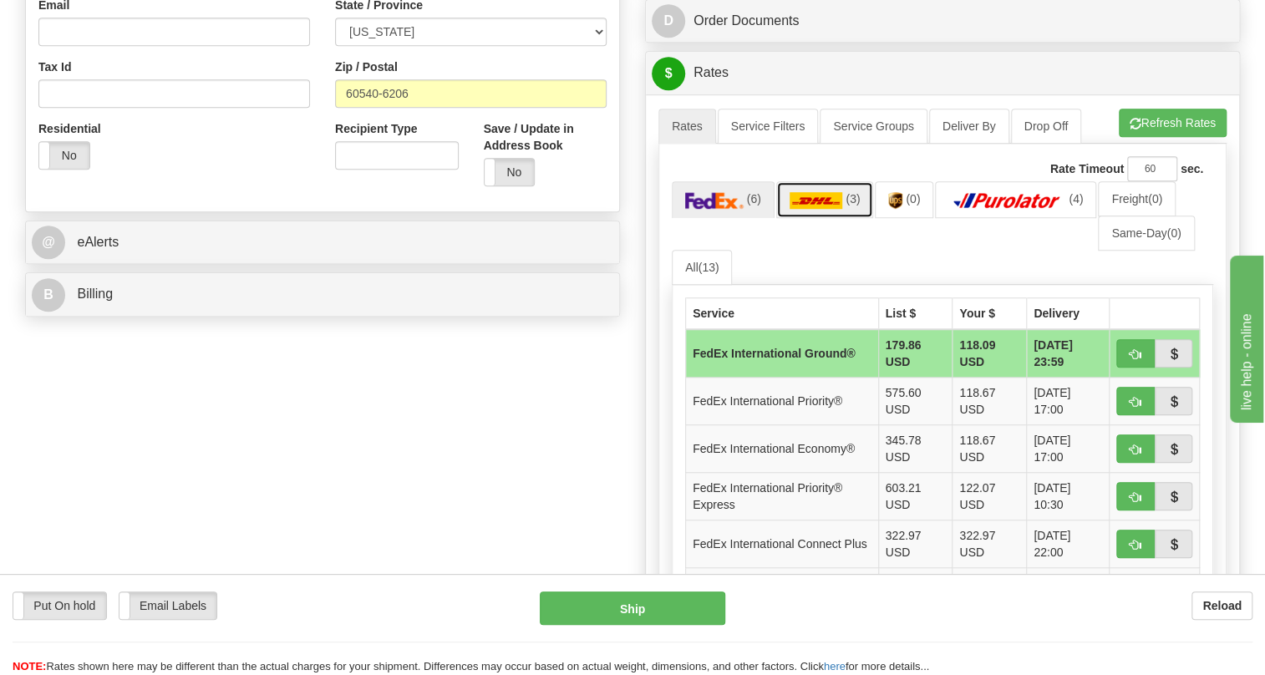
click at [824, 209] on img at bounding box center [815, 200] width 53 height 17
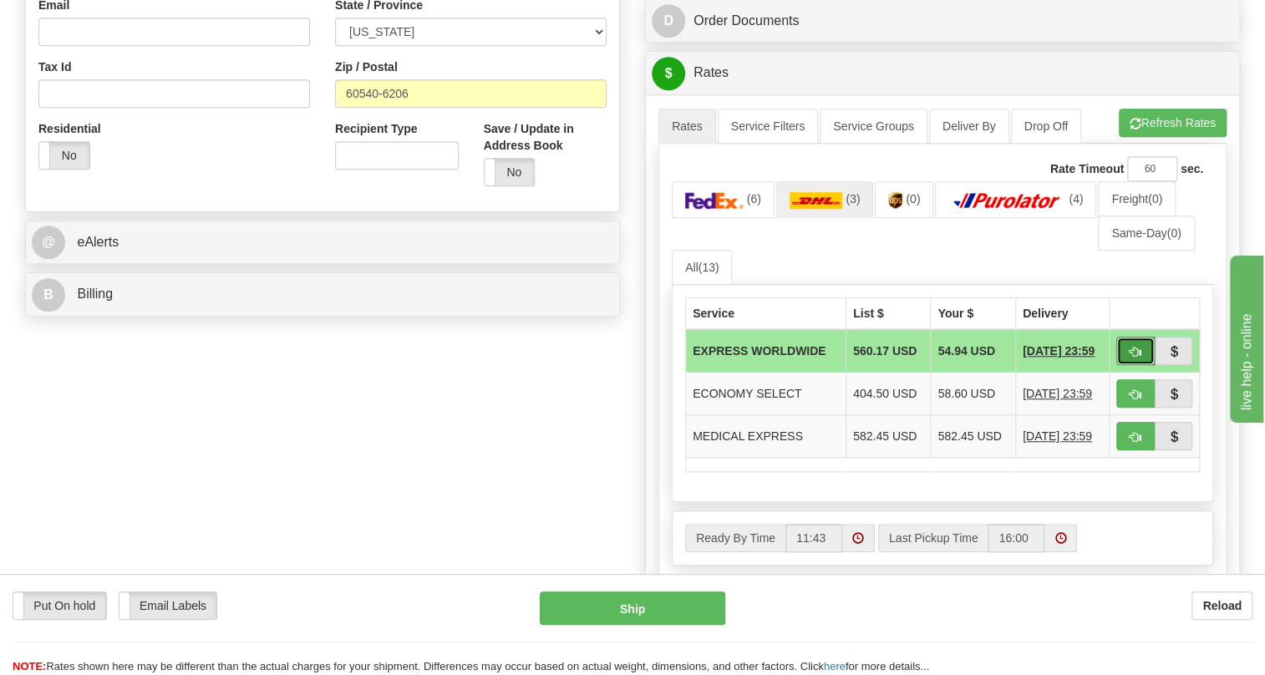
click at [1133, 357] on span "button" at bounding box center [1135, 352] width 12 height 11
type input "P"
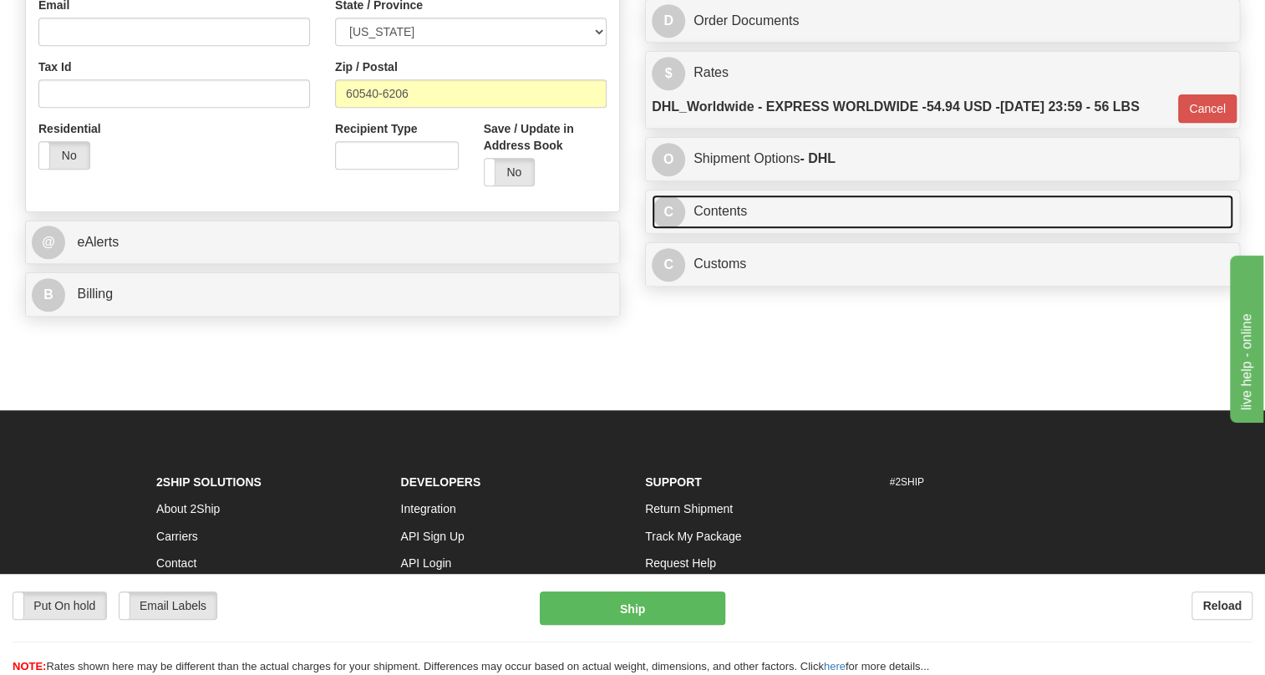
click at [718, 229] on link "C Contents" at bounding box center [941, 212] width 581 height 34
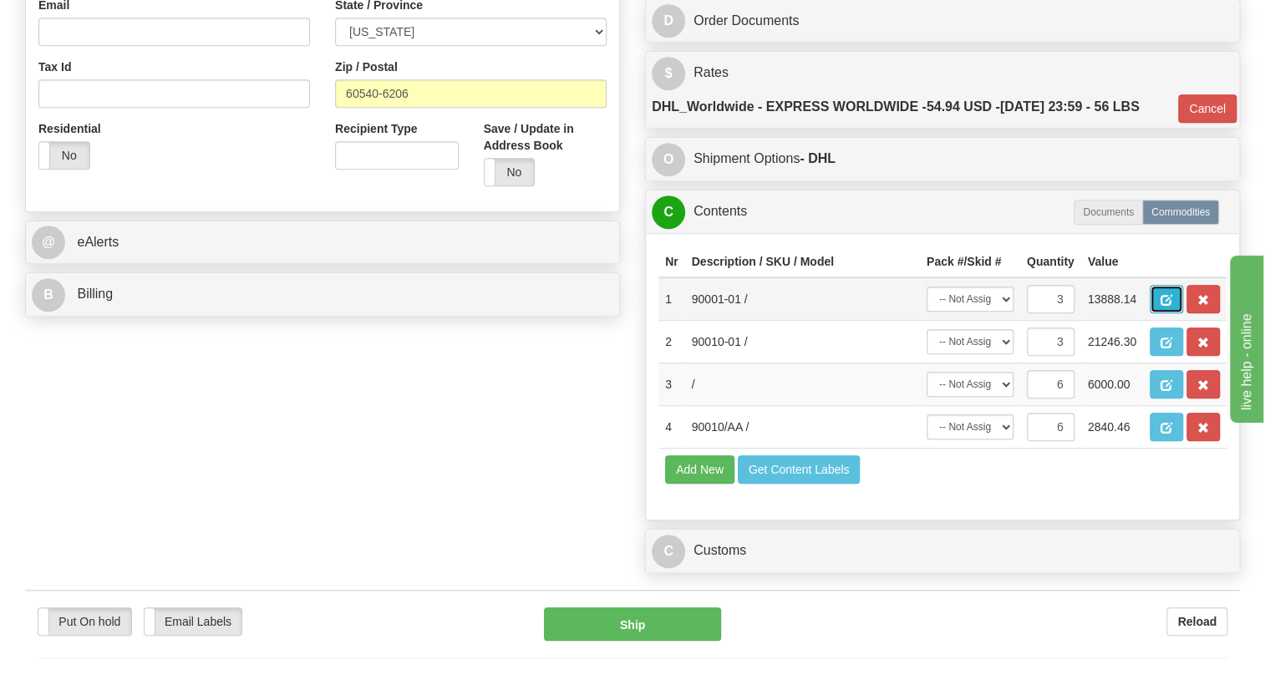
click at [1164, 306] on span "button" at bounding box center [1166, 300] width 12 height 11
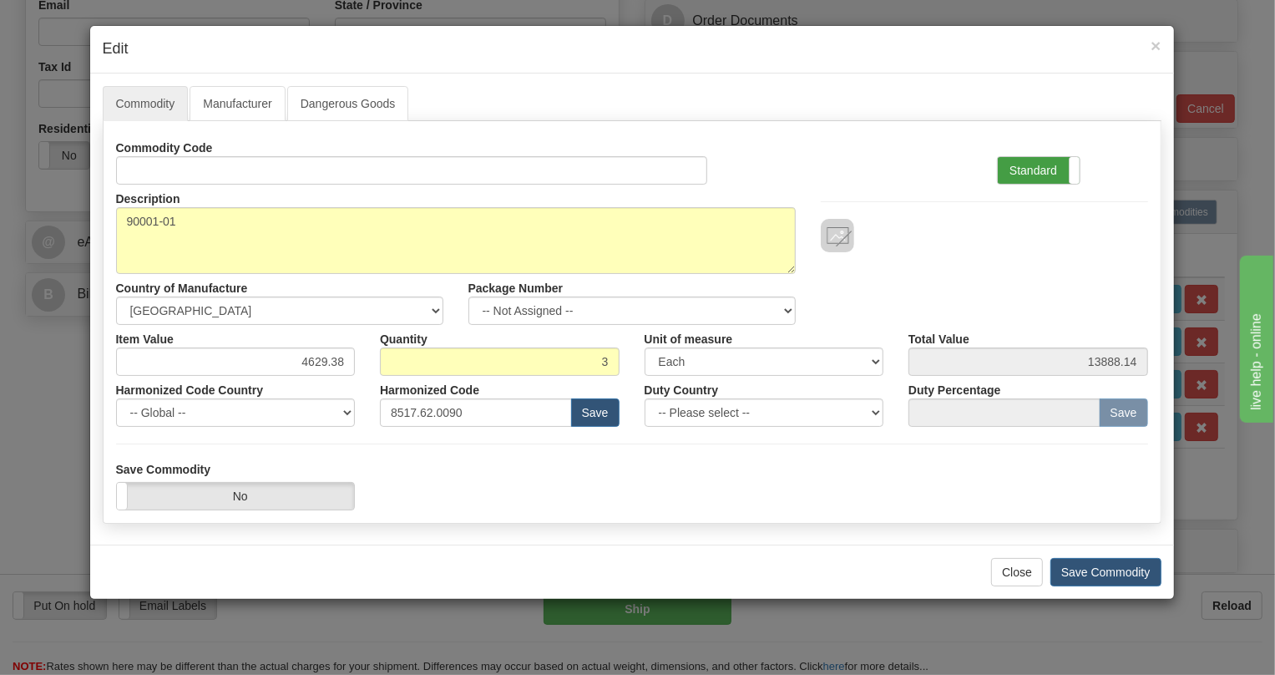
click at [1034, 167] on label "Standard" at bounding box center [1039, 170] width 82 height 27
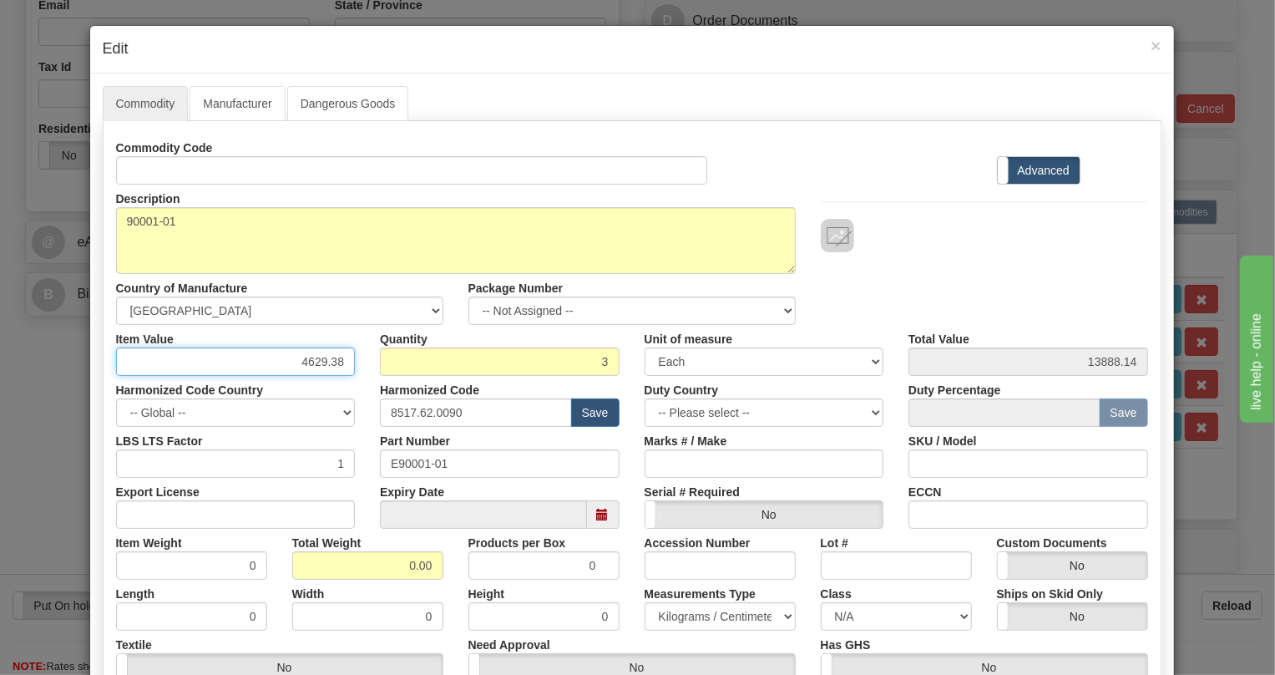
click at [315, 362] on input "4629.38" at bounding box center [236, 361] width 240 height 28
type input "2731.88"
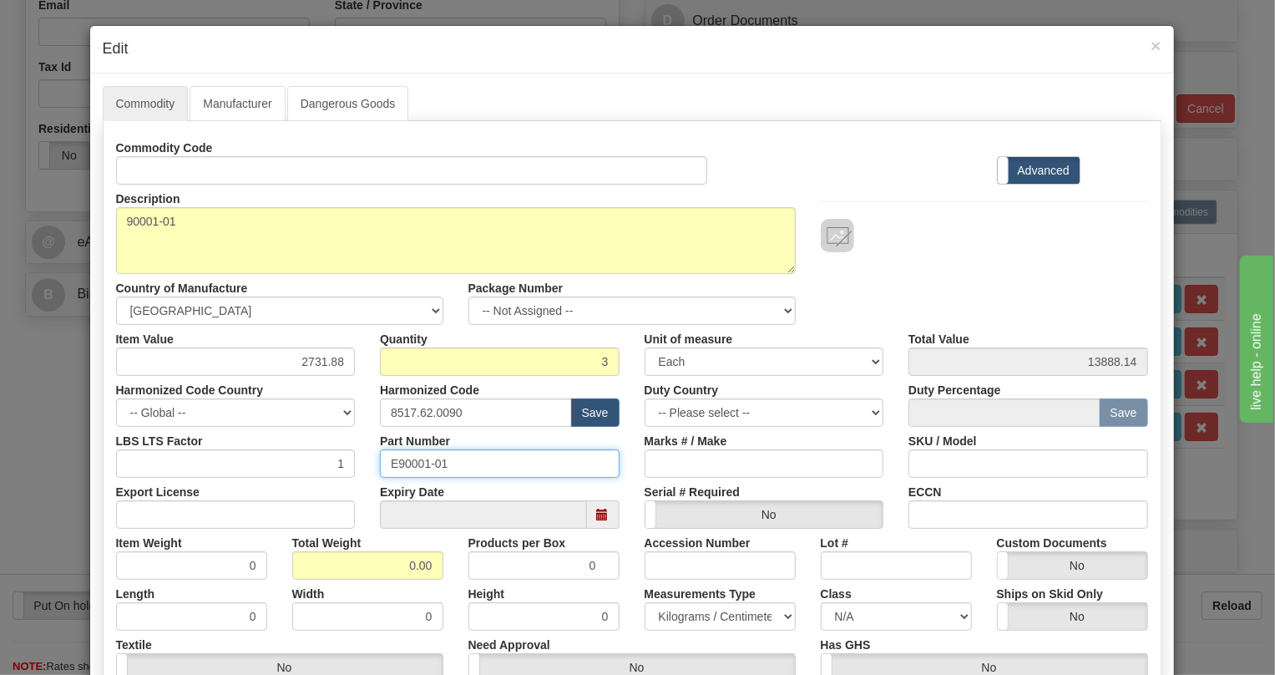
type input "8195.64"
click at [413, 465] on input "E90001-01" at bounding box center [500, 463] width 240 height 28
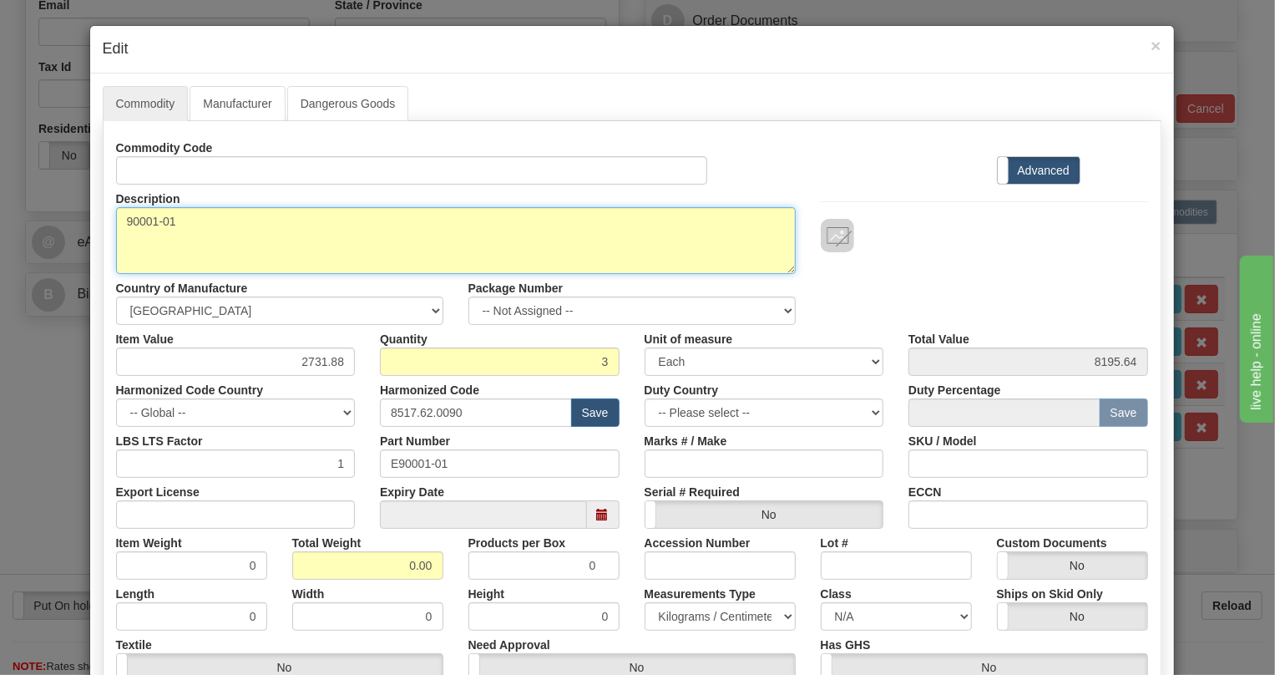
click at [146, 221] on textarea "90001-01" at bounding box center [456, 240] width 680 height 67
paste textarea "COMMON JPaX SHELF (2RU)"
type textarea "COMMON JPaX SHELF (2RU)"
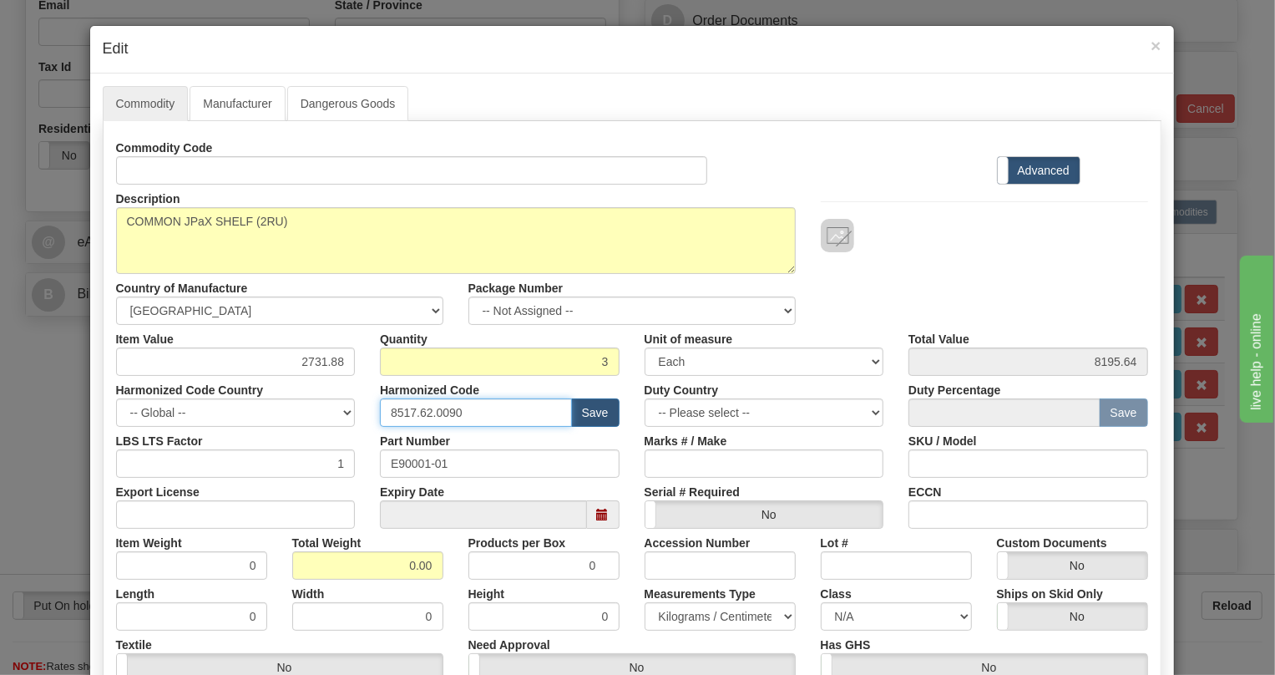
click at [422, 412] on input "8517.62.0090" at bounding box center [476, 412] width 192 height 28
paste input "2"
type input "8517.62.0020"
click at [393, 566] on input "0.00" at bounding box center [367, 565] width 151 height 28
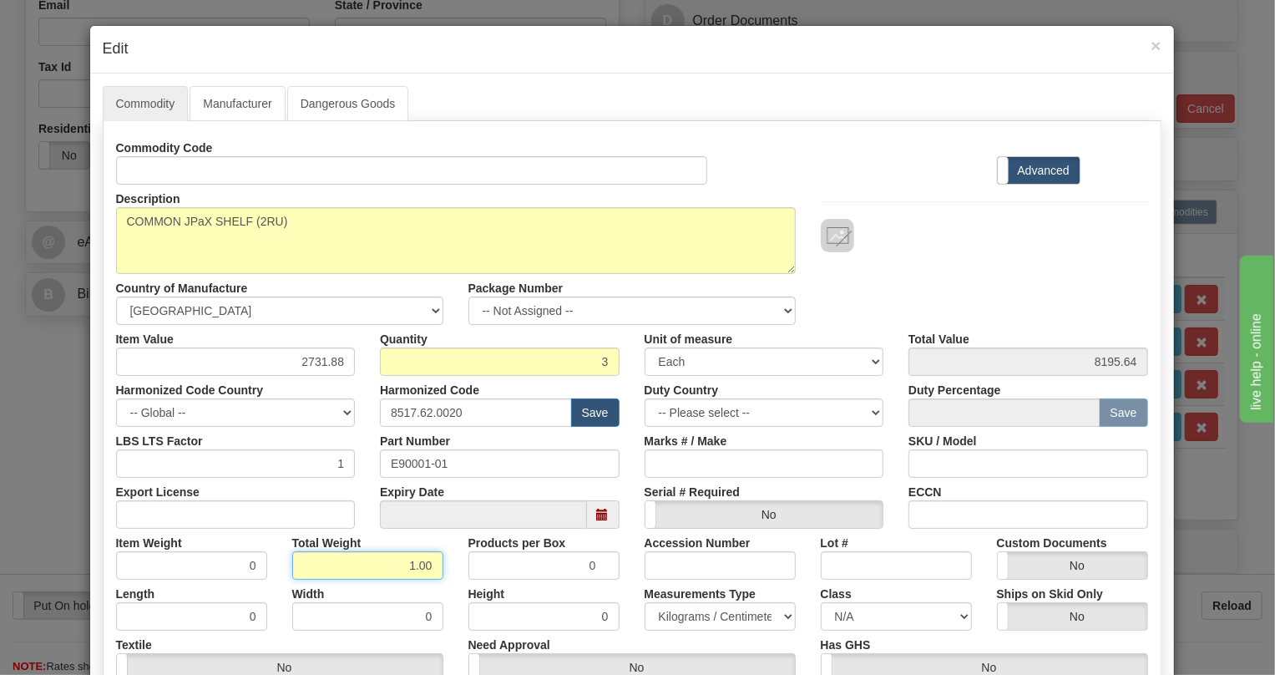
type input "1.00"
type input "0.3333"
click at [710, 616] on select "Pounds / Inches Kilograms / Centimeters" at bounding box center [720, 616] width 151 height 28
select select "0"
click at [645, 602] on select "Pounds / Inches Kilograms / Centimeters" at bounding box center [720, 616] width 151 height 28
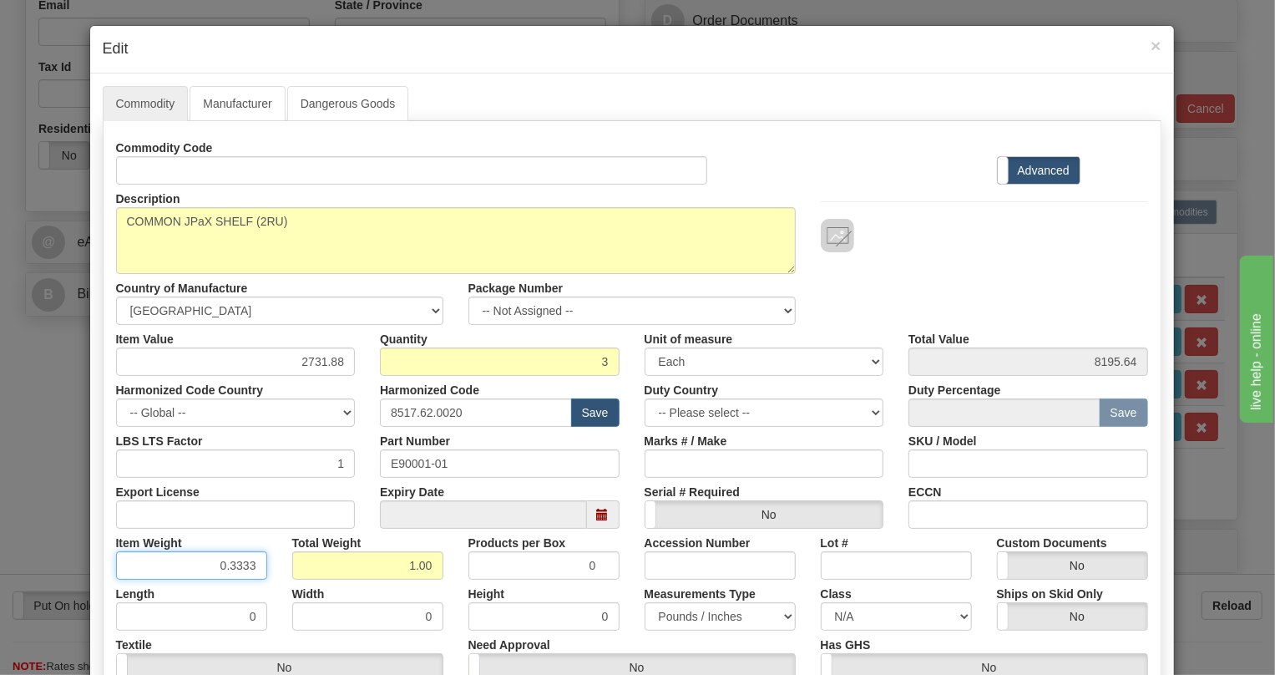
drag, startPoint x: 242, startPoint y: 562, endPoint x: 251, endPoint y: 575, distance: 15.8
click at [251, 575] on input "0.3333" at bounding box center [191, 565] width 151 height 28
type input "0.3335"
click at [456, 587] on div "Height 0" at bounding box center [544, 605] width 176 height 51
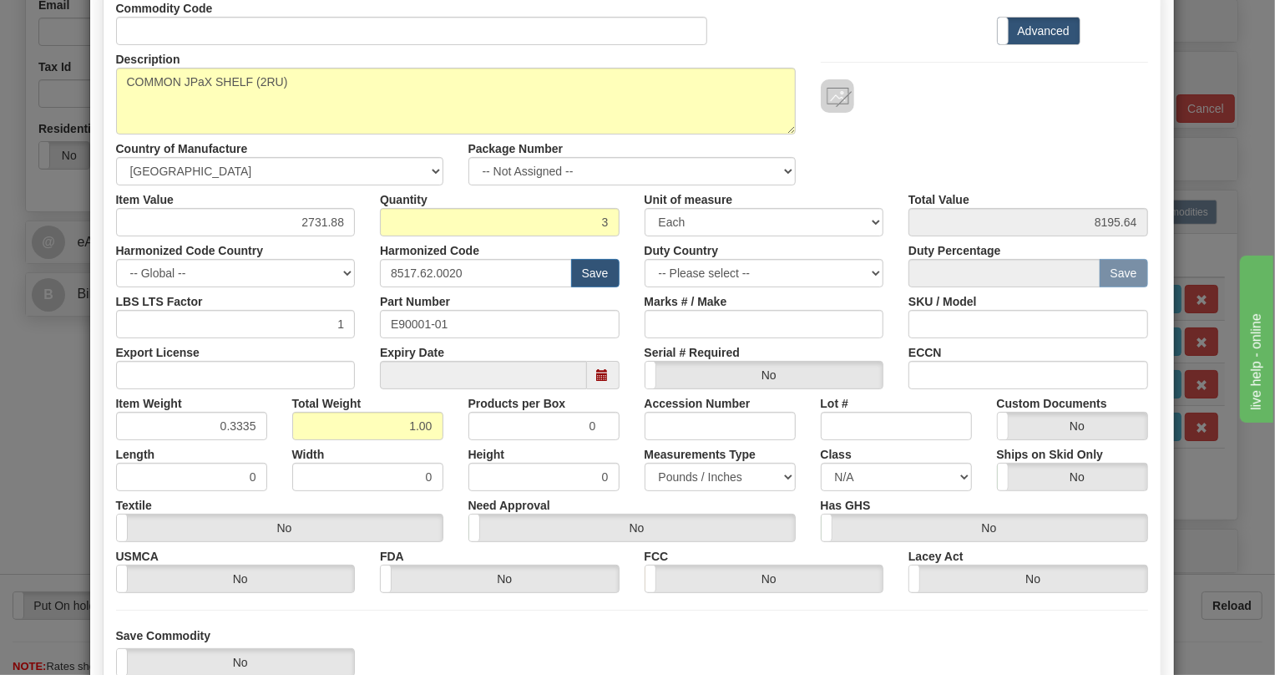
scroll to position [254, 0]
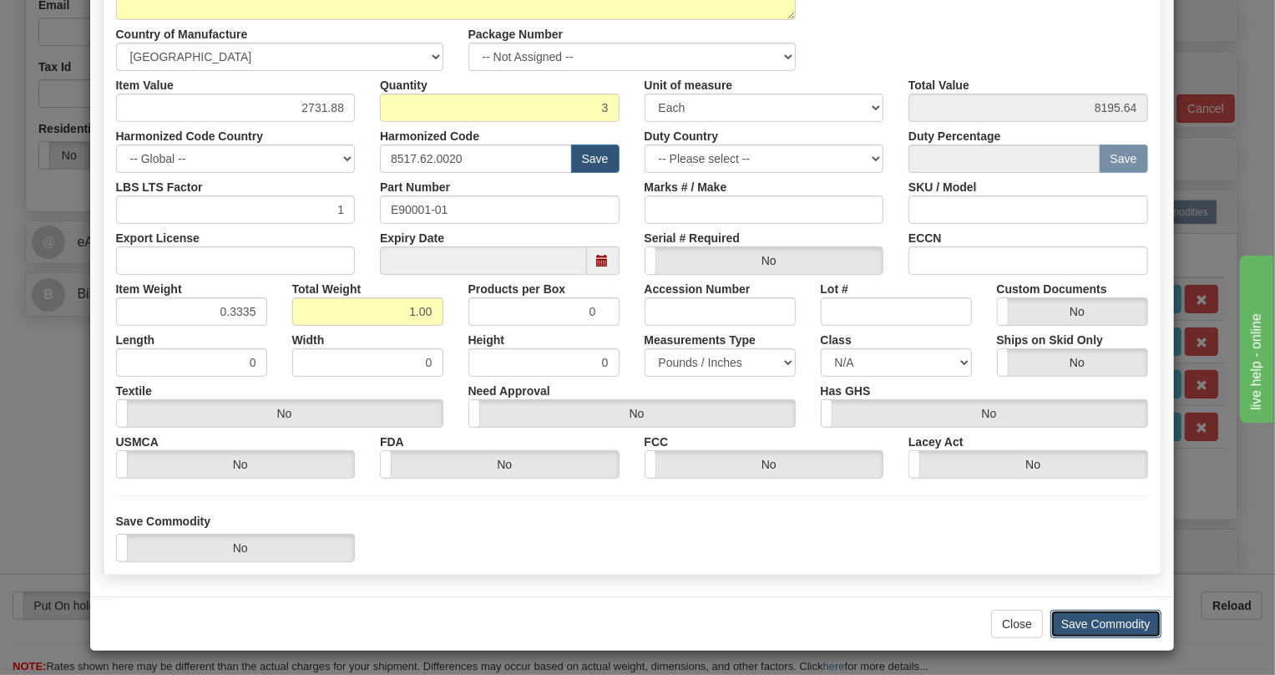
click at [1086, 624] on button "Save Commodity" at bounding box center [1106, 624] width 111 height 28
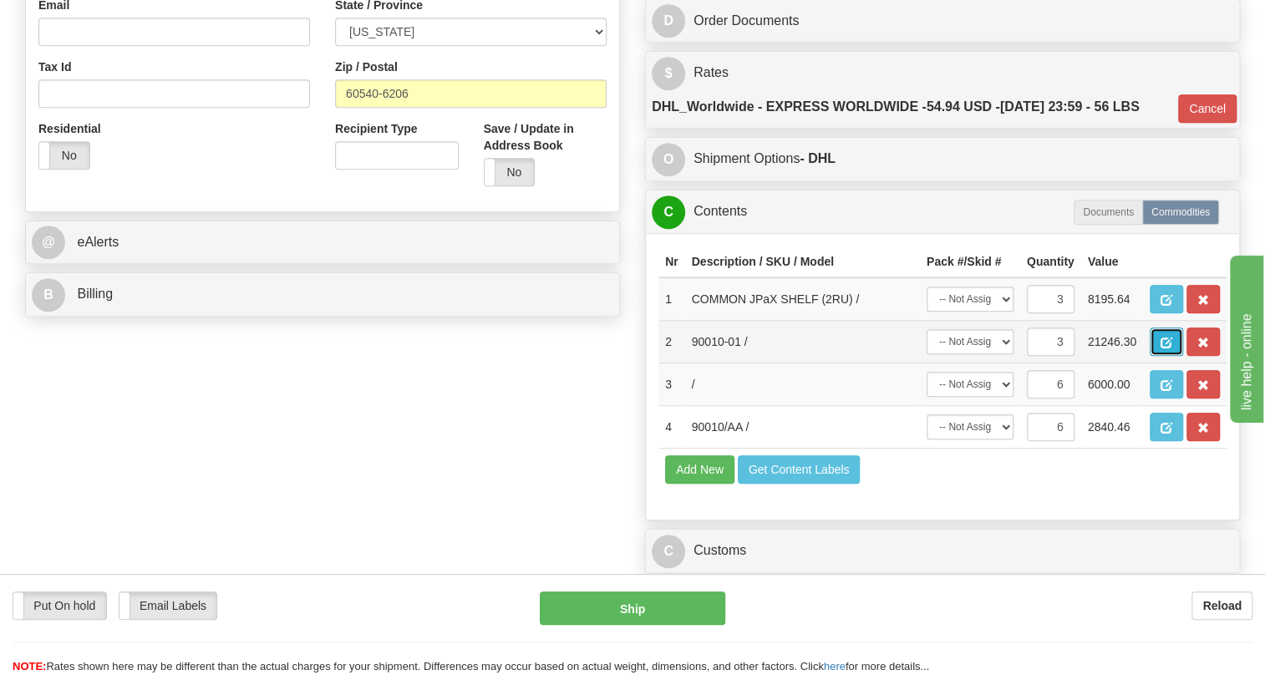
click at [1169, 348] on span "button" at bounding box center [1166, 342] width 12 height 11
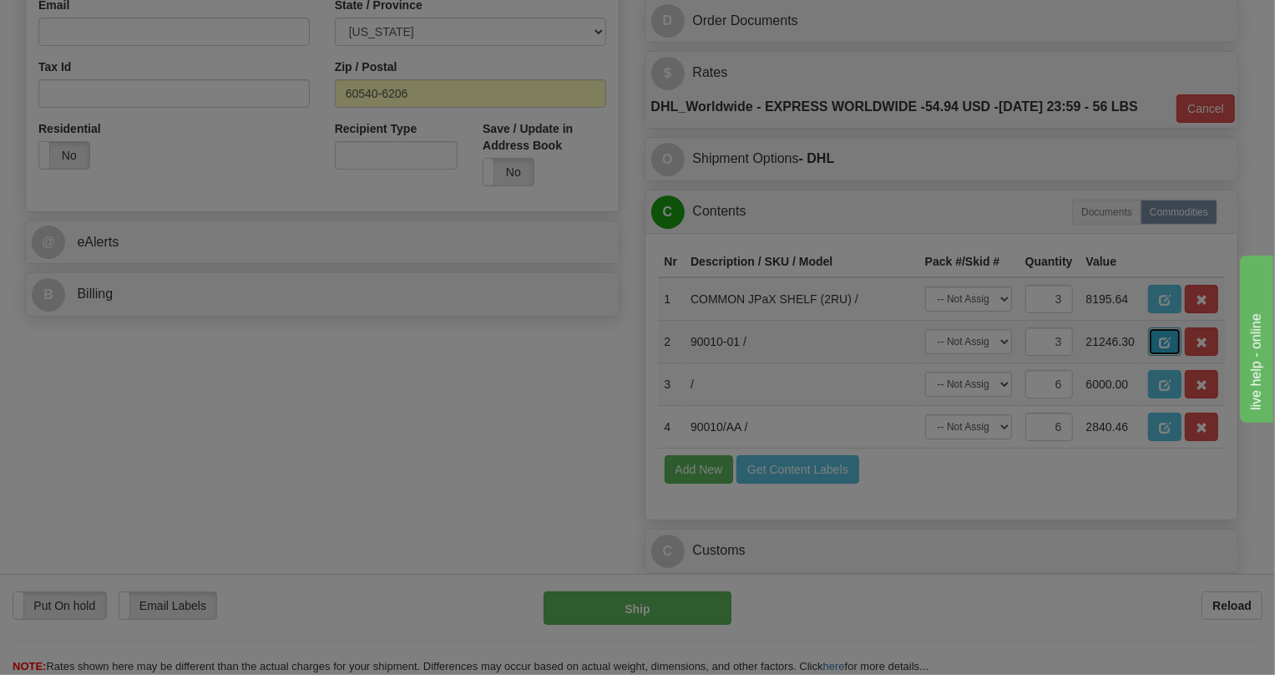
scroll to position [0, 0]
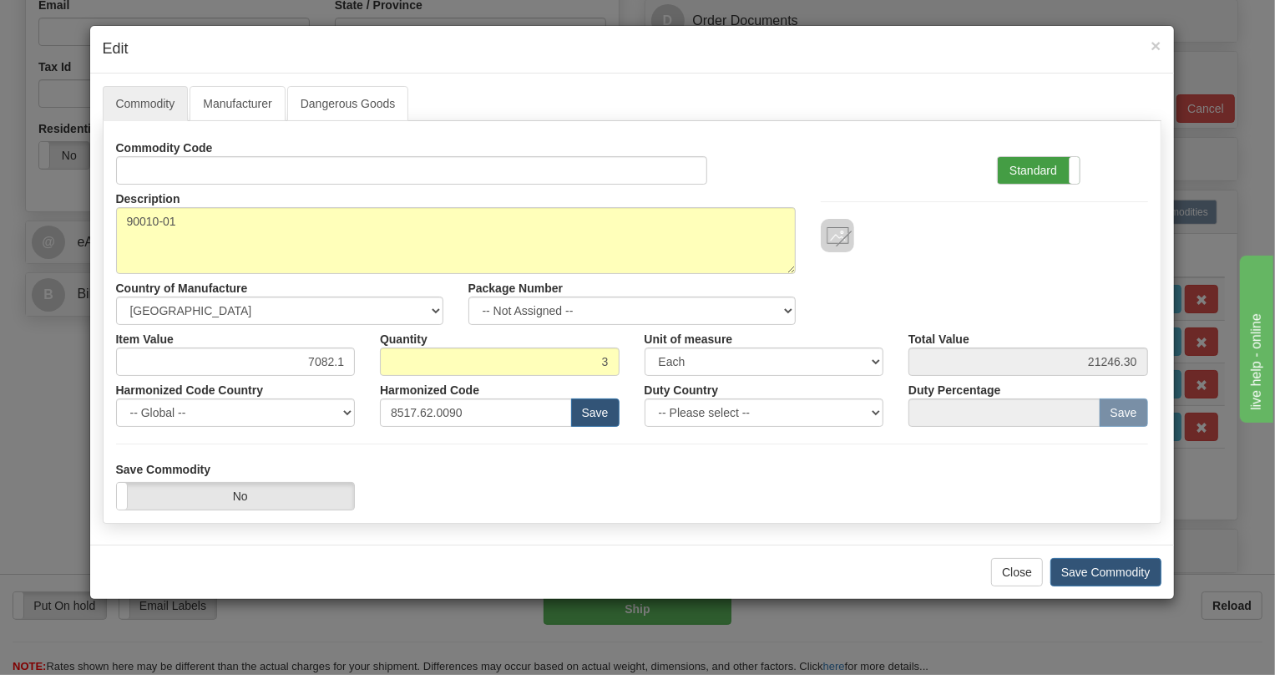
click at [1023, 164] on label "Standard" at bounding box center [1039, 170] width 82 height 27
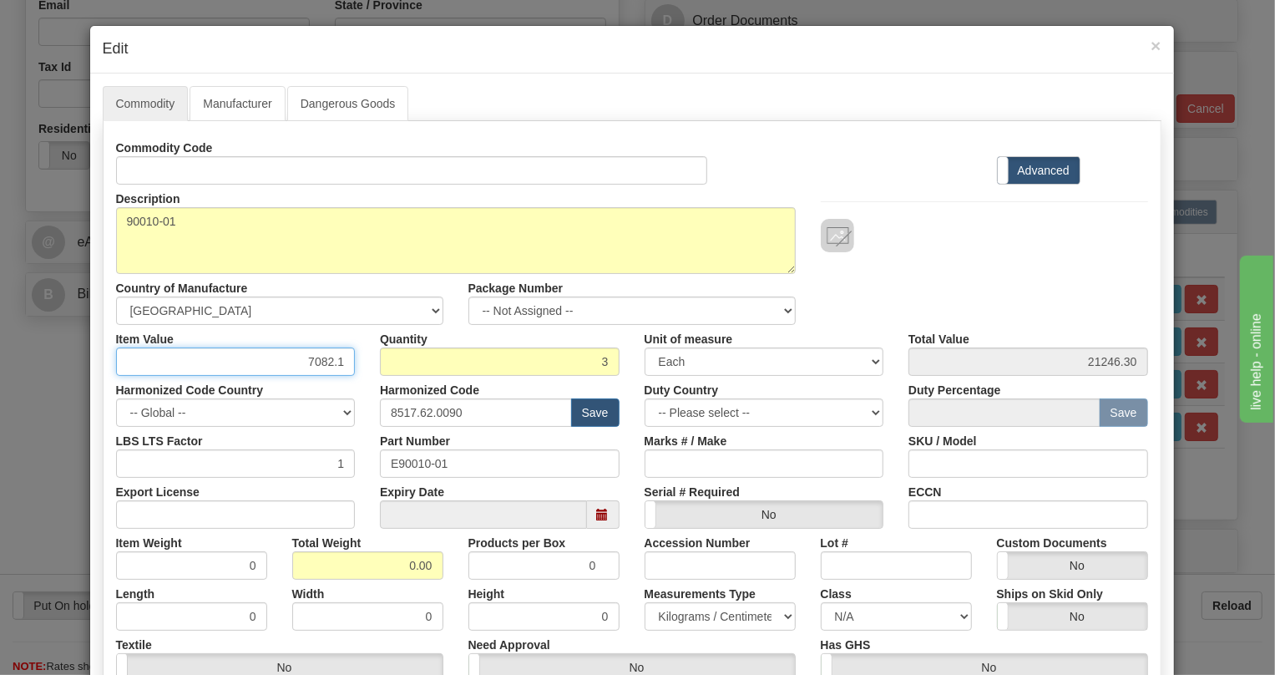
click at [332, 356] on input "7082.1" at bounding box center [236, 361] width 240 height 28
type input "6983.36"
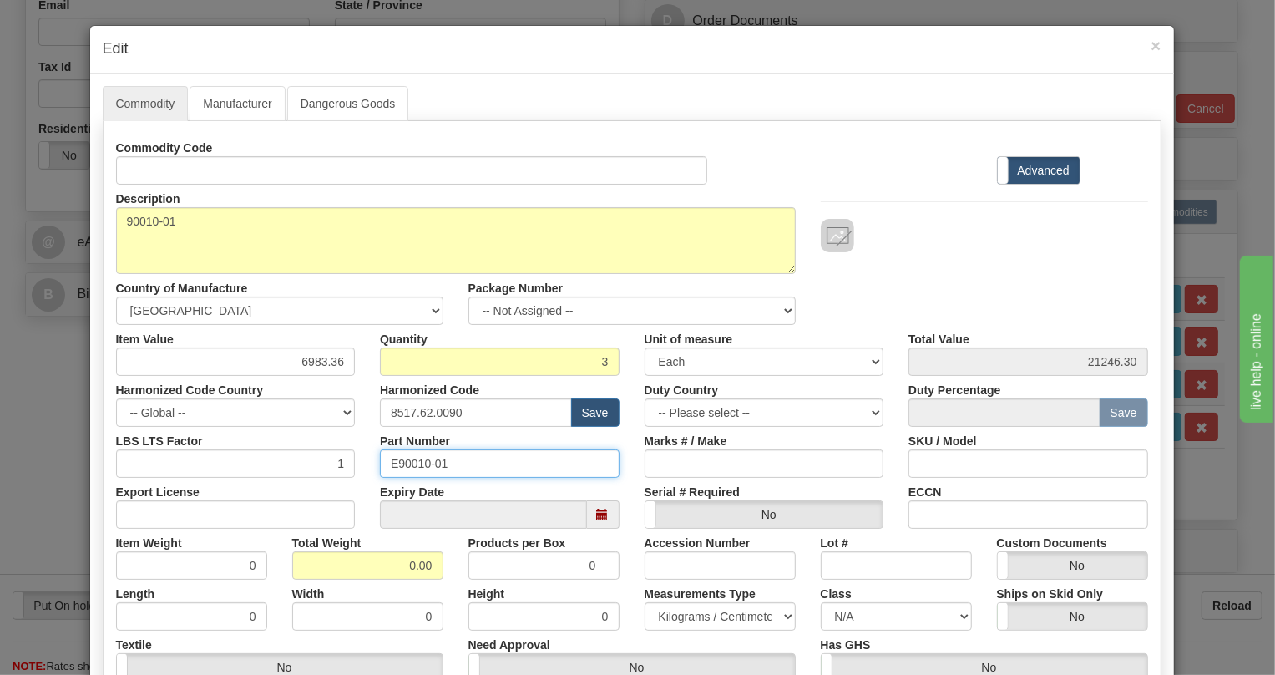
type input "20950.08"
click at [413, 463] on input "E90010-01" at bounding box center [500, 463] width 240 height 28
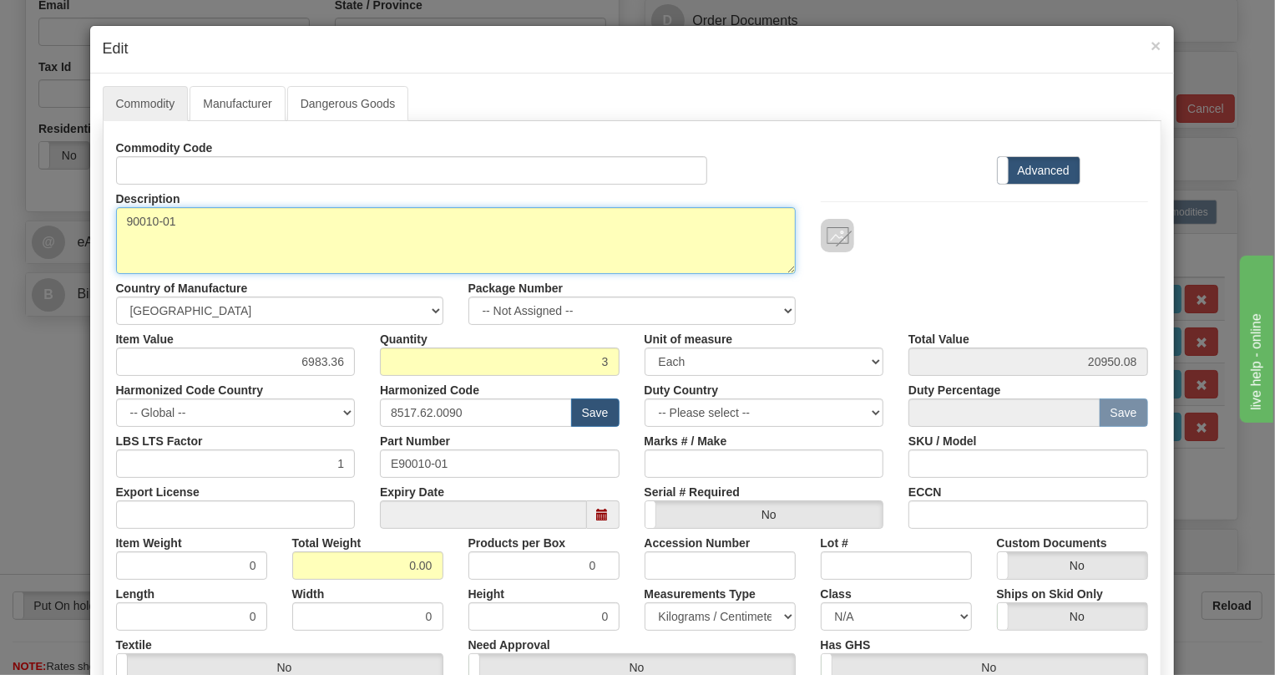
click at [140, 221] on textarea "90010-01" at bounding box center [456, 240] width 680 height 67
paste textarea "GE LENTRONICS JUNGLE PaX"
type textarea "GE LENTRONICS JUNGLE PaX"
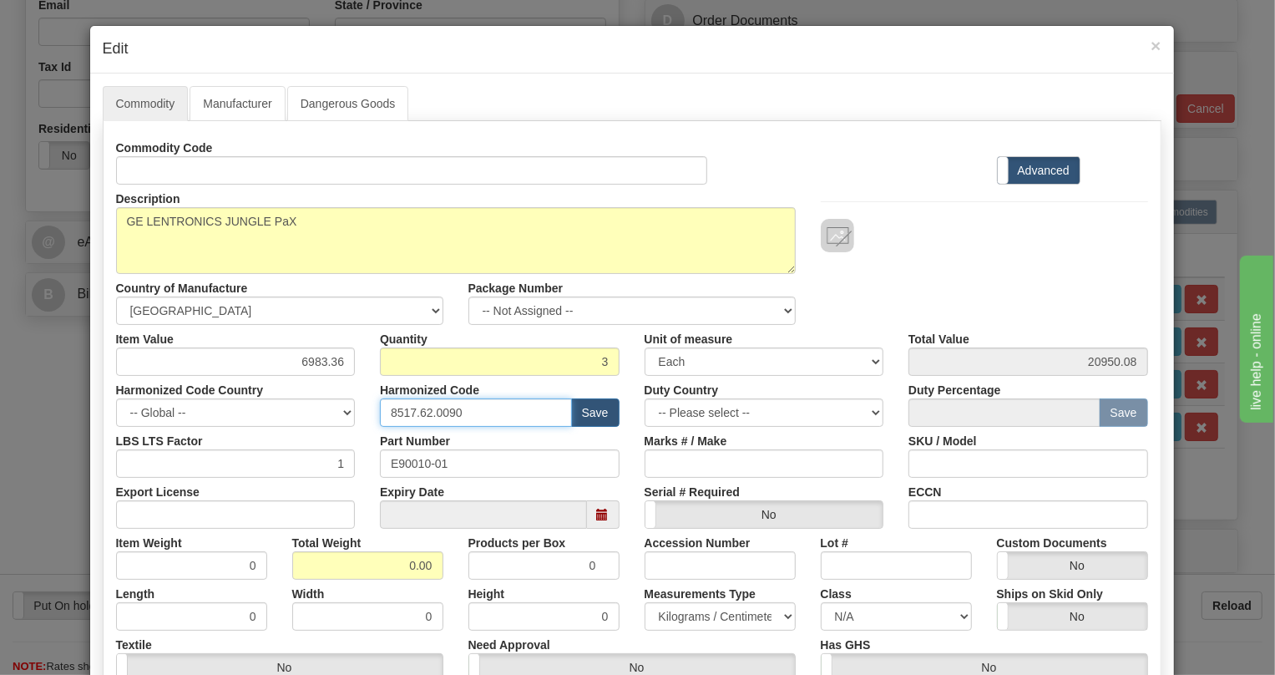
click at [432, 412] on input "8517.62.0090" at bounding box center [476, 412] width 192 height 28
paste input "2"
type input "8517.62.0020"
click at [388, 569] on input "0.00" at bounding box center [367, 565] width 151 height 28
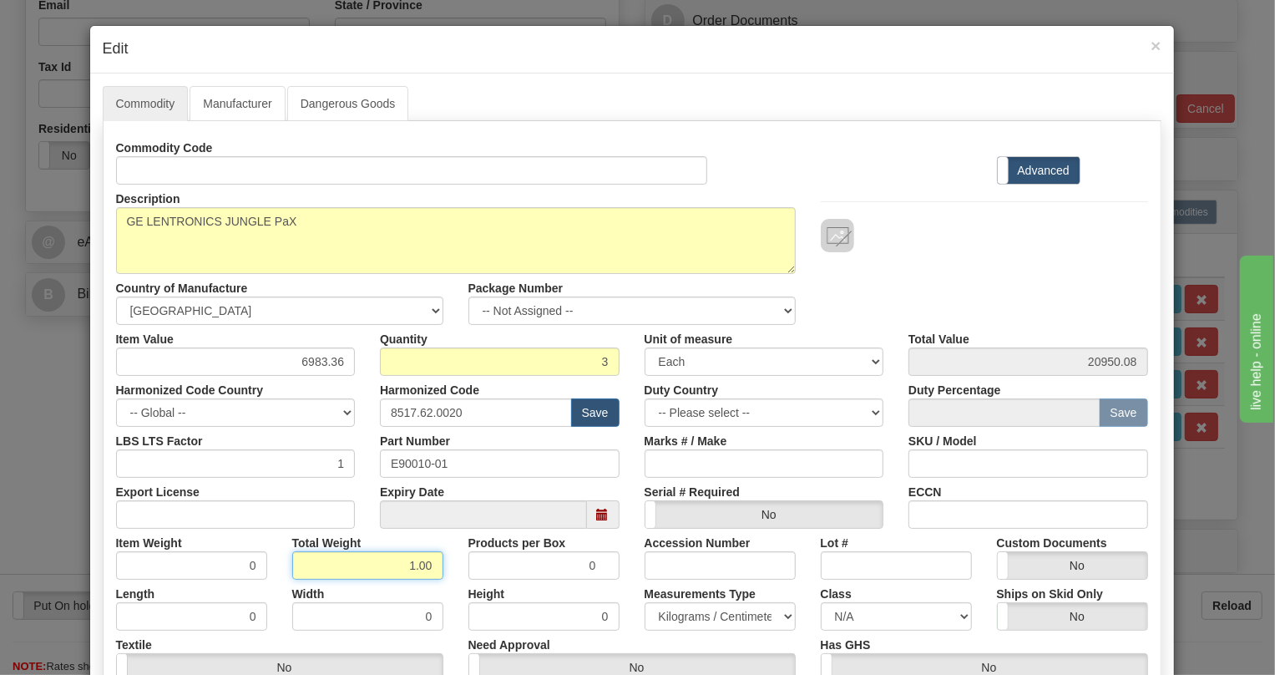
type input "1.00"
type input "0.3333"
click at [686, 616] on select "Pounds / Inches Kilograms / Centimeters" at bounding box center [720, 616] width 151 height 28
select select "0"
click at [645, 602] on select "Pounds / Inches Kilograms / Centimeters" at bounding box center [720, 616] width 151 height 28
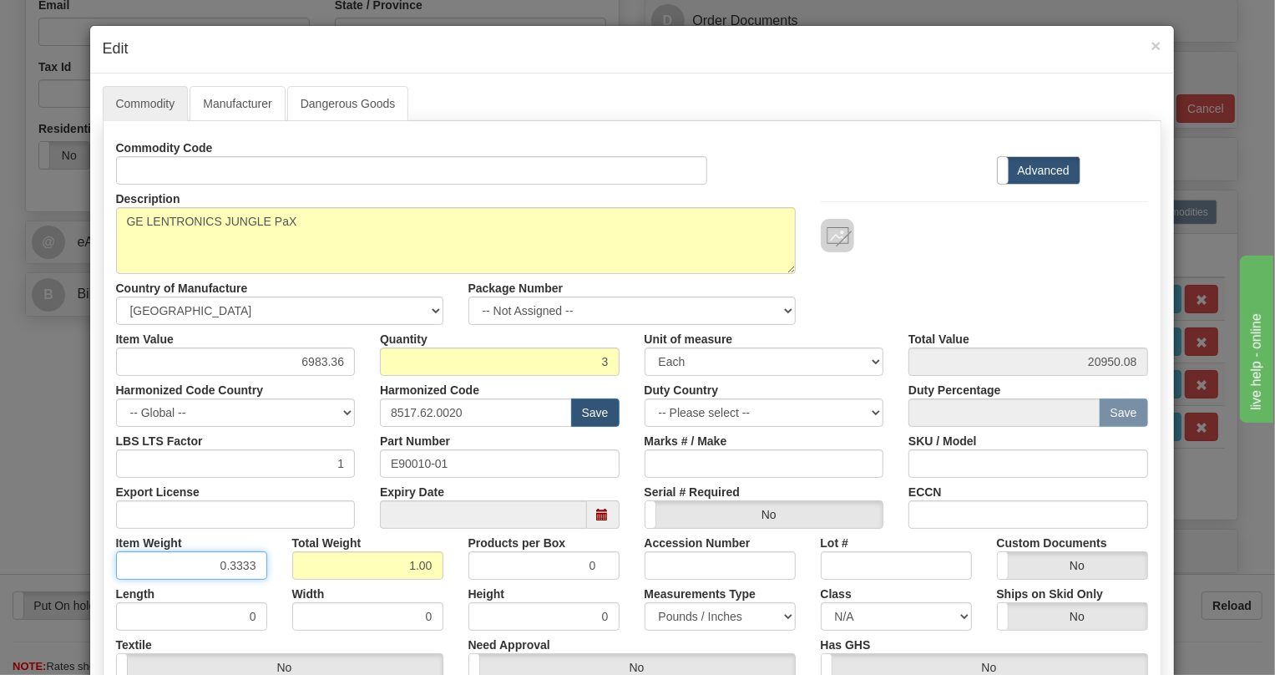
click at [246, 580] on div "Commodity Code Standard Advanced Description 90010-01 Country of Manufacture --…" at bounding box center [632, 433] width 1032 height 599
click at [245, 558] on input "0.3333" at bounding box center [191, 565] width 151 height 28
click at [243, 561] on input "0.3333" at bounding box center [191, 565] width 151 height 28
drag, startPoint x: 243, startPoint y: 561, endPoint x: 246, endPoint y: 570, distance: 9.0
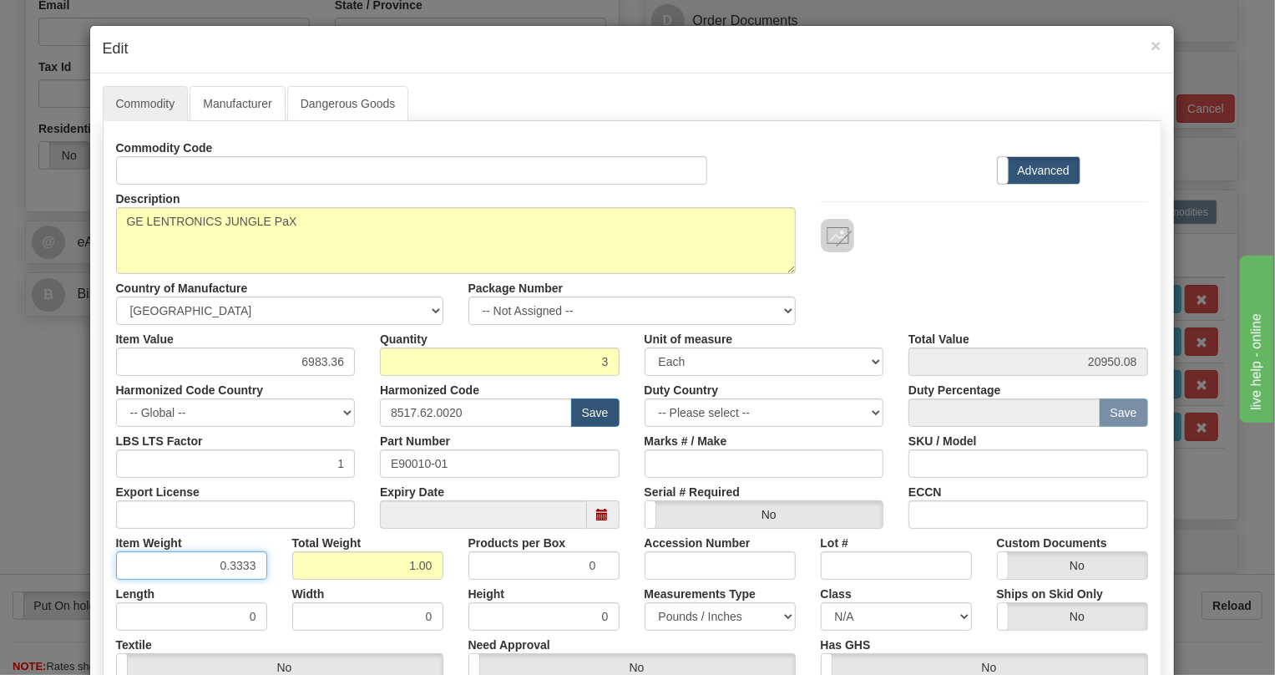
click at [246, 570] on input "0.3333" at bounding box center [191, 565] width 151 height 28
drag, startPoint x: 246, startPoint y: 562, endPoint x: 249, endPoint y: 573, distance: 11.4
click at [249, 573] on input "0.3333" at bounding box center [191, 565] width 151 height 28
type input "0.3335"
click at [280, 580] on div "Width 0" at bounding box center [368, 605] width 176 height 51
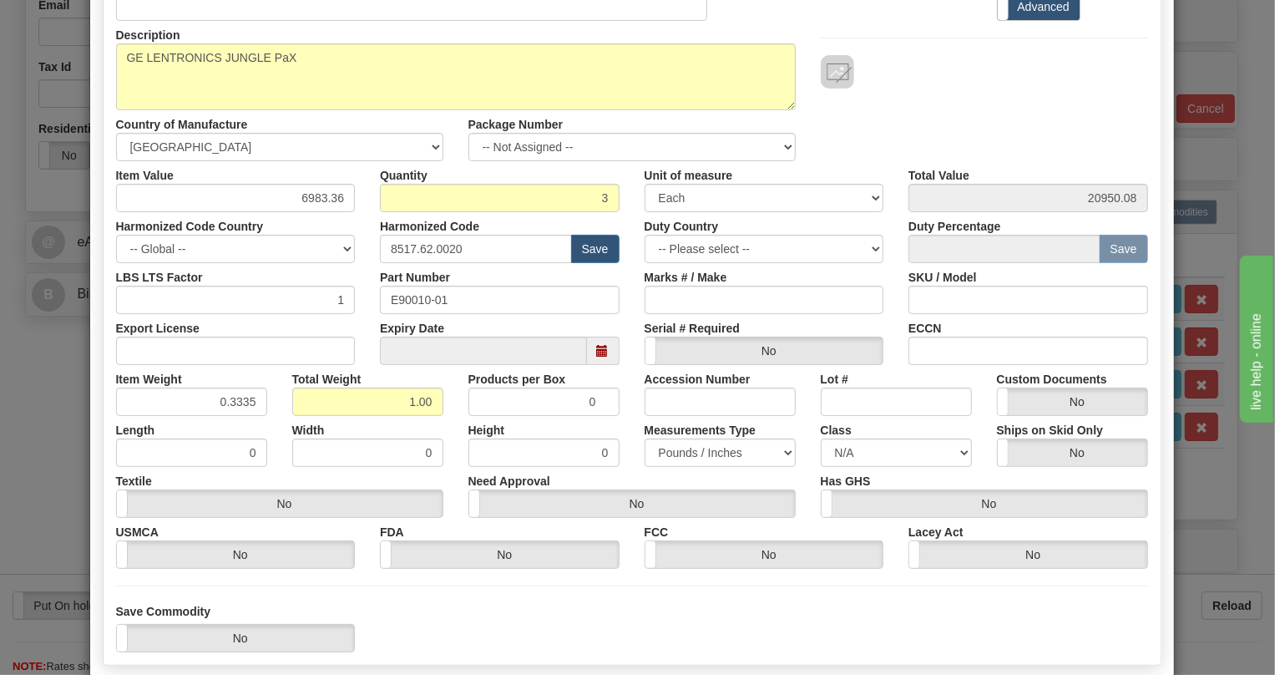
scroll to position [227, 0]
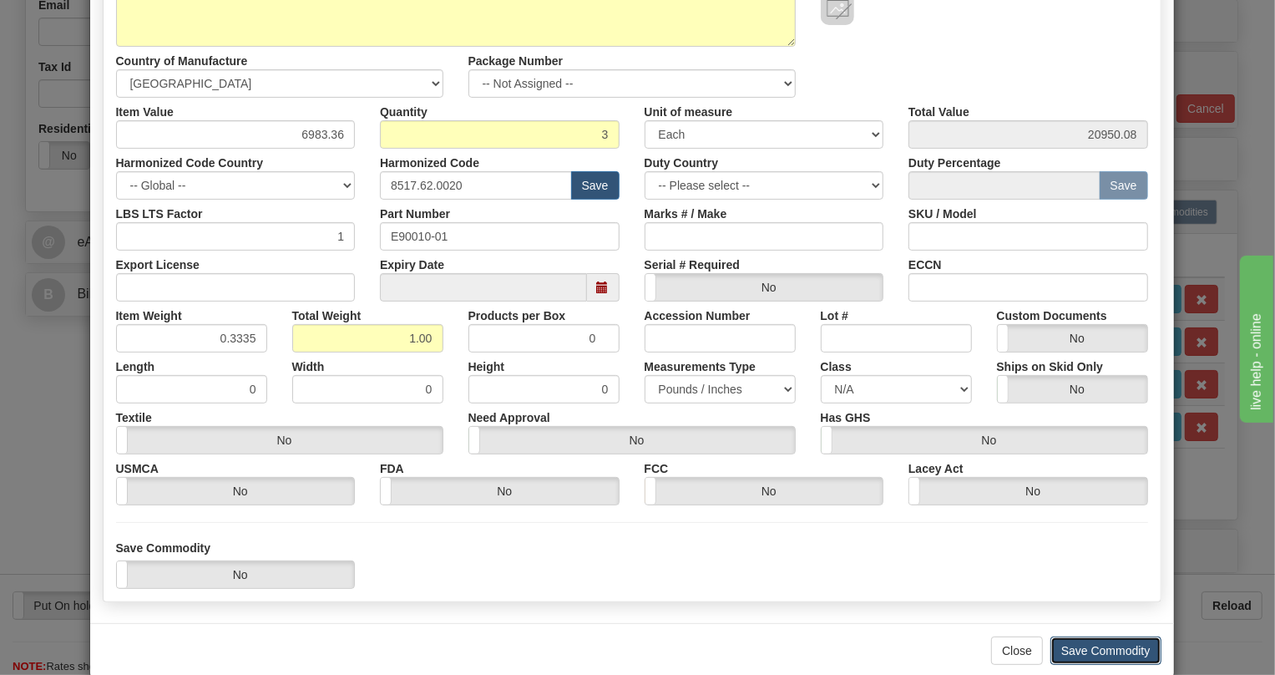
drag, startPoint x: 1107, startPoint y: 646, endPoint x: 1094, endPoint y: 641, distance: 13.2
click at [1108, 646] on button "Save Commodity" at bounding box center [1106, 650] width 111 height 28
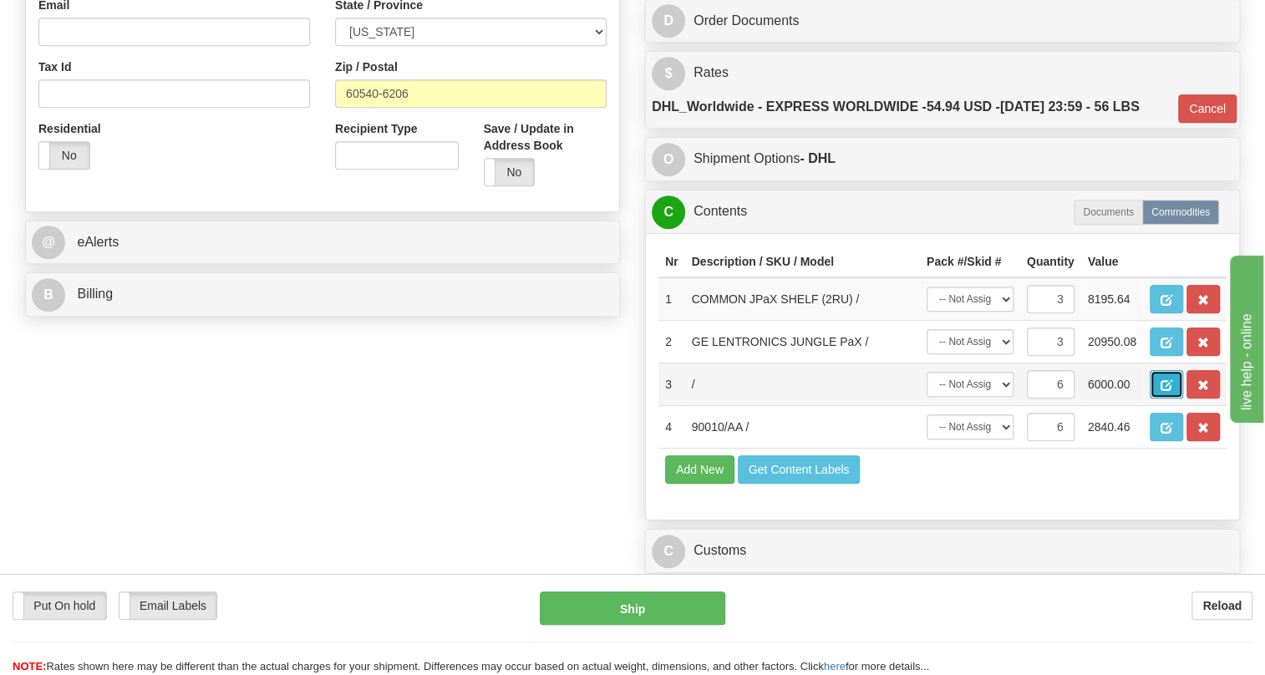
click at [1164, 391] on span "button" at bounding box center [1166, 385] width 12 height 11
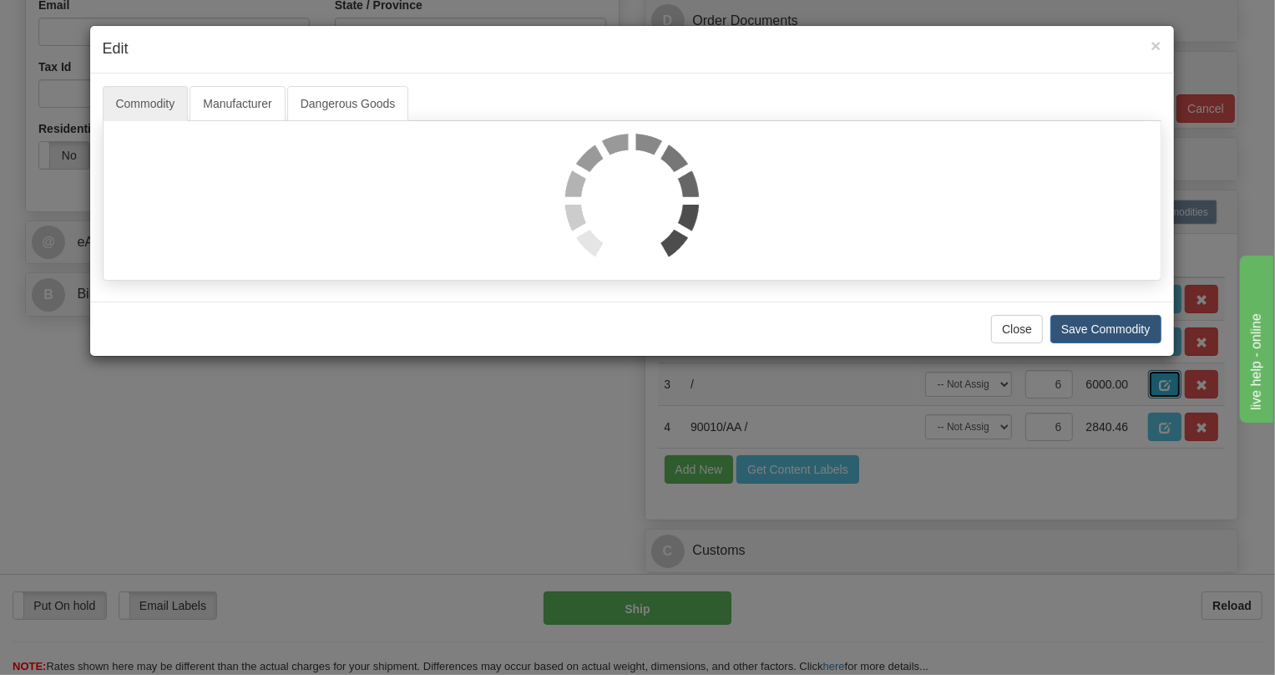
scroll to position [0, 0]
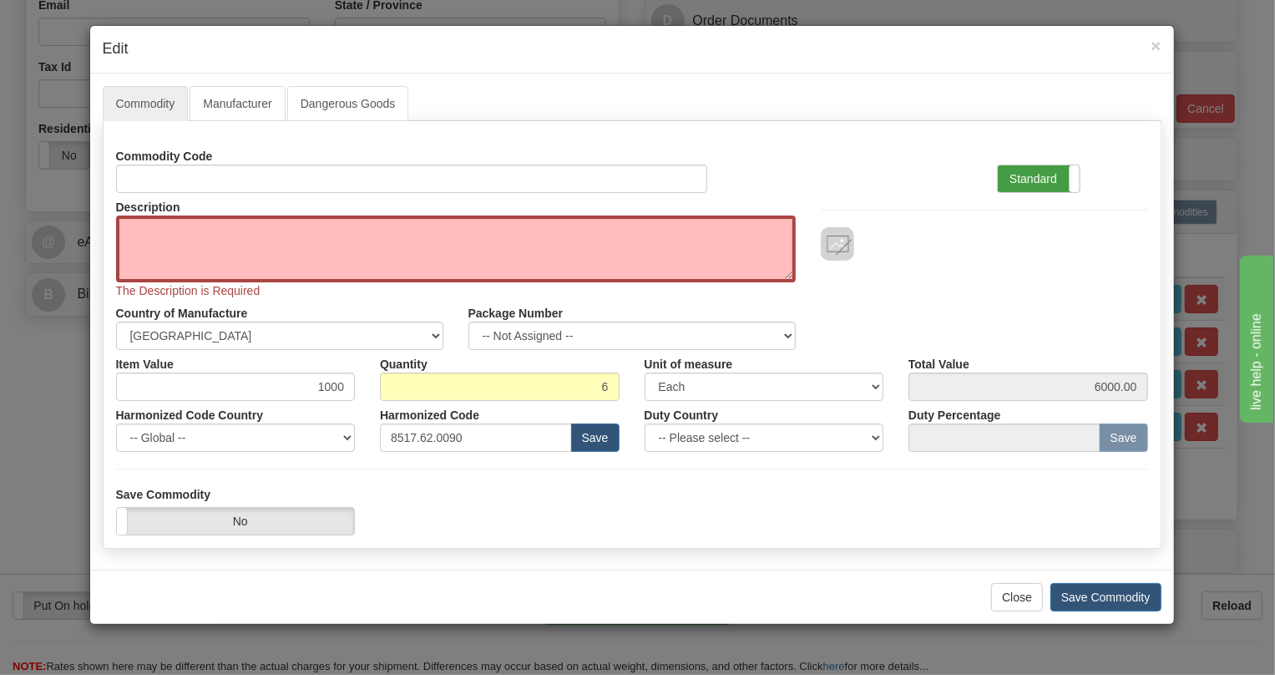
click at [1029, 177] on label "Standard" at bounding box center [1039, 178] width 82 height 27
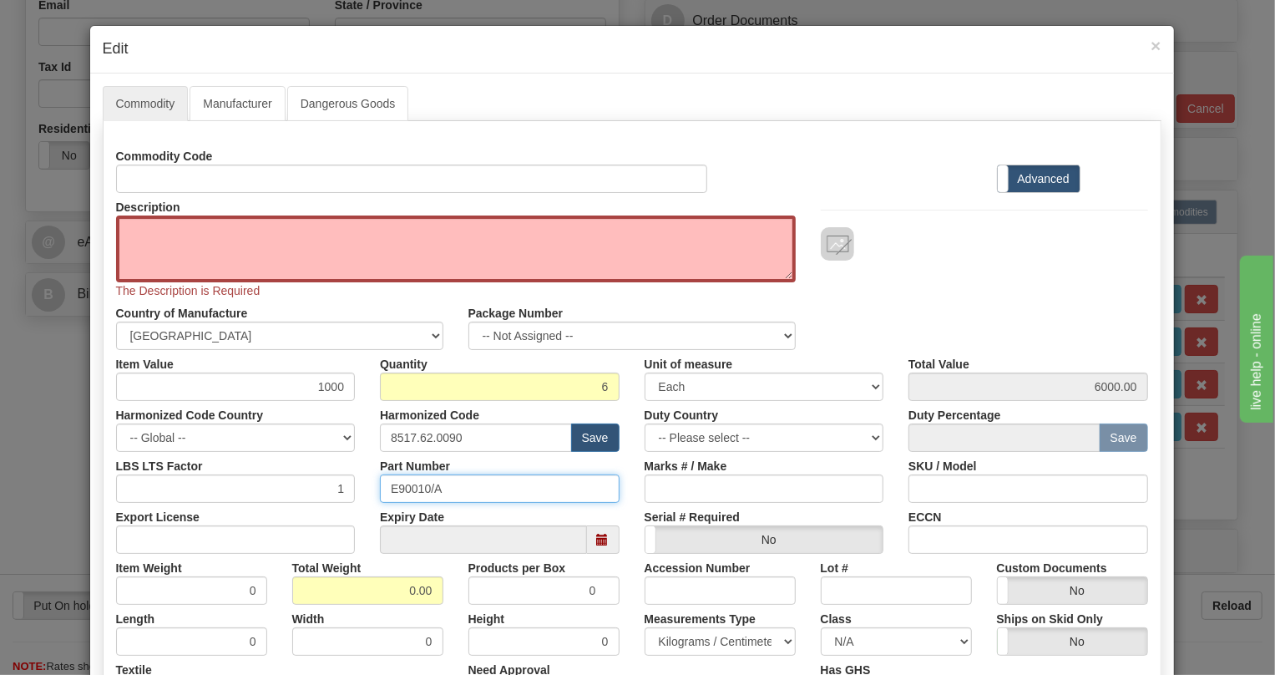
click at [417, 490] on input "E90010/A" at bounding box center [500, 488] width 240 height 28
click at [180, 222] on textarea "Description" at bounding box center [456, 248] width 680 height 67
paste textarea "SFP+, 10G, SR, LC, SMF, 1310nm"
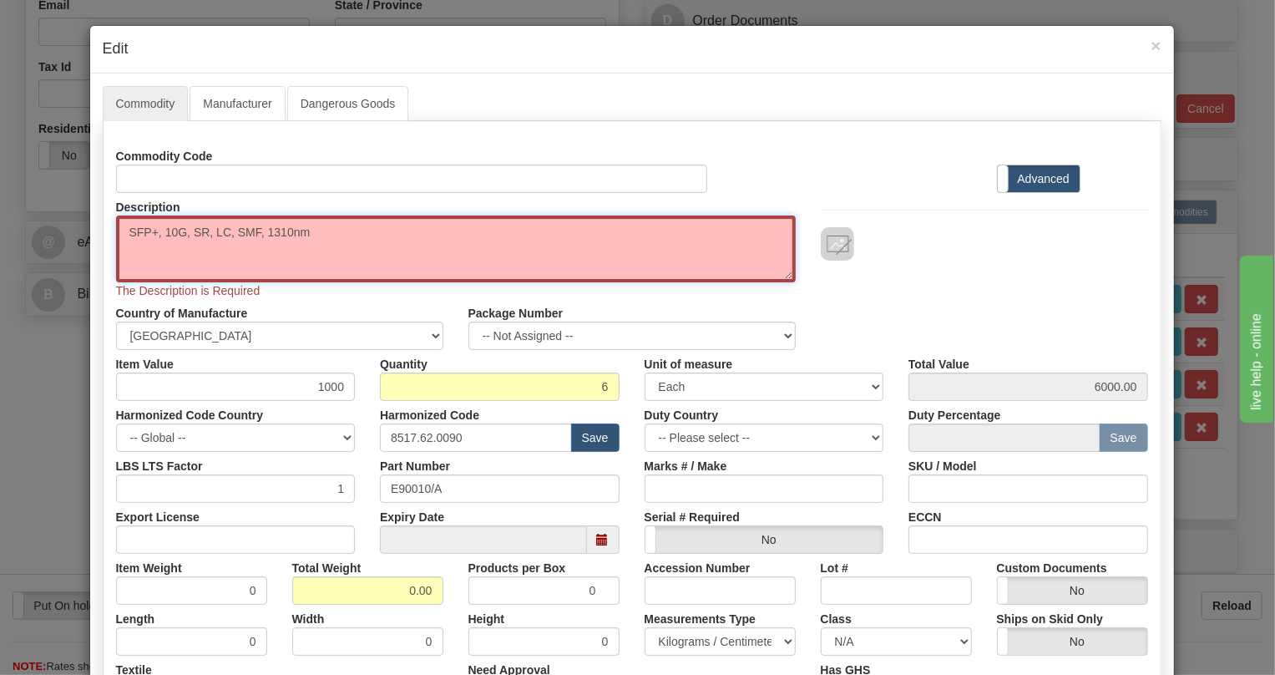
type textarea "SFP+, 10G, SR, LC, SMF, 1310nm"
click at [331, 384] on div "Commodity Code Standard Advanced Description SFP+, 10G, SR, LC, SMF, 1310nm The…" at bounding box center [632, 450] width 1032 height 616
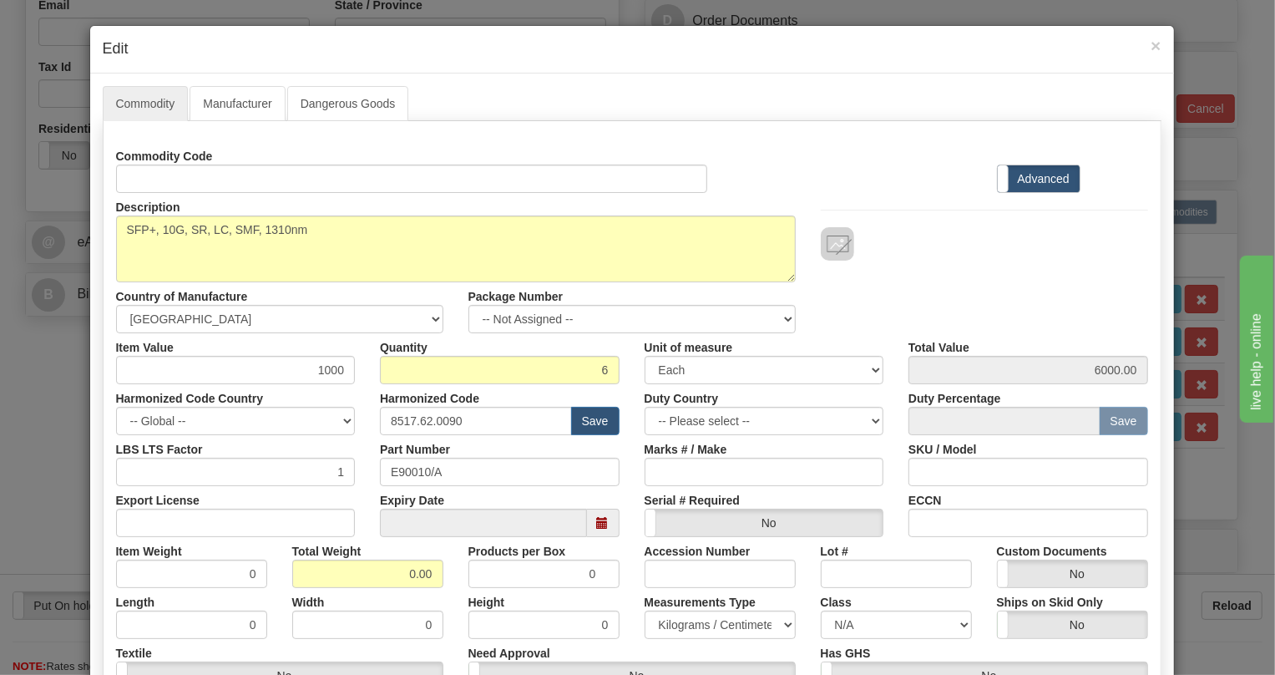
click at [331, 384] on div "Harmonized Code Country -- Global -- AFGHANISTAN ALAND ISLANDS ALBANIA ALGERIA …" at bounding box center [236, 409] width 265 height 51
click at [331, 367] on input "1000" at bounding box center [236, 370] width 240 height 28
type input "73.00"
type input "438.00"
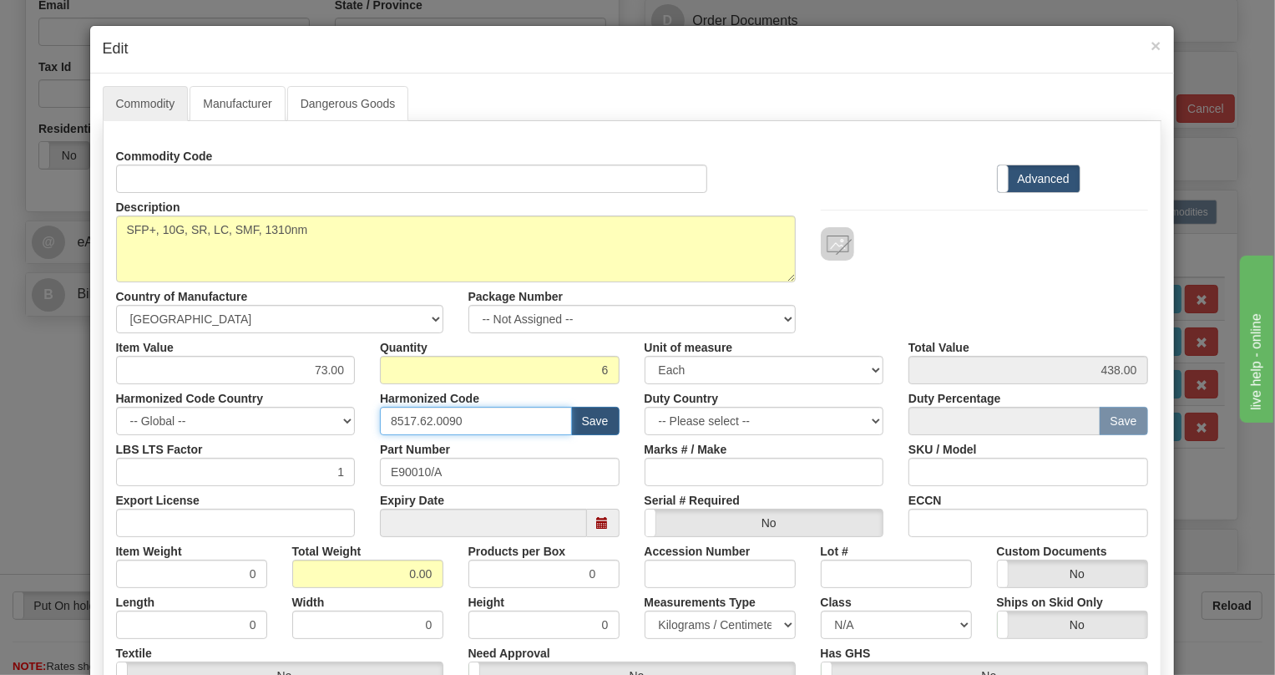
click at [435, 422] on input "8517.62.0090" at bounding box center [476, 421] width 192 height 28
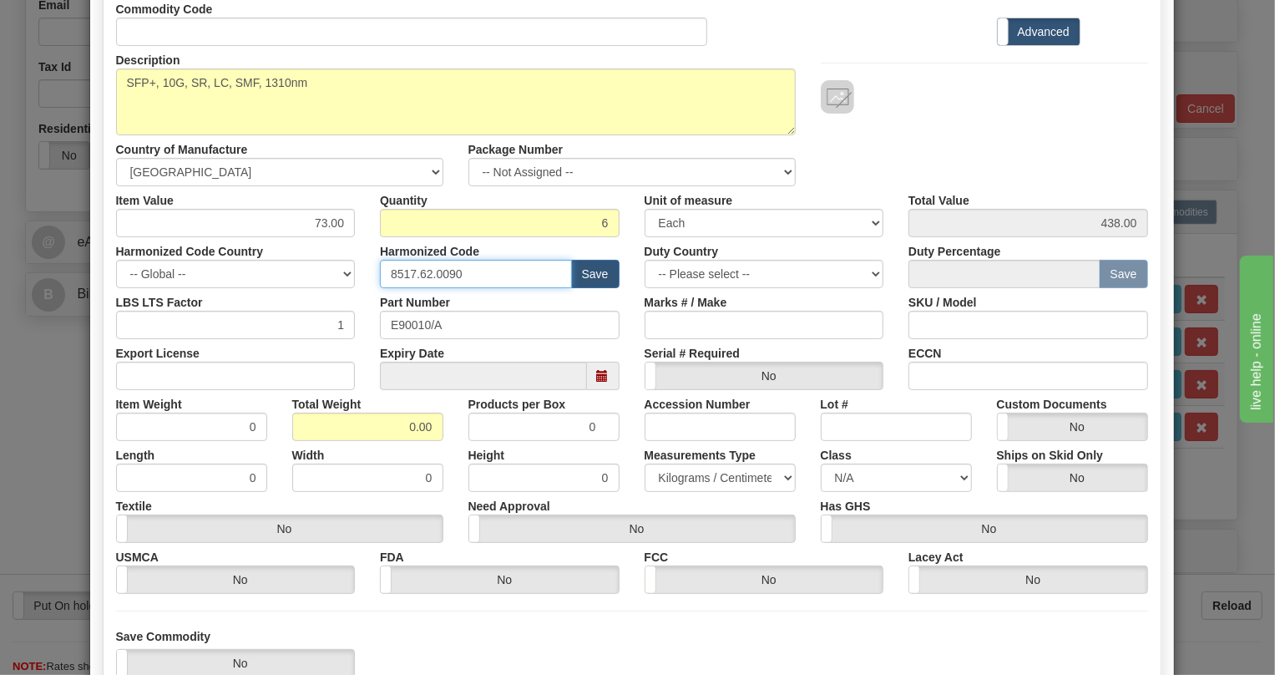
scroll to position [151, 0]
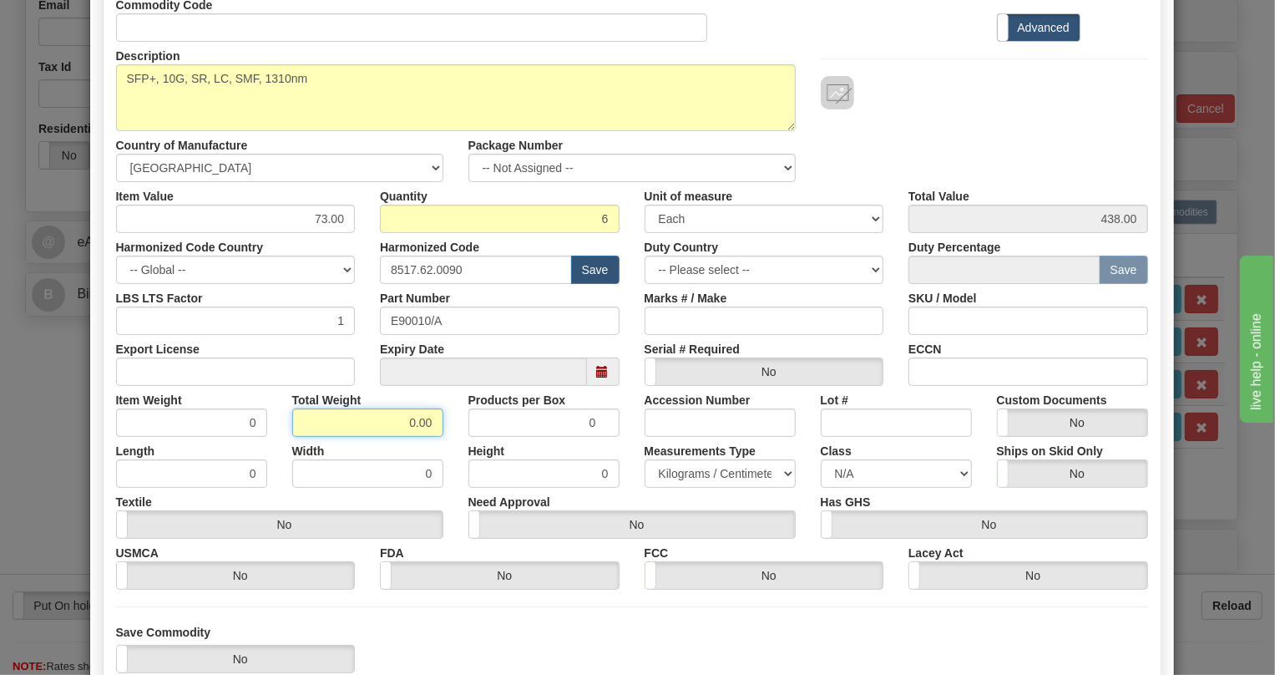
click at [395, 426] on input "0.00" at bounding box center [367, 422] width 151 height 28
type input "1.00"
type input "0.1667"
click at [692, 473] on select "Pounds / Inches Kilograms / Centimeters" at bounding box center [720, 473] width 151 height 28
select select "0"
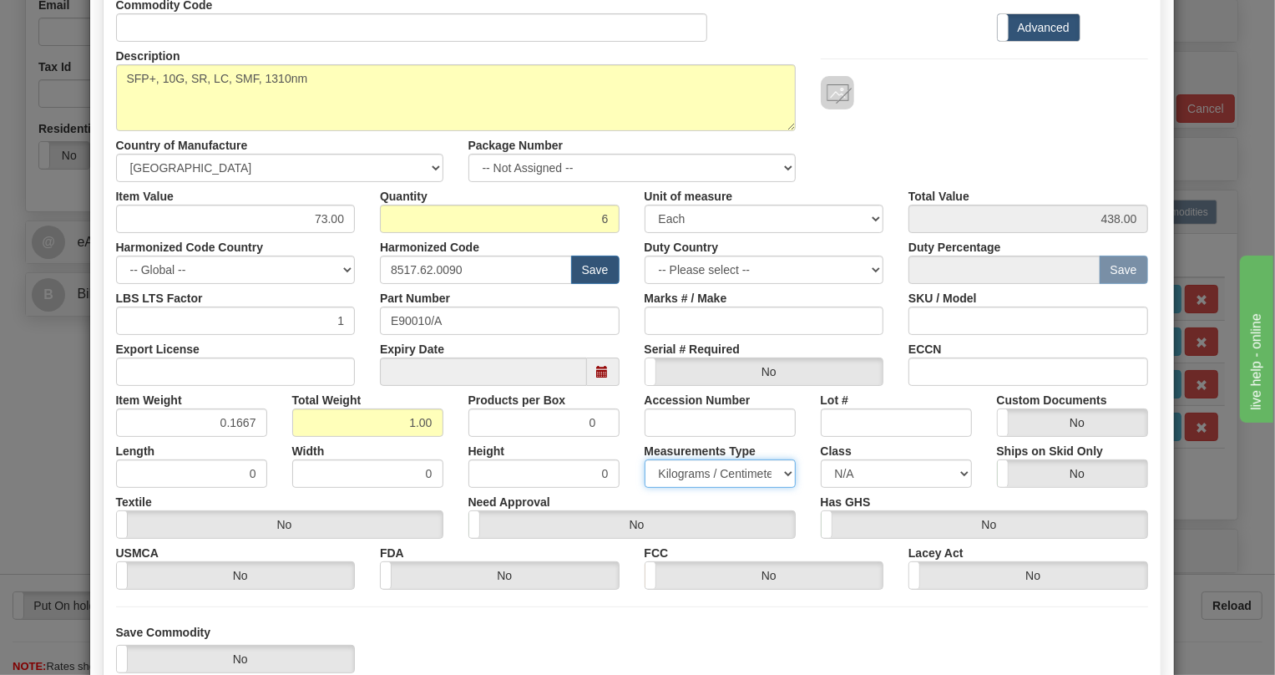
click at [645, 459] on select "Pounds / Inches Kilograms / Centimeters" at bounding box center [720, 473] width 151 height 28
drag, startPoint x: 244, startPoint y: 414, endPoint x: 251, endPoint y: 432, distance: 18.8
click at [251, 432] on input "0.1667" at bounding box center [191, 422] width 151 height 28
type input "0.1665"
click at [292, 440] on label "Width" at bounding box center [308, 448] width 33 height 23
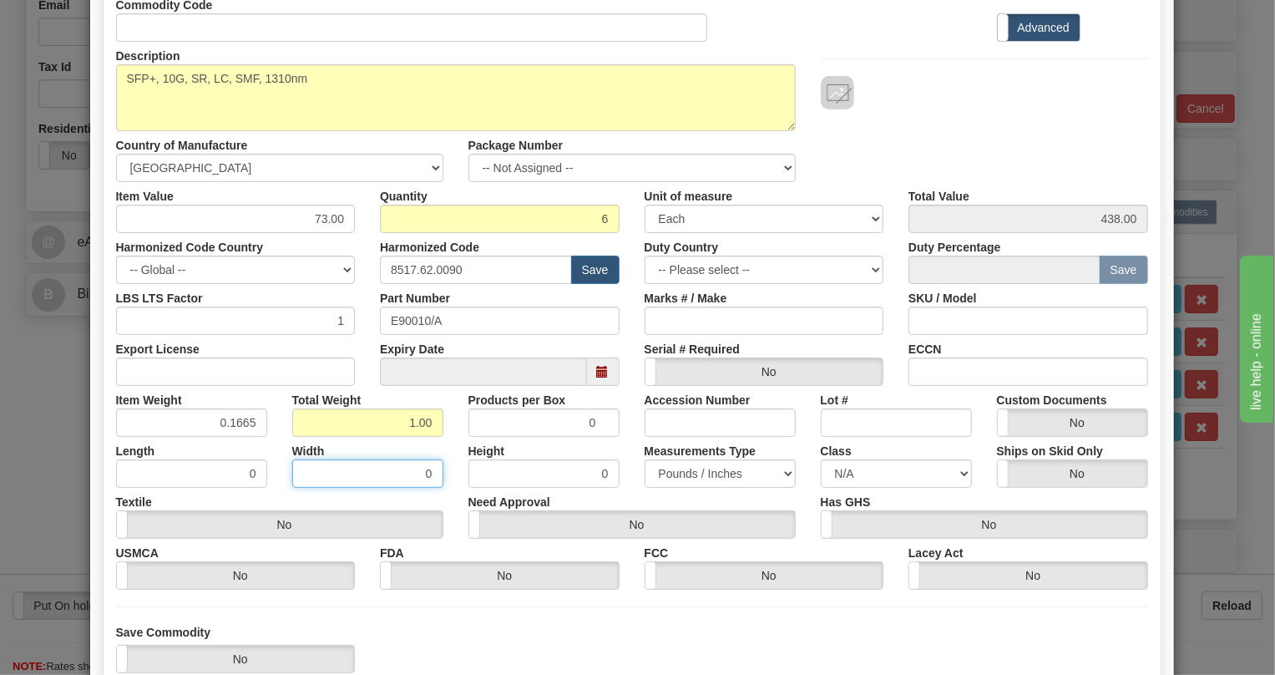
click at [292, 459] on input "0" at bounding box center [367, 473] width 151 height 28
click at [280, 443] on div "Width 0" at bounding box center [368, 462] width 176 height 51
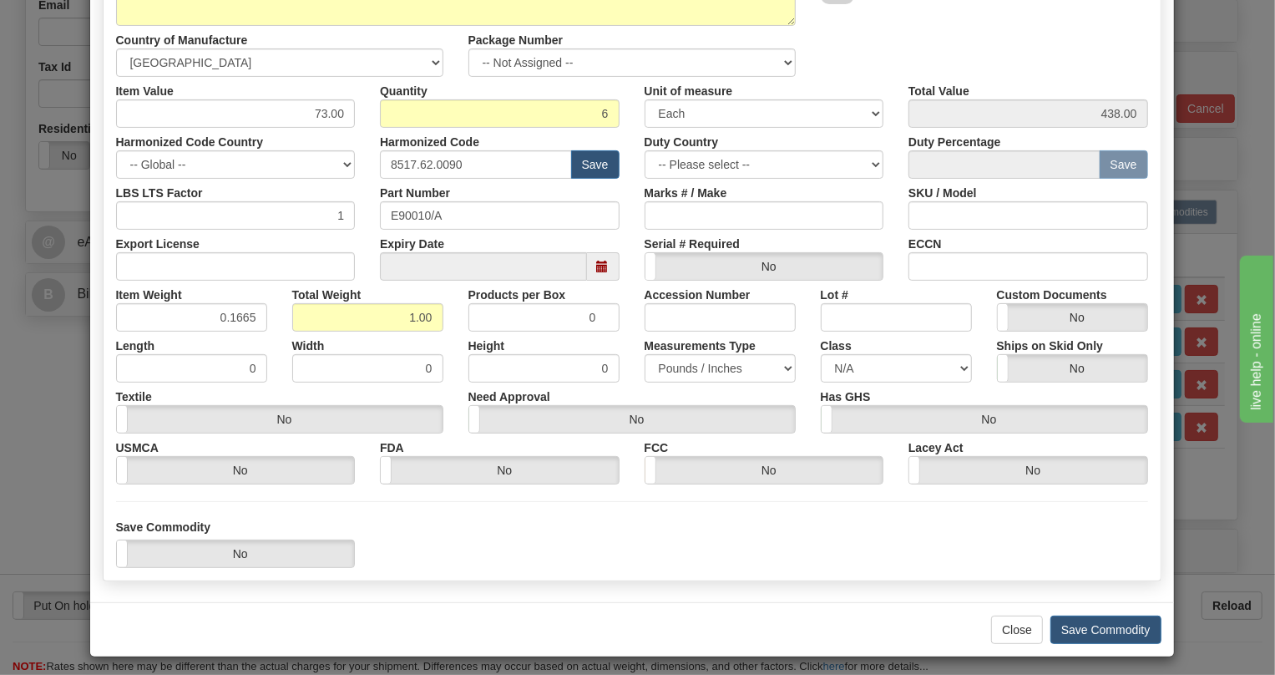
scroll to position [262, 0]
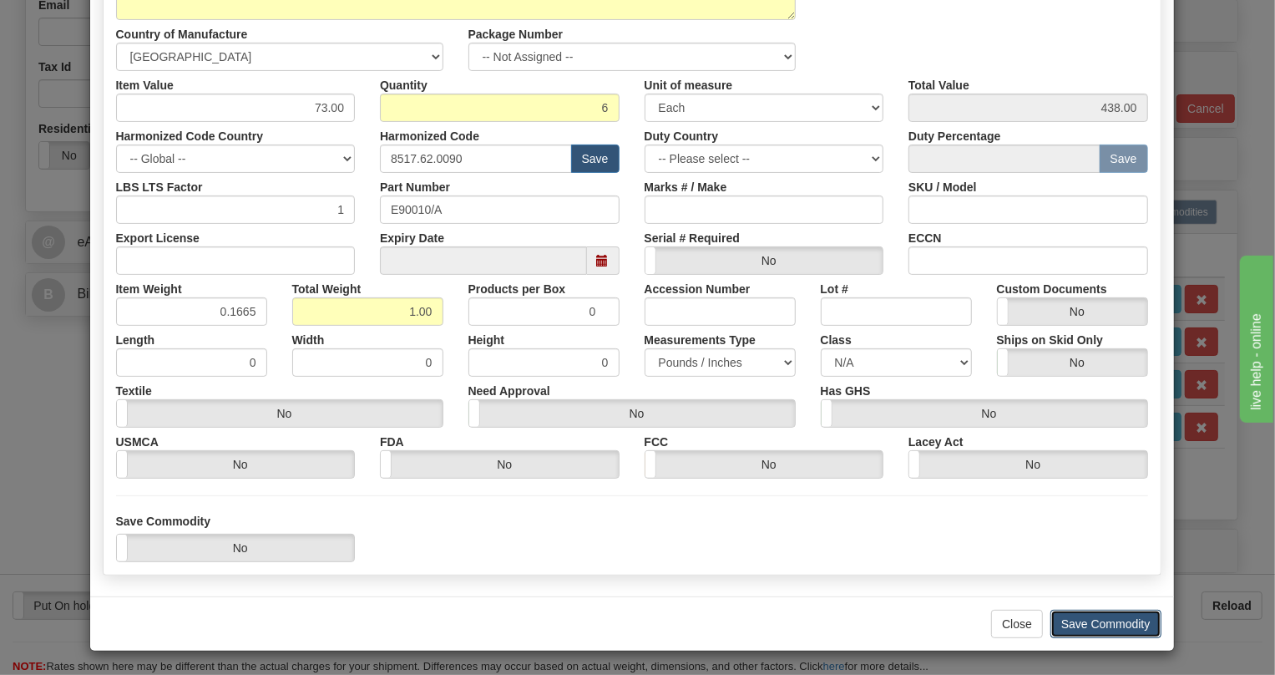
click at [1096, 616] on button "Save Commodity" at bounding box center [1106, 624] width 111 height 28
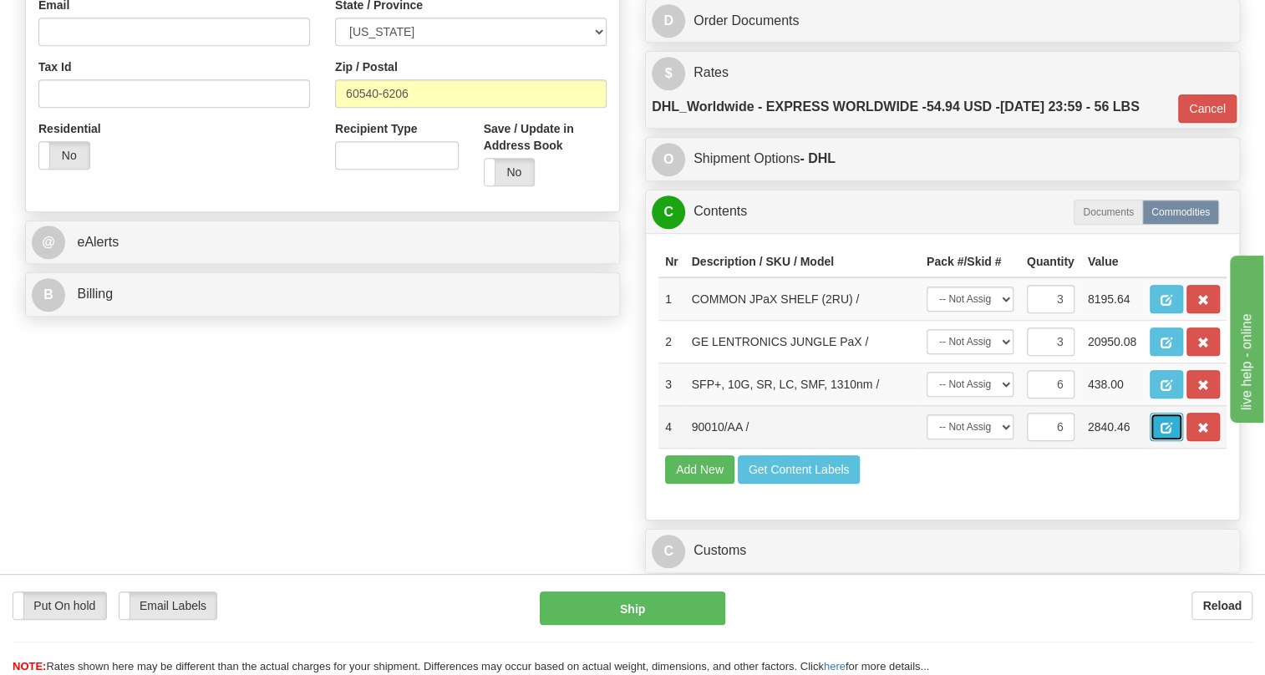
click at [1165, 433] on span "button" at bounding box center [1166, 428] width 12 height 11
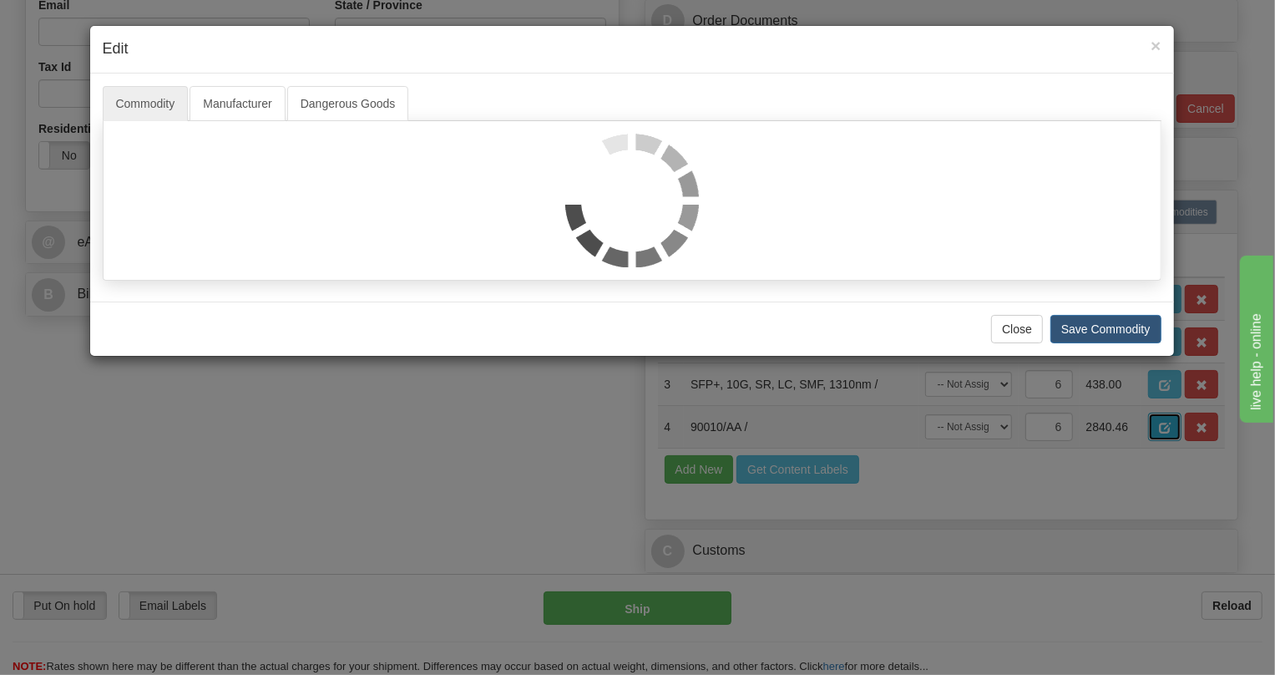
scroll to position [0, 0]
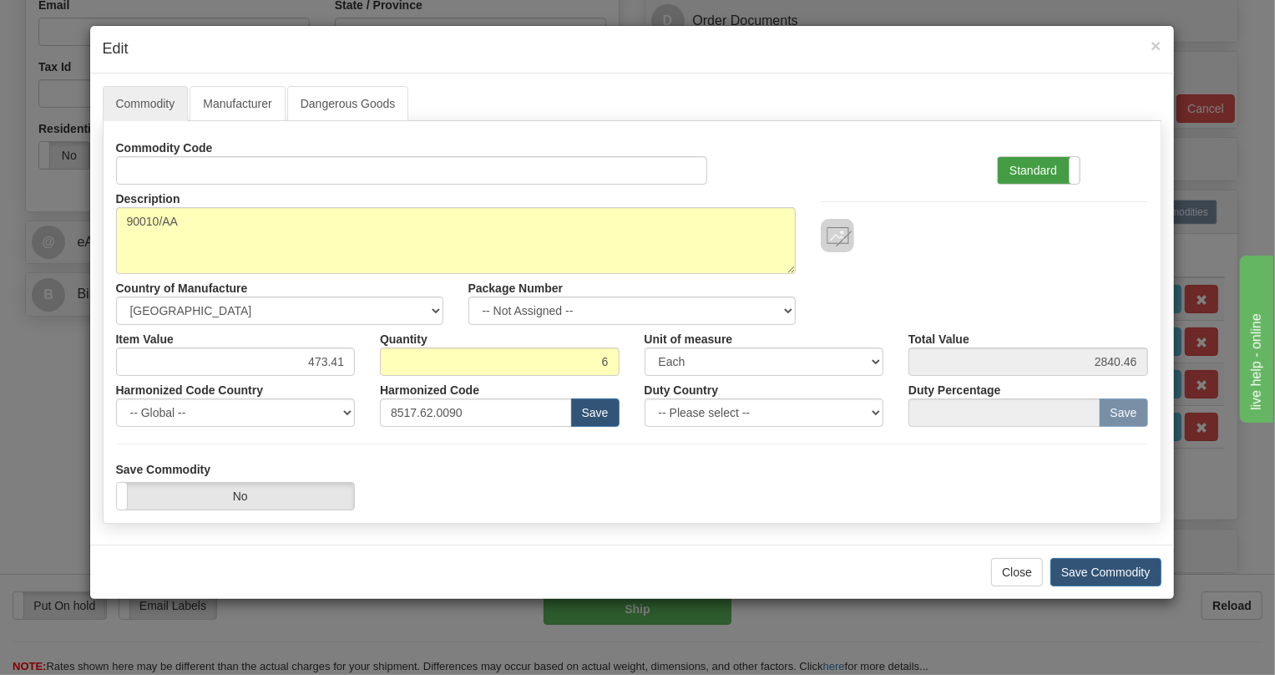
click at [1023, 175] on label "Standard" at bounding box center [1039, 170] width 82 height 27
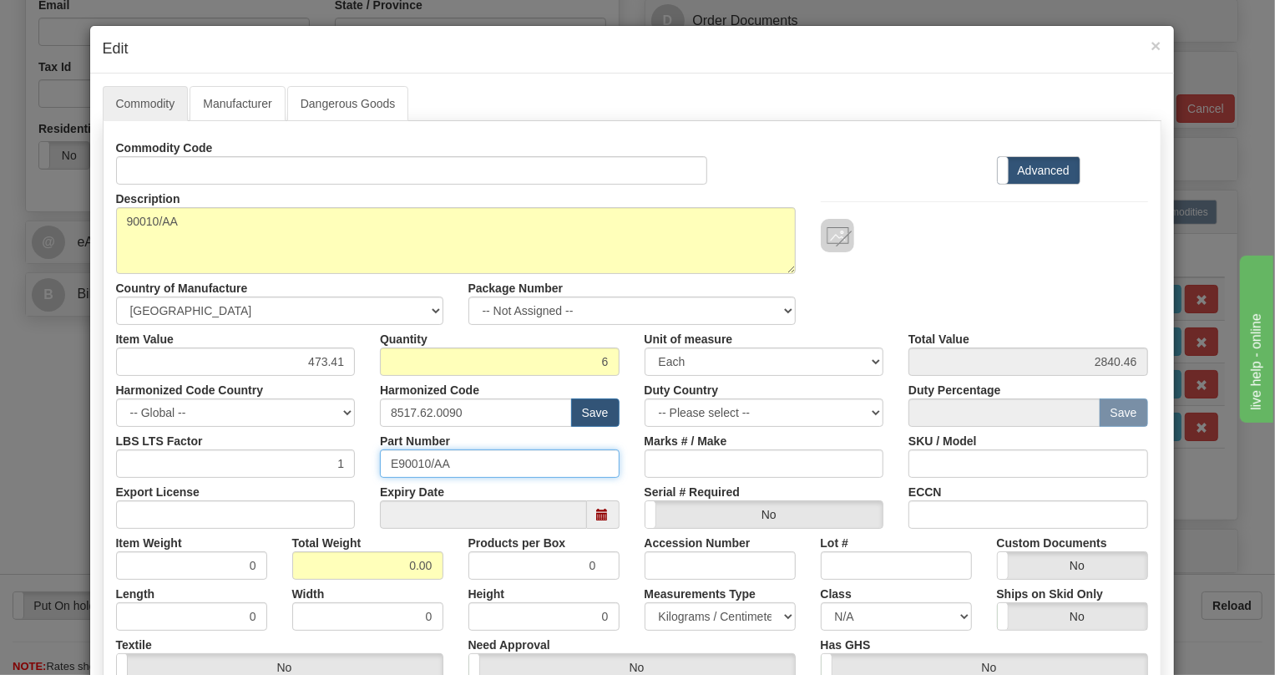
click at [416, 467] on input "E90010/AA" at bounding box center [500, 463] width 240 height 28
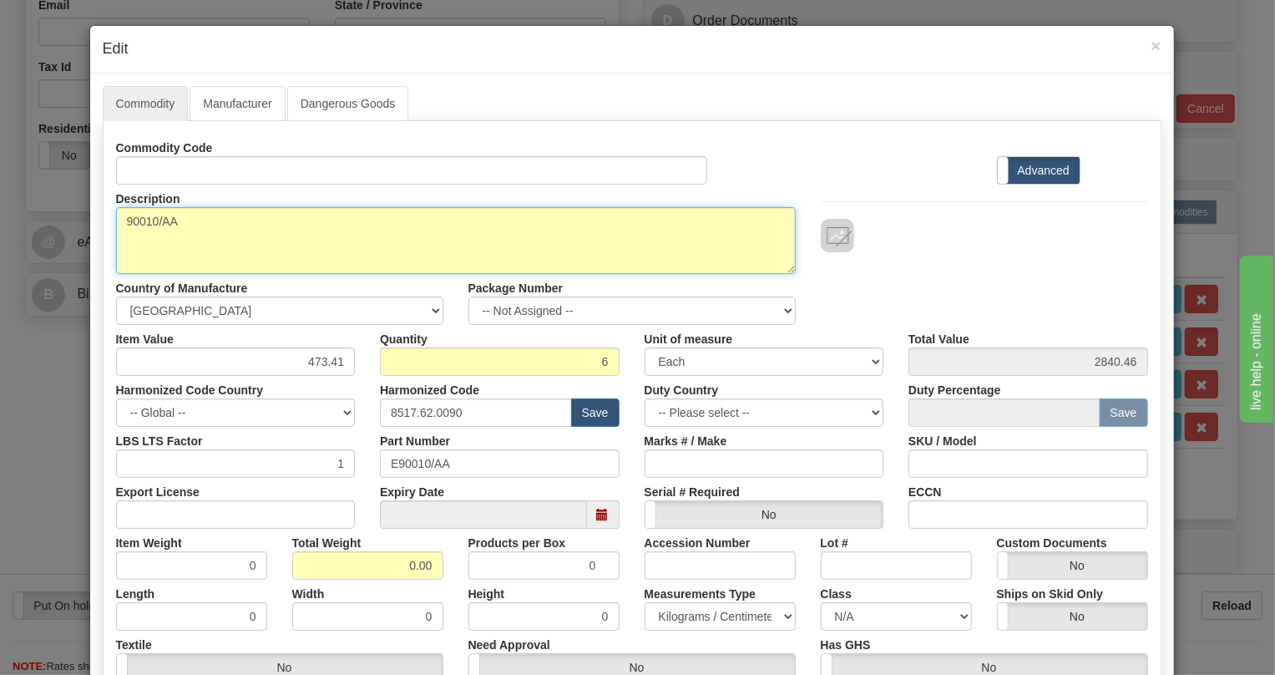
click at [162, 222] on textarea "90010/AA" at bounding box center [456, 240] width 680 height 67
paste textarea "SFP, 1G, SR, LC, SMF, 1310nm"
type textarea "SFP, 1G, SR, LC, SMF, 1310nm"
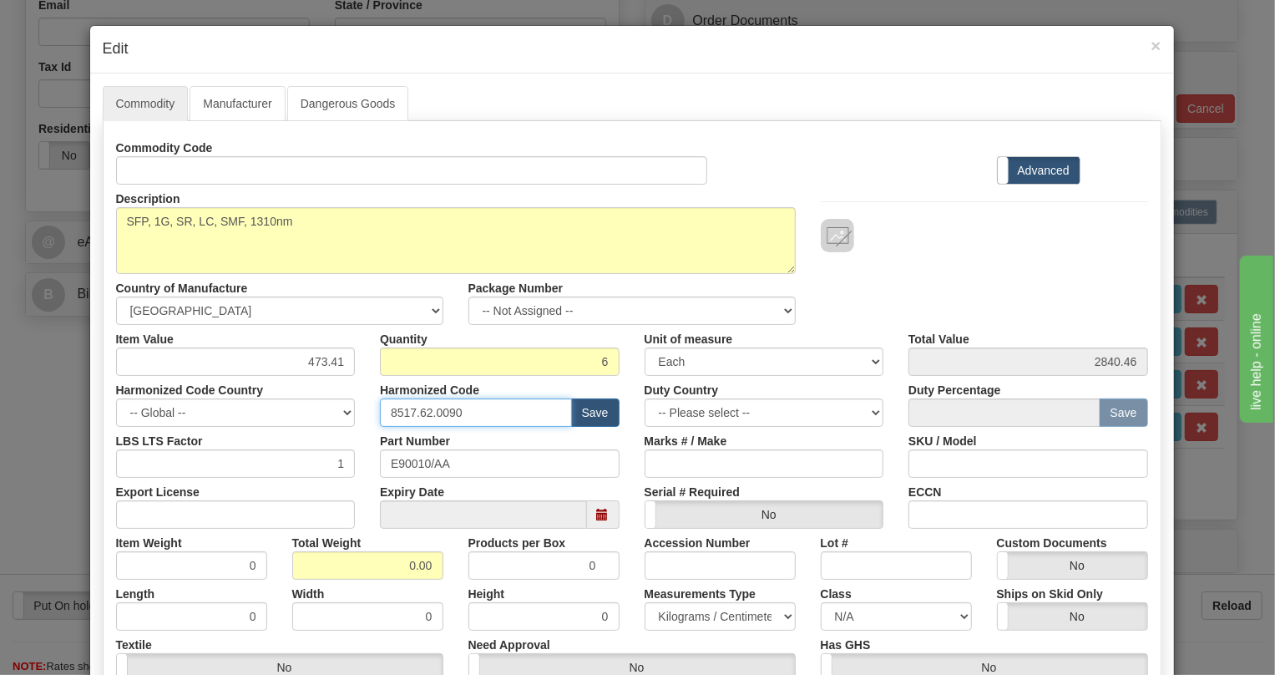
click at [437, 413] on input "8517.62.0090" at bounding box center [476, 412] width 192 height 28
click at [320, 361] on input "473.41" at bounding box center [236, 361] width 240 height 28
type input "896.52"
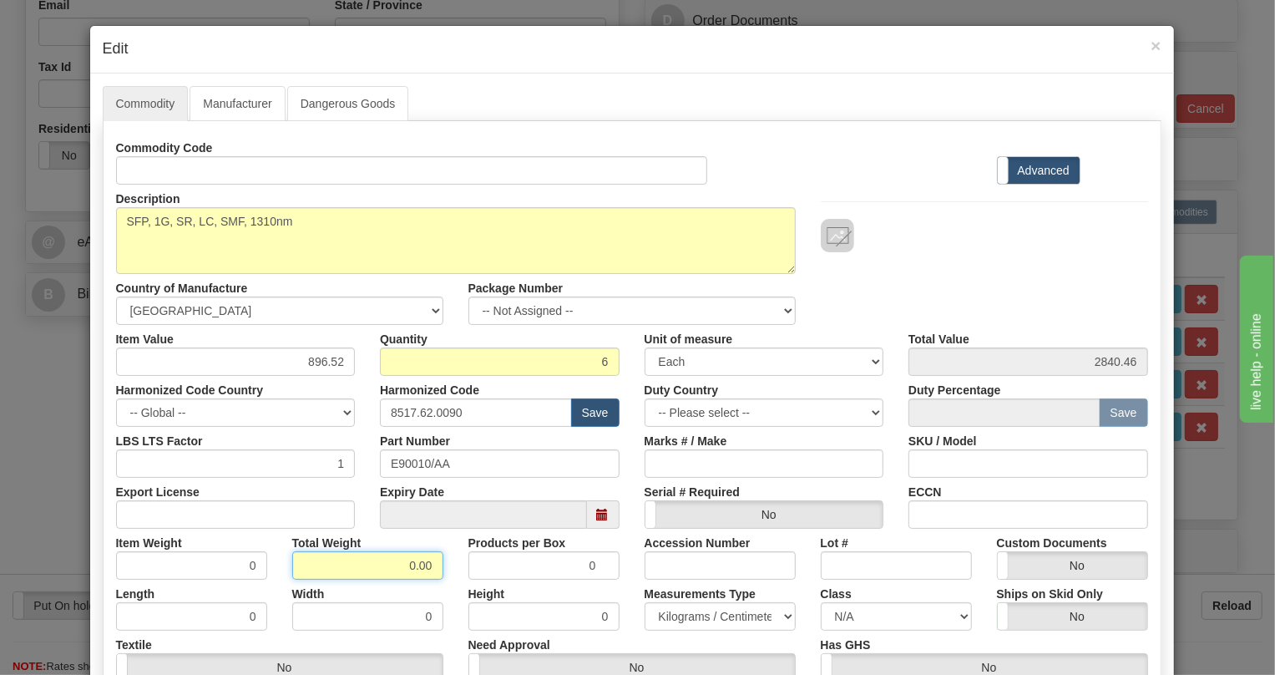
type input "5379.12"
click at [383, 569] on input "0.00" at bounding box center [367, 565] width 151 height 28
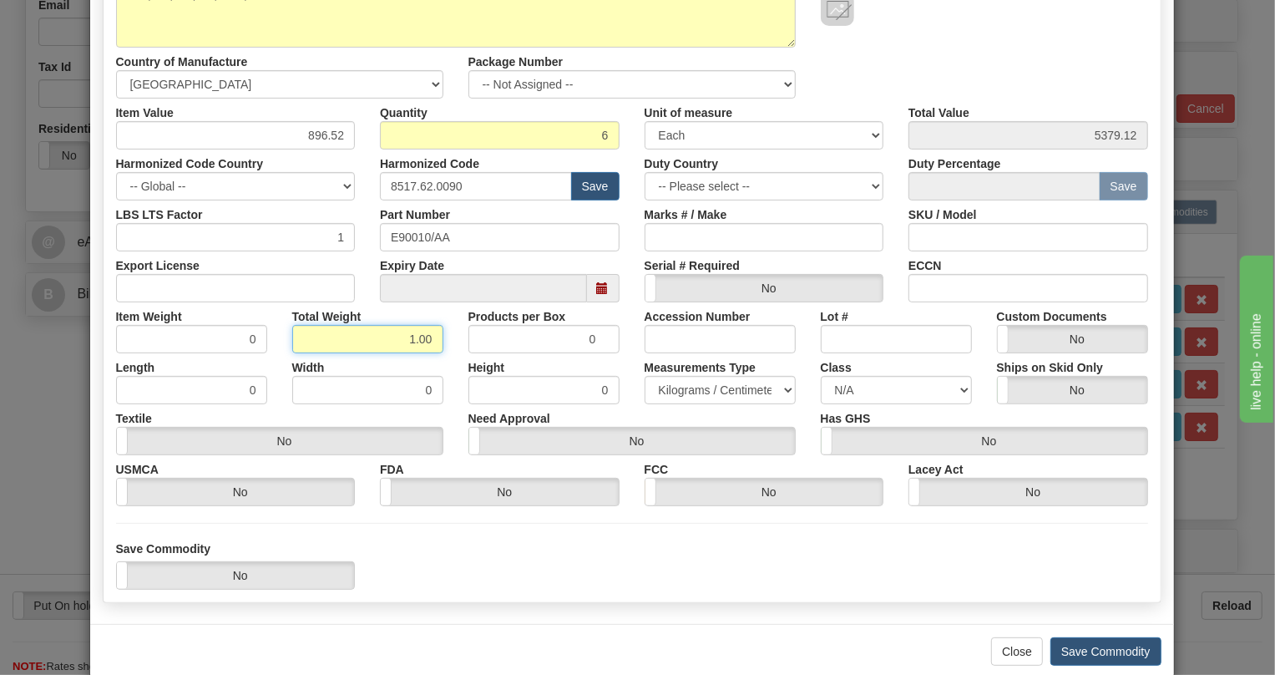
scroll to position [227, 0]
type input "1.00"
type input "0.1667"
click at [692, 389] on select "Pounds / Inches Kilograms / Centimeters" at bounding box center [720, 389] width 151 height 28
select select "0"
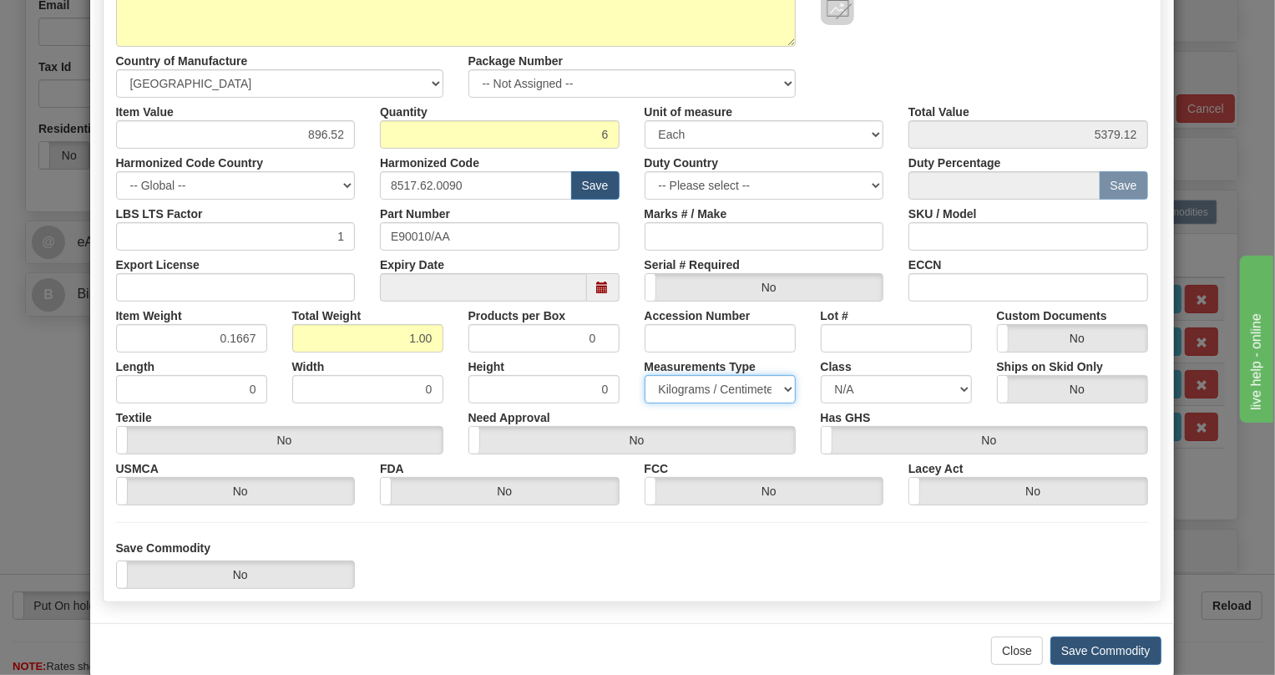
click at [645, 375] on select "Pounds / Inches Kilograms / Centimeters" at bounding box center [720, 389] width 151 height 28
drag, startPoint x: 244, startPoint y: 334, endPoint x: 248, endPoint y: 355, distance: 21.3
click at [248, 355] on div "Commodity Code Standard Advanced Description 90010/AA Country of Manufacture --…" at bounding box center [632, 205] width 1032 height 599
type input "0.1665"
click at [456, 403] on div "Need Approval Yes No" at bounding box center [632, 428] width 352 height 51
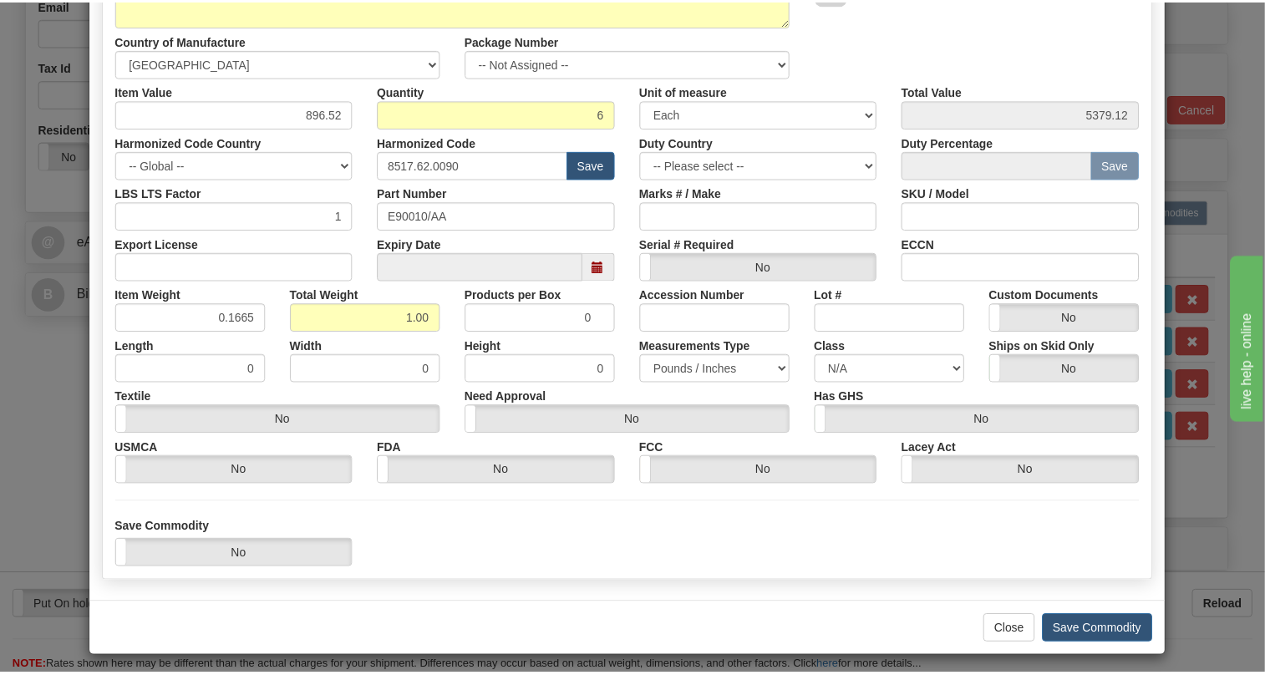
scroll to position [254, 0]
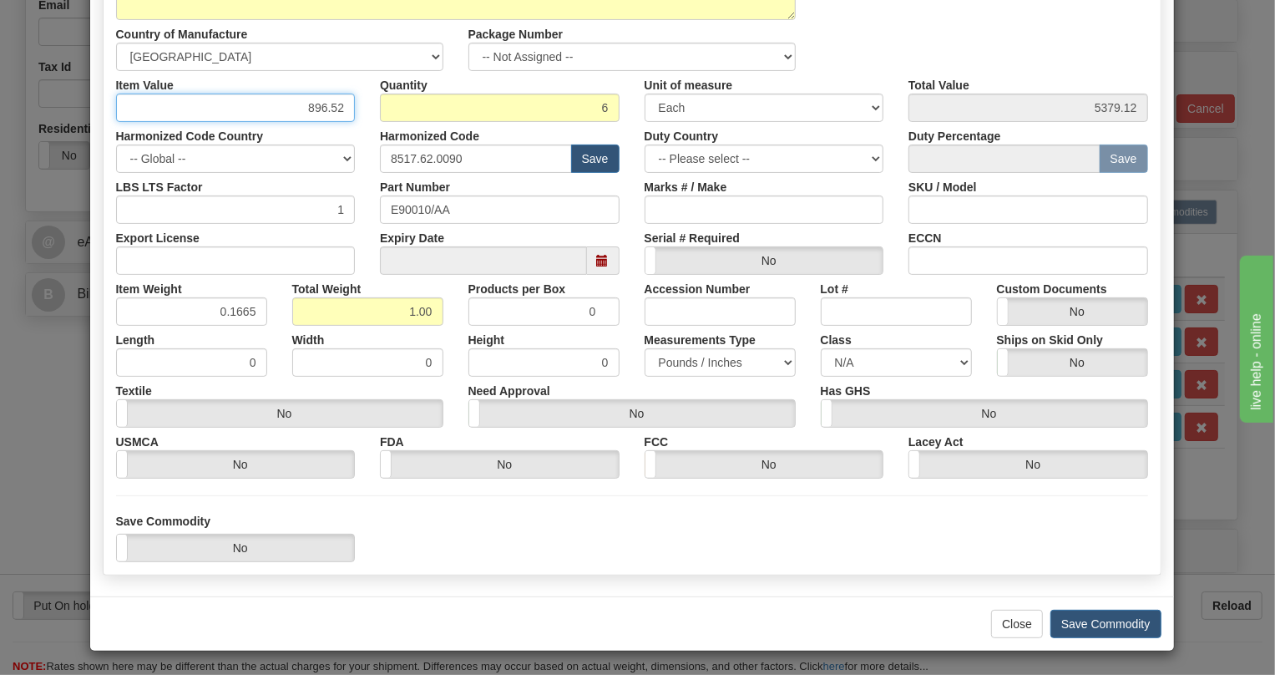
click at [324, 109] on input "896.52" at bounding box center [236, 108] width 240 height 28
type input "149.42"
type input "896.52"
click at [355, 130] on div "Harmonized Code Country -- Global -- AFGHANISTAN ALAND ISLANDS ALBANIA ALGERIA …" at bounding box center [236, 147] width 265 height 51
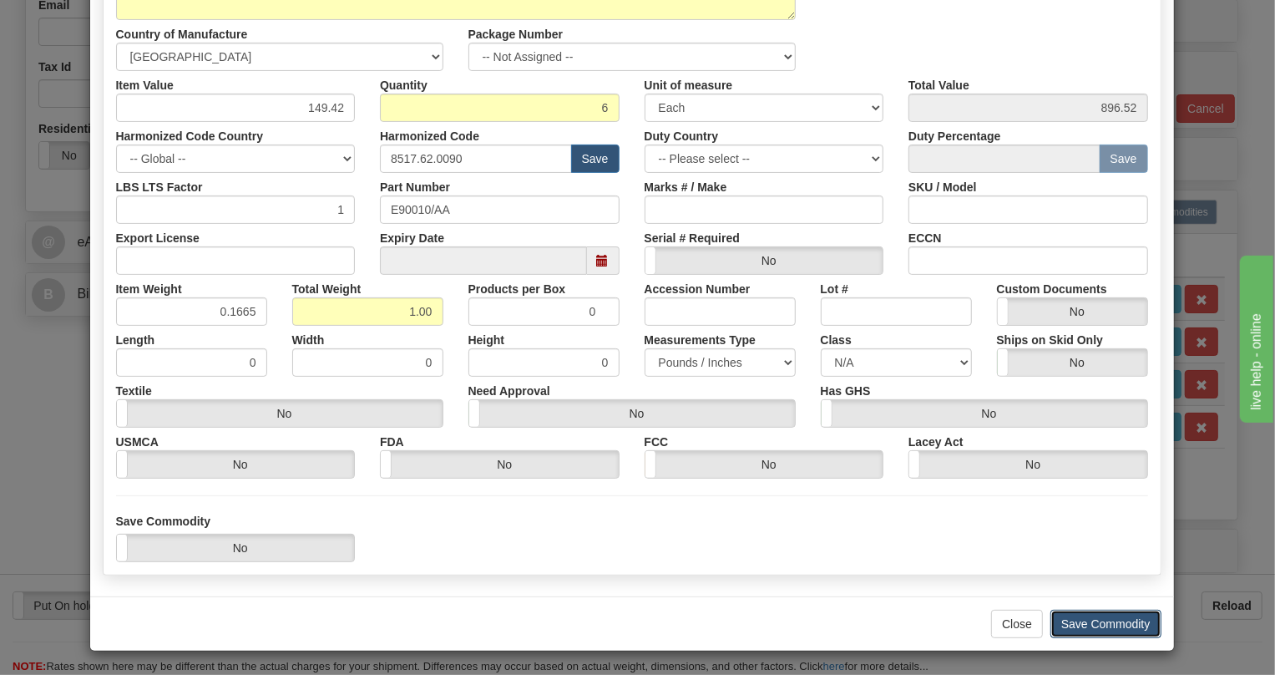
click at [1093, 625] on button "Save Commodity" at bounding box center [1106, 624] width 111 height 28
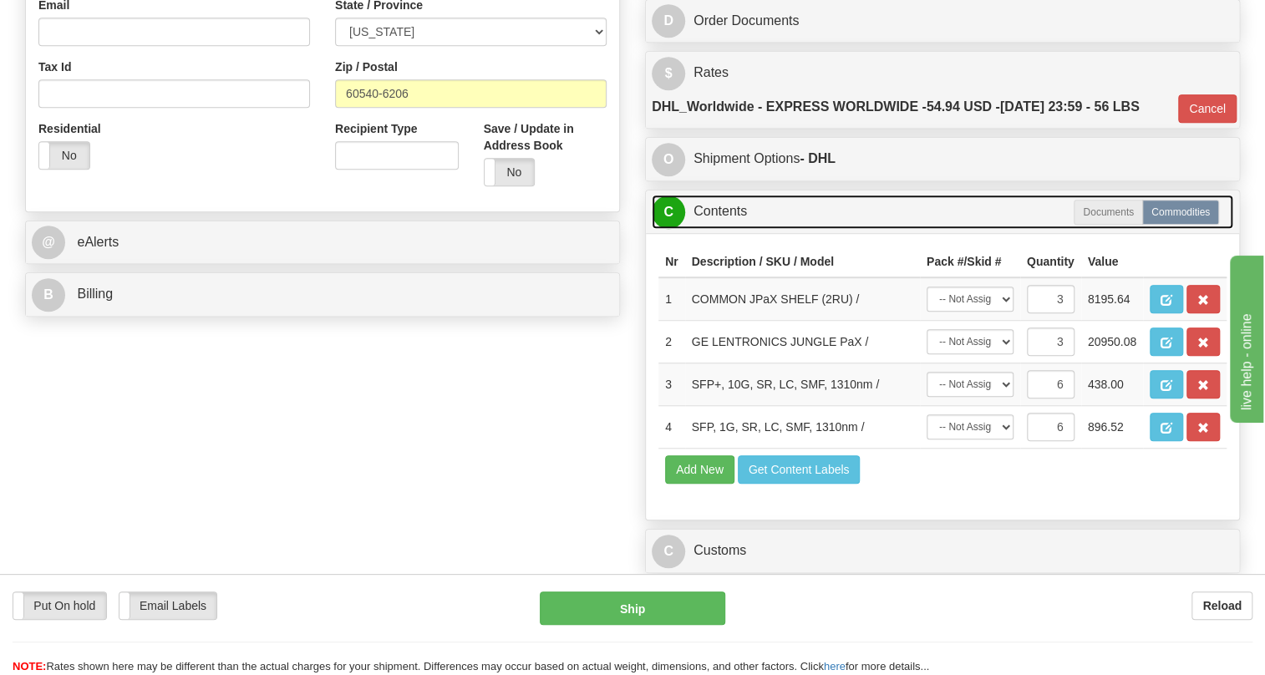
click at [717, 229] on link "C Contents" at bounding box center [941, 212] width 581 height 34
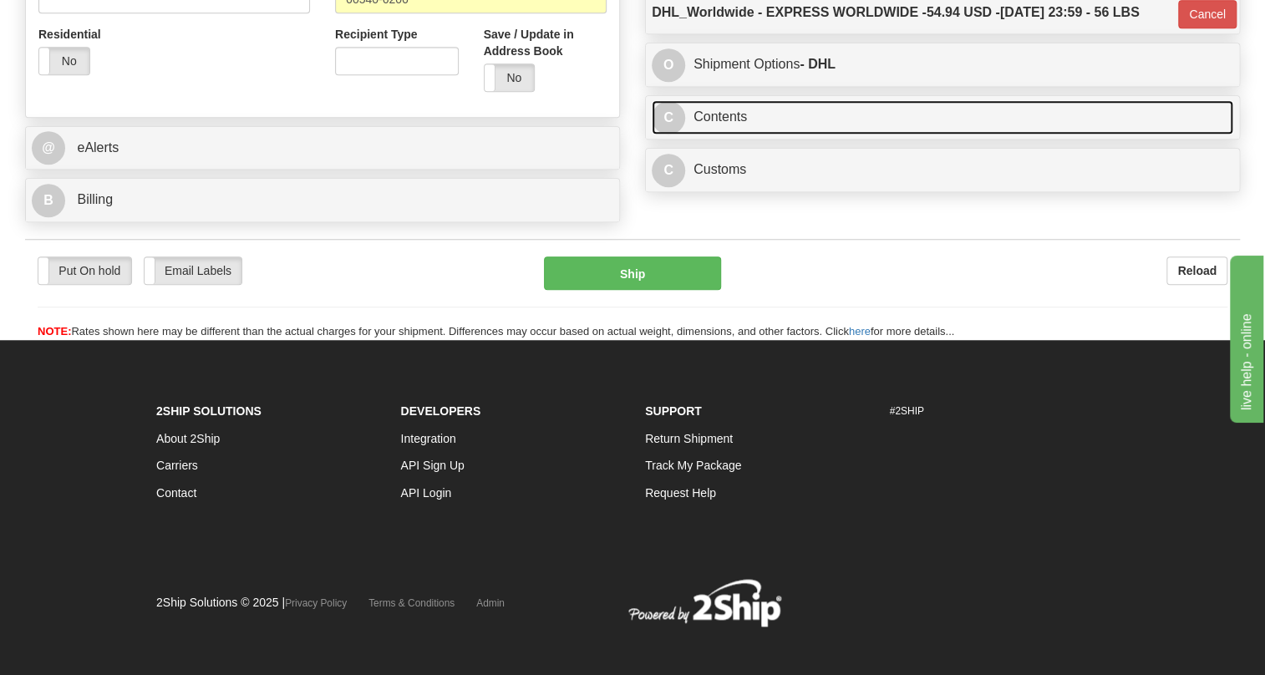
scroll to position [599, 0]
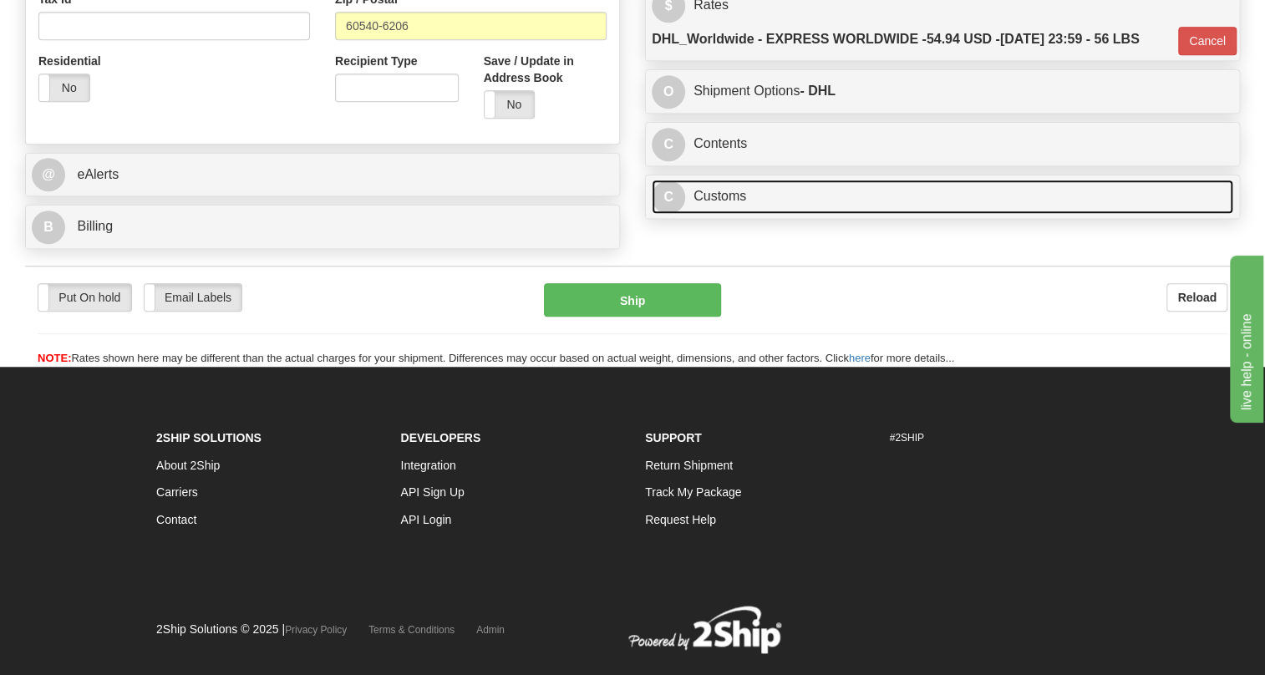
click at [724, 214] on link "C Customs" at bounding box center [941, 197] width 581 height 34
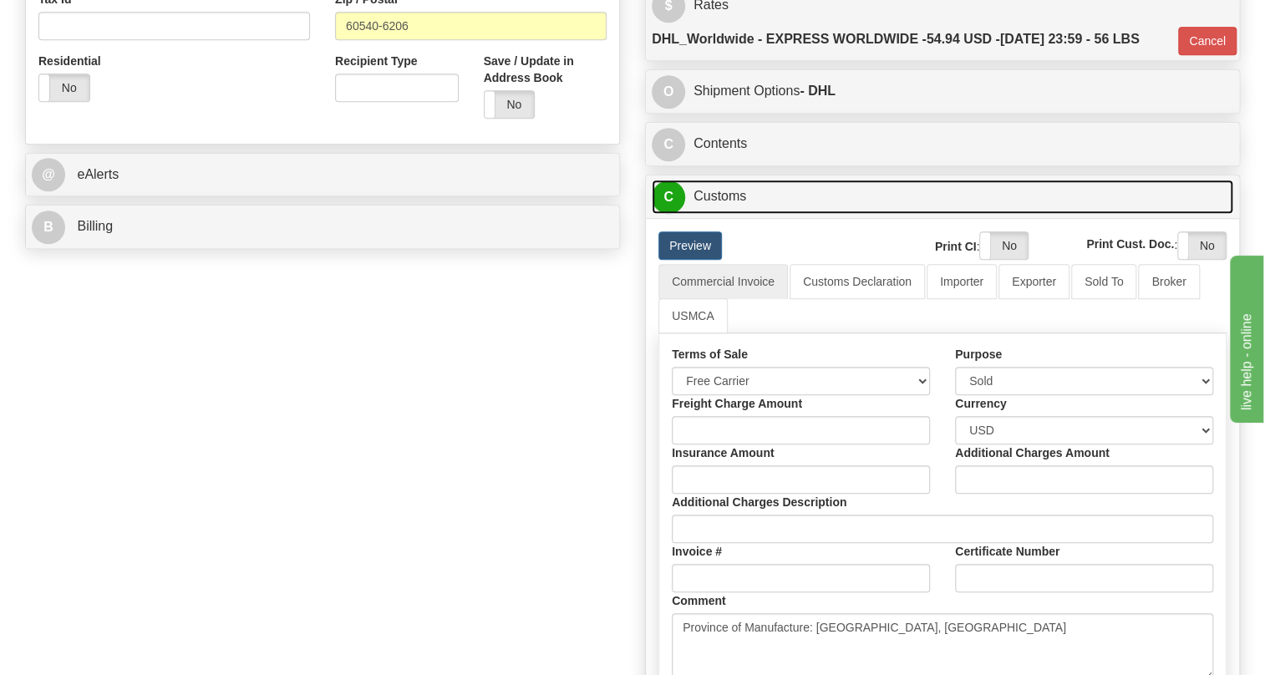
click at [712, 214] on link "C Customs" at bounding box center [941, 197] width 581 height 34
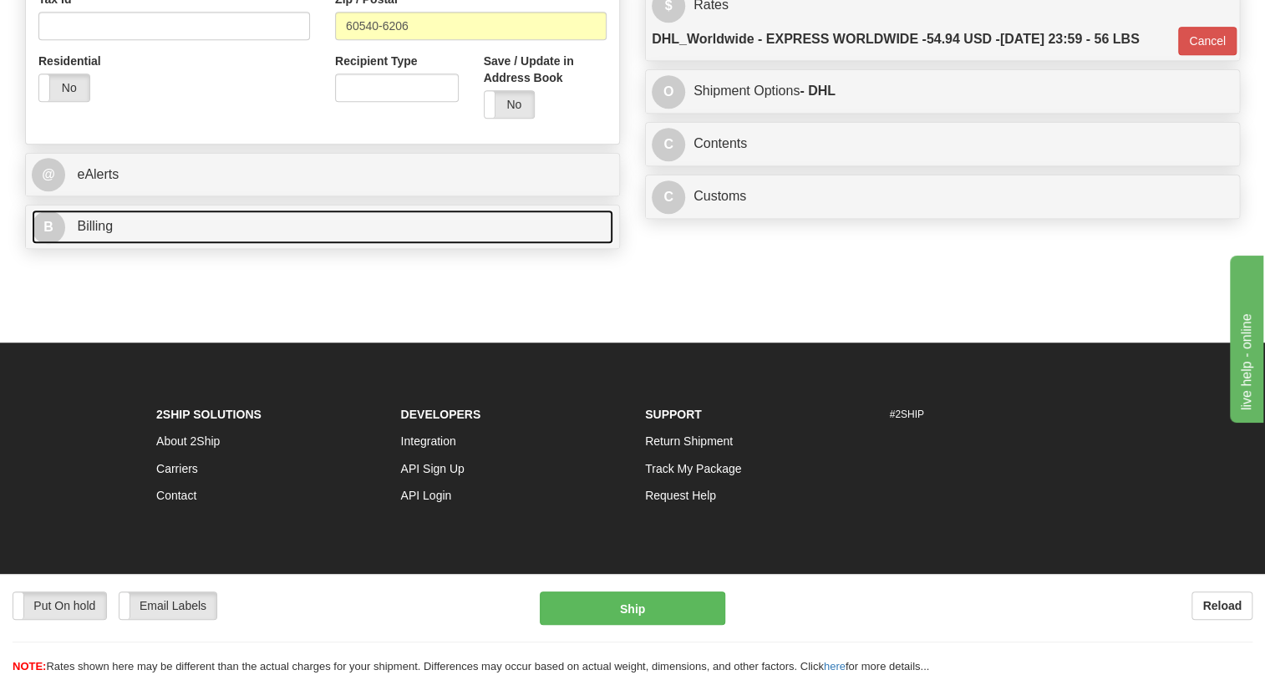
click at [94, 233] on span "Billing" at bounding box center [95, 226] width 36 height 14
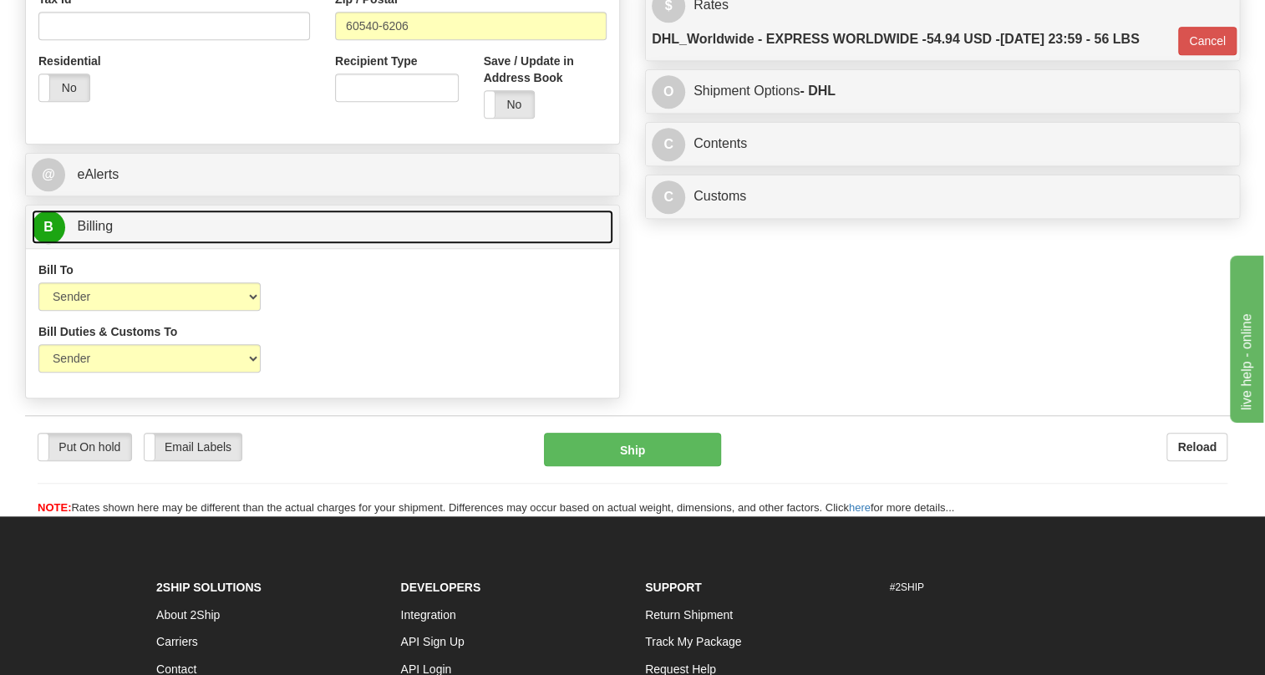
click at [94, 233] on span "Billing" at bounding box center [95, 226] width 36 height 14
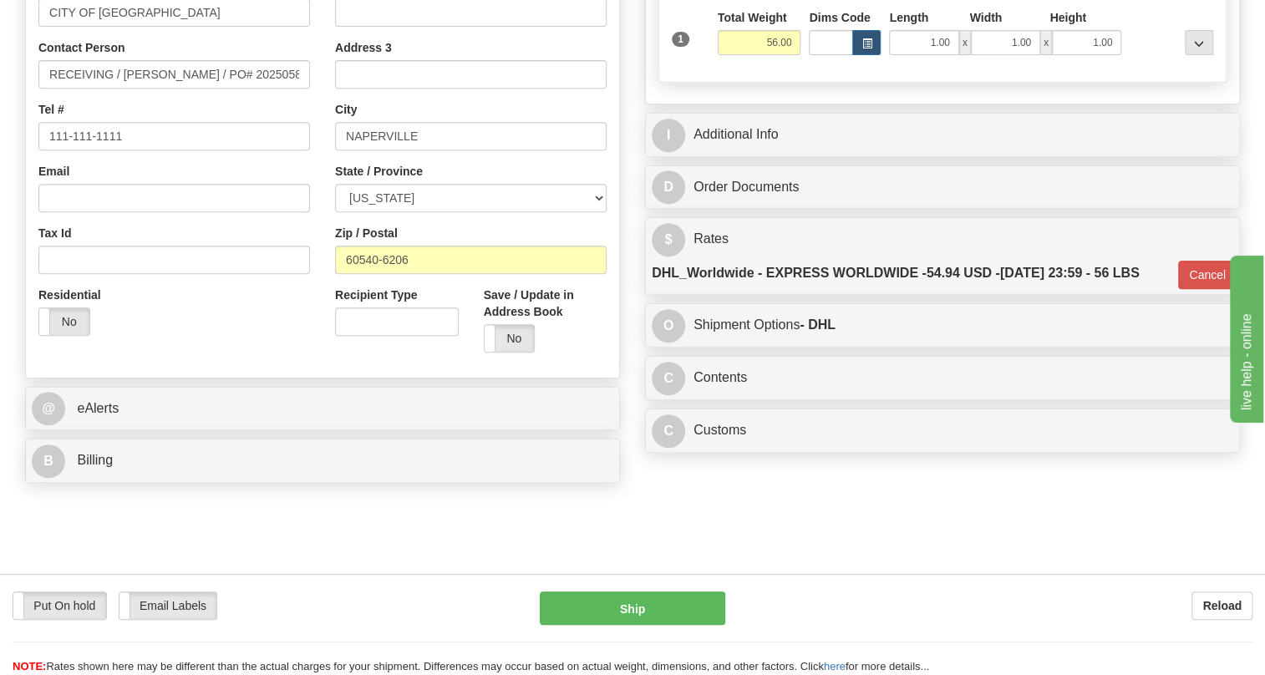
scroll to position [371, 0]
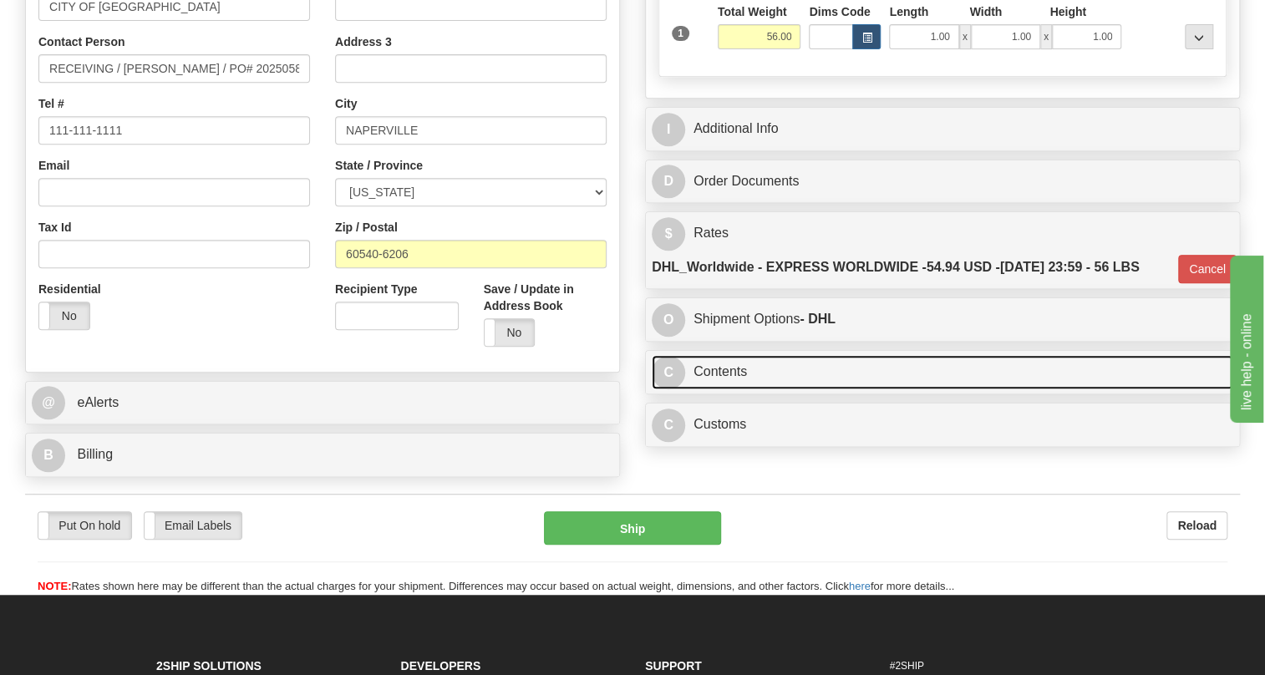
drag, startPoint x: 710, startPoint y: 413, endPoint x: 727, endPoint y: 403, distance: 19.8
click at [710, 389] on link "C Contents" at bounding box center [941, 372] width 581 height 34
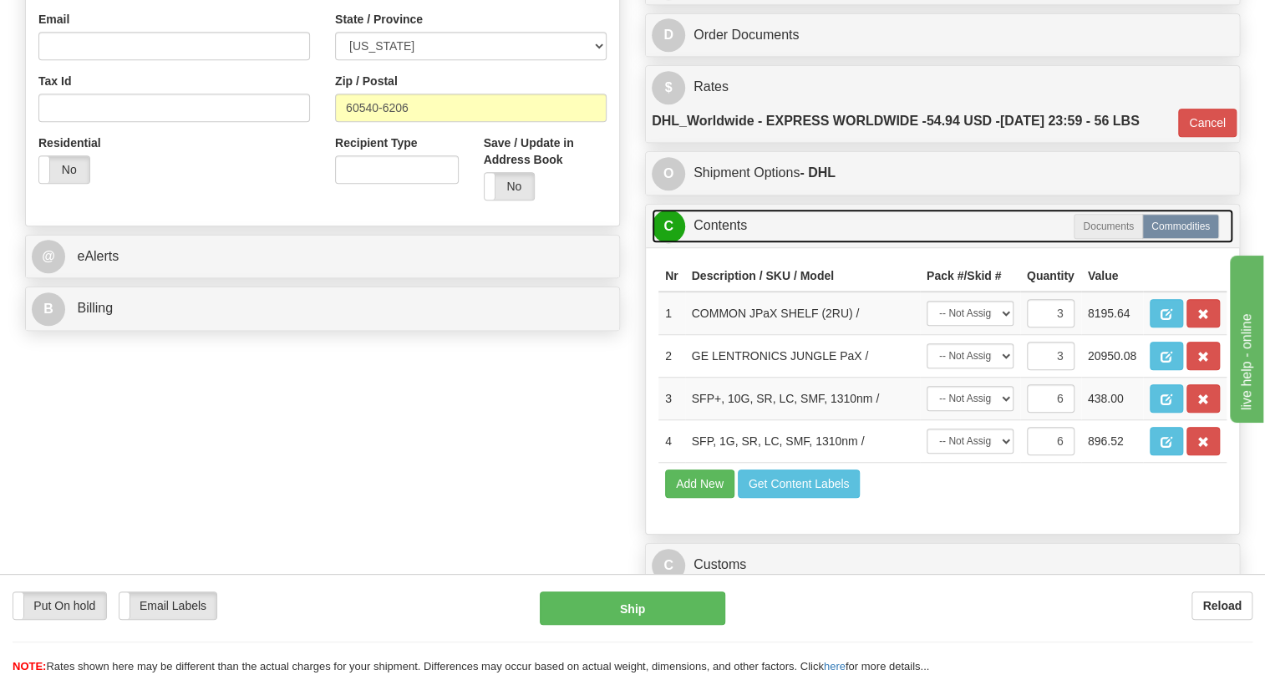
scroll to position [523, 0]
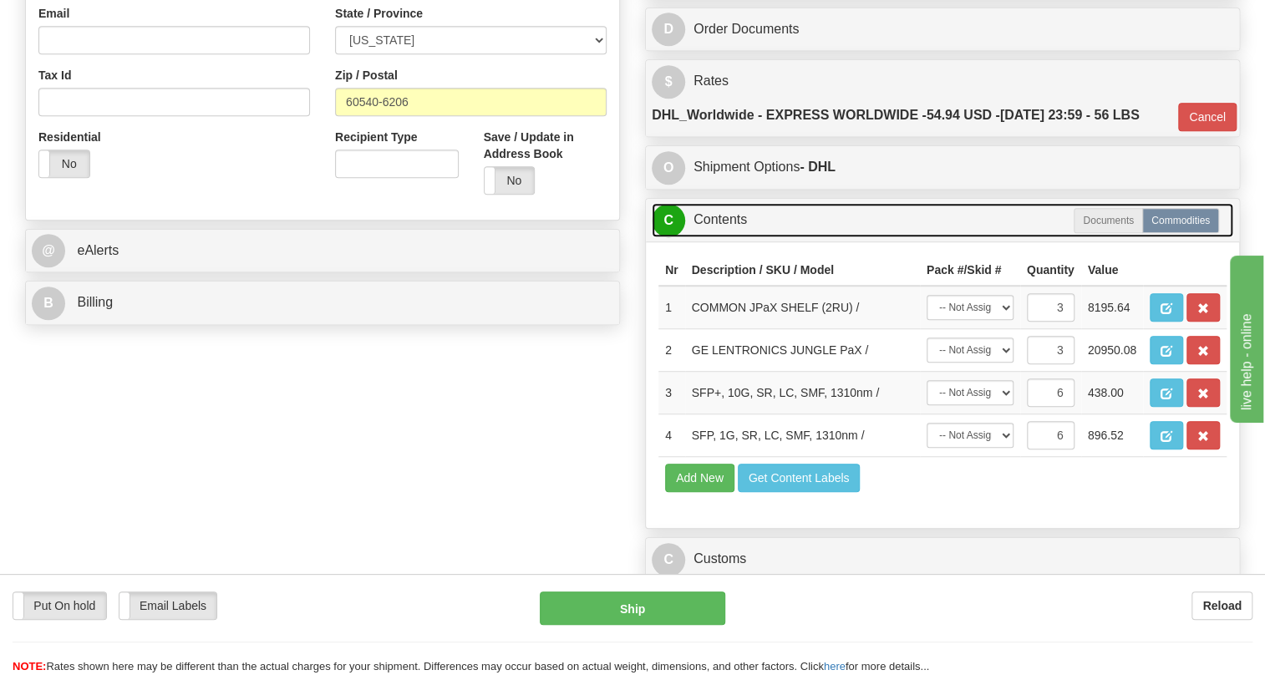
click at [718, 237] on link "C Contents" at bounding box center [941, 220] width 581 height 34
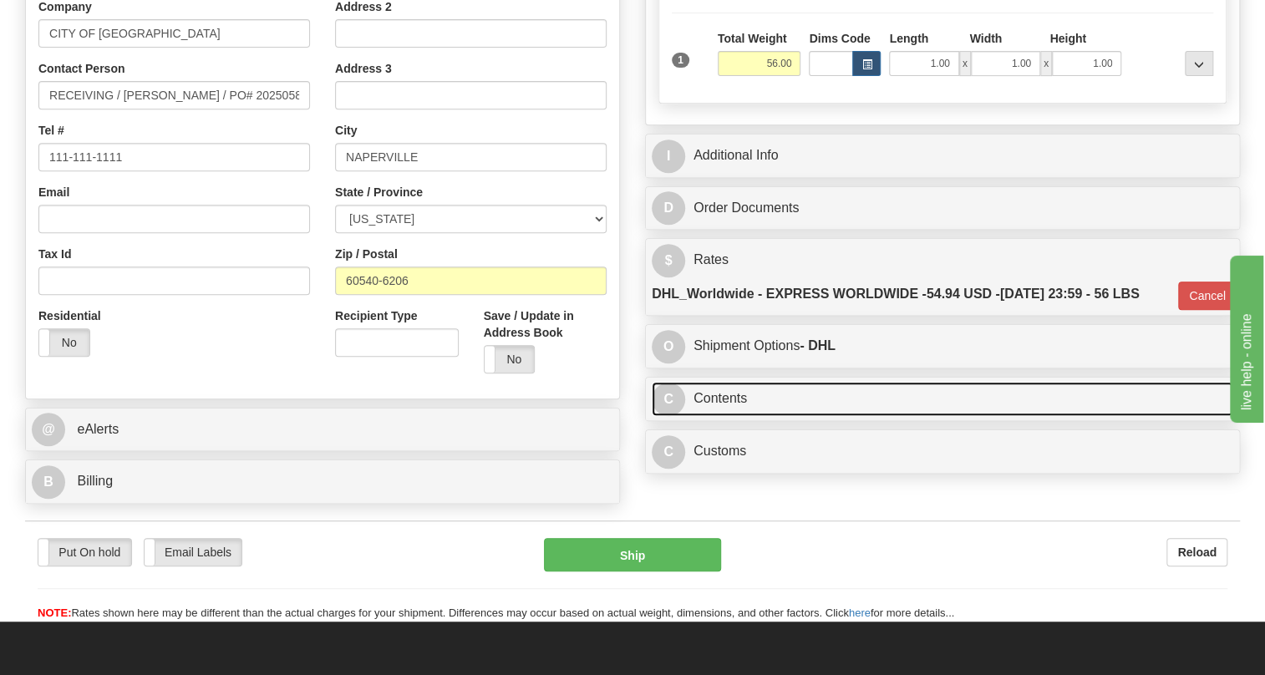
scroll to position [371, 0]
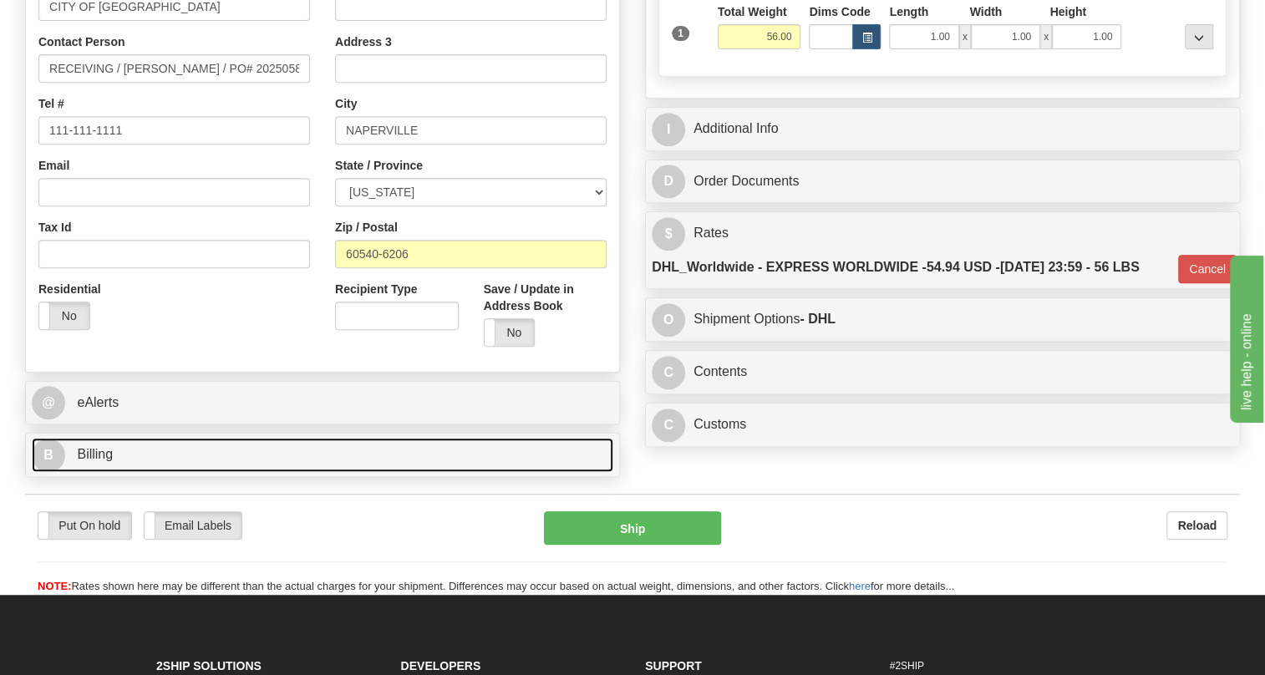
click at [94, 461] on span "Billing" at bounding box center [95, 454] width 36 height 14
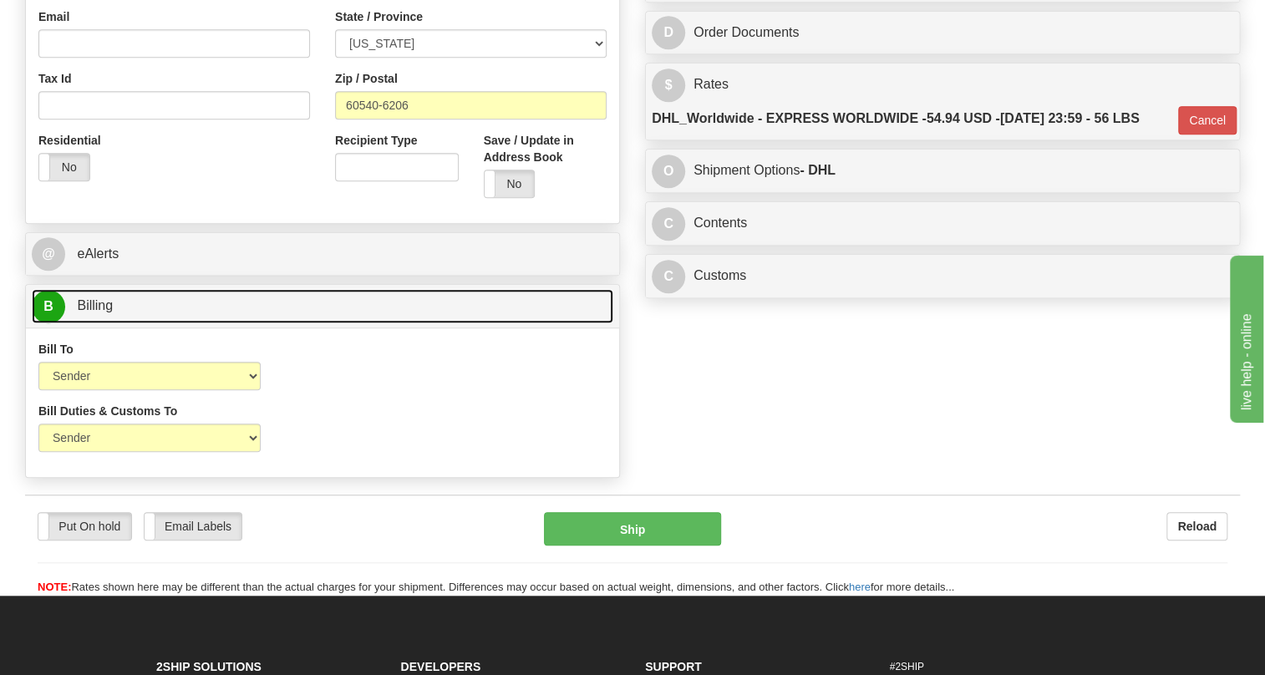
scroll to position [523, 0]
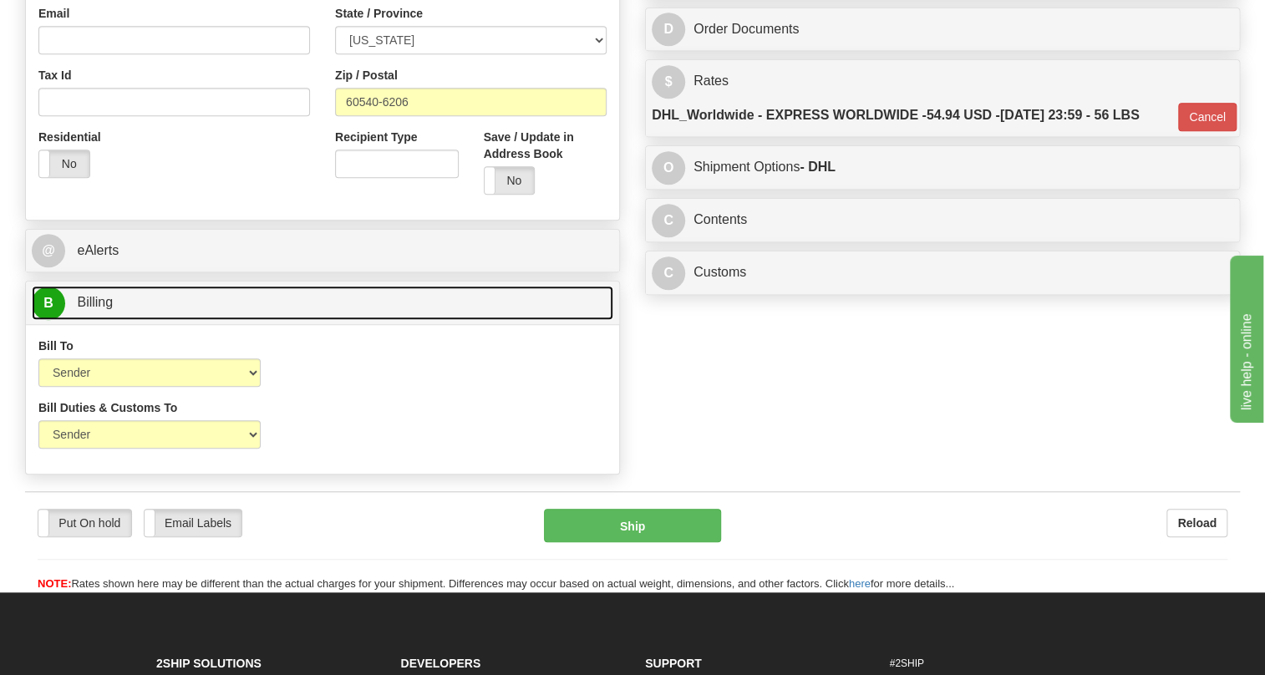
click at [92, 309] on span "Billing" at bounding box center [95, 302] width 36 height 14
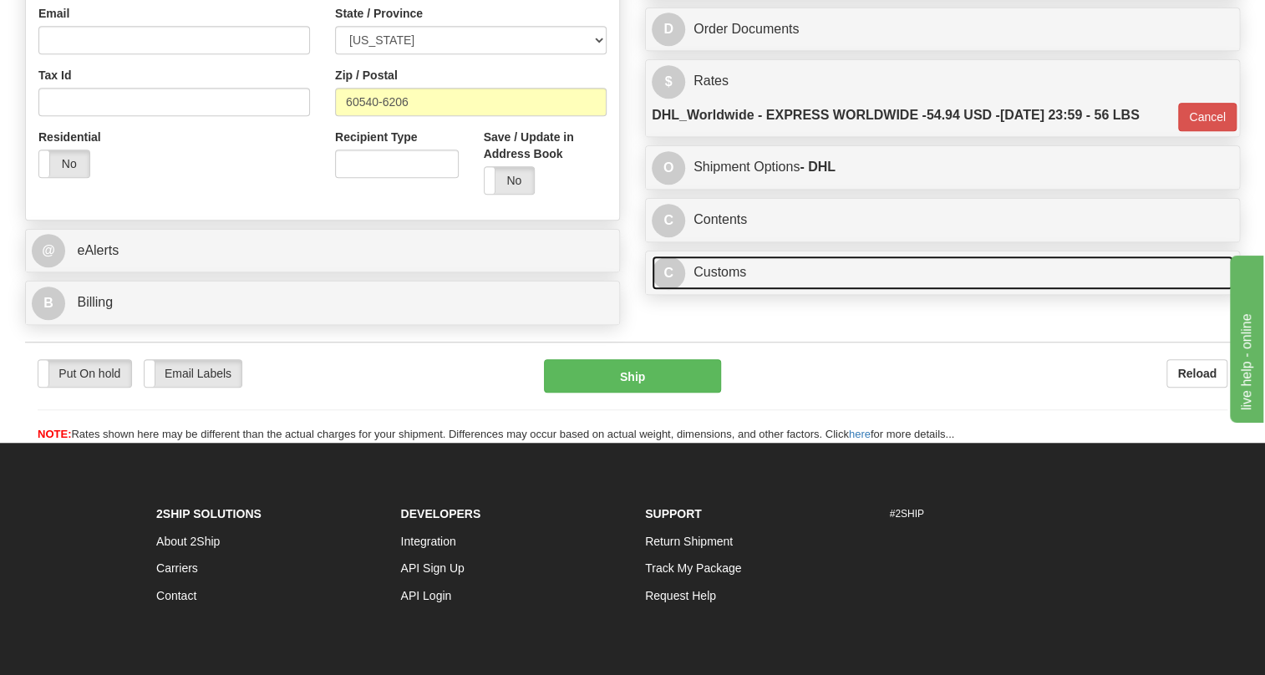
click at [714, 290] on link "C Customs" at bounding box center [941, 273] width 581 height 34
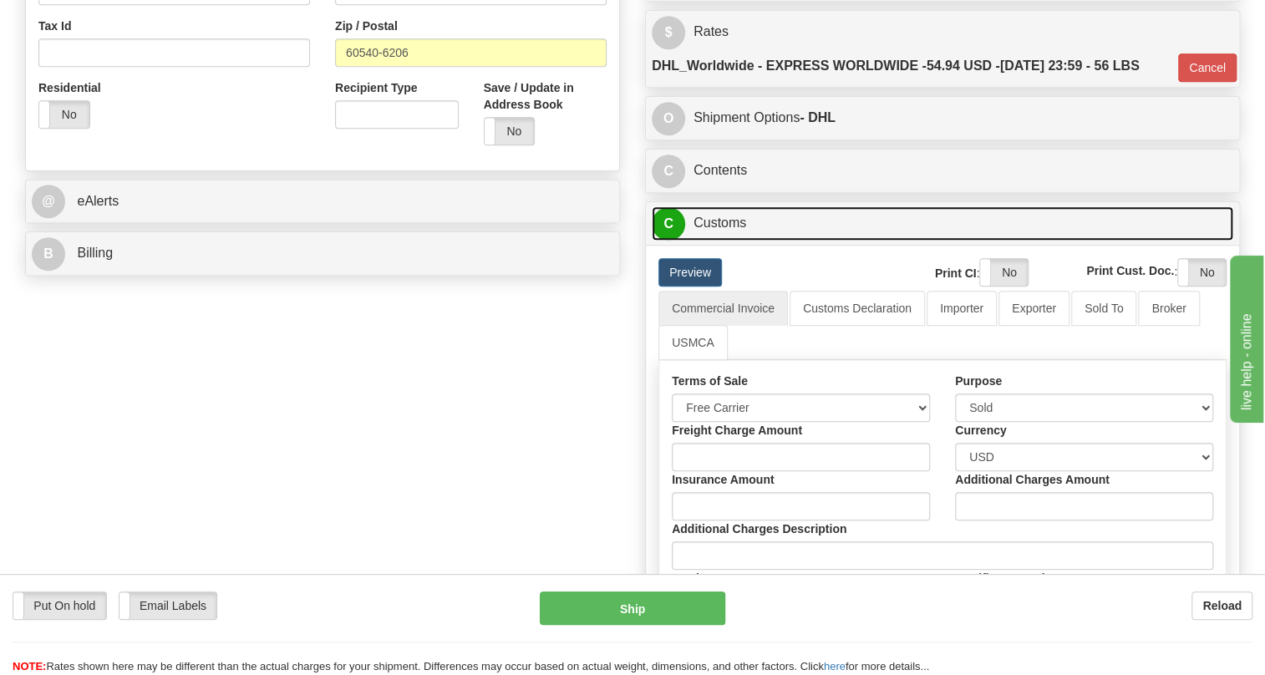
scroll to position [599, 0]
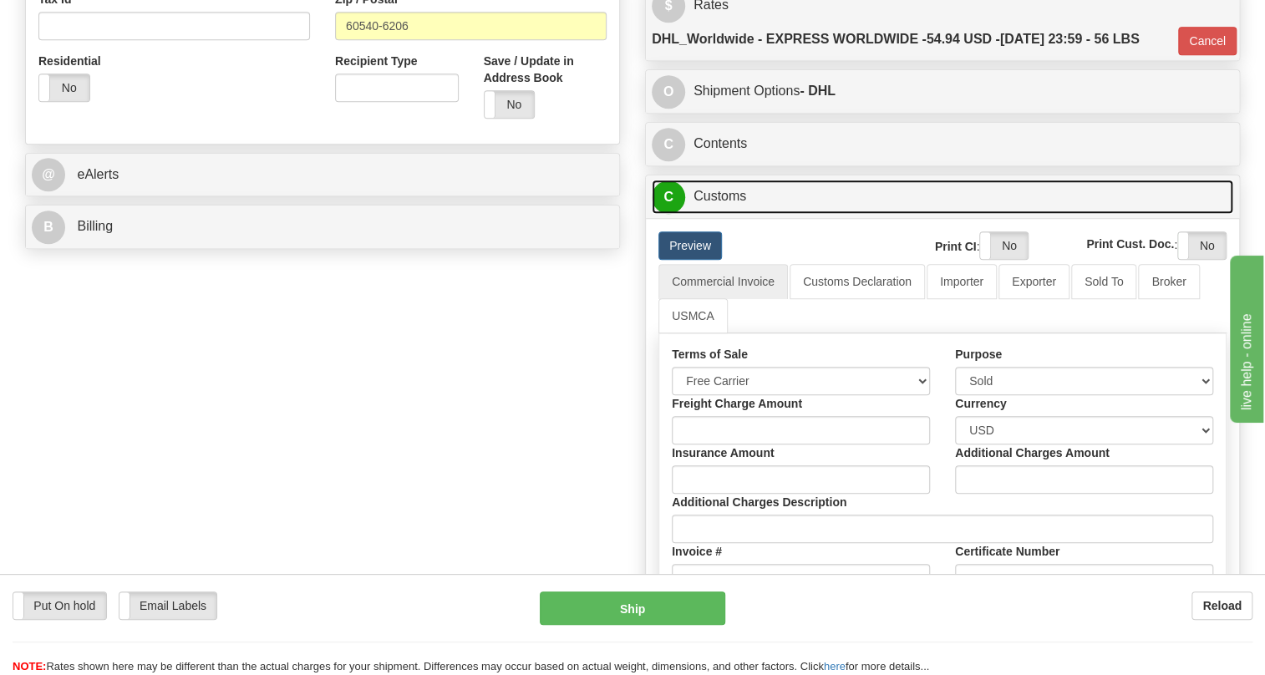
click at [717, 214] on link "C Customs" at bounding box center [941, 197] width 581 height 34
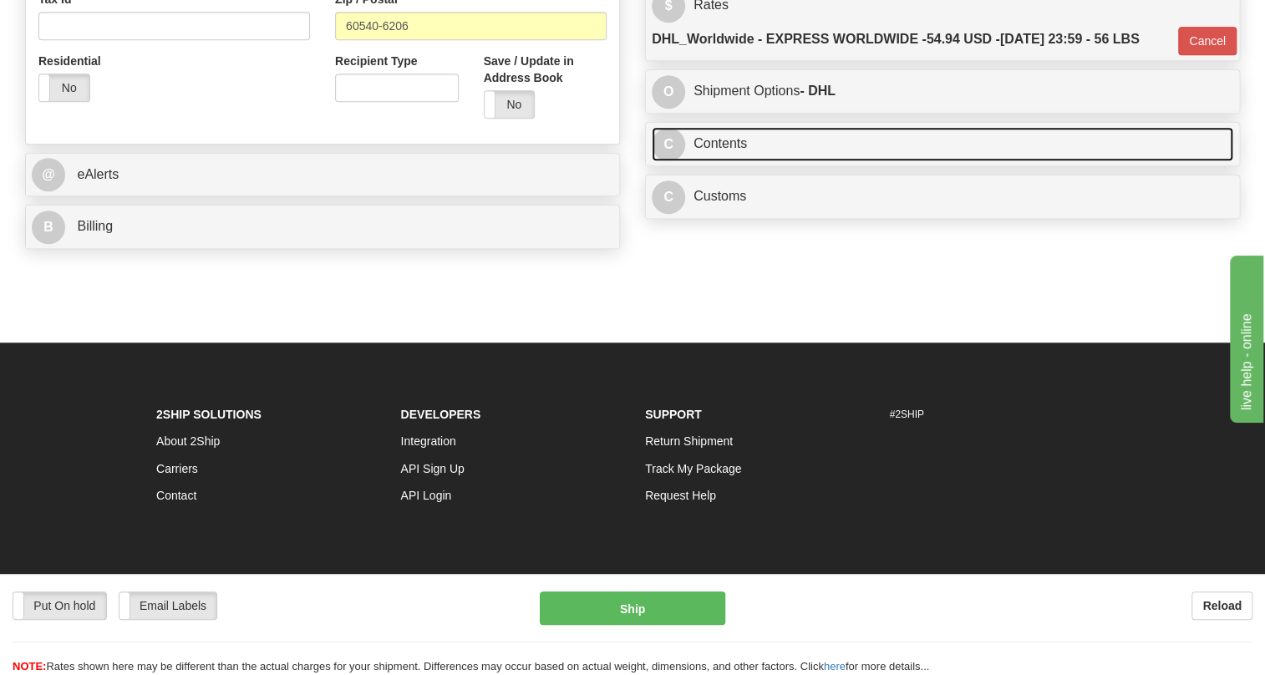
click at [726, 161] on link "C Contents" at bounding box center [941, 144] width 581 height 34
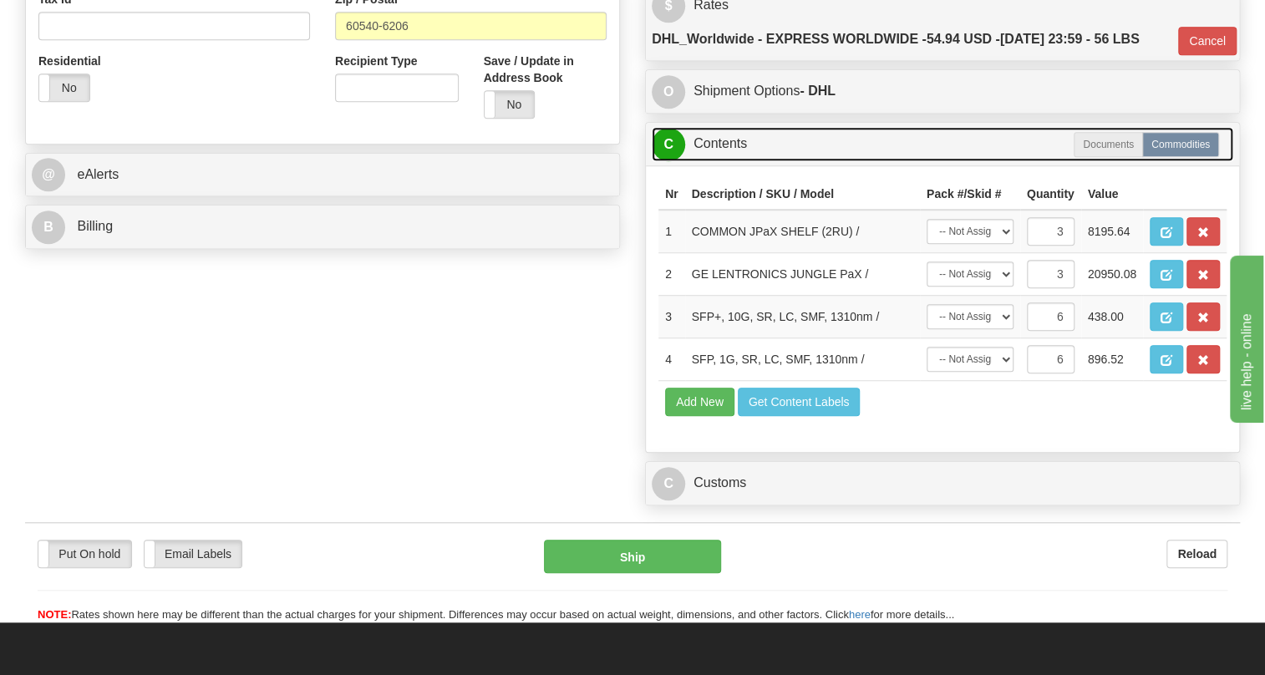
click at [713, 161] on link "C Contents" at bounding box center [941, 144] width 581 height 34
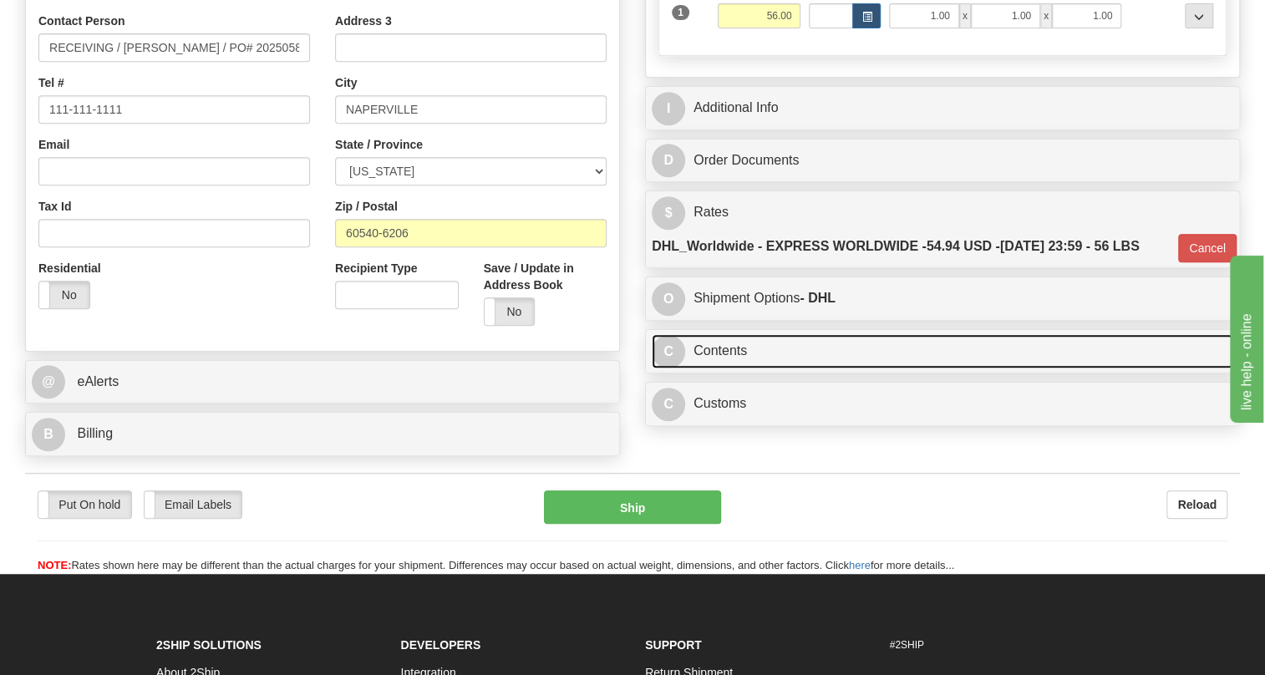
scroll to position [371, 0]
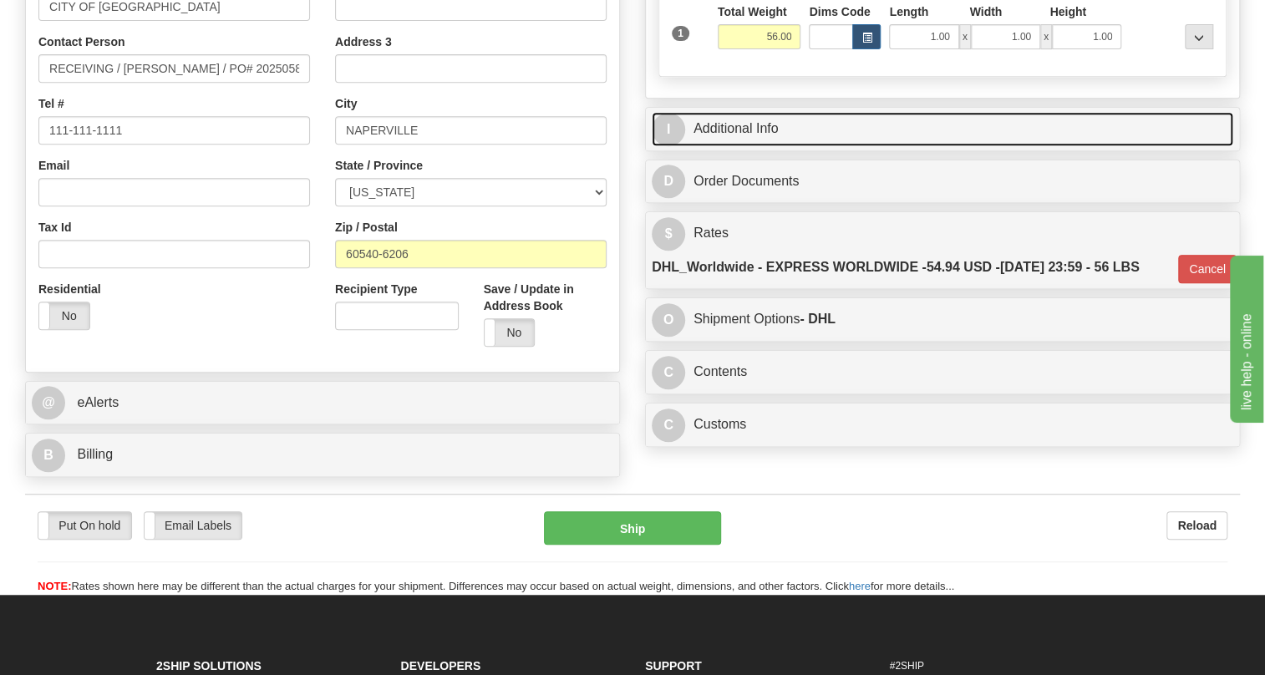
click at [741, 146] on link "I Additional Info" at bounding box center [941, 129] width 581 height 34
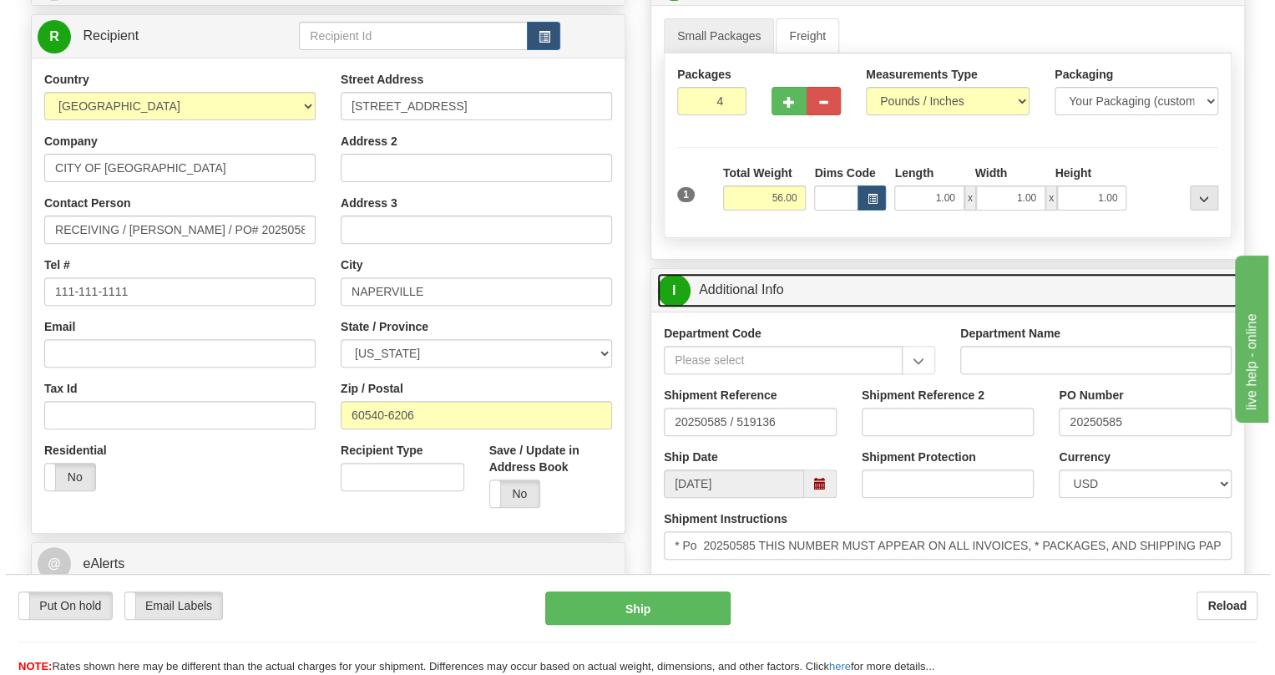
scroll to position [143, 0]
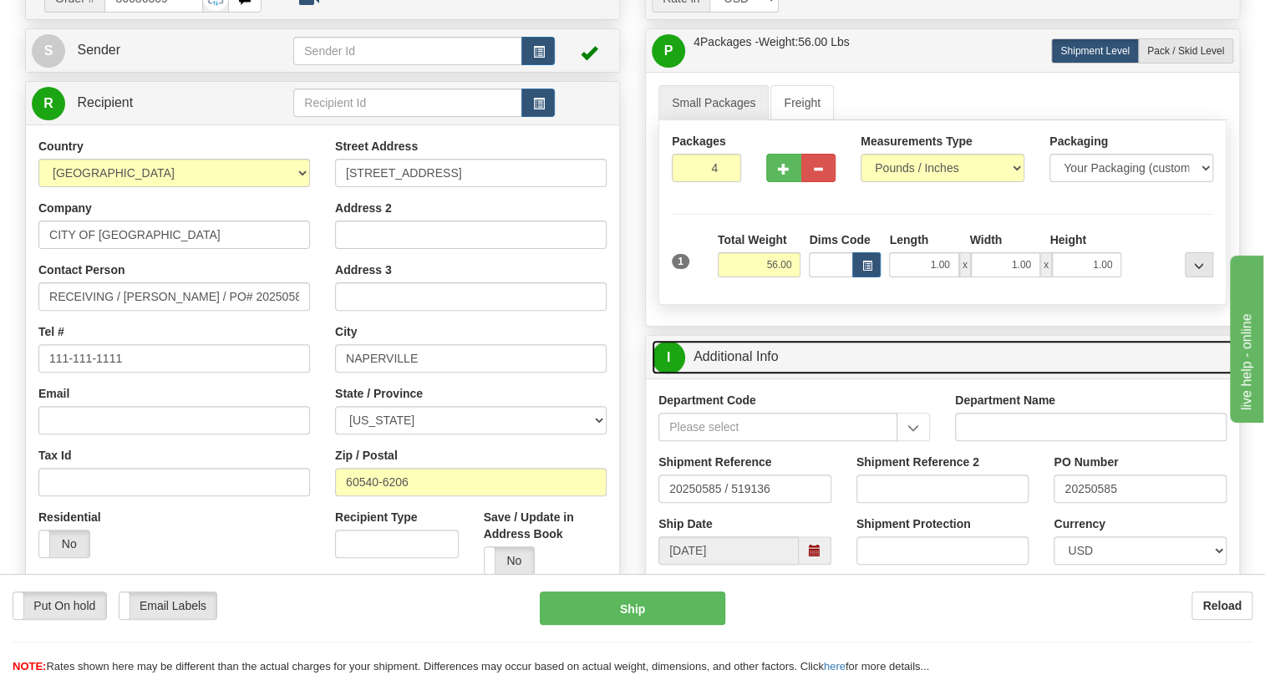
click at [722, 374] on link "I Additional Info" at bounding box center [941, 357] width 581 height 34
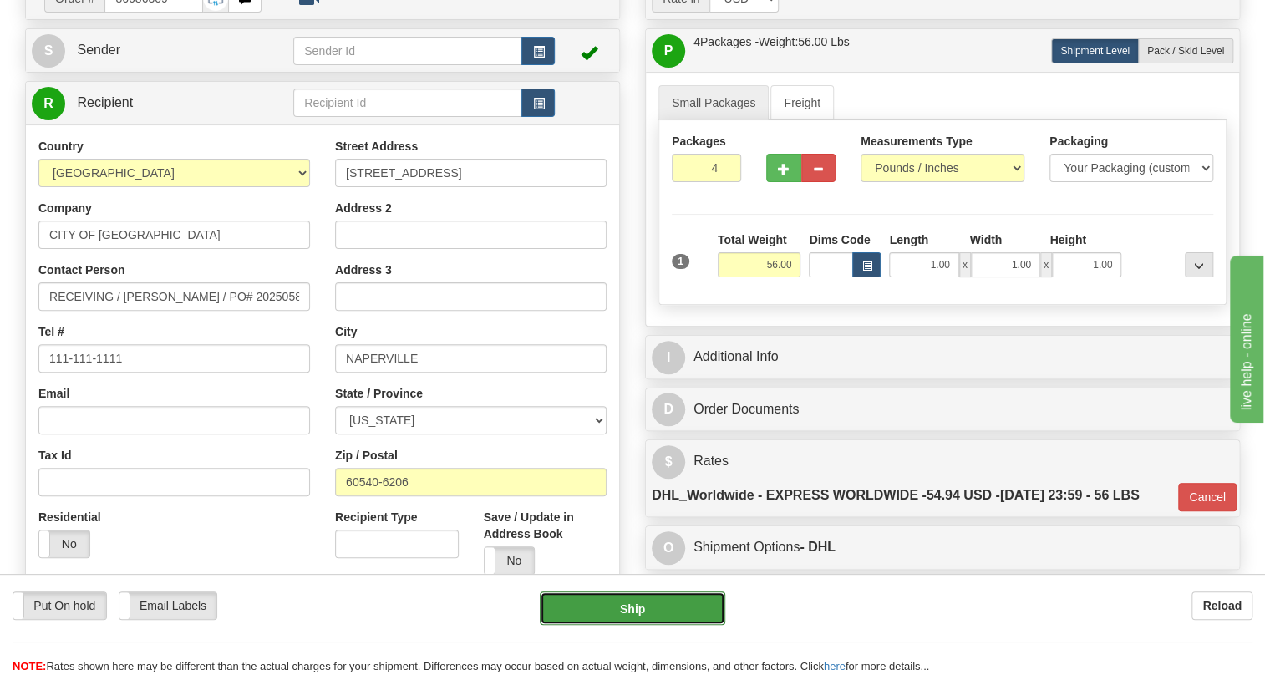
click at [641, 611] on button "Ship" at bounding box center [632, 607] width 185 height 33
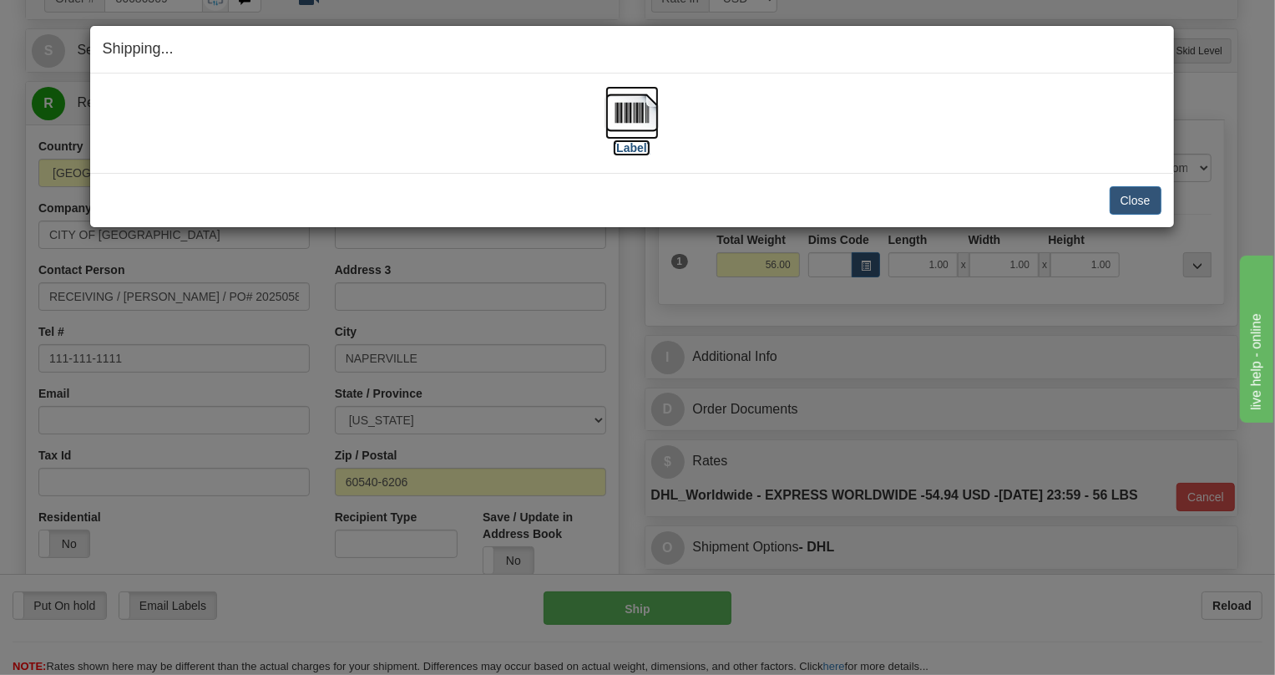
click at [635, 112] on img at bounding box center [632, 112] width 53 height 53
click at [1136, 195] on button "Close" at bounding box center [1136, 200] width 52 height 28
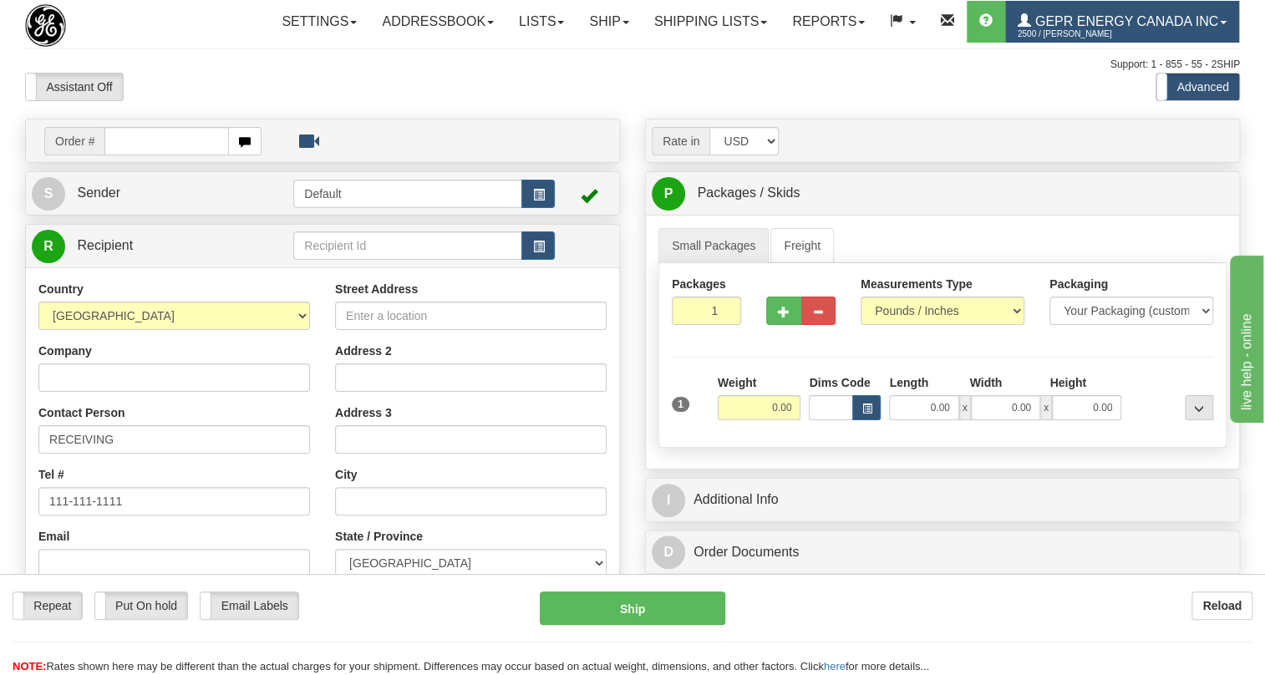
click at [1219, 24] on span at bounding box center [1222, 22] width 7 height 3
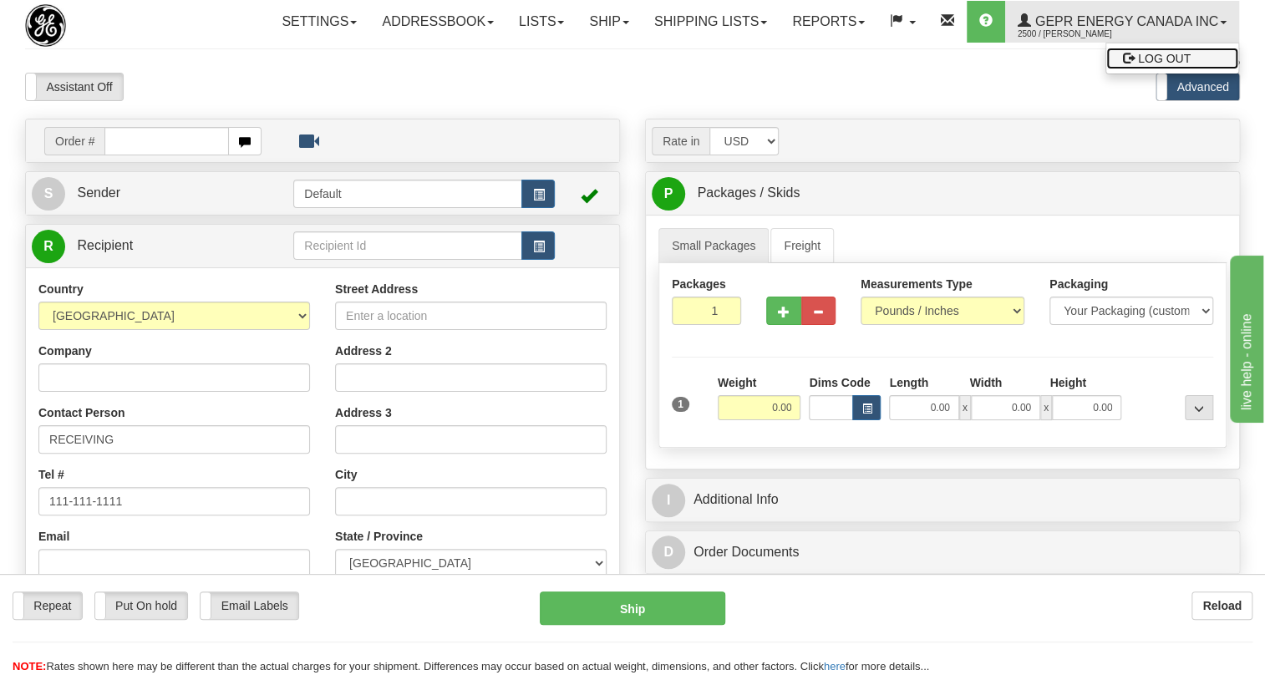
click at [1138, 65] on span "LOG OUT" at bounding box center [1164, 58] width 53 height 13
